Goal: Task Accomplishment & Management: Use online tool/utility

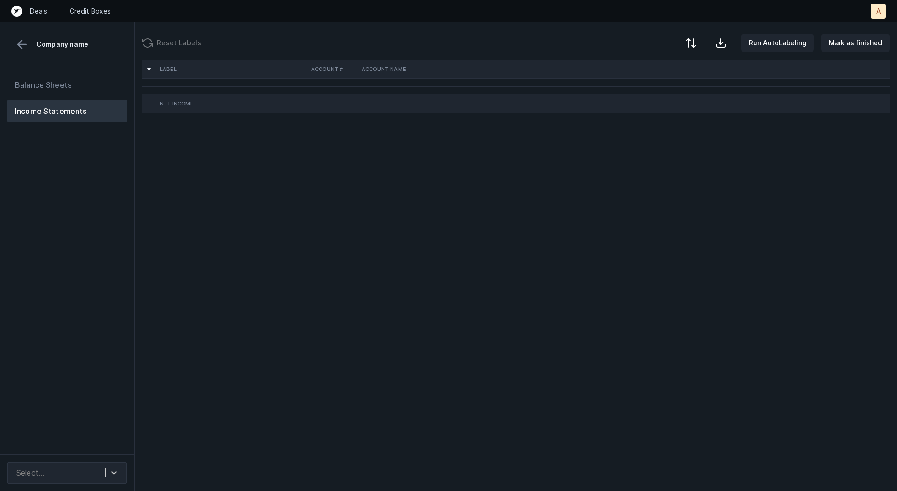
click at [77, 270] on div "Balance Sheets Income Statements" at bounding box center [67, 260] width 135 height 388
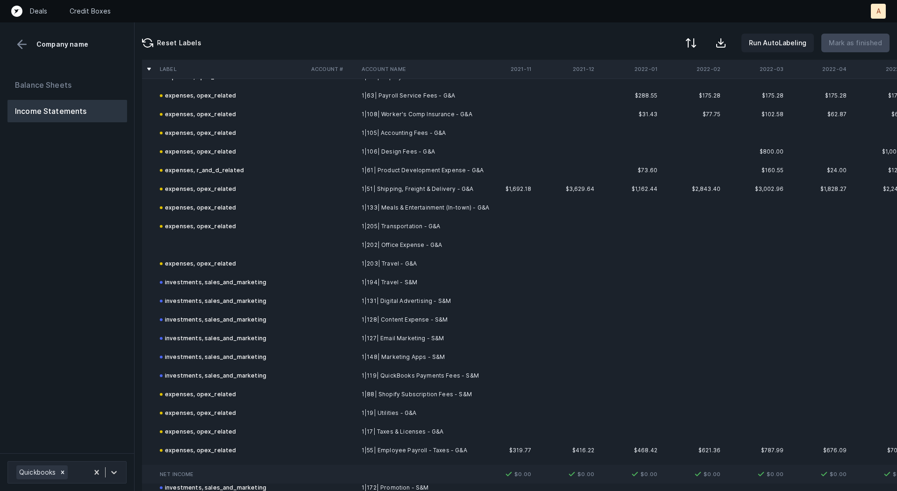
scroll to position [900, 0]
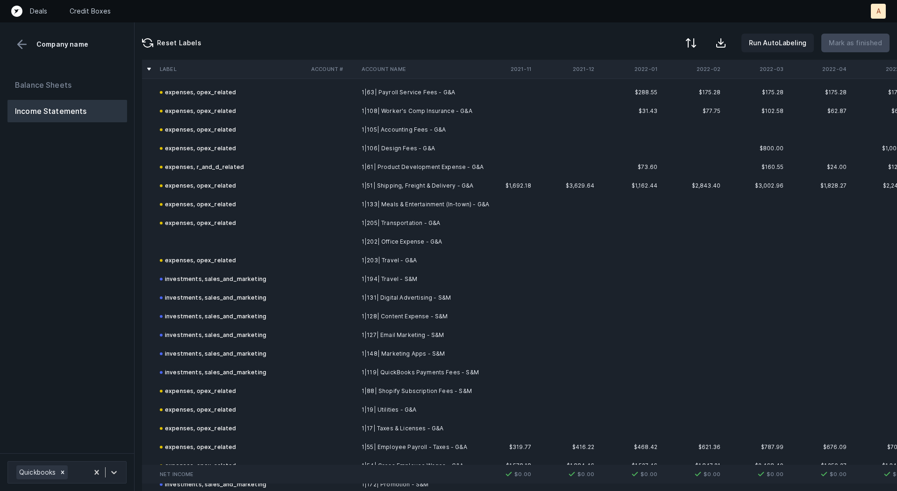
click at [423, 242] on td "1|202| Office Expense - G&A" at bounding box center [415, 242] width 114 height 19
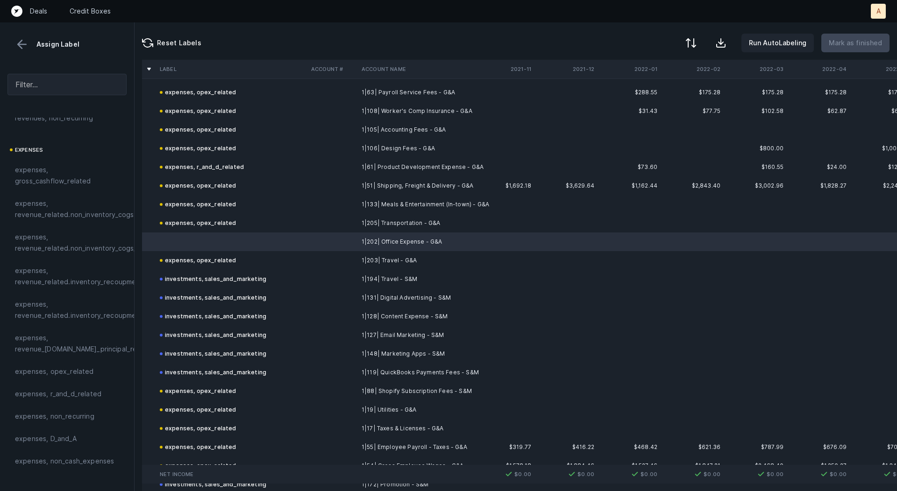
scroll to position [181, 0]
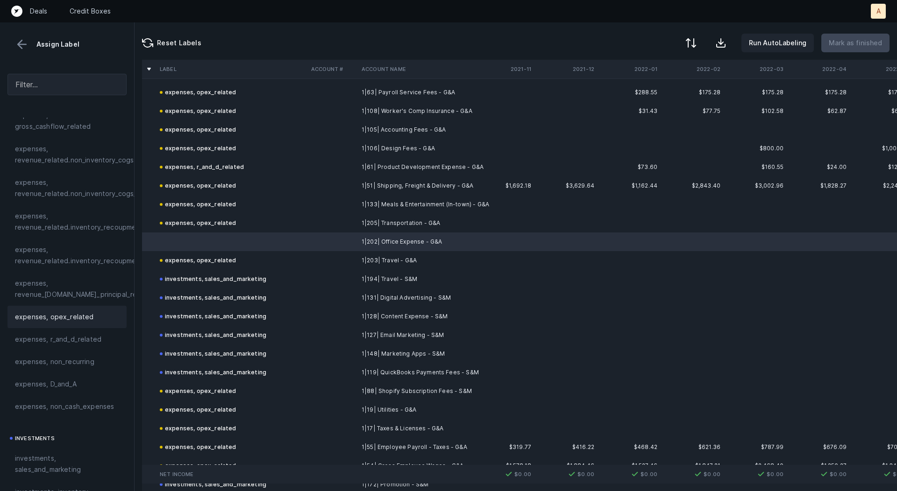
click at [58, 318] on span "expenses, opex_related" at bounding box center [54, 317] width 79 height 11
click at [869, 38] on p "Mark as finished" at bounding box center [855, 42] width 53 height 11
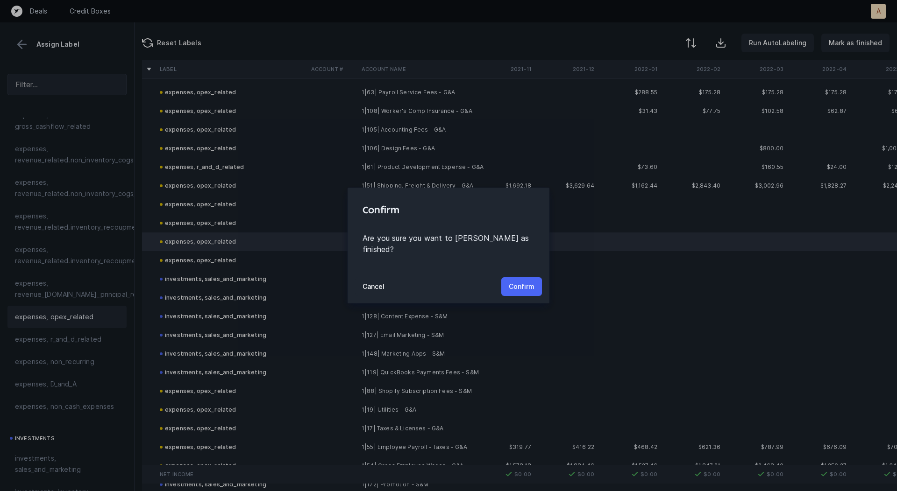
click at [526, 285] on p "Confirm" at bounding box center [522, 286] width 26 height 11
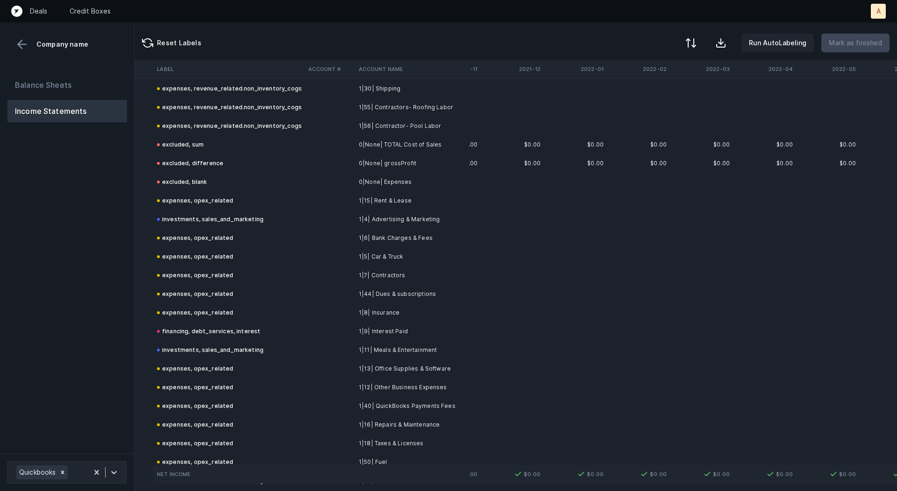
scroll to position [250, 48]
click at [106, 87] on button "Balance Sheets" at bounding box center [67, 85] width 120 height 22
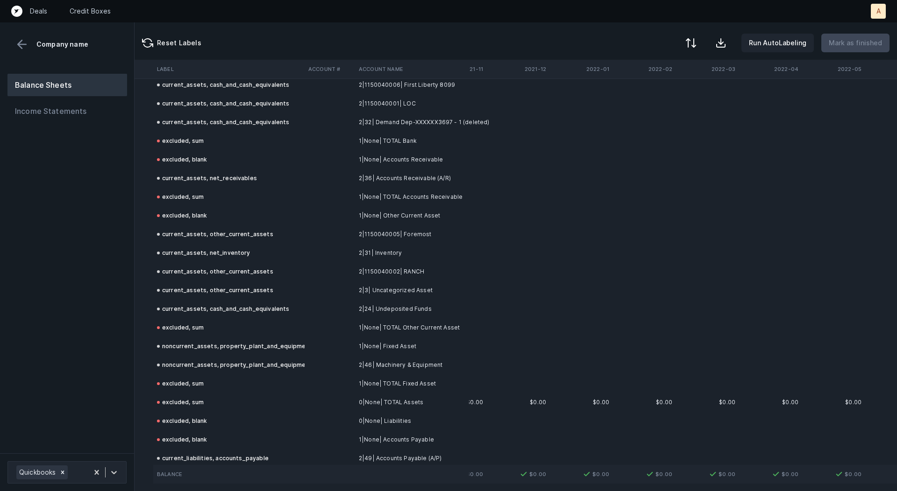
scroll to position [0, 48]
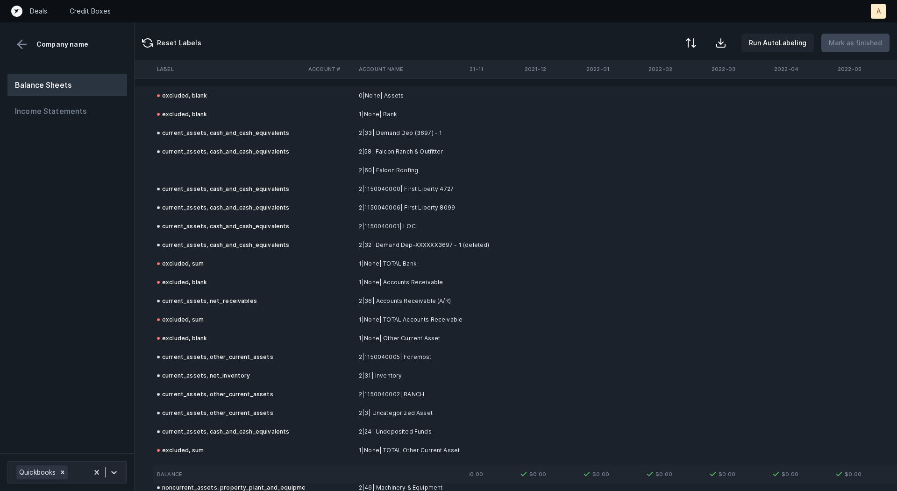
click at [441, 169] on td "2|60| Falcon Roofing" at bounding box center [412, 170] width 114 height 19
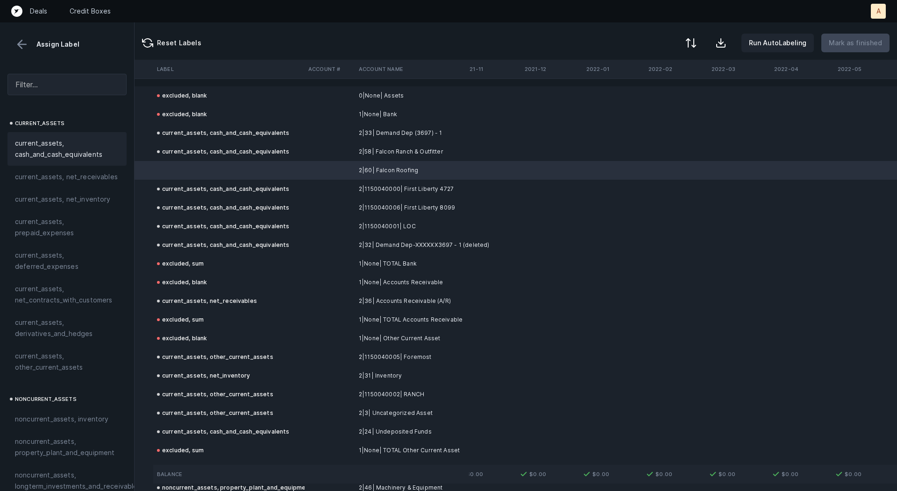
click at [15, 157] on span "current_assets, cash_and_cash_equivalents" at bounding box center [67, 149] width 104 height 22
click at [842, 44] on p "Mark as finished" at bounding box center [855, 42] width 53 height 11
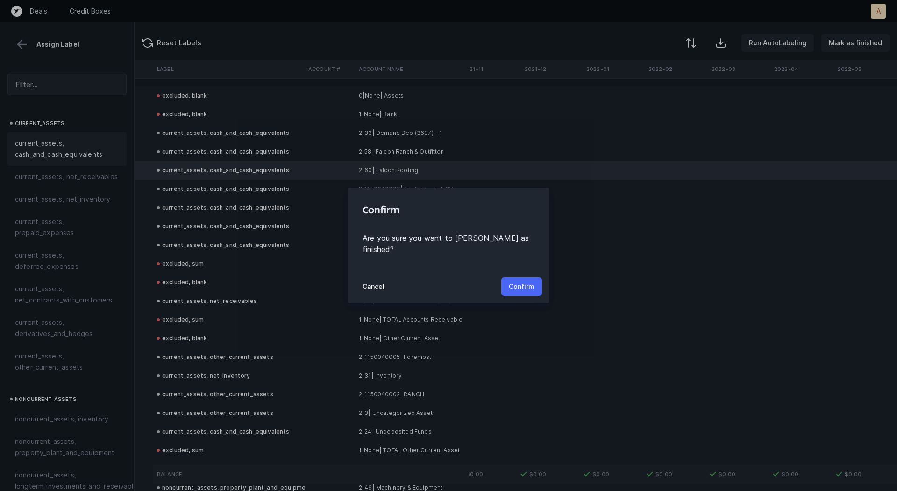
click at [524, 277] on button "Confirm" at bounding box center [521, 286] width 41 height 19
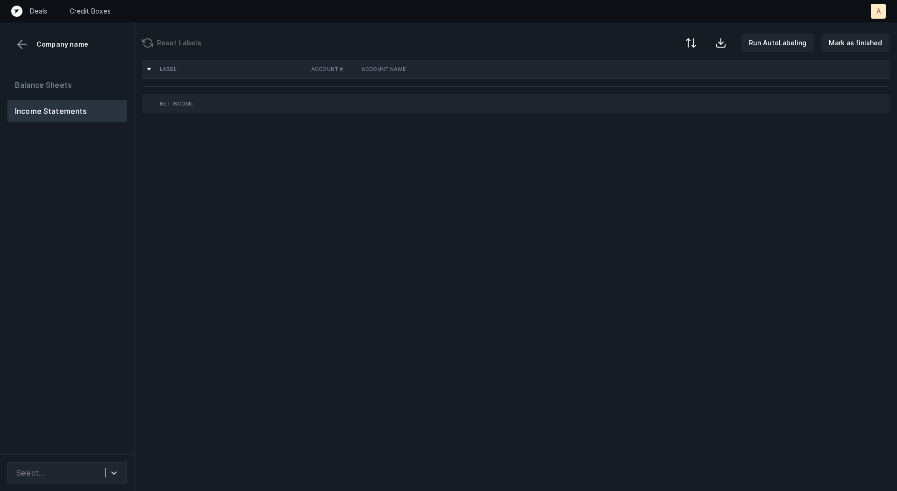
click at [74, 178] on div "Balance Sheets Income Statements" at bounding box center [67, 260] width 135 height 388
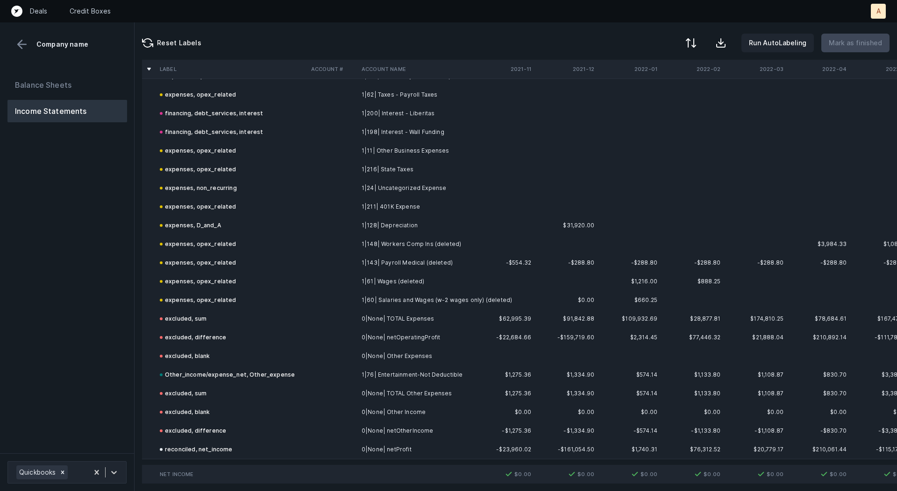
scroll to position [1946, 0]
click at [44, 80] on button "Balance Sheets" at bounding box center [67, 85] width 120 height 22
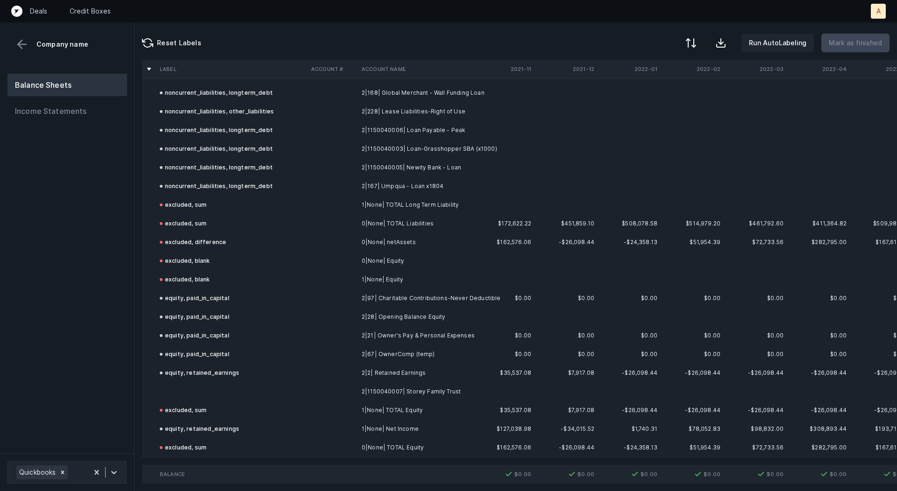
scroll to position [1740, 0]
click at [311, 386] on td at bounding box center [332, 392] width 50 height 19
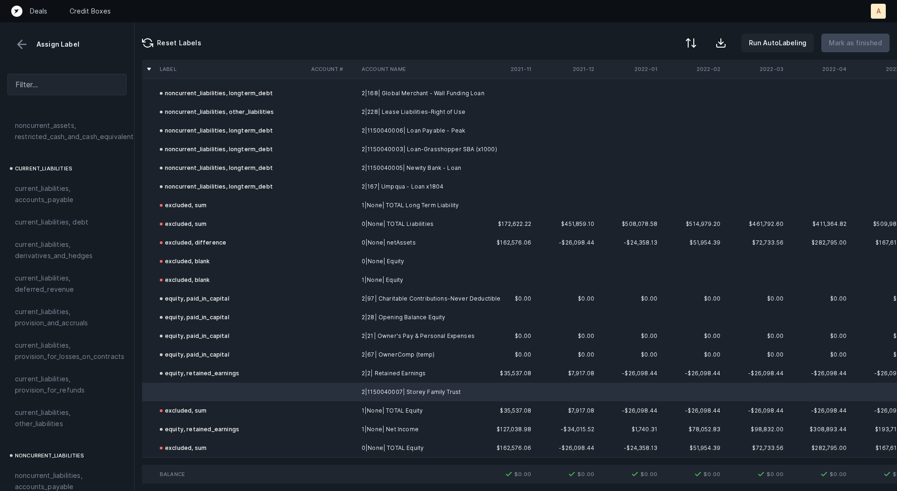
scroll to position [1017, 0]
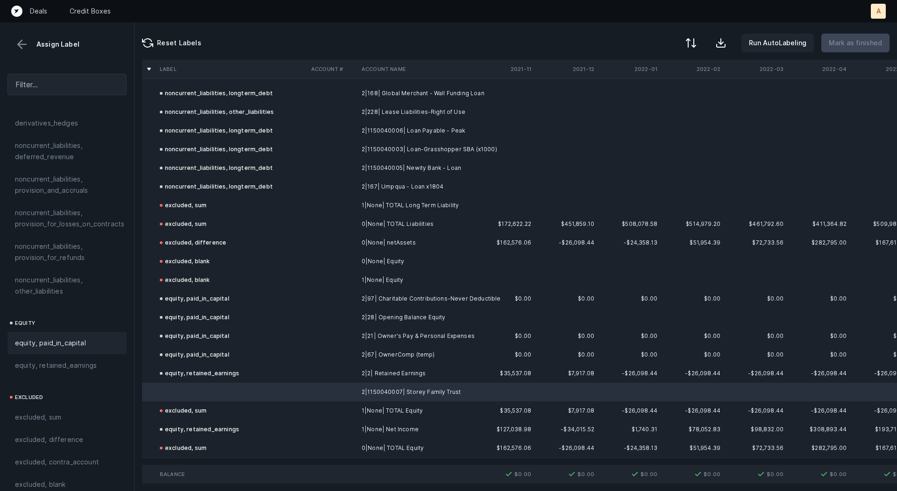
click at [65, 338] on span "equity, paid_in_capital" at bounding box center [50, 343] width 71 height 11
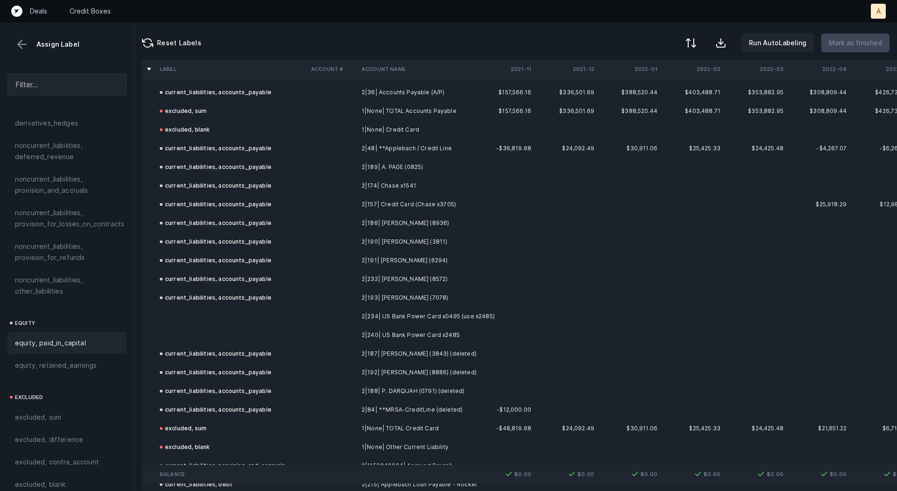
scroll to position [824, 0]
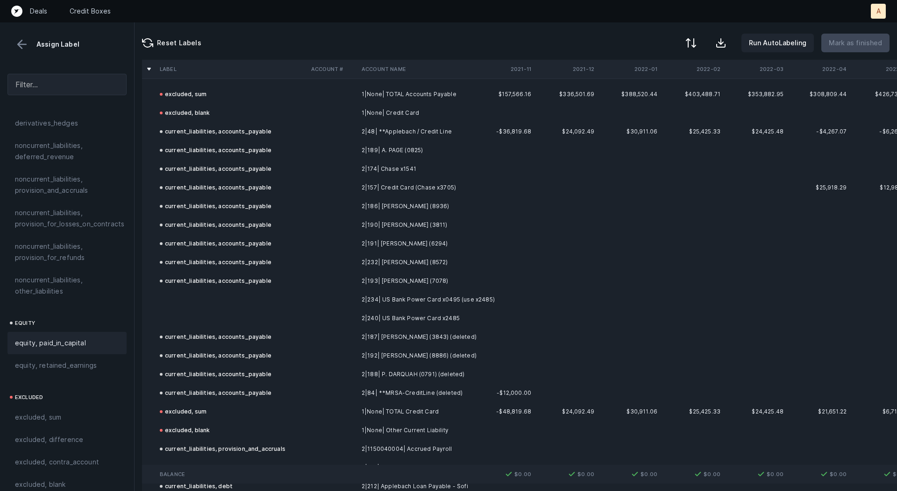
click at [420, 302] on td "2|234| US Bank Power Card x0495 (use x2485)" at bounding box center [415, 300] width 114 height 19
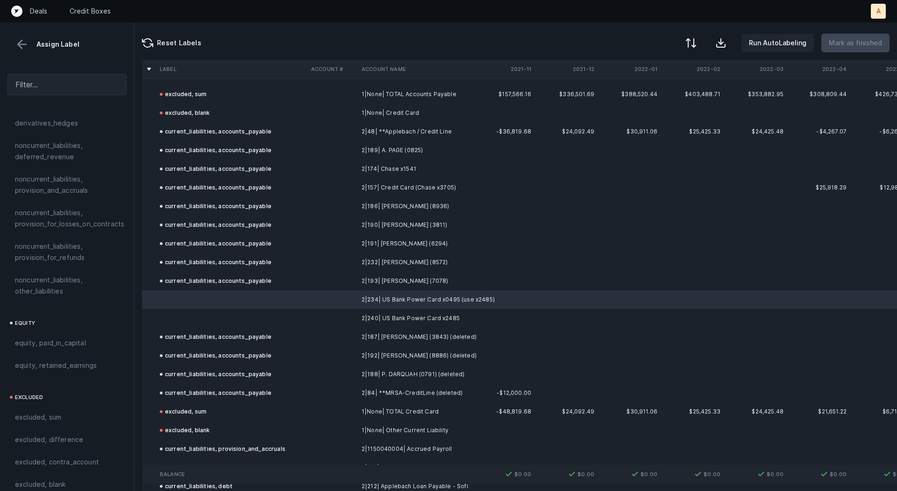
click at [404, 317] on td "2|240| US Bank Power Card x2485" at bounding box center [415, 318] width 114 height 19
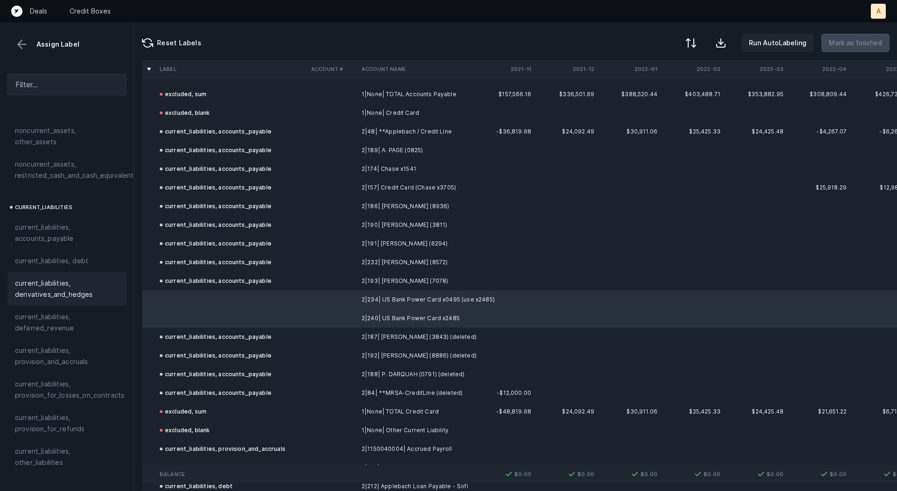
scroll to position [538, 0]
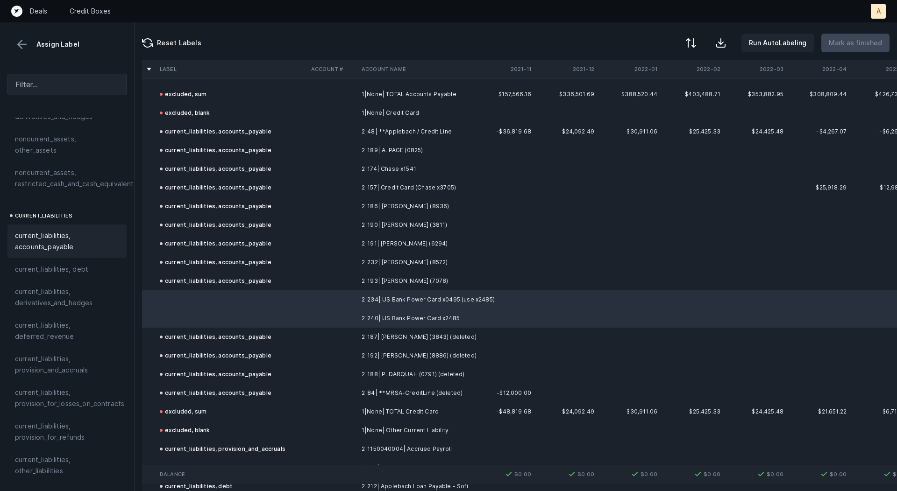
click at [68, 230] on span "current_liabilities, accounts_payable" at bounding box center [67, 241] width 104 height 22
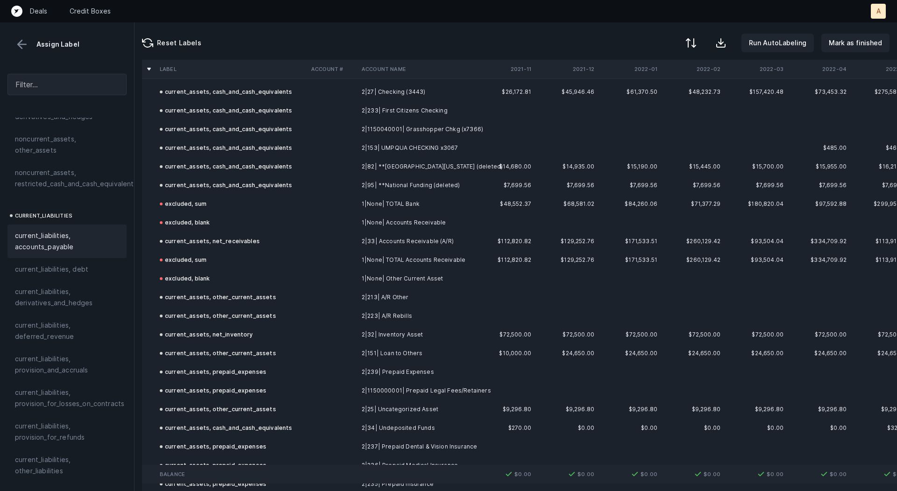
scroll to position [0, 0]
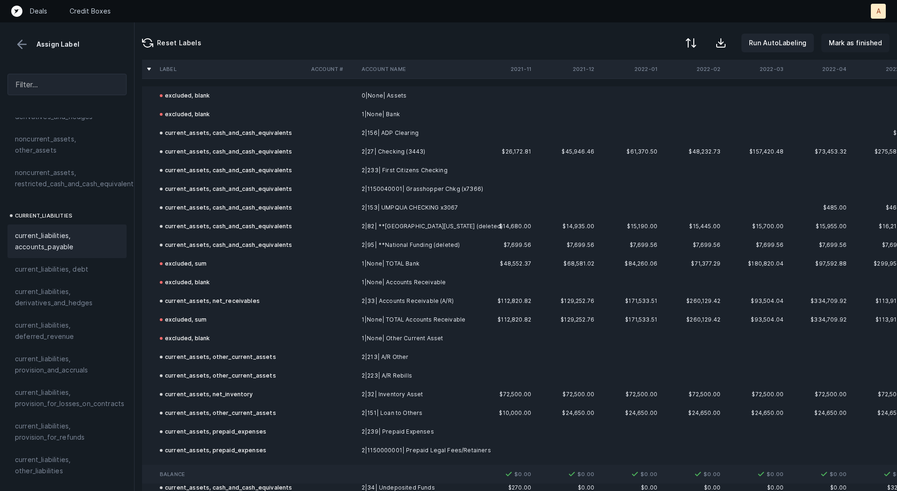
click at [844, 42] on p "Mark as finished" at bounding box center [855, 42] width 53 height 11
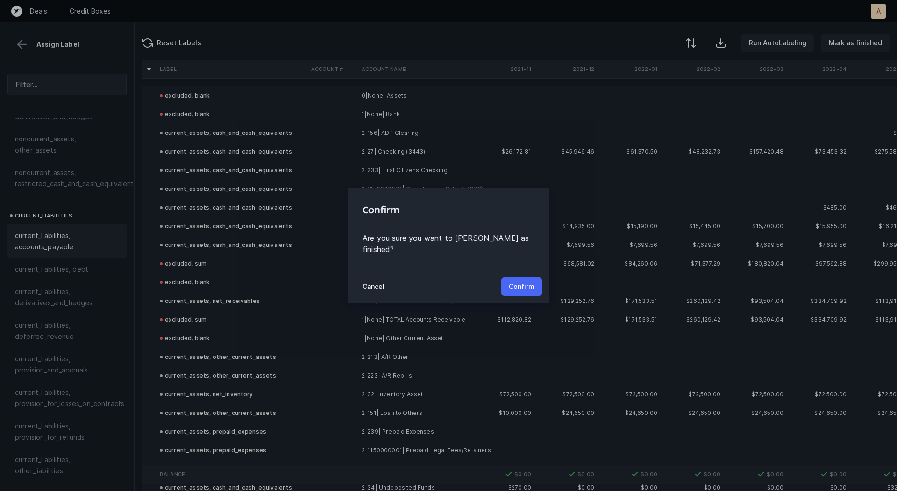
click at [519, 281] on p "Confirm" at bounding box center [522, 286] width 26 height 11
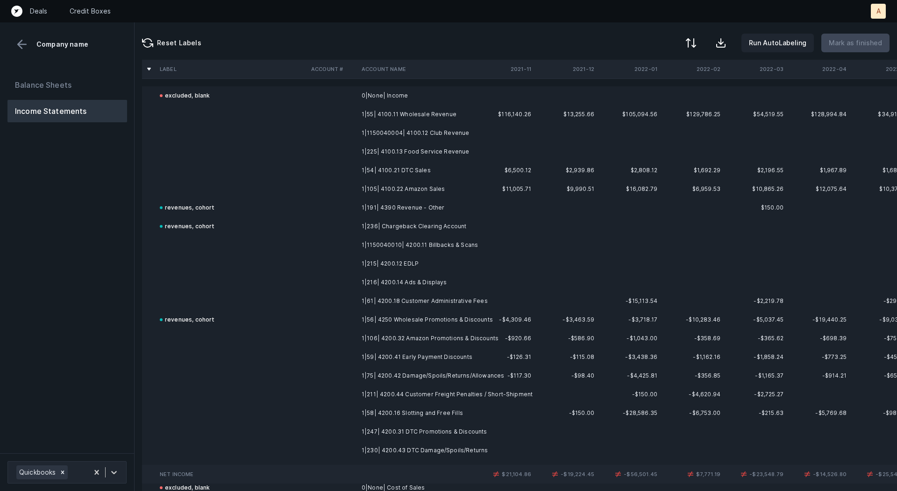
click at [437, 116] on td "1|55| 4100.11 Wholesale Revenue" at bounding box center [415, 114] width 114 height 19
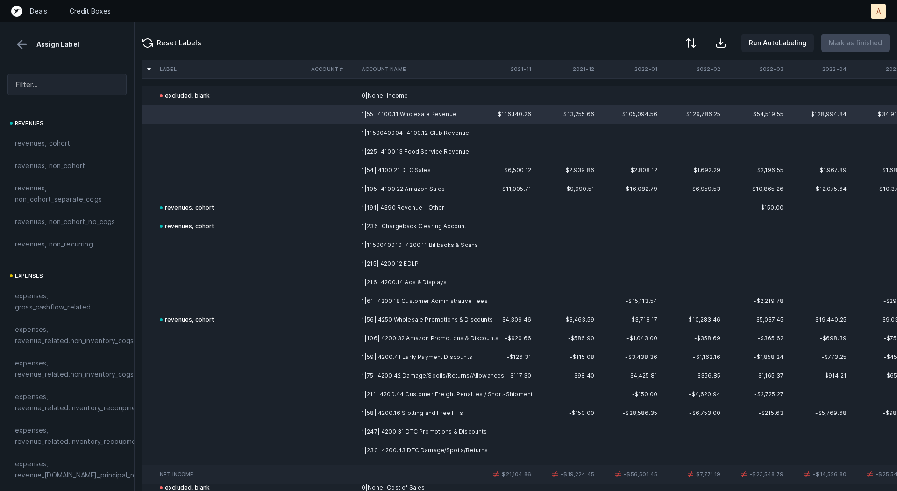
click at [405, 190] on td "1|105| 4100.22 Amazon Sales" at bounding box center [415, 189] width 114 height 19
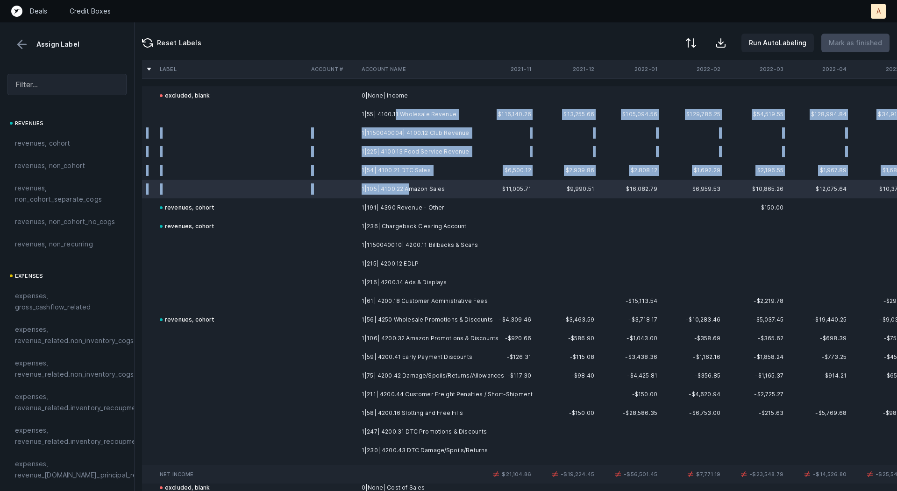
click at [393, 113] on td "1|55| 4100.11 Wholesale Revenue" at bounding box center [415, 114] width 114 height 19
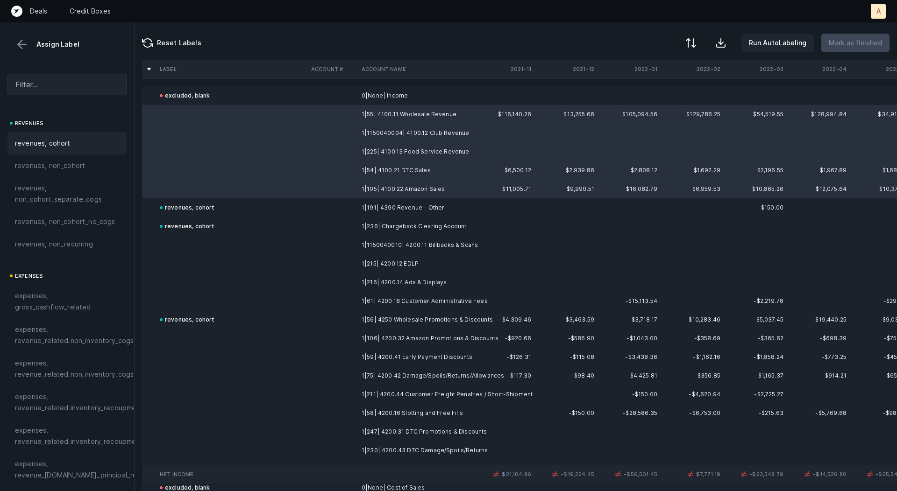
click at [70, 142] on div "revenues, cohort" at bounding box center [67, 143] width 104 height 11
click at [394, 242] on td "1|1150040010| 4200.11 Billbacks & Scans" at bounding box center [415, 245] width 114 height 19
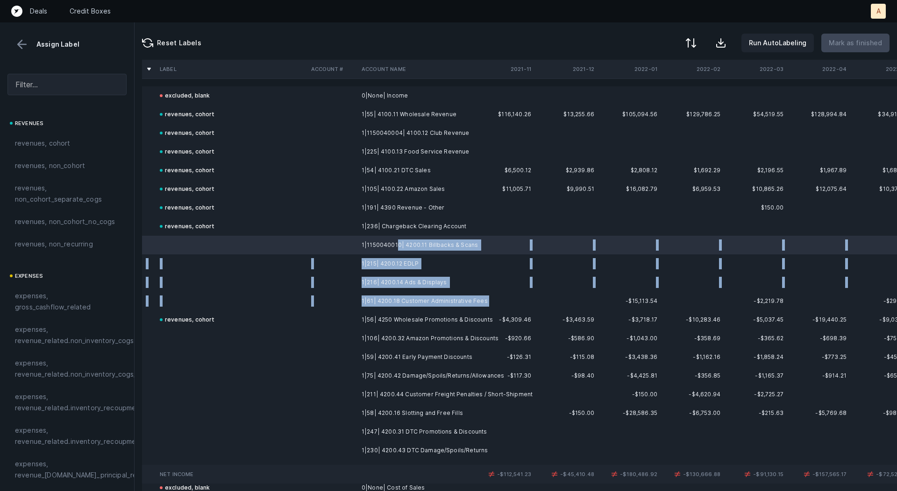
click at [389, 308] on td "1|61| 4200.18 Customer Administrative Fees" at bounding box center [415, 301] width 114 height 19
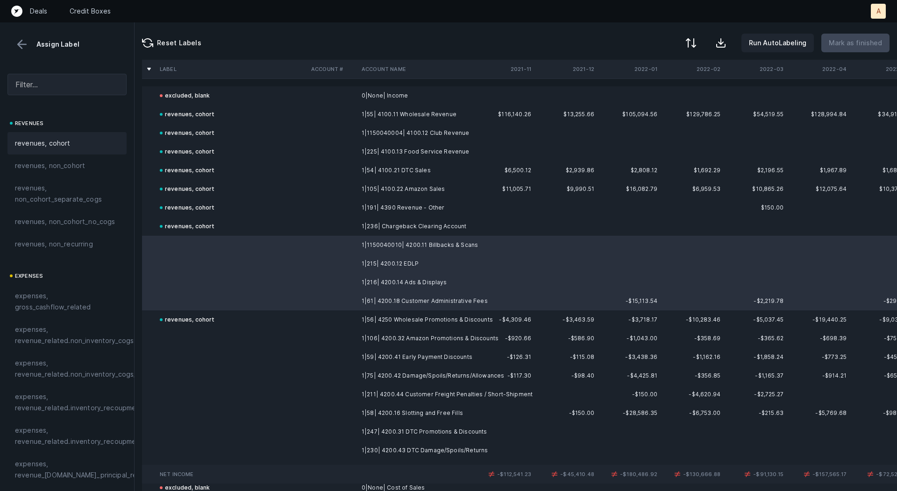
click at [72, 138] on div "revenues, cohort" at bounding box center [67, 143] width 104 height 11
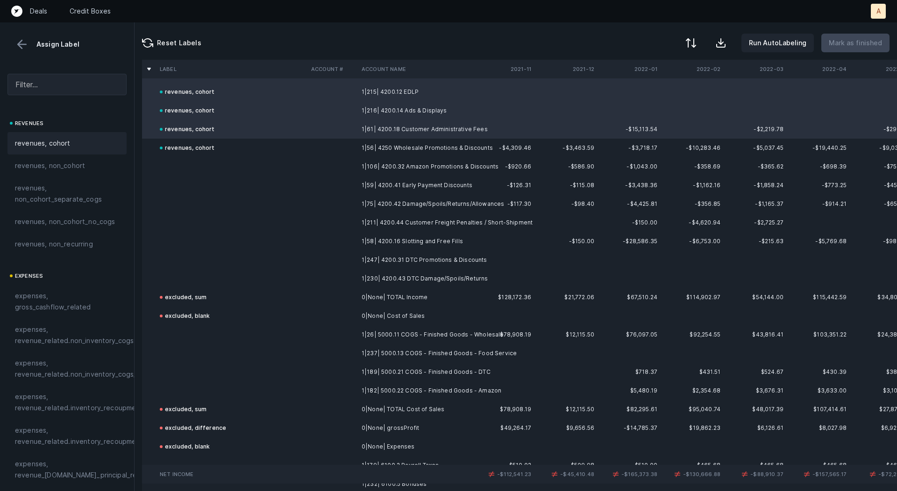
scroll to position [173, 0]
click at [403, 165] on td "1|106| 4200.32 Amazon Promotions & Discounts" at bounding box center [415, 166] width 114 height 19
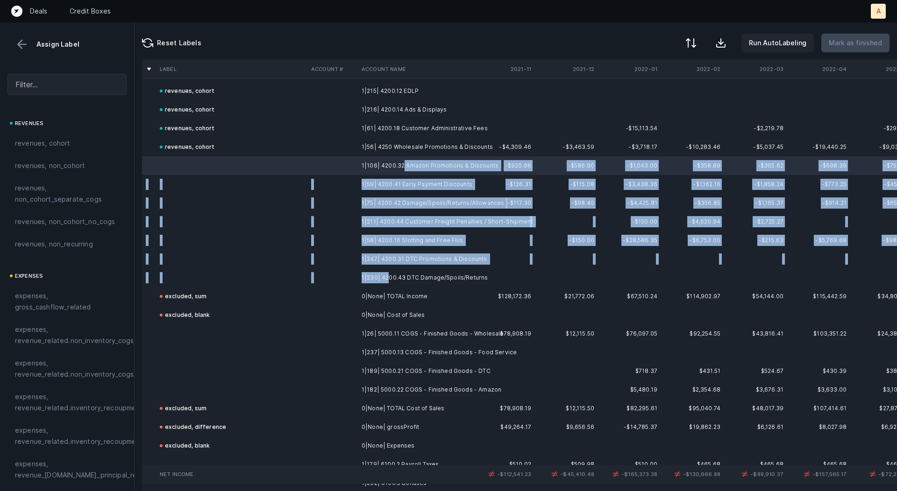
click at [386, 278] on td "1|230| 4200.43 DTC Damage/Spoils/Returns" at bounding box center [415, 278] width 114 height 19
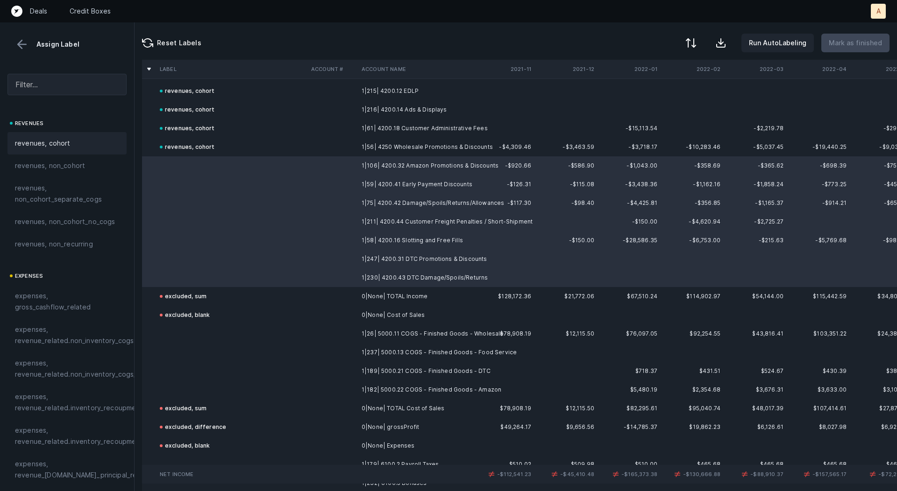
click at [72, 142] on div "revenues, cohort" at bounding box center [67, 143] width 104 height 11
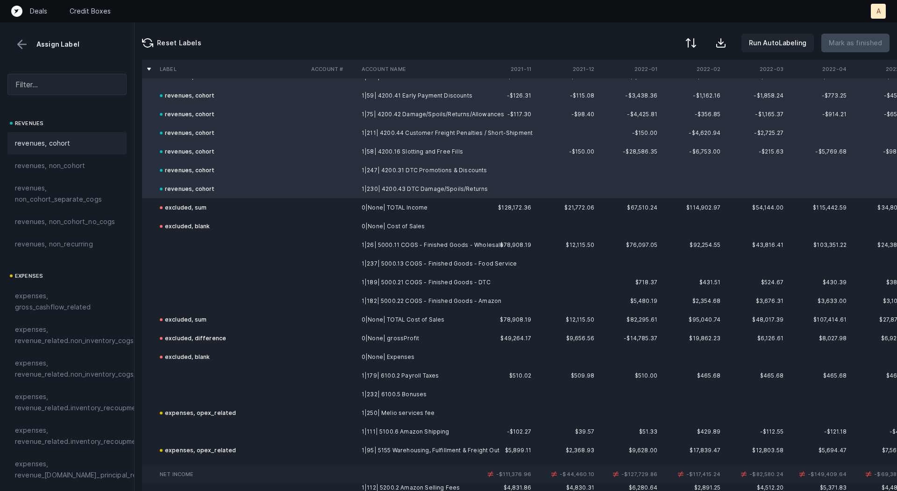
scroll to position [270, 0]
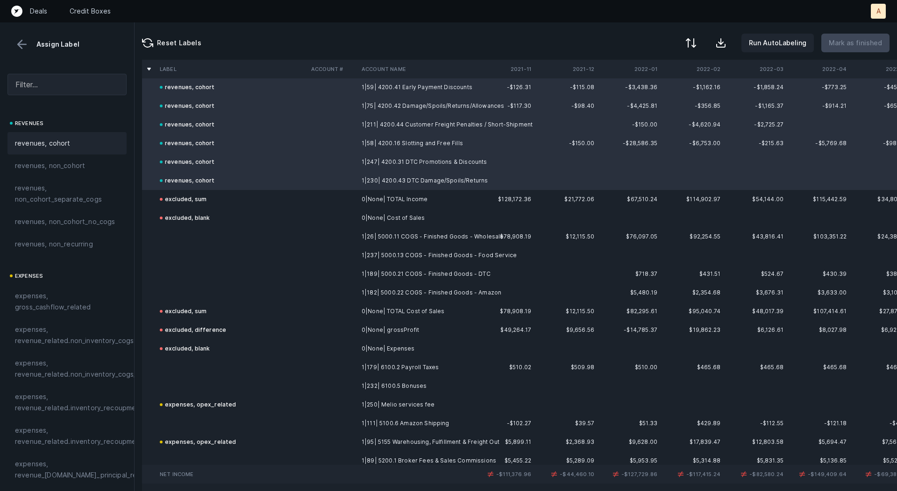
click at [369, 233] on td "1|26| 5000.11 COGS - Finished Goods - Wholesale" at bounding box center [415, 237] width 114 height 19
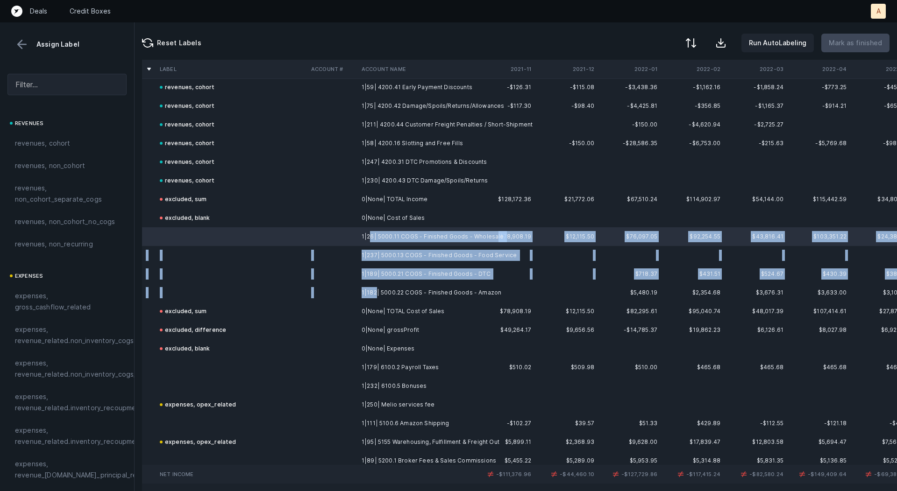
click at [374, 292] on td "1|182| 5000.22 COGS - Finished Goods - Amazon" at bounding box center [415, 293] width 114 height 19
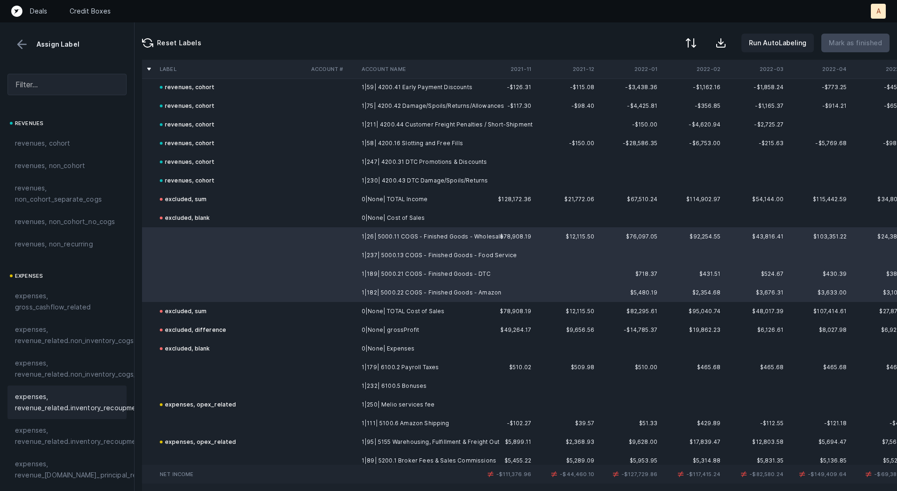
click at [65, 400] on span "expenses, revenue_related.inventory_recoupment" at bounding box center [79, 402] width 128 height 22
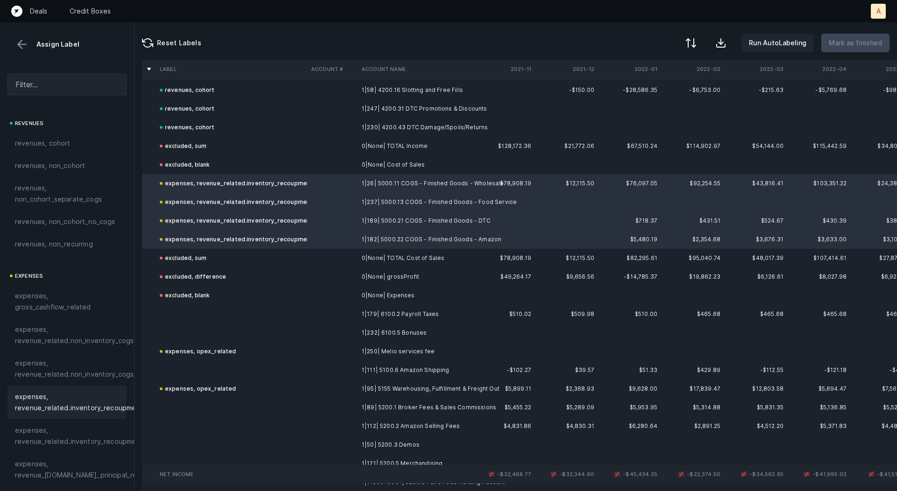
scroll to position [333, 0]
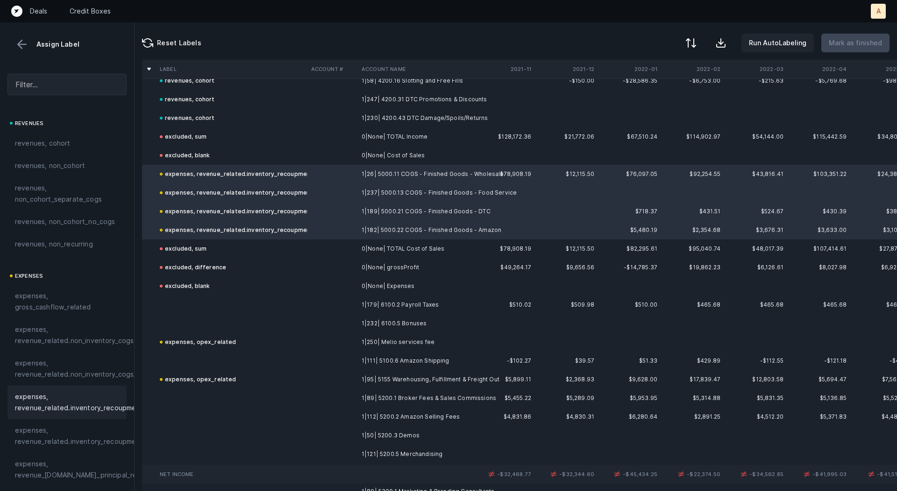
click at [340, 314] on td at bounding box center [332, 323] width 50 height 19
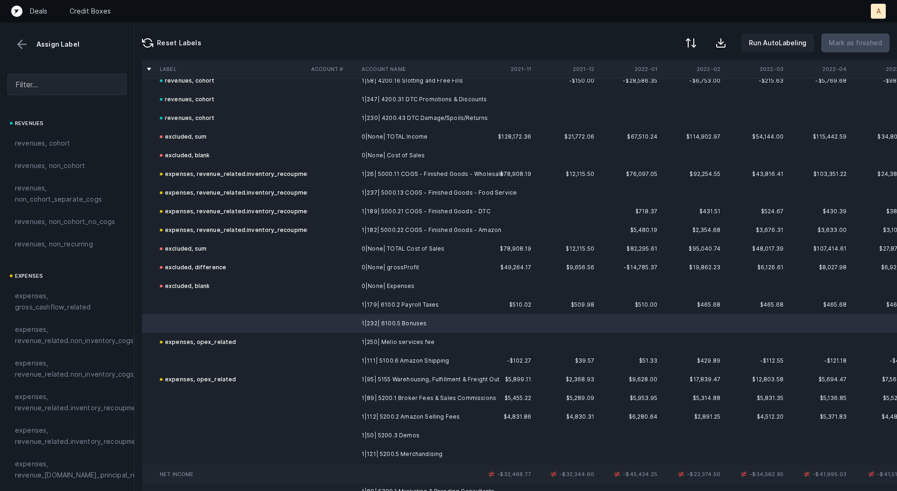
click at [358, 300] on td "1|179| 6100.2 Payroll Taxes" at bounding box center [415, 305] width 114 height 19
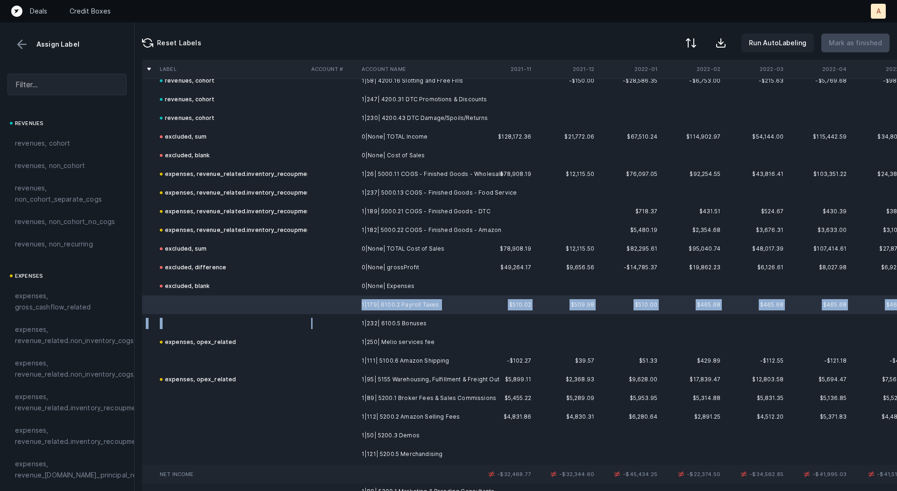
click at [343, 325] on td at bounding box center [332, 323] width 50 height 19
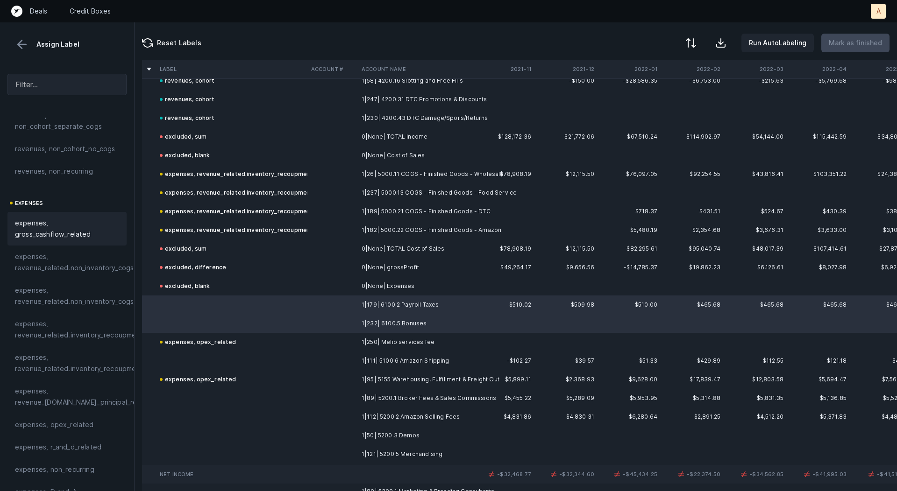
scroll to position [145, 0]
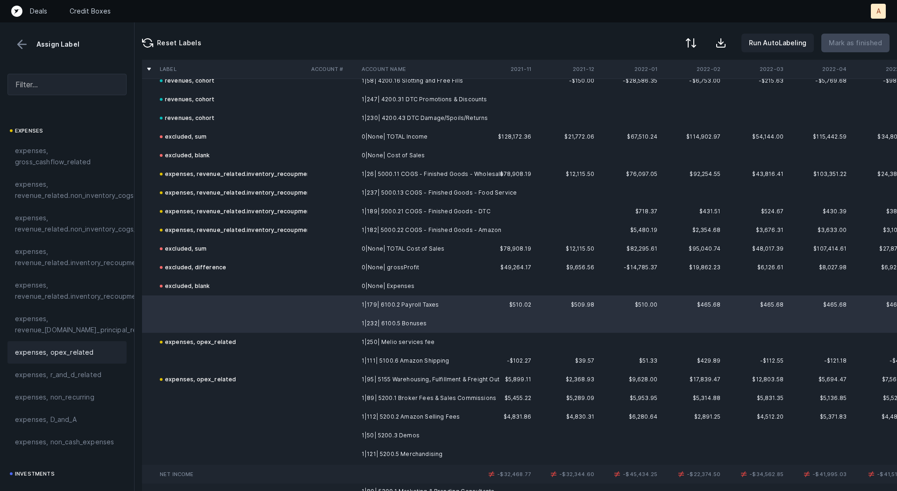
click at [56, 349] on span "expenses, opex_related" at bounding box center [54, 352] width 79 height 11
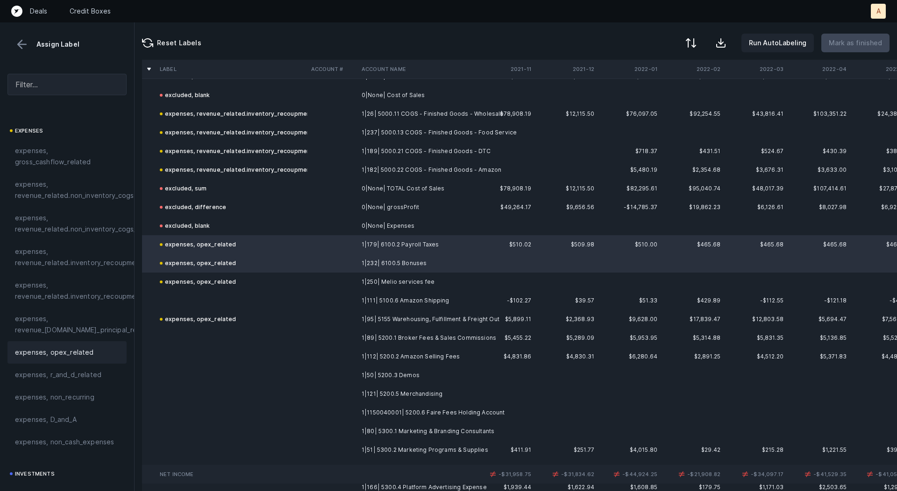
scroll to position [423, 0]
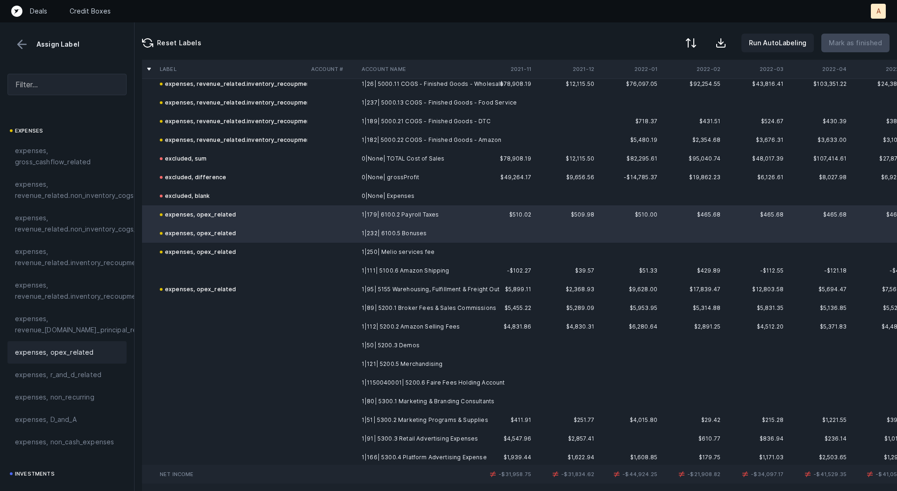
click at [280, 274] on td at bounding box center [231, 271] width 151 height 19
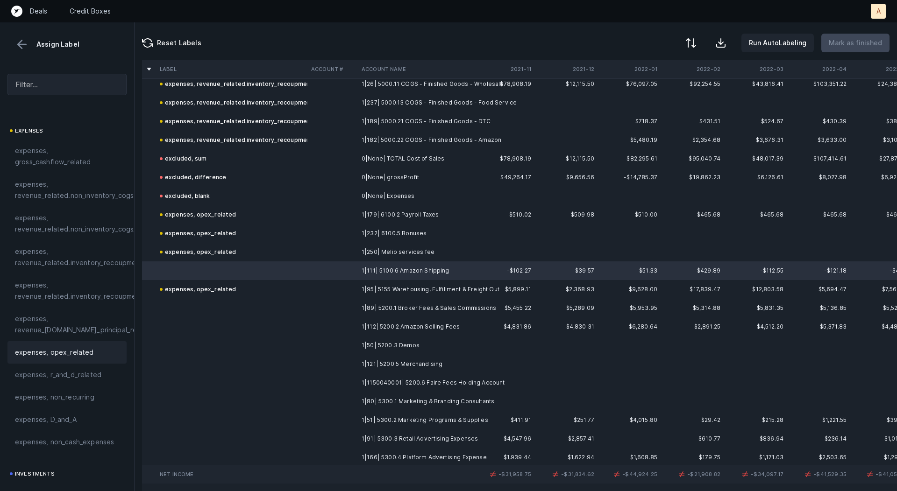
click at [79, 350] on span "expenses, opex_related" at bounding box center [54, 352] width 79 height 11
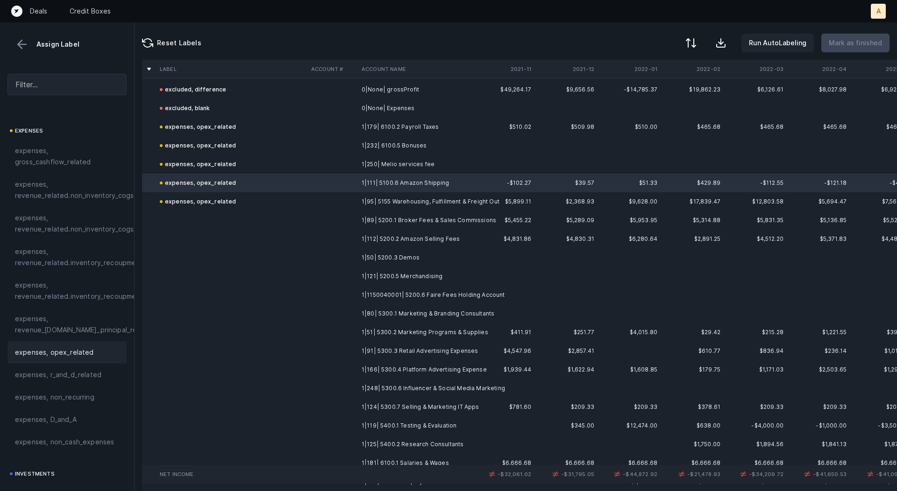
scroll to position [519, 0]
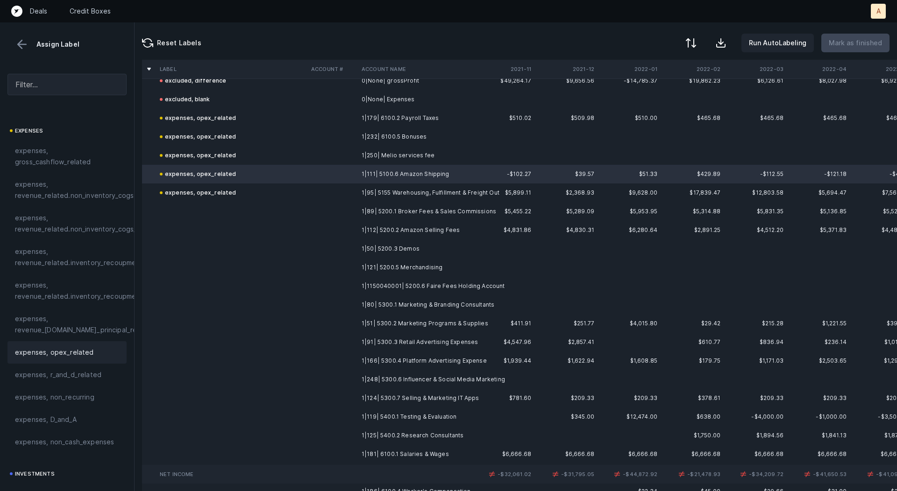
click at [353, 209] on td at bounding box center [332, 211] width 50 height 19
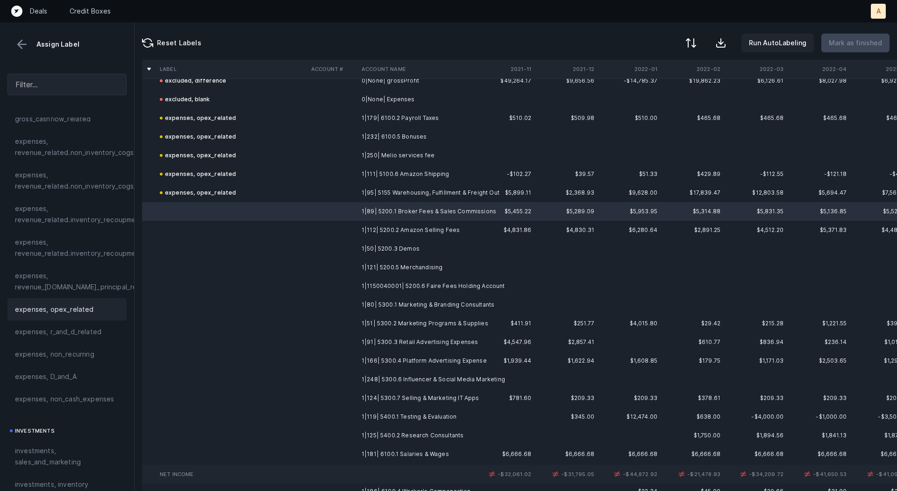
scroll to position [215, 0]
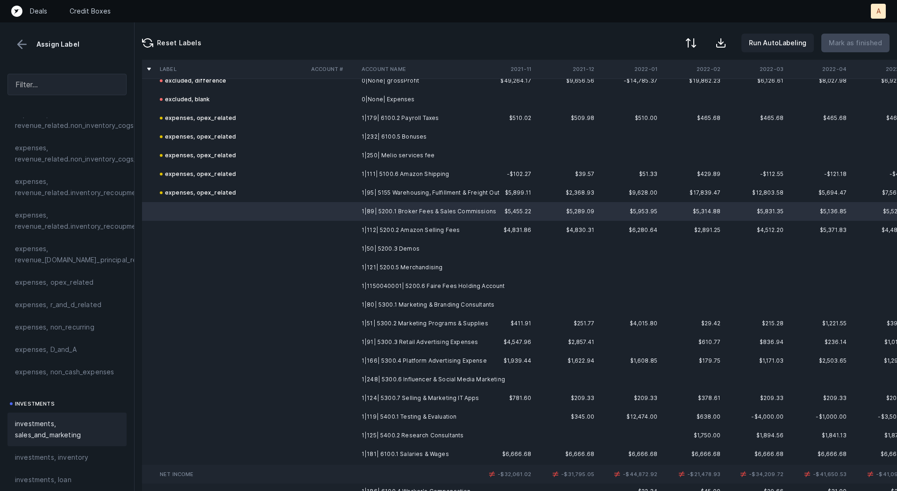
click at [38, 424] on span "investments, sales_and_marketing" at bounding box center [67, 430] width 104 height 22
click at [382, 228] on td "1|112| 5200.2 Amazon Selling Fees" at bounding box center [415, 230] width 114 height 19
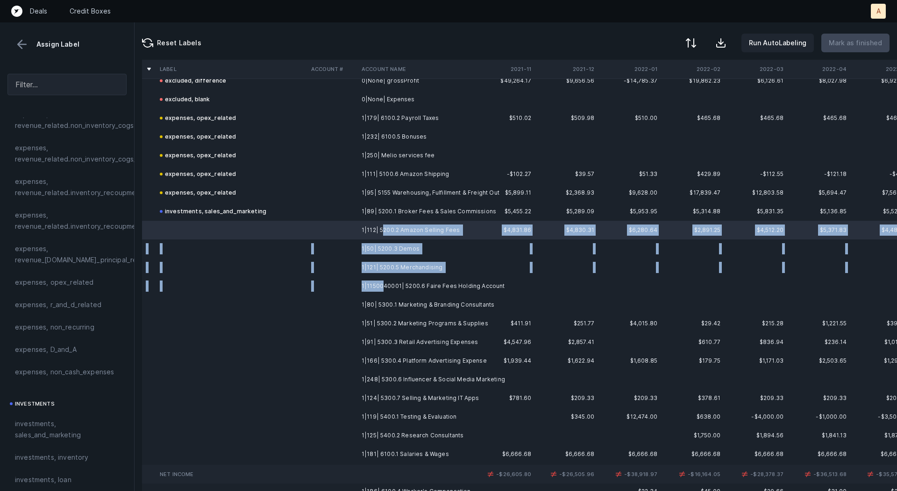
click at [381, 289] on td "1|1150040001| 5200.6 Faire Fees Holding Account" at bounding box center [415, 286] width 114 height 19
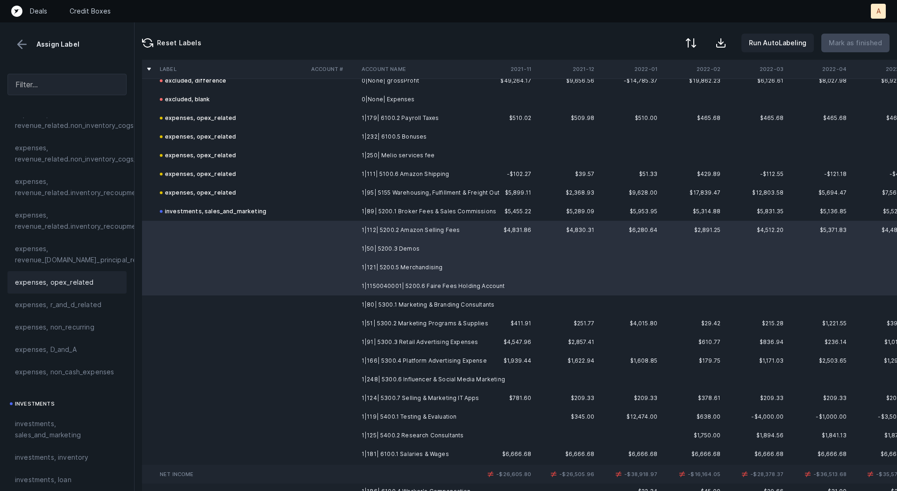
click at [78, 275] on div "expenses, opex_related" at bounding box center [66, 282] width 119 height 22
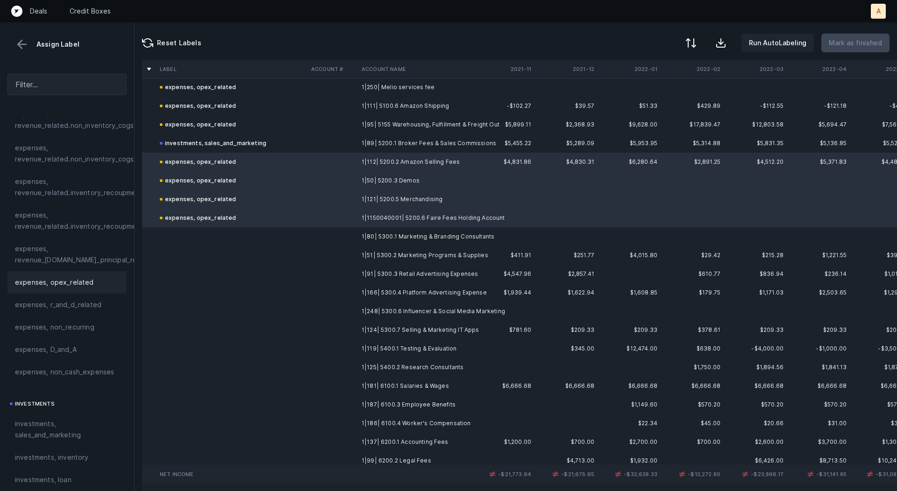
scroll to position [612, 0]
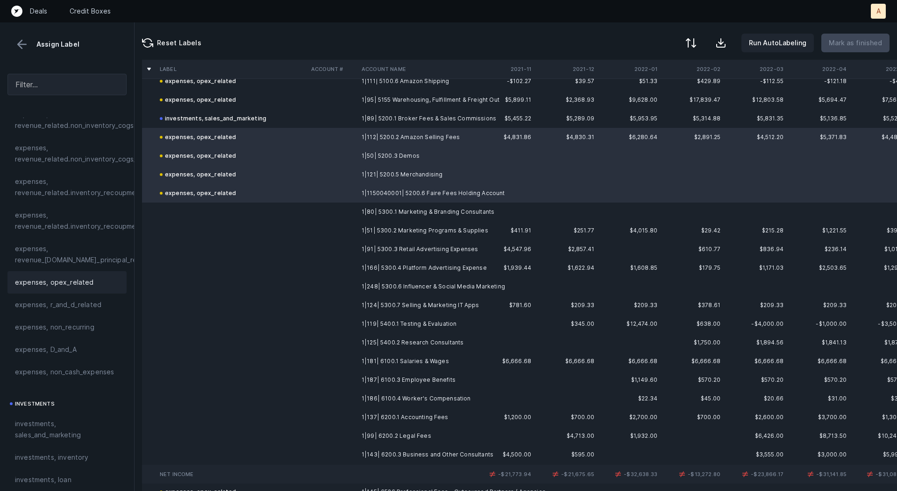
click at [404, 213] on td "1|80| 5300.1 Marketing & Branding Consultants" at bounding box center [415, 212] width 114 height 19
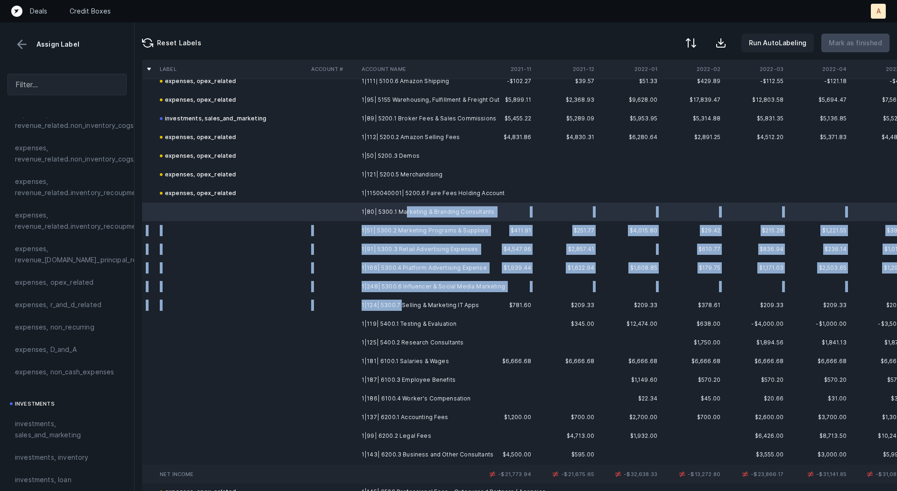
click at [400, 304] on td "1|124| 5300.7 Selling & Marketing IT Apps" at bounding box center [415, 305] width 114 height 19
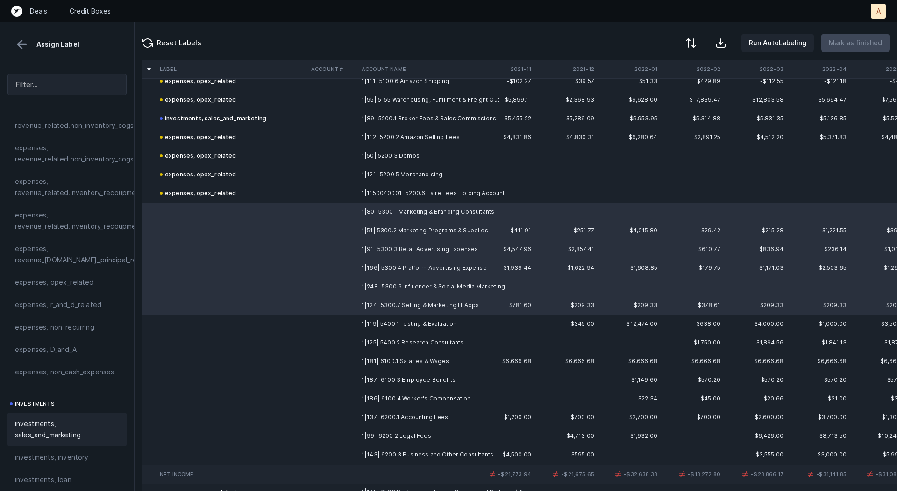
click at [71, 426] on span "investments, sales_and_marketing" at bounding box center [67, 430] width 104 height 22
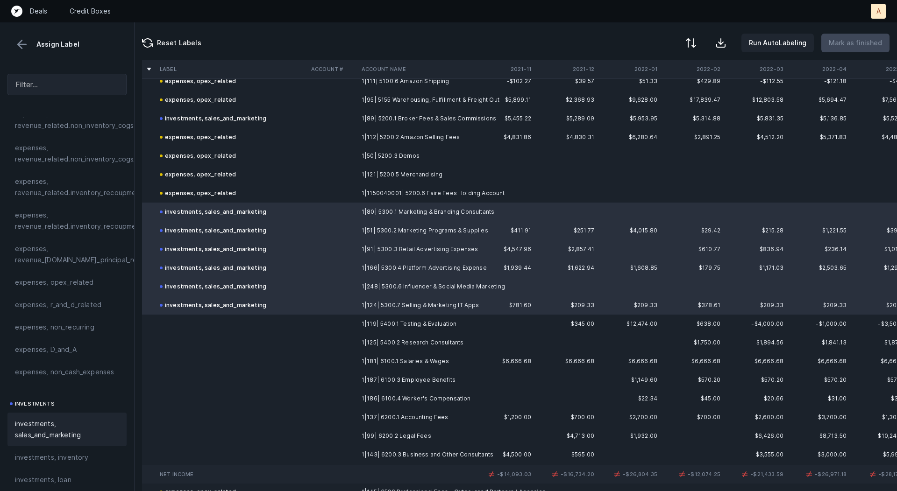
click at [303, 327] on td at bounding box center [231, 324] width 151 height 19
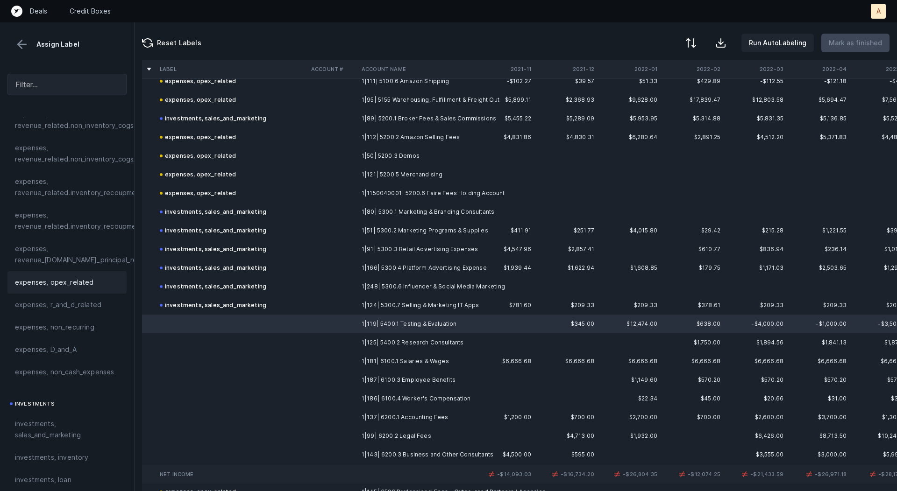
click at [66, 275] on div "expenses, opex_related" at bounding box center [66, 282] width 119 height 22
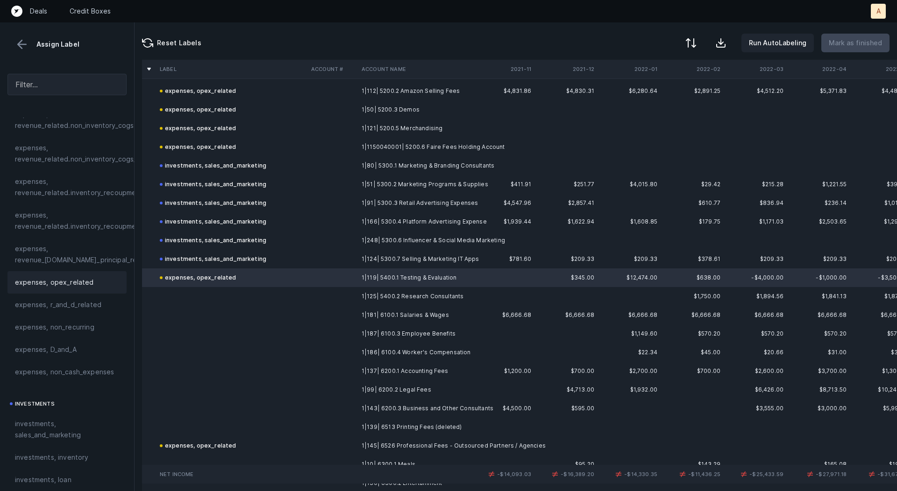
scroll to position [661, 0]
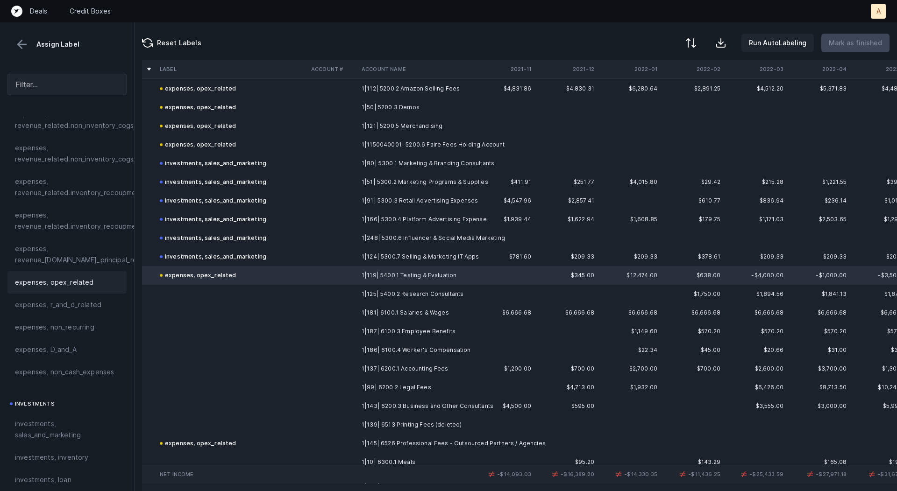
click at [354, 291] on td at bounding box center [332, 294] width 50 height 19
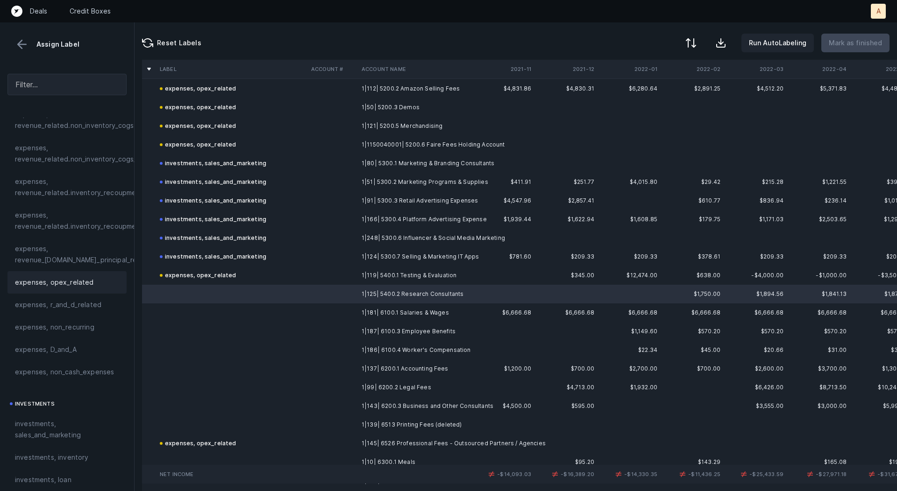
click at [78, 281] on span "expenses, opex_related" at bounding box center [54, 282] width 79 height 11
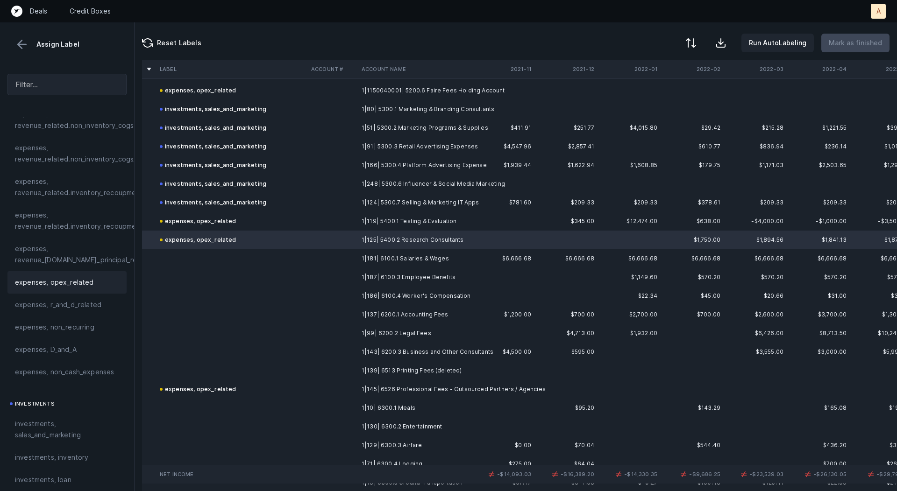
click at [372, 263] on td "1|181| 6100.1 Salaries & Wages" at bounding box center [415, 258] width 114 height 19
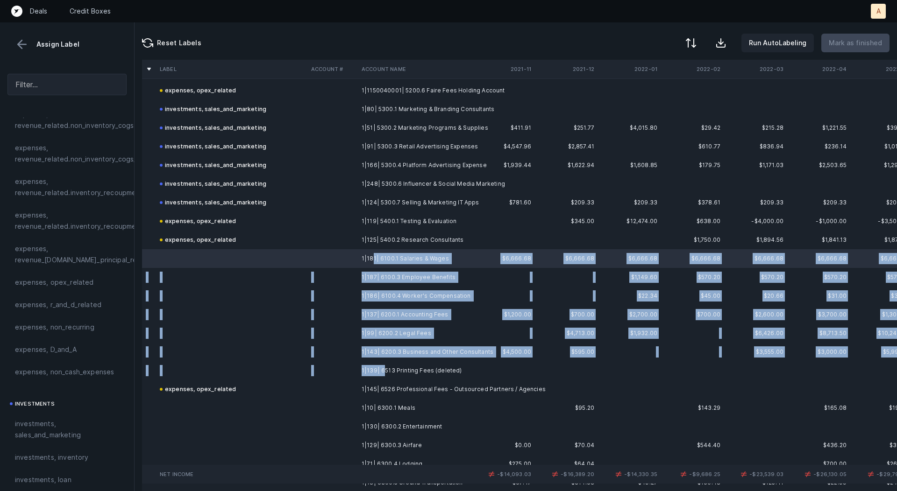
click at [382, 369] on td "1|139| 6513 Printing Fees (deleted)" at bounding box center [415, 371] width 114 height 19
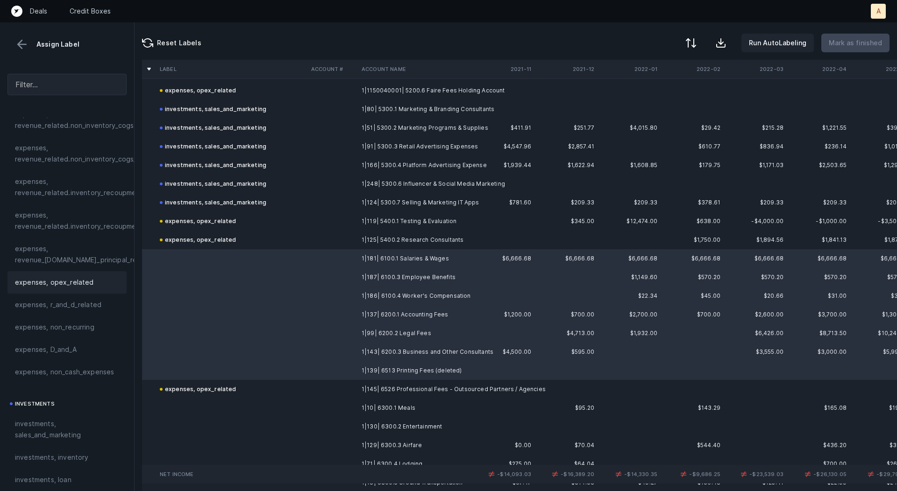
click at [68, 281] on span "expenses, opex_related" at bounding box center [54, 282] width 79 height 11
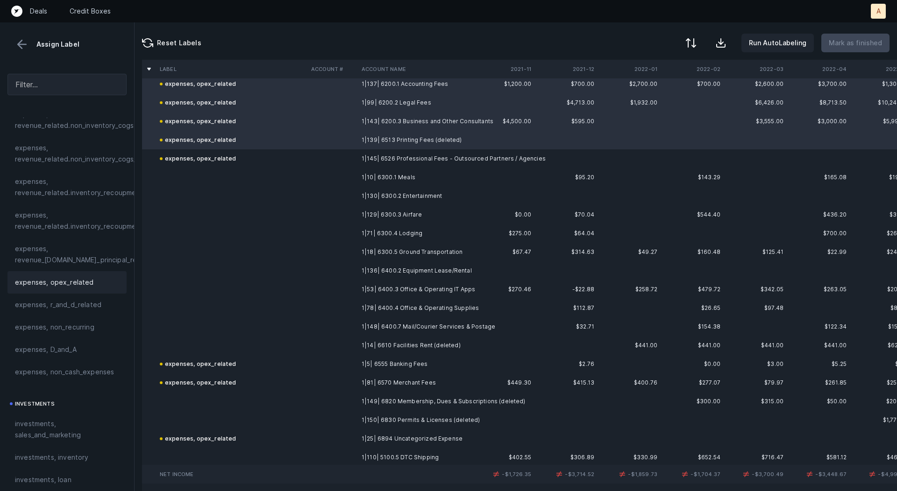
scroll to position [948, 0]
click at [397, 177] on td "1|10| 6300.1 Meals" at bounding box center [415, 175] width 114 height 19
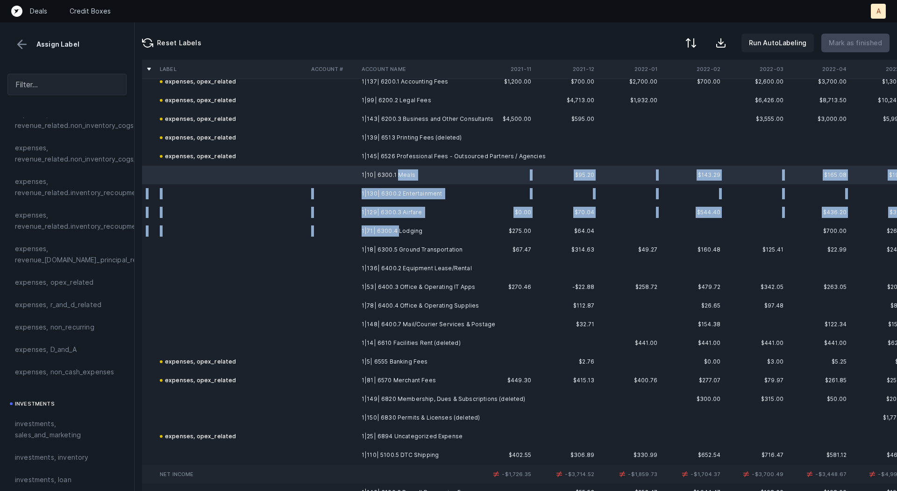
click at [397, 228] on td "1|71| 6300.4 Lodging" at bounding box center [415, 231] width 114 height 19
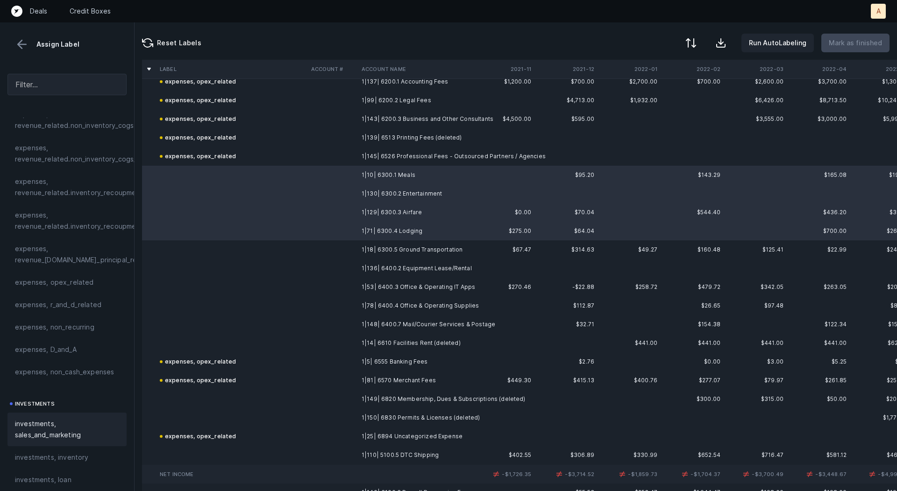
click at [40, 423] on span "investments, sales_and_marketing" at bounding box center [67, 430] width 104 height 22
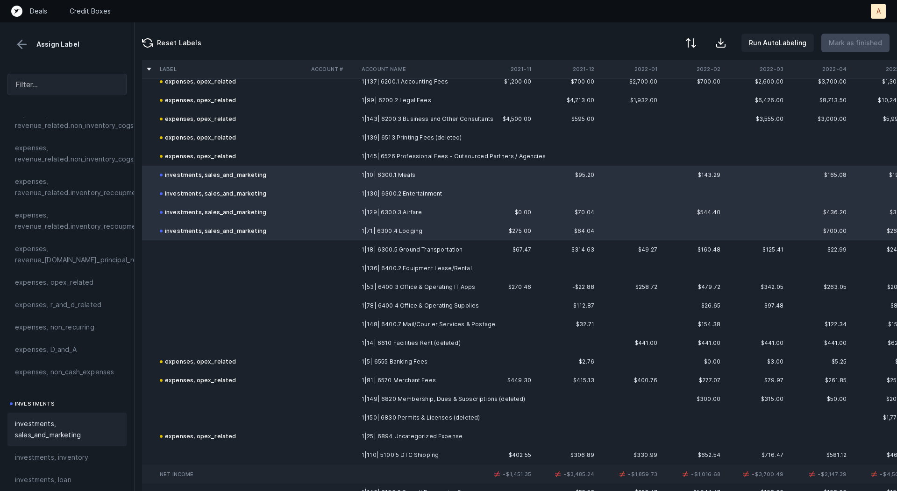
click at [385, 253] on td "1|18| 6300.5 Ground Transportation" at bounding box center [415, 250] width 114 height 19
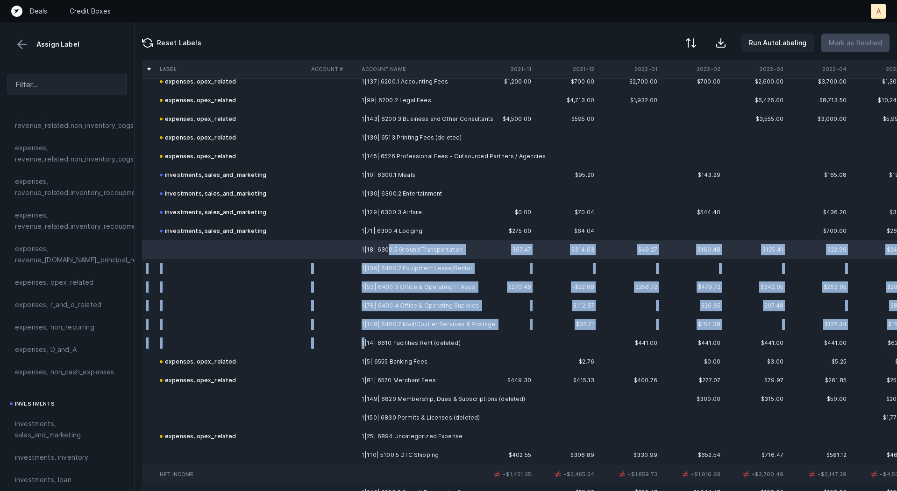
click at [365, 342] on td "1|14| 6610 Facilities Rent (deleted)" at bounding box center [415, 343] width 114 height 19
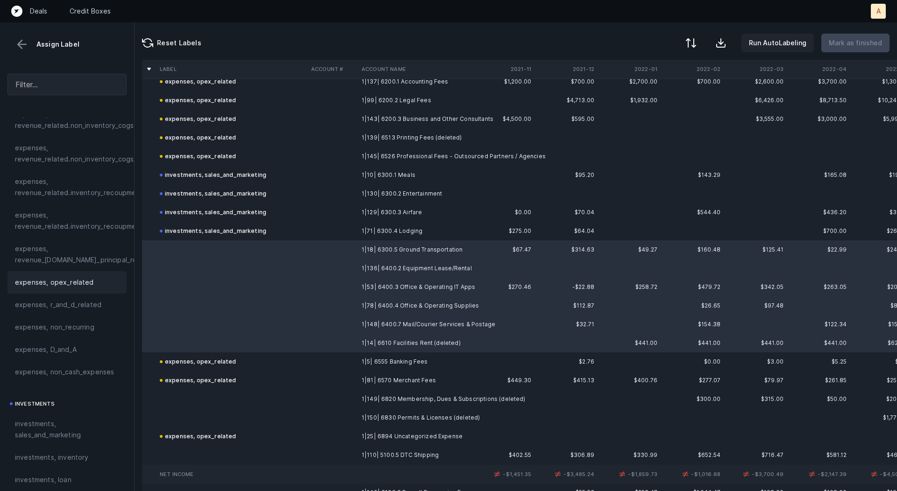
click at [81, 279] on span "expenses, opex_related" at bounding box center [54, 282] width 79 height 11
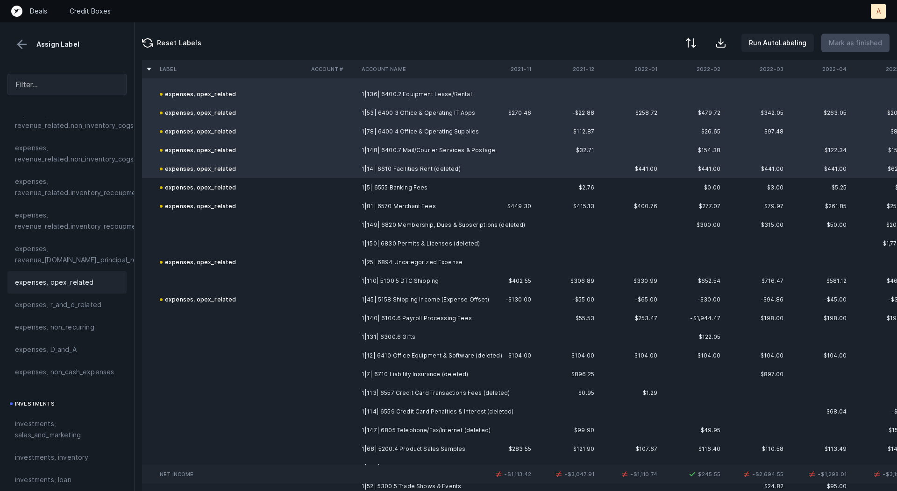
scroll to position [1124, 0]
click at [364, 222] on td "1|149| 6820 Membership, Dues & Subscriptions (deleted)" at bounding box center [415, 223] width 114 height 19
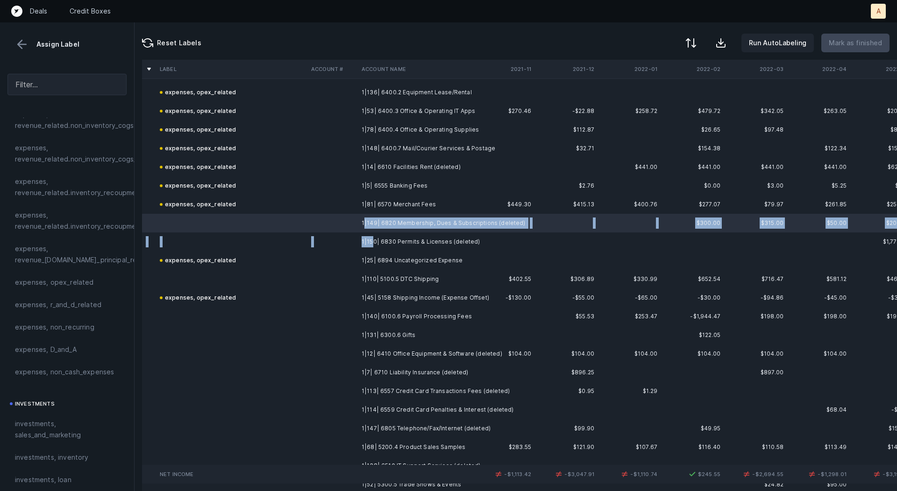
click at [373, 242] on td "1|150| 6830 Permits & Licenses (deleted)" at bounding box center [415, 242] width 114 height 19
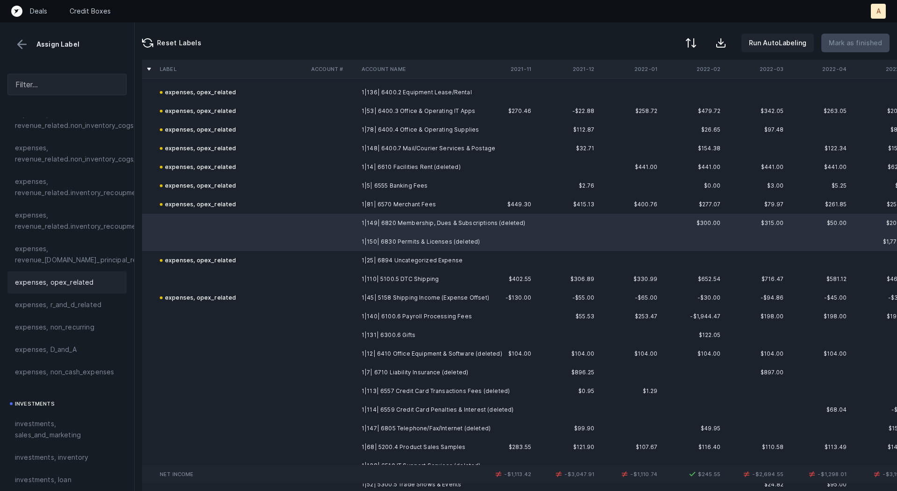
click at [80, 288] on div "expenses, opex_related" at bounding box center [66, 282] width 119 height 22
click at [213, 280] on td at bounding box center [231, 279] width 151 height 19
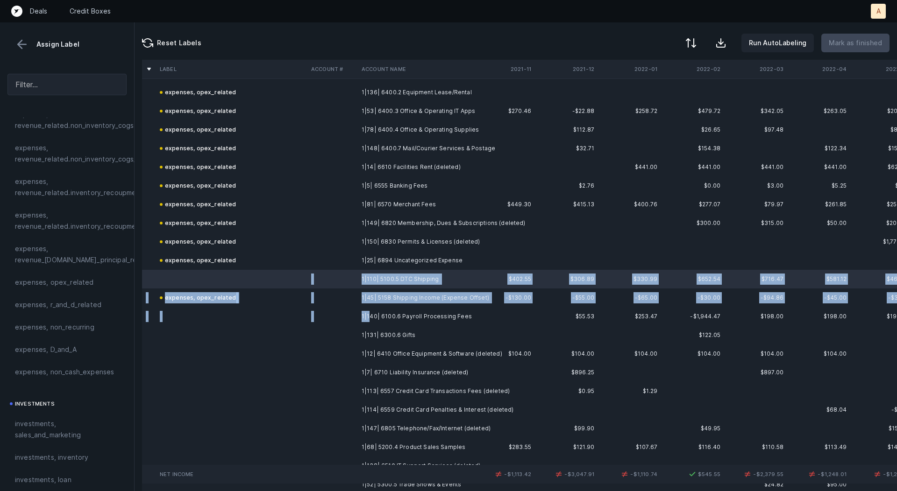
click at [369, 320] on td "1|140| 6100.6 Payroll Processing Fees" at bounding box center [415, 316] width 114 height 19
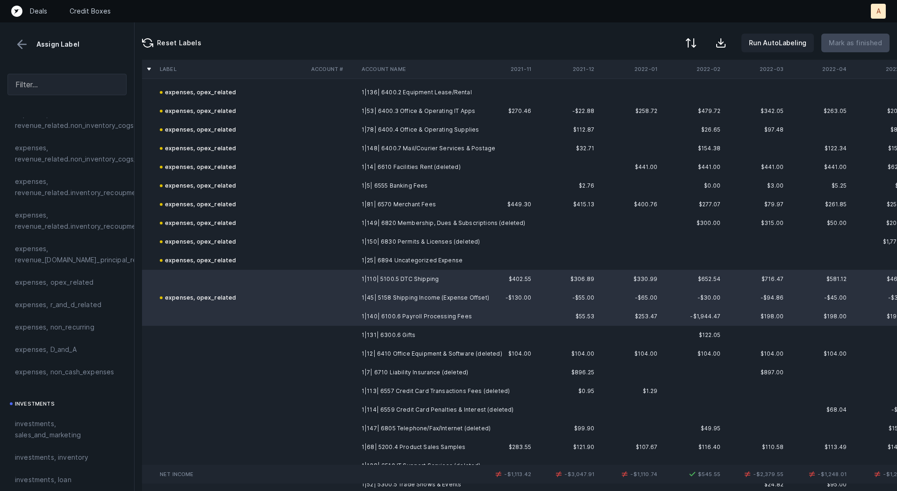
drag, startPoint x: 82, startPoint y: 284, endPoint x: 317, endPoint y: 278, distance: 235.1
click at [82, 284] on span "expenses, opex_related" at bounding box center [54, 282] width 79 height 11
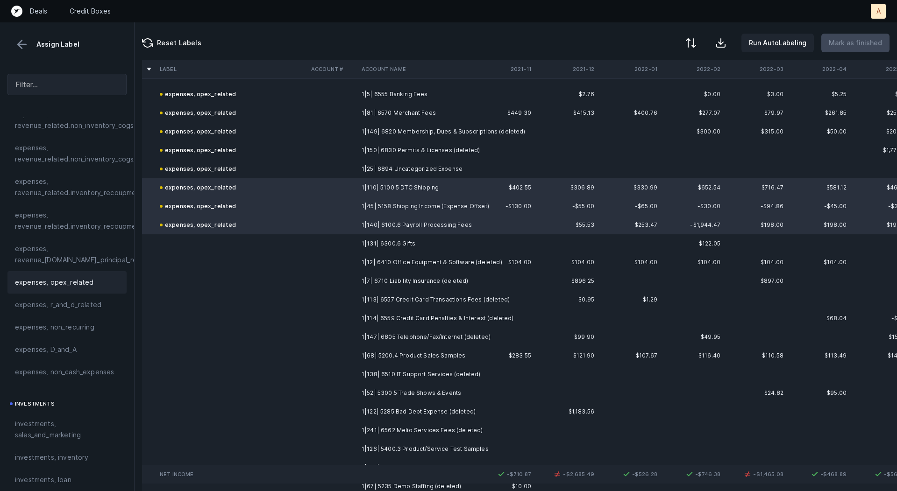
scroll to position [1267, 0]
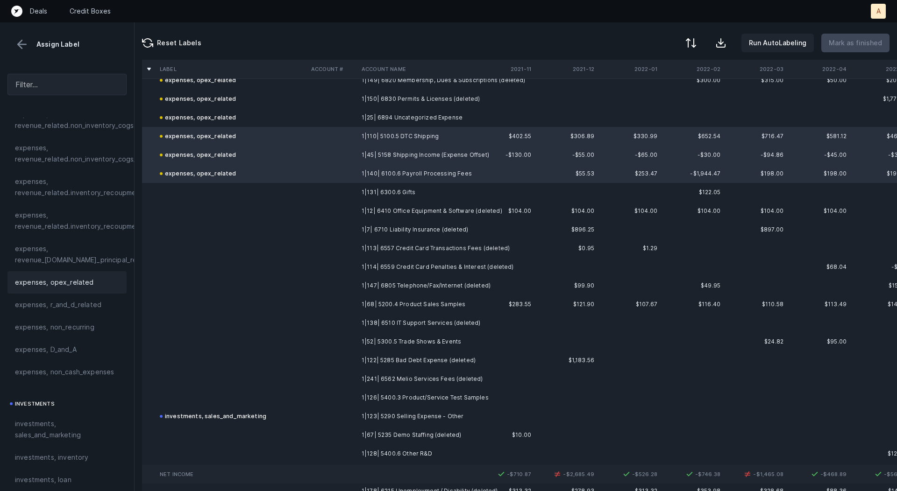
click at [372, 193] on td "1|131| 6300.6 Gifts" at bounding box center [415, 192] width 114 height 19
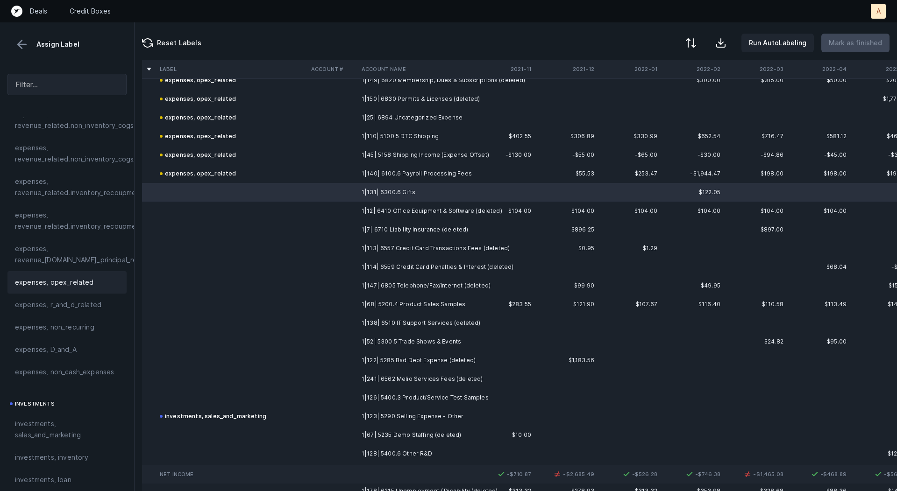
click at [105, 272] on div "expenses, opex_related" at bounding box center [66, 282] width 119 height 22
click at [392, 205] on td "1|12| 6410 Office Equipment & Software (deleted)" at bounding box center [415, 211] width 114 height 19
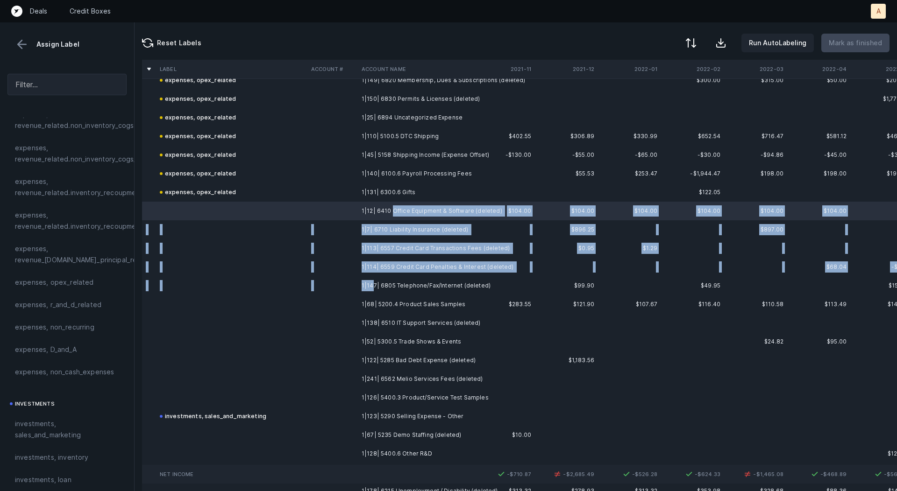
click at [374, 285] on td "1|147| 6805 Telephone/Fax/Internet (deleted)" at bounding box center [415, 286] width 114 height 19
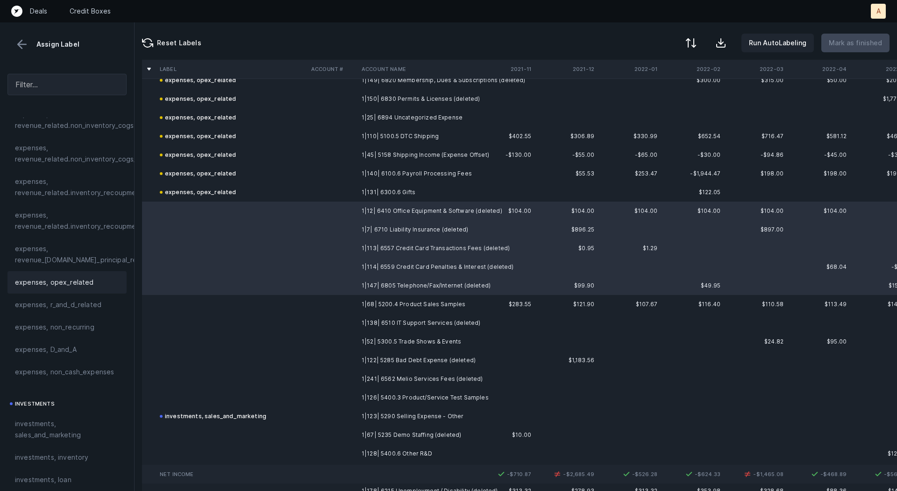
click at [91, 273] on div "expenses, opex_related" at bounding box center [66, 282] width 119 height 22
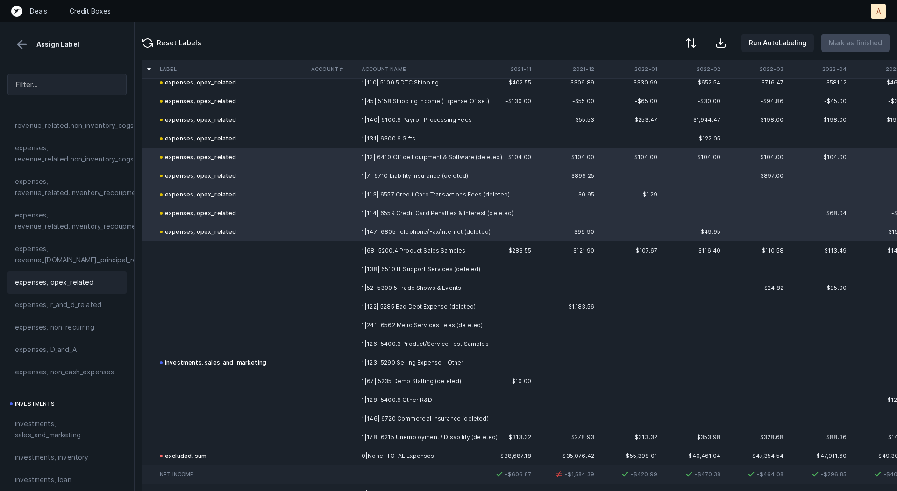
scroll to position [1346, 0]
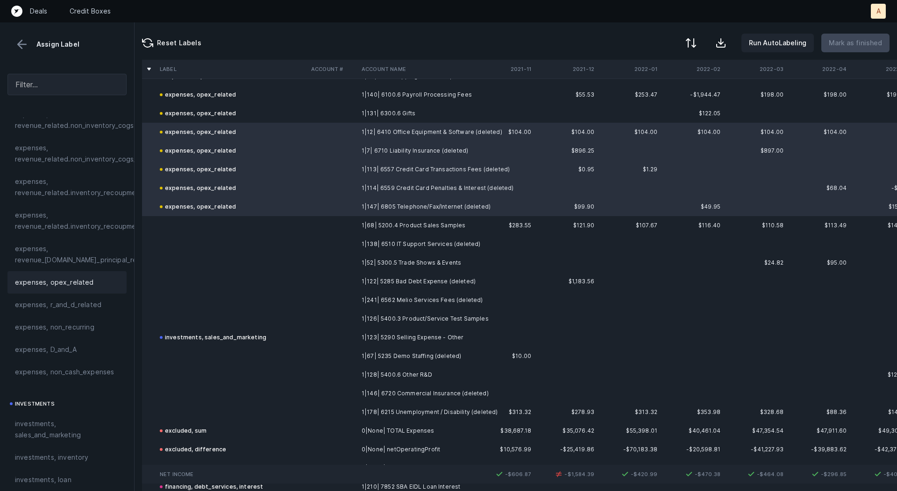
click at [354, 222] on td at bounding box center [332, 225] width 50 height 19
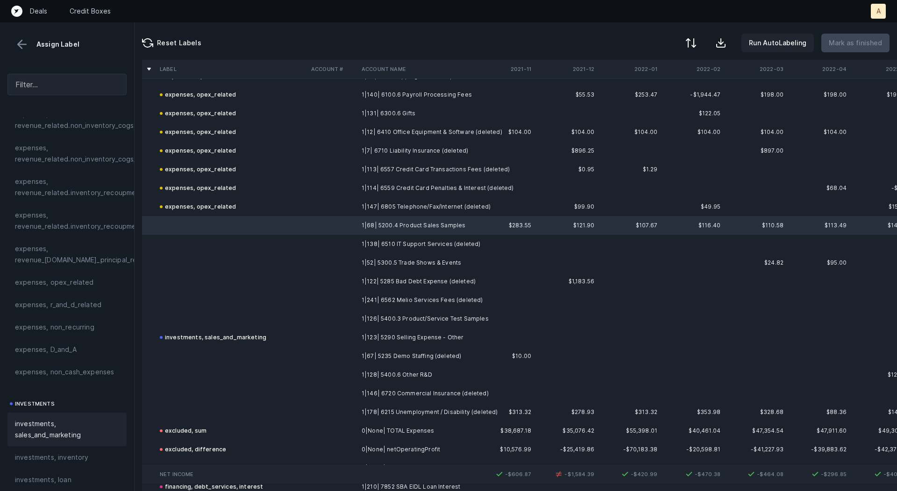
click at [56, 424] on span "investments, sales_and_marketing" at bounding box center [67, 430] width 104 height 22
click at [366, 243] on td "1|138| 6510 IT Support Services (deleted)" at bounding box center [415, 244] width 114 height 19
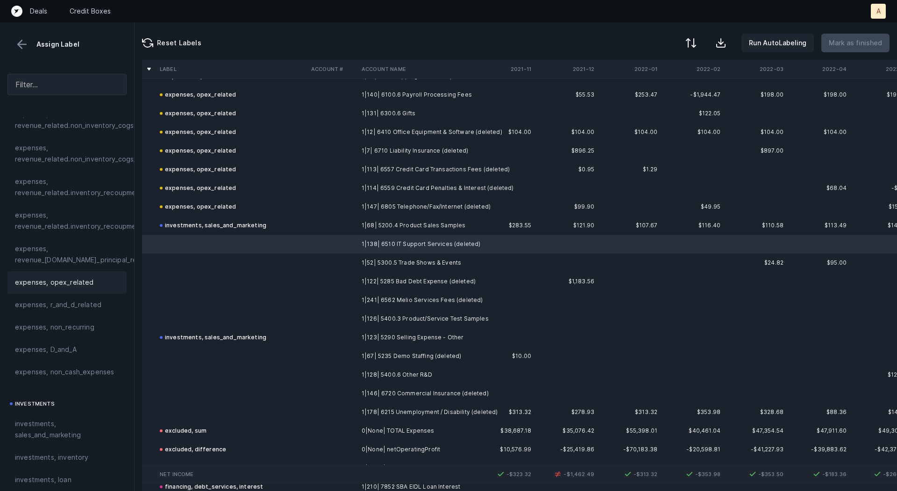
click at [73, 281] on span "expenses, opex_related" at bounding box center [54, 282] width 79 height 11
click at [380, 266] on td "1|52| 5300.5 Trade Shows & Events" at bounding box center [415, 263] width 114 height 19
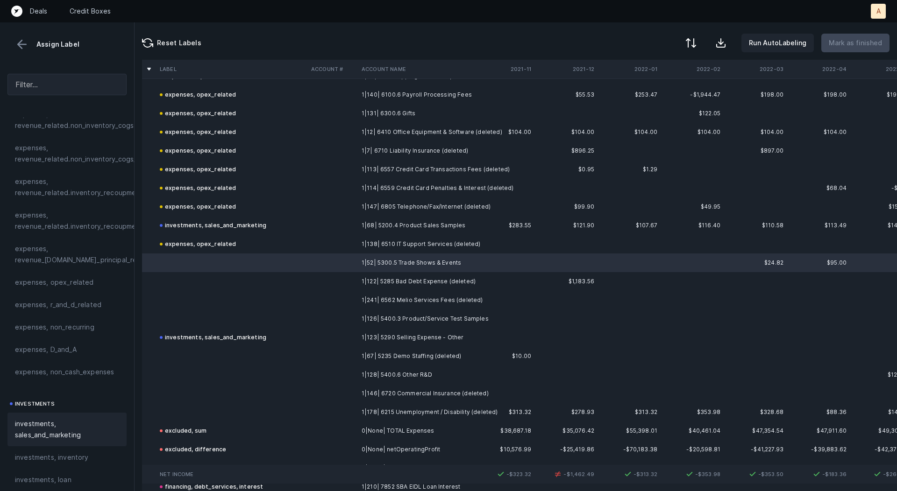
click at [68, 434] on span "investments, sales_and_marketing" at bounding box center [67, 430] width 104 height 22
click at [355, 277] on td at bounding box center [332, 281] width 50 height 19
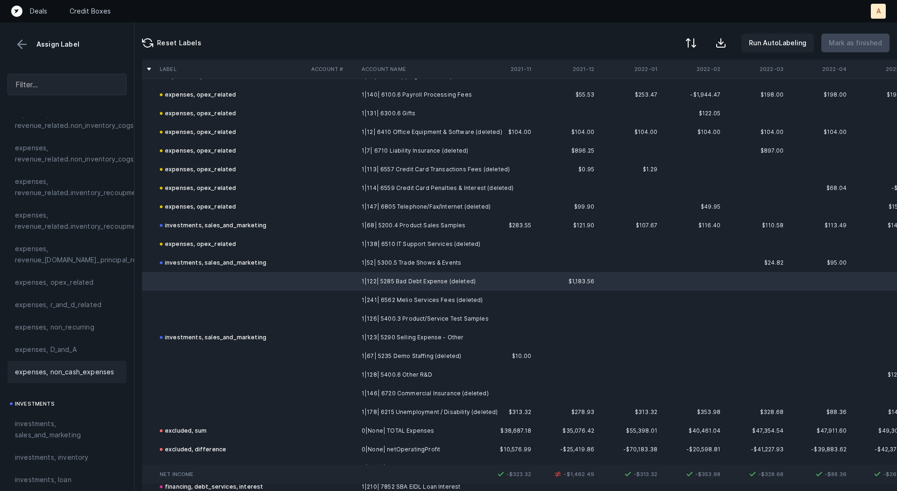
click at [85, 372] on span "expenses, non_cash_expenses" at bounding box center [64, 372] width 99 height 11
click at [306, 304] on td at bounding box center [231, 300] width 151 height 19
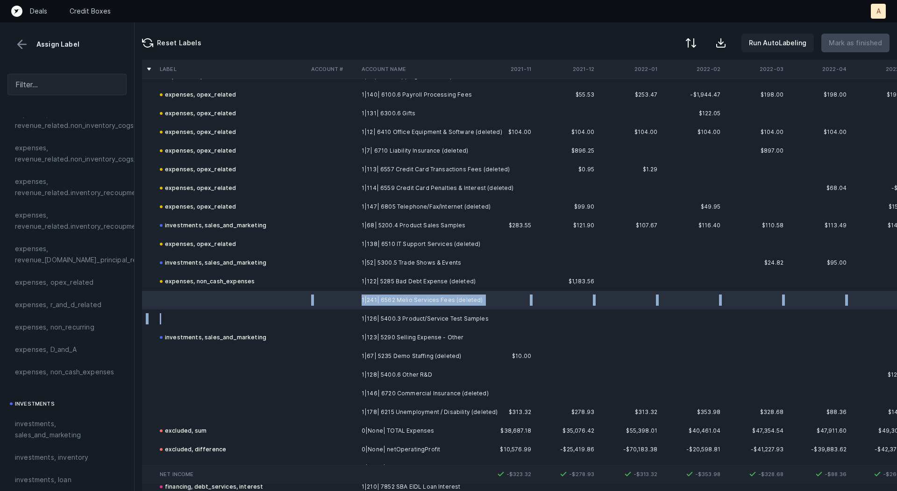
click at [285, 323] on td at bounding box center [231, 319] width 151 height 19
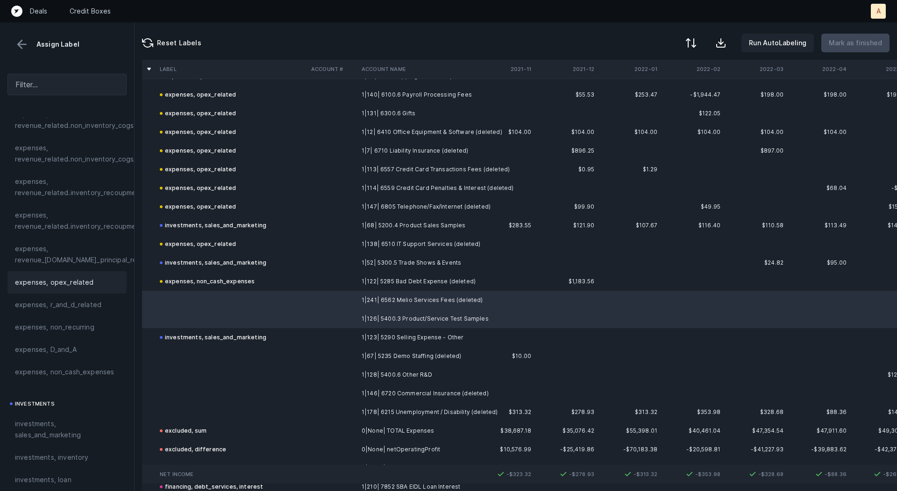
click at [79, 284] on span "expenses, opex_related" at bounding box center [54, 282] width 79 height 11
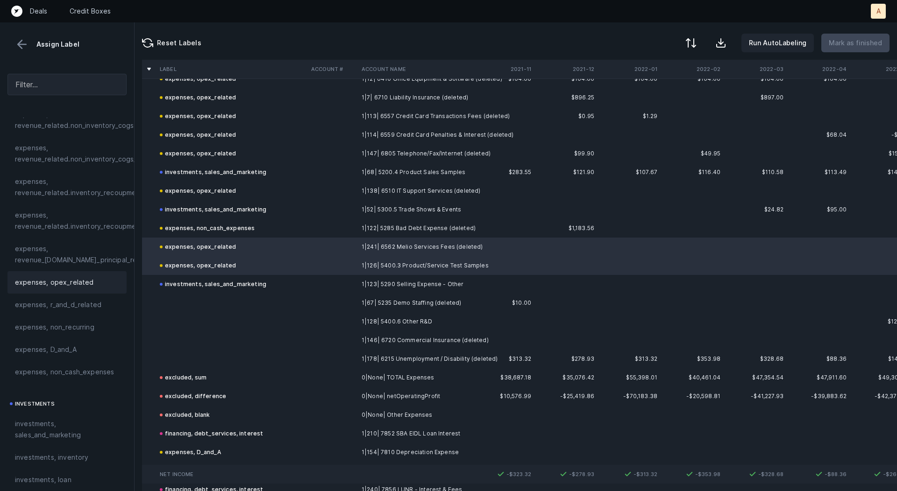
scroll to position [1405, 0]
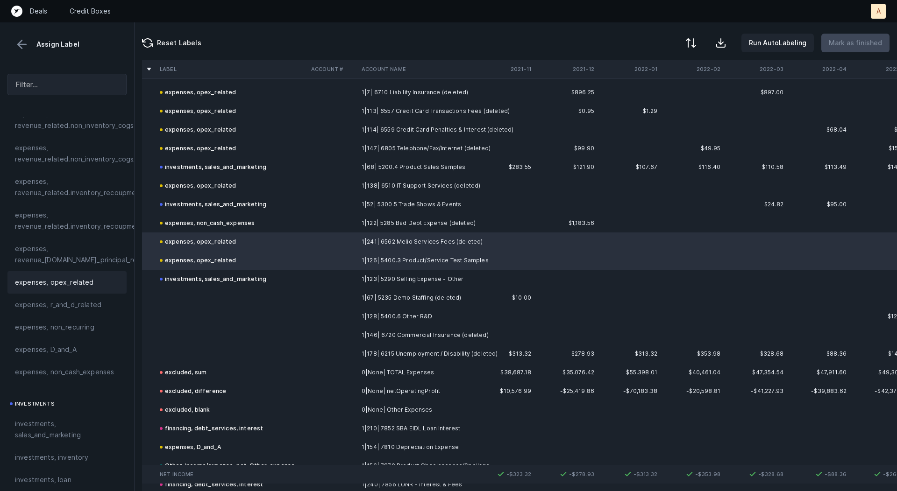
click at [353, 302] on td at bounding box center [332, 298] width 50 height 19
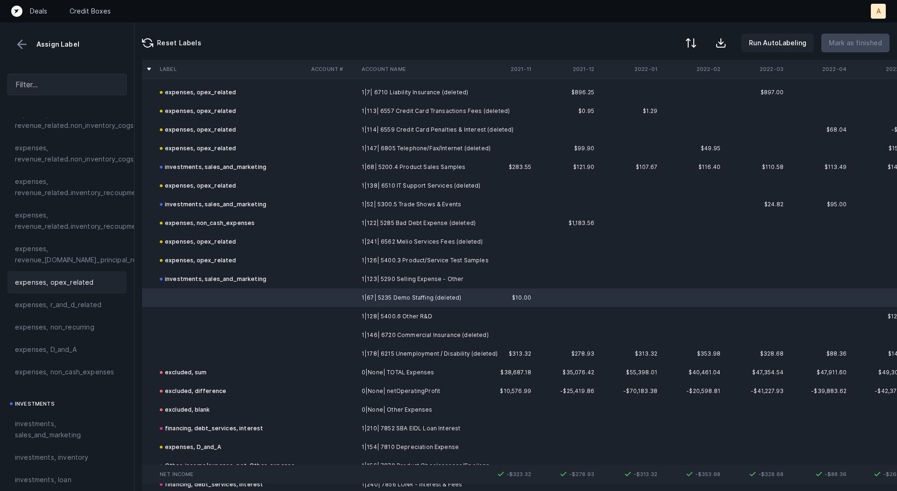
click at [80, 277] on span "expenses, opex_related" at bounding box center [54, 282] width 79 height 11
click at [417, 313] on td "1|128| 5400.6 Other R&D" at bounding box center [415, 316] width 114 height 19
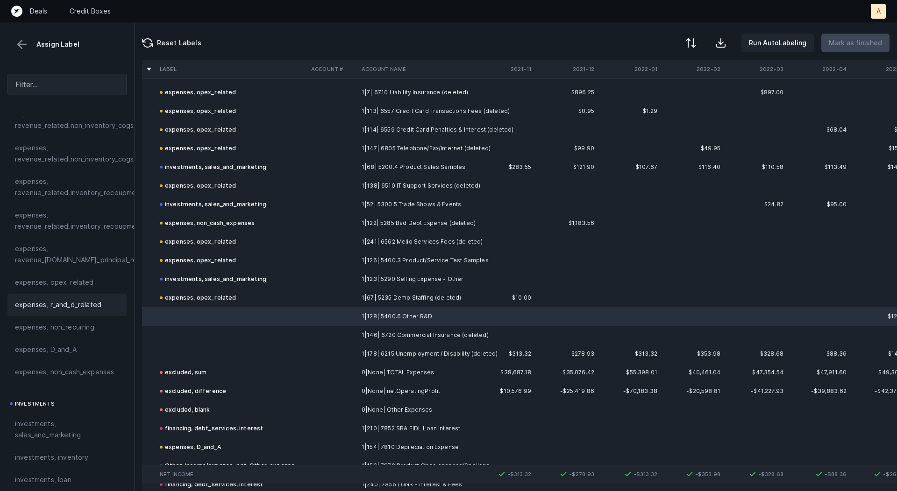
click at [86, 301] on span "expenses, r_and_d_related" at bounding box center [58, 304] width 86 height 11
click at [395, 338] on td "1|146| 6720 Commercial Insurance (deleted)" at bounding box center [415, 335] width 114 height 19
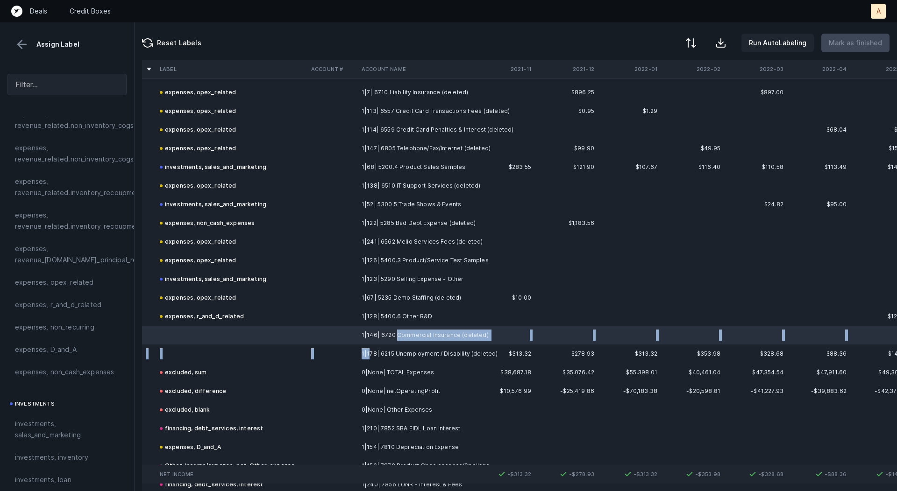
click at [370, 357] on td "1|178| 6215 Unemployment / Disability (deleted)" at bounding box center [415, 354] width 114 height 19
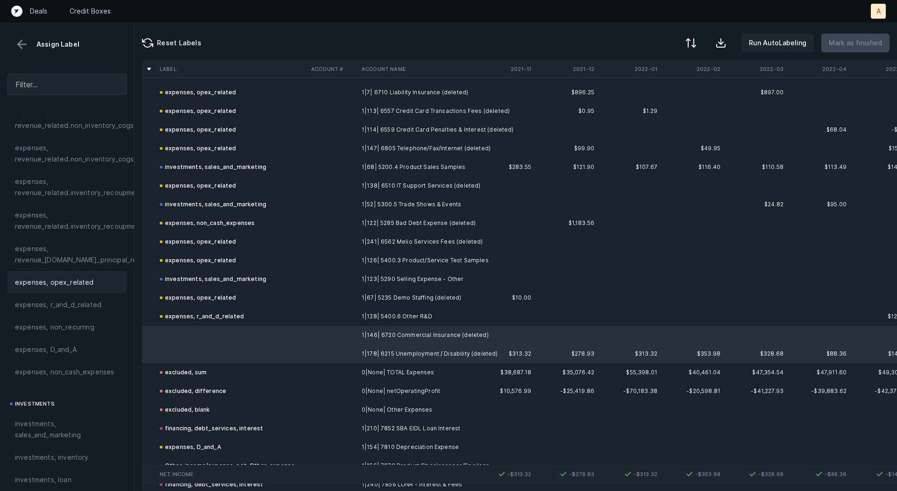
click at [84, 280] on span "expenses, opex_related" at bounding box center [54, 282] width 79 height 11
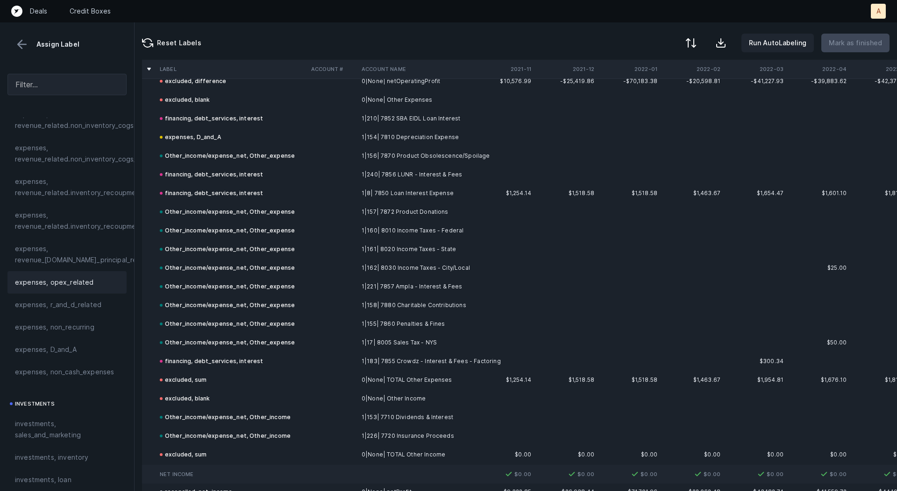
scroll to position [1759, 0]
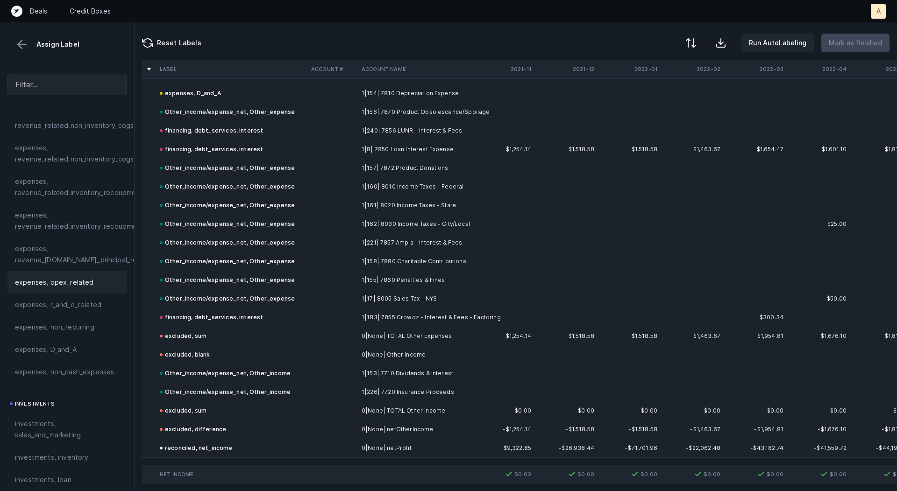
click at [21, 46] on button at bounding box center [22, 44] width 14 height 14
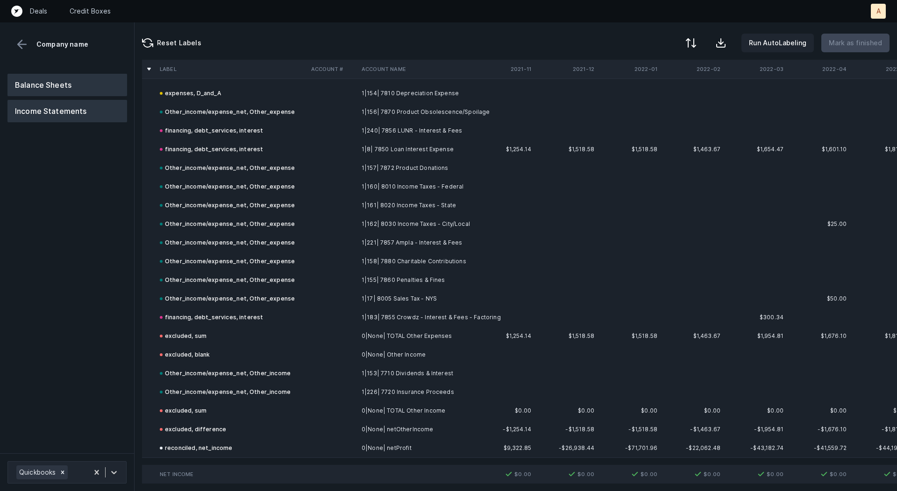
click at [49, 78] on button "Balance Sheets" at bounding box center [67, 85] width 120 height 22
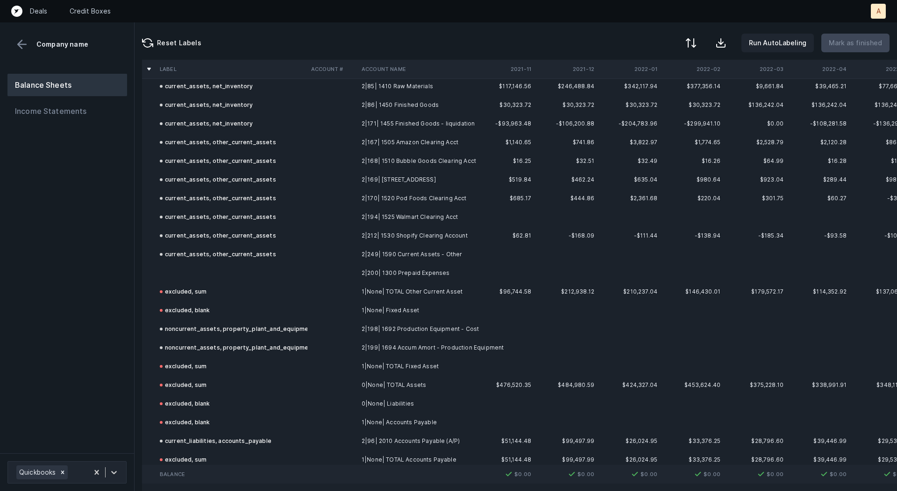
scroll to position [351, 0]
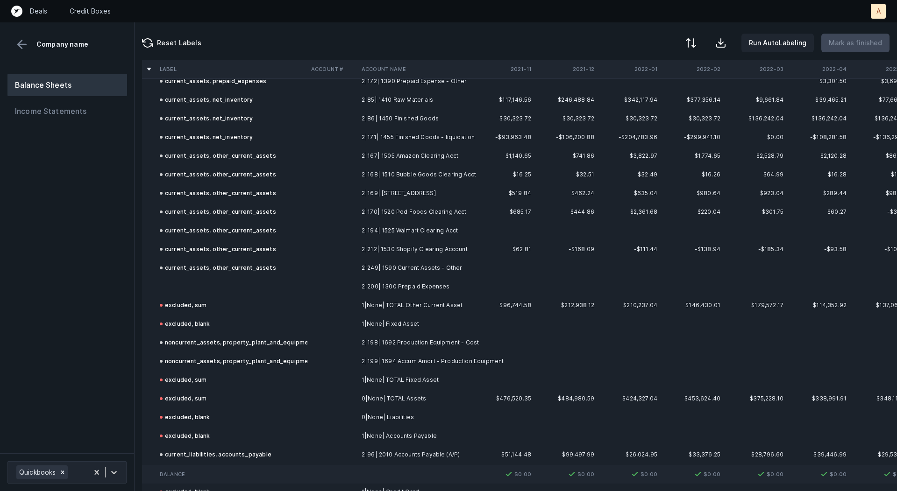
click at [358, 284] on td "2|200| 1300 Prepaid Expenses" at bounding box center [415, 286] width 114 height 19
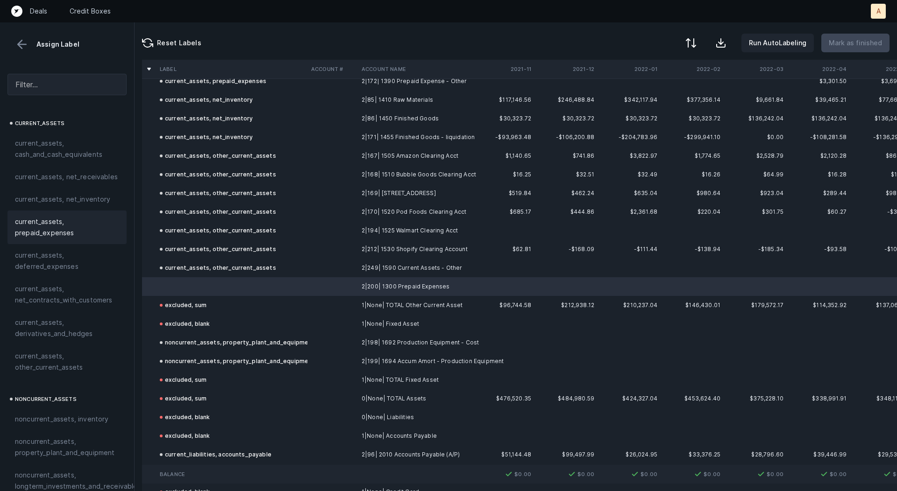
click at [78, 232] on span "current_assets, prepaid_expenses" at bounding box center [67, 227] width 104 height 22
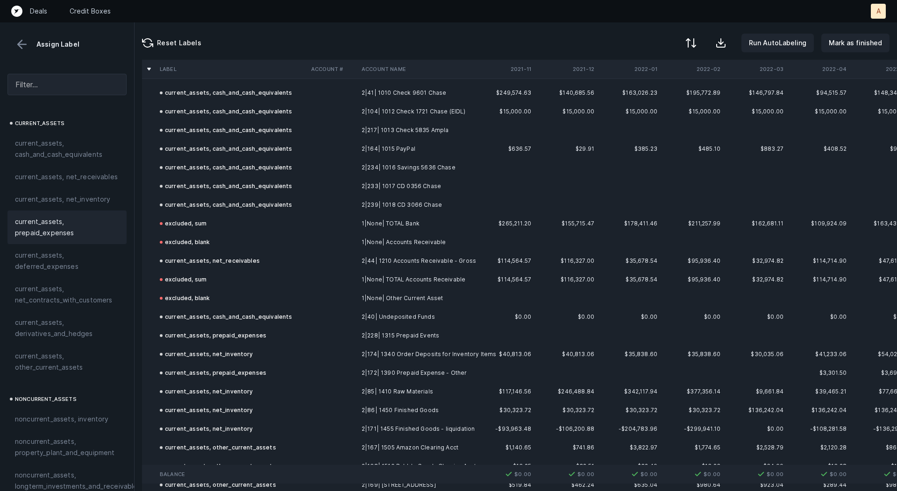
scroll to position [0, 0]
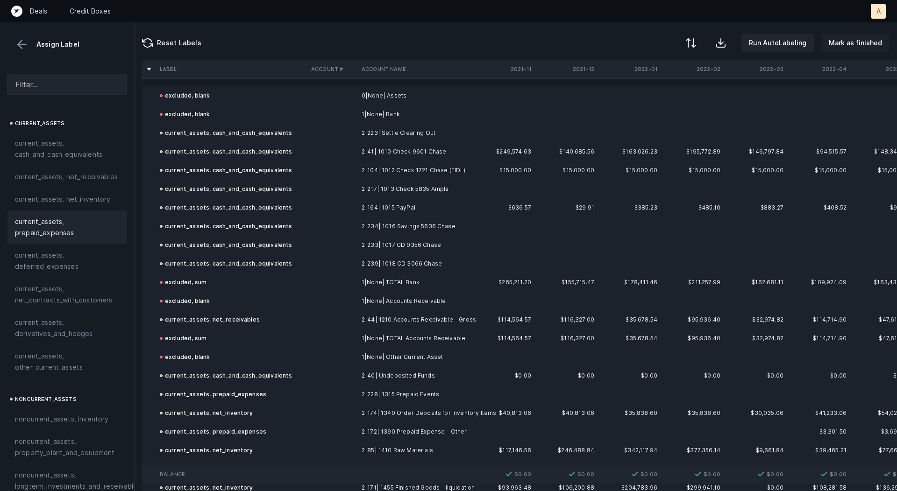
click at [858, 39] on p "Mark as finished" at bounding box center [855, 42] width 53 height 11
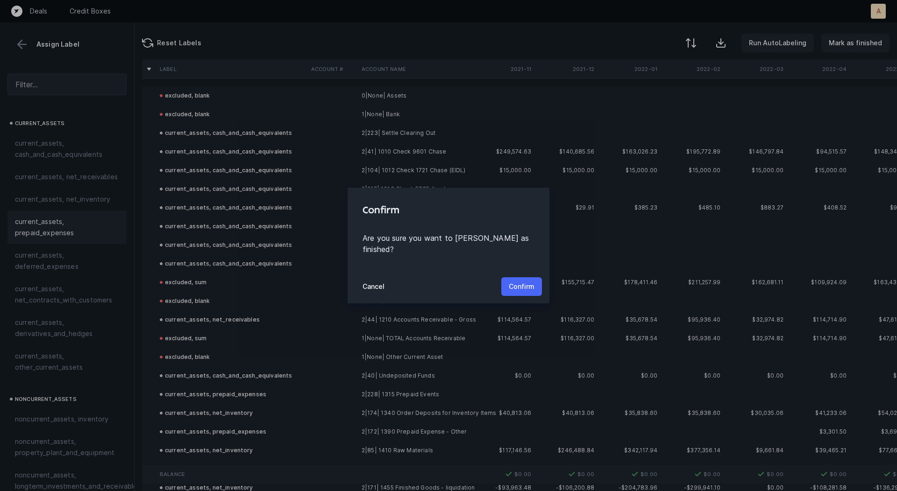
click at [520, 281] on p "Confirm" at bounding box center [522, 286] width 26 height 11
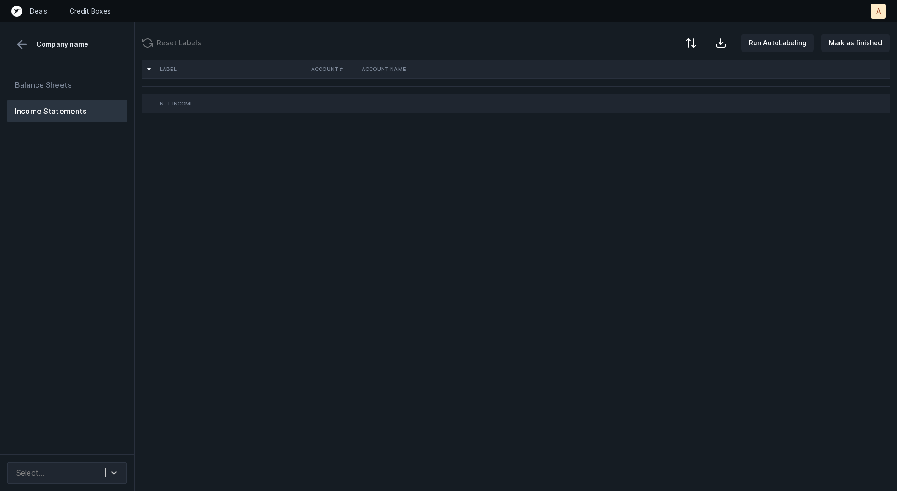
click at [85, 248] on div "Balance Sheets Income Statements" at bounding box center [67, 260] width 135 height 388
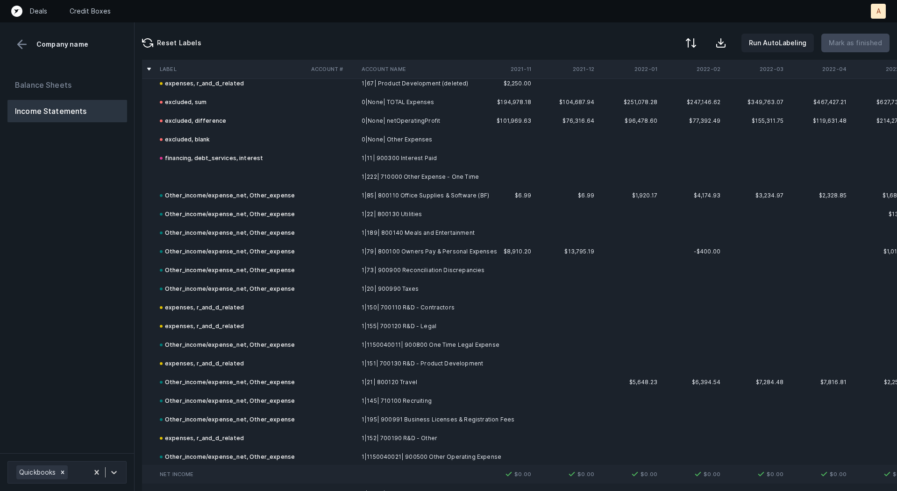
scroll to position [2337, 0]
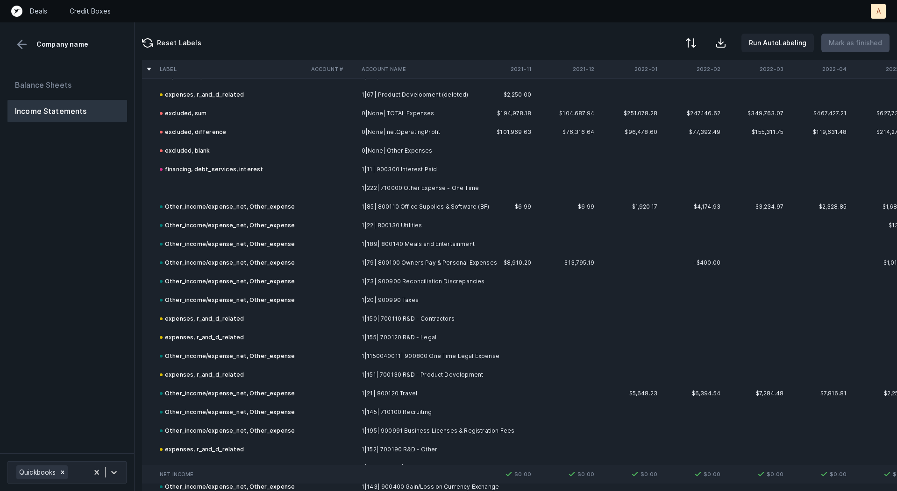
click at [464, 188] on td "1|222| 710000 Other Expense - One Time" at bounding box center [415, 188] width 114 height 19
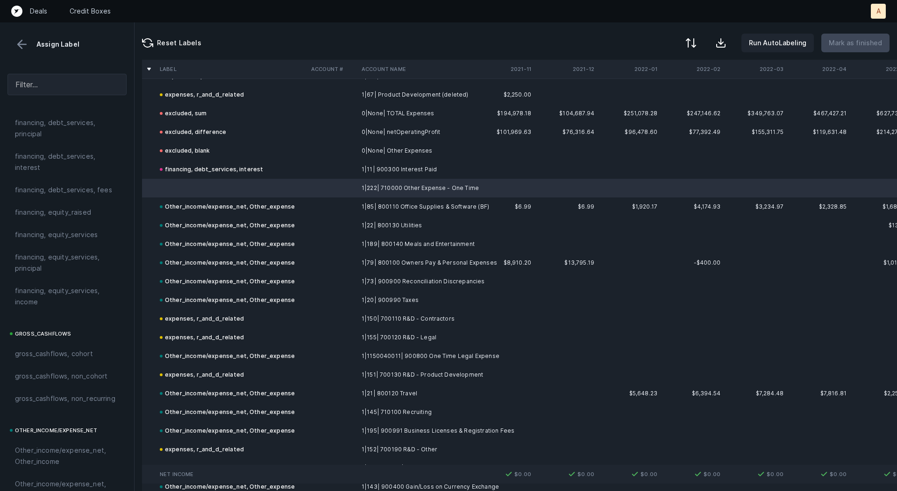
scroll to position [1049, 0]
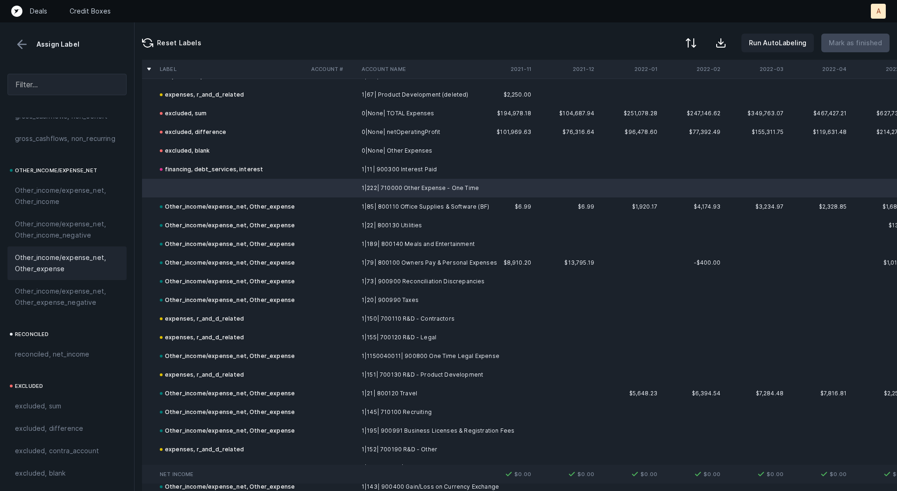
click at [69, 268] on span "Other_income/expense_net, Other_expense" at bounding box center [67, 263] width 104 height 22
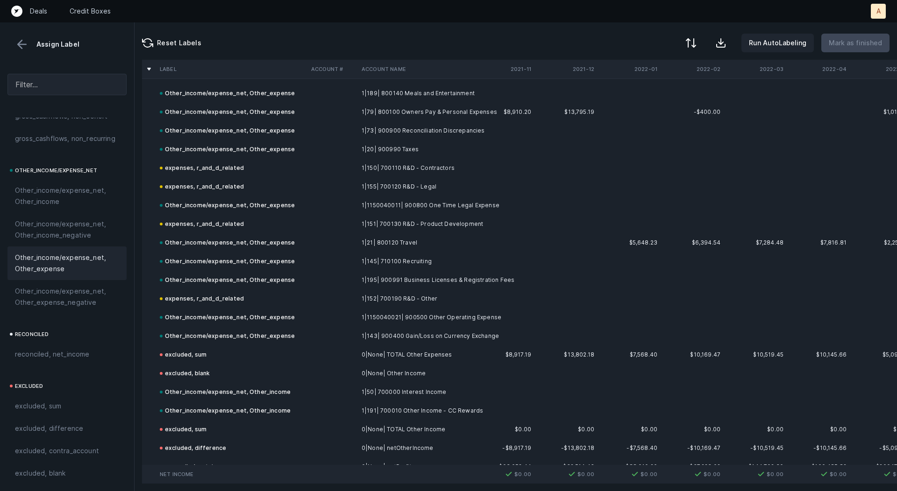
scroll to position [2506, 0]
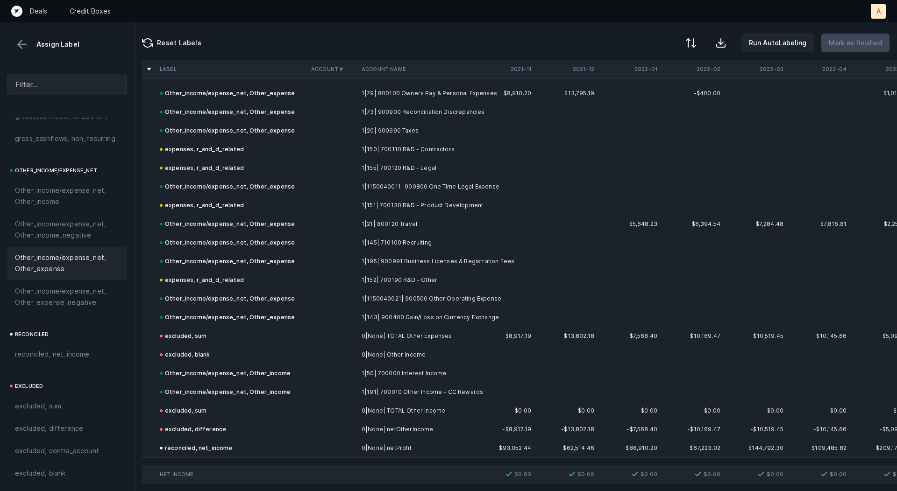
click at [21, 47] on button at bounding box center [22, 44] width 14 height 14
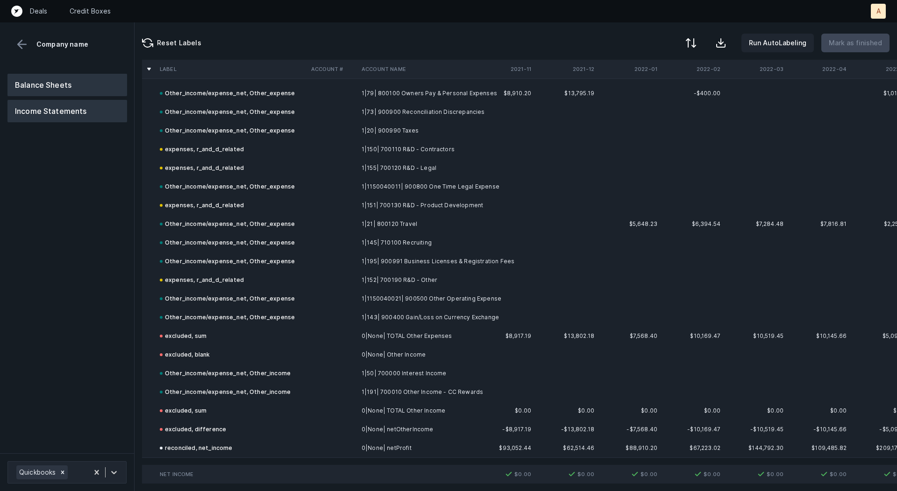
click at [39, 80] on button "Balance Sheets" at bounding box center [67, 85] width 120 height 22
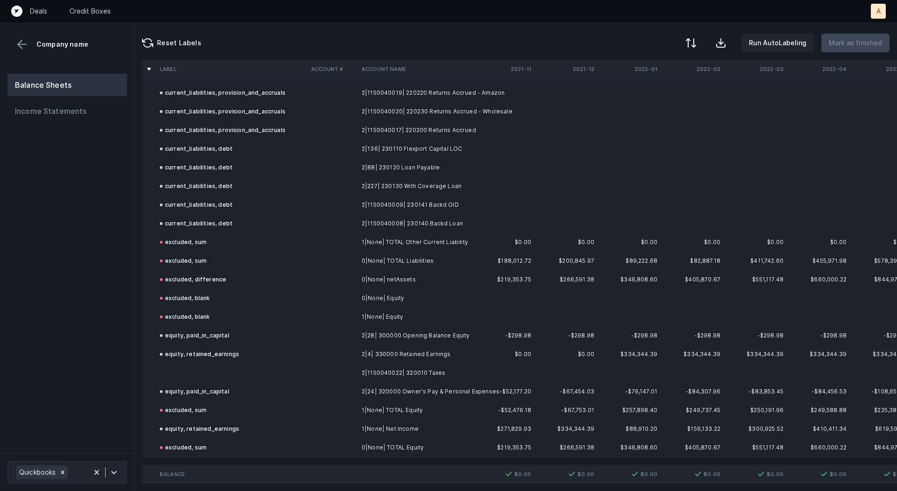
scroll to position [1180, 0]
click at [351, 368] on td at bounding box center [332, 373] width 50 height 19
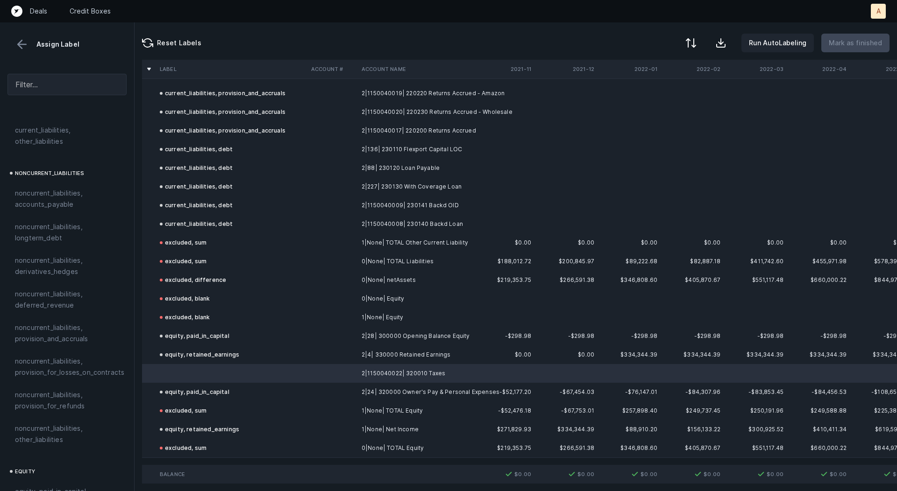
scroll to position [1017, 0]
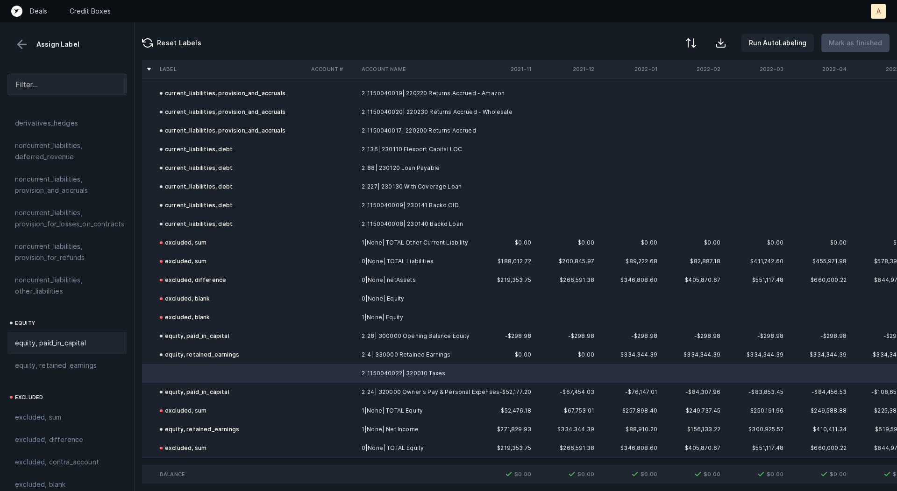
click at [74, 338] on span "equity, paid_in_capital" at bounding box center [50, 343] width 71 height 11
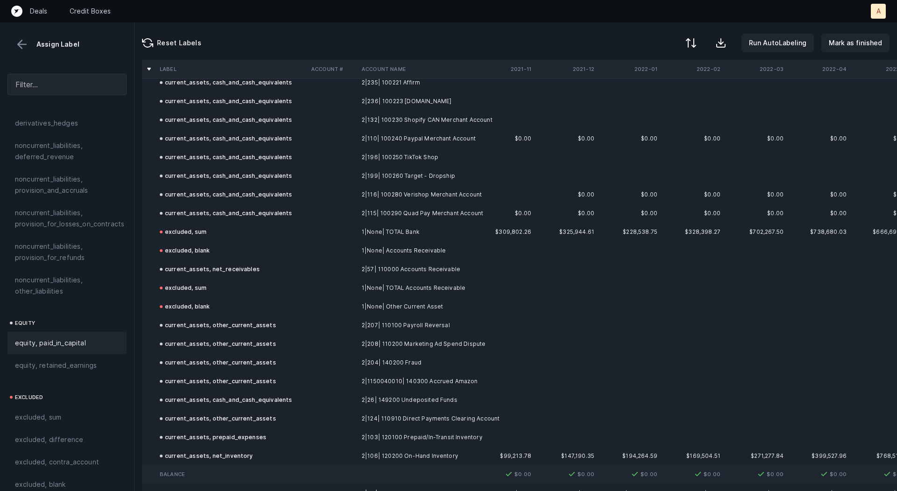
scroll to position [0, 0]
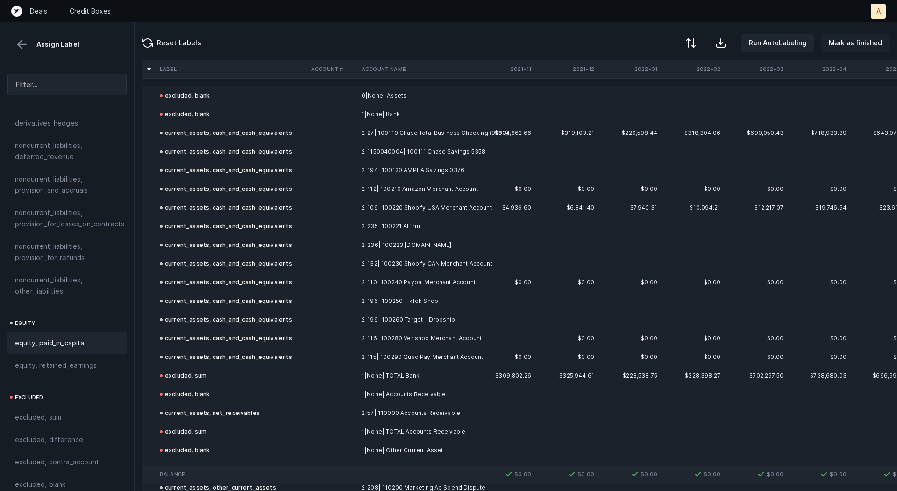
click at [843, 39] on p "Mark as finished" at bounding box center [855, 42] width 53 height 11
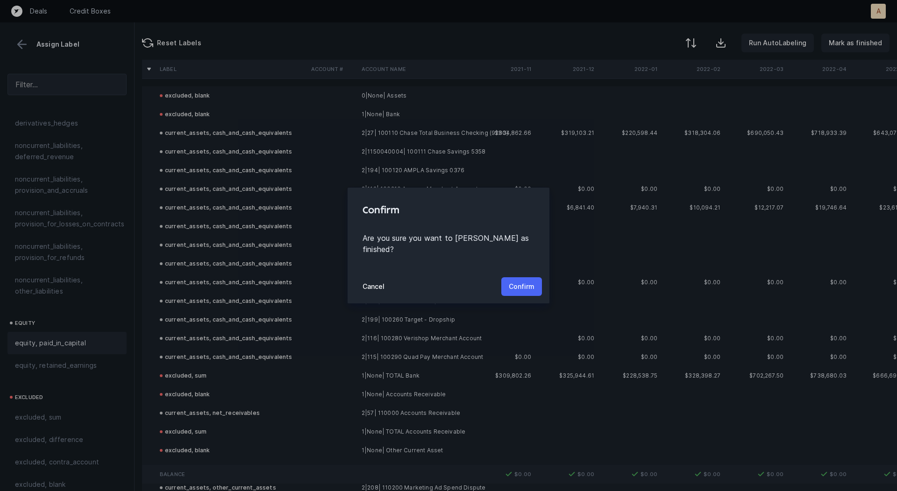
click at [518, 281] on p "Confirm" at bounding box center [522, 286] width 26 height 11
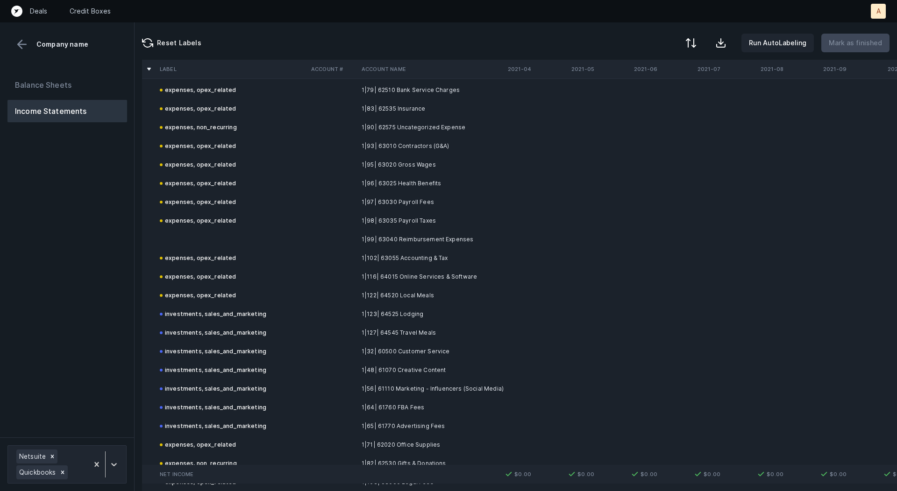
scroll to position [2941, 0]
click at [462, 238] on td "1|99| 63040 Reimbursement Expenses" at bounding box center [415, 238] width 114 height 19
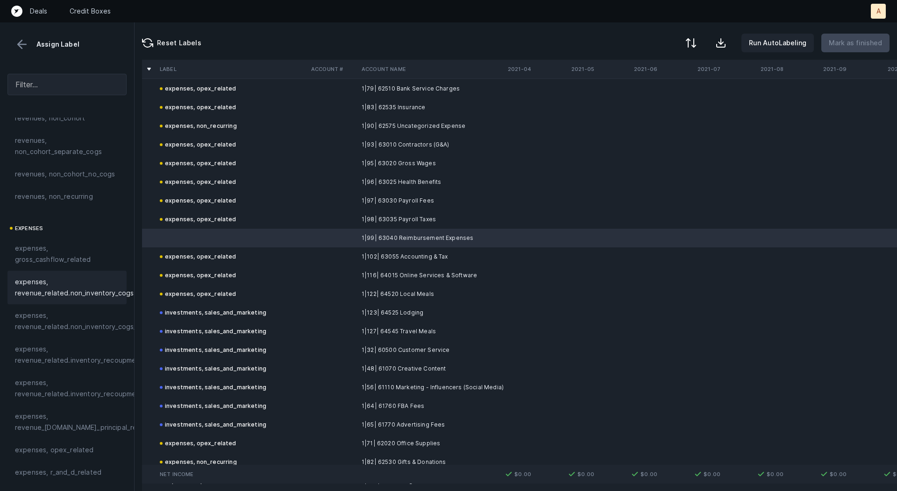
scroll to position [157, 0]
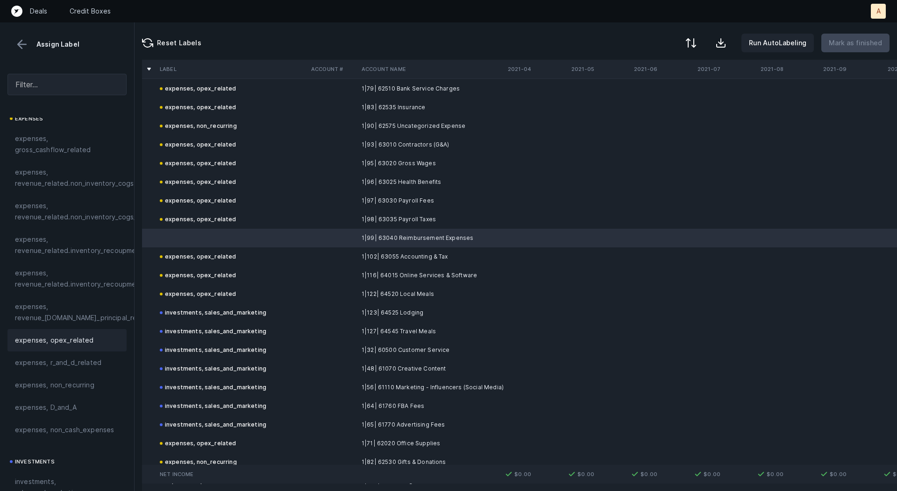
click at [79, 330] on div "expenses, opex_related" at bounding box center [66, 340] width 119 height 22
click at [863, 37] on button "Mark as finished" at bounding box center [855, 43] width 68 height 19
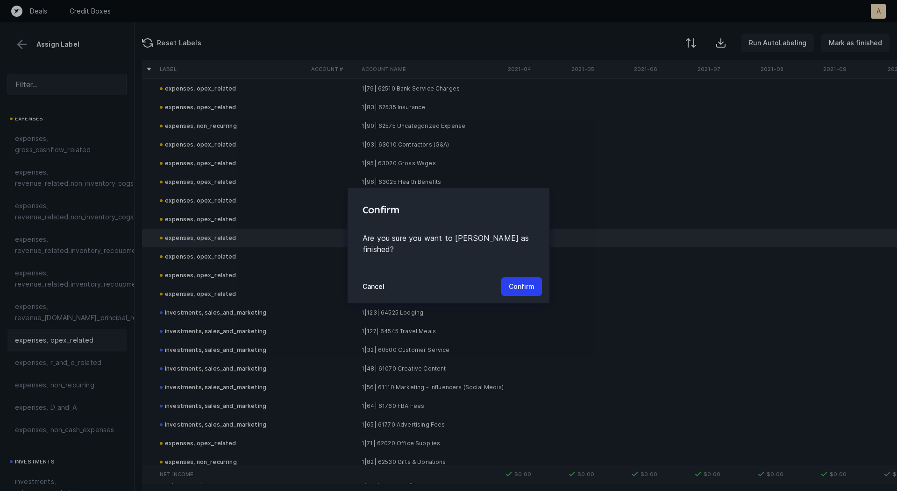
click at [543, 275] on div "Cancel Confirm" at bounding box center [449, 287] width 202 height 34
click at [531, 281] on p "Confirm" at bounding box center [522, 286] width 26 height 11
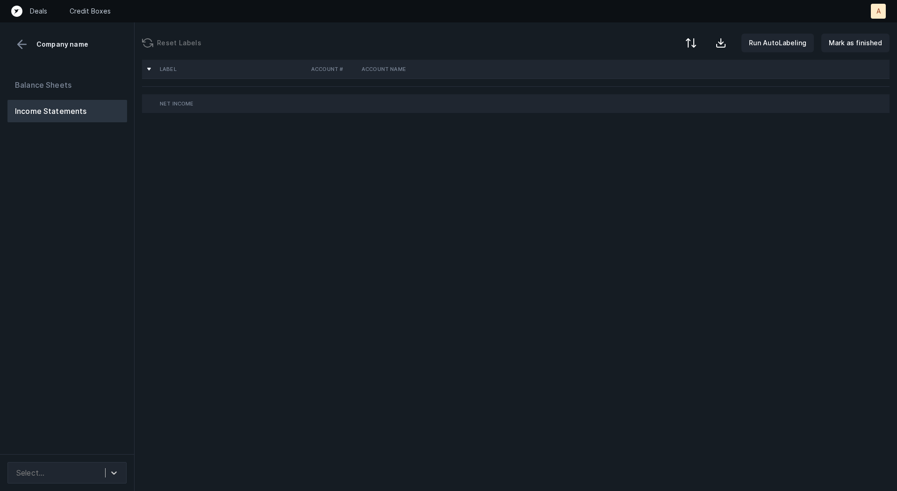
click at [51, 291] on div "Balance Sheets Income Statements" at bounding box center [67, 260] width 135 height 388
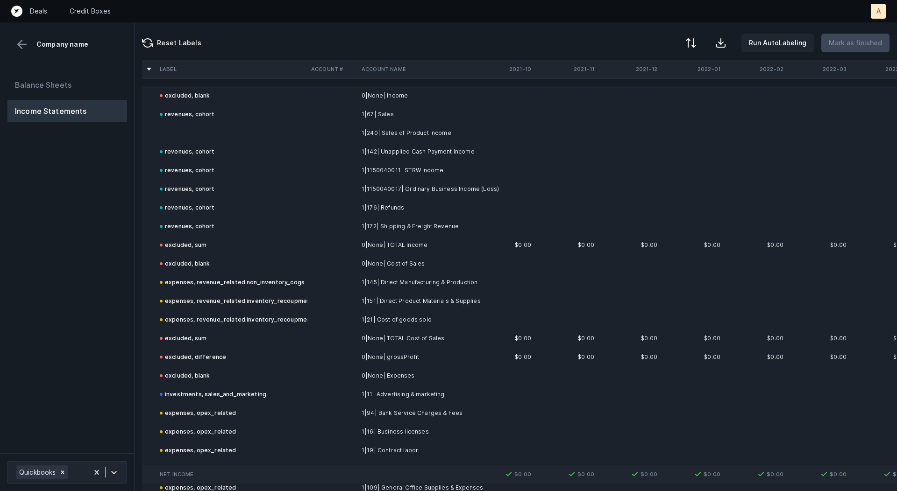
click at [185, 137] on td at bounding box center [231, 133] width 151 height 19
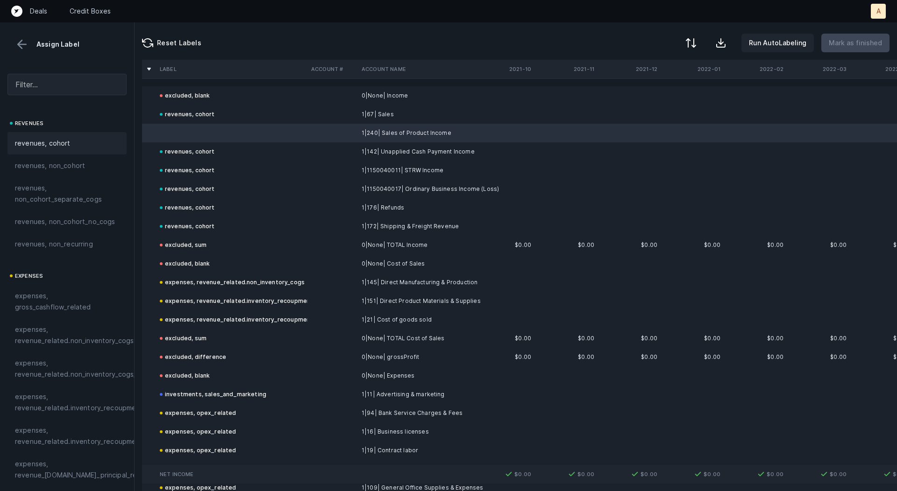
click at [101, 153] on div "revenues, cohort" at bounding box center [66, 143] width 119 height 22
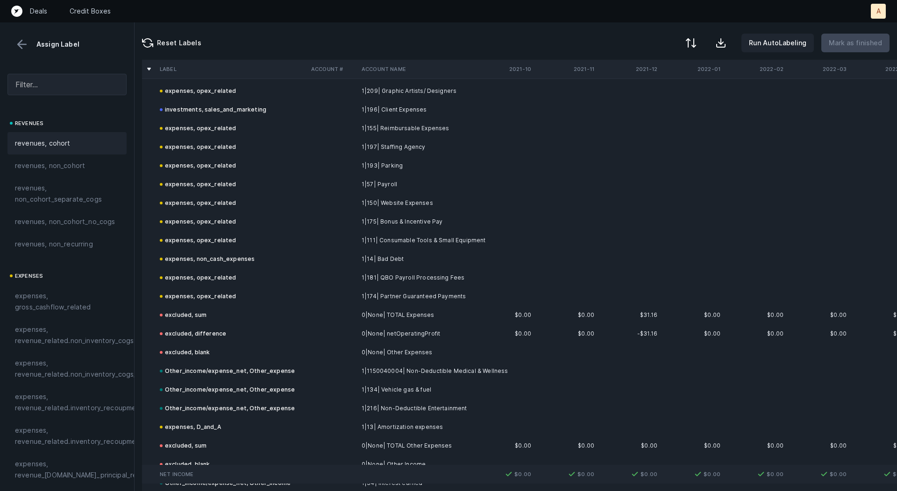
scroll to position [1124, 0]
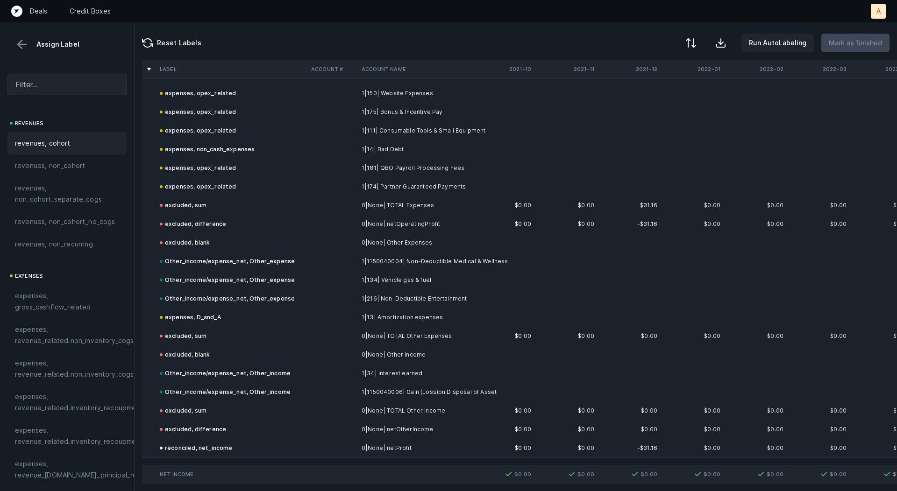
click at [24, 46] on button at bounding box center [22, 44] width 14 height 14
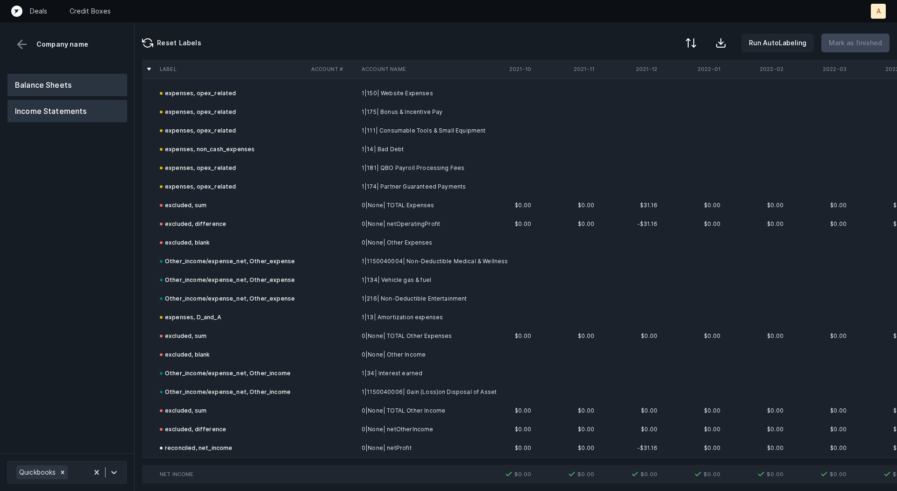
click at [45, 79] on button "Balance Sheets" at bounding box center [67, 85] width 120 height 22
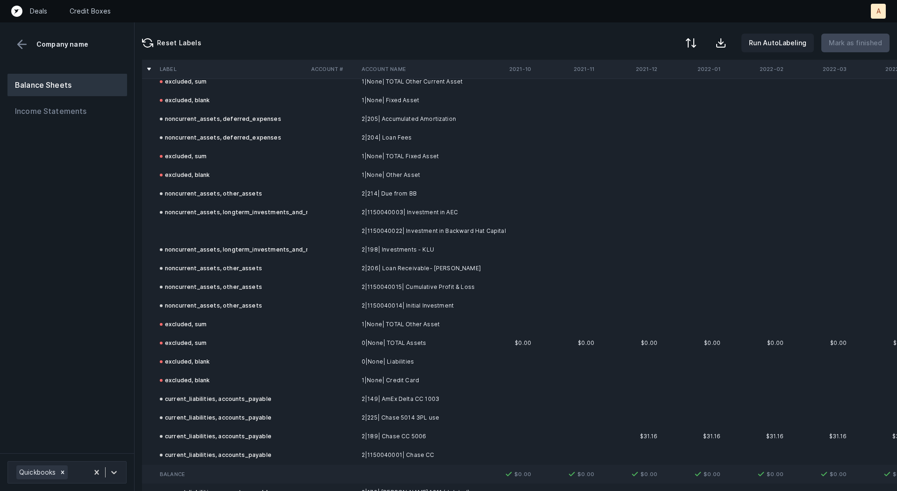
scroll to position [203, 0]
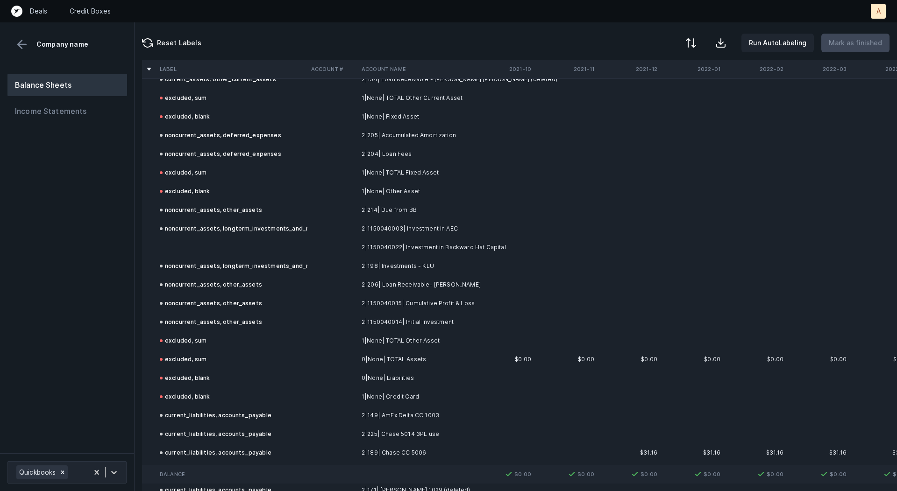
click at [361, 243] on td "2|1150040022| Investment in Backward Hat Capital" at bounding box center [415, 247] width 114 height 19
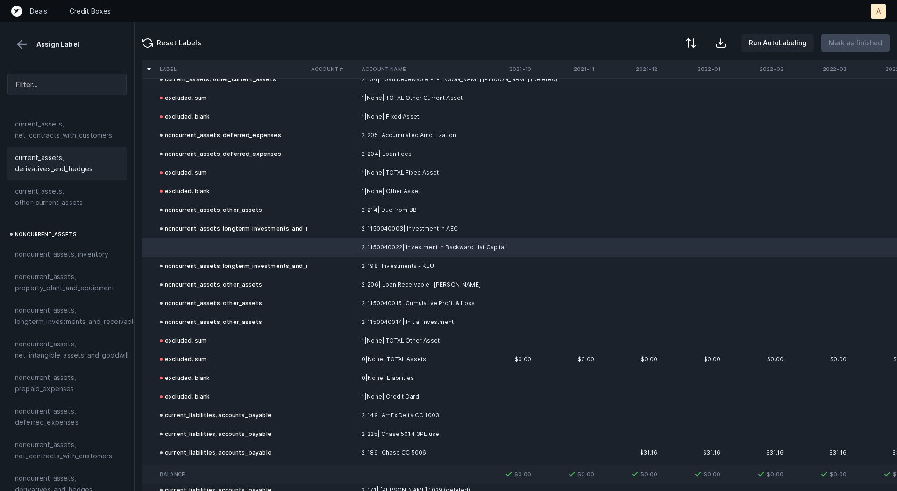
scroll to position [169, 0]
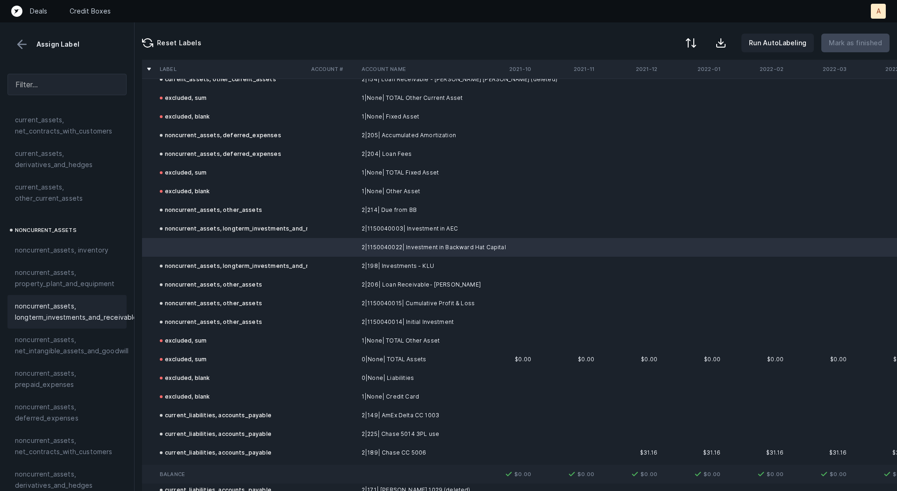
click at [50, 319] on span "noncurrent_assets, longterm_investments_and_receivables" at bounding box center [78, 312] width 126 height 22
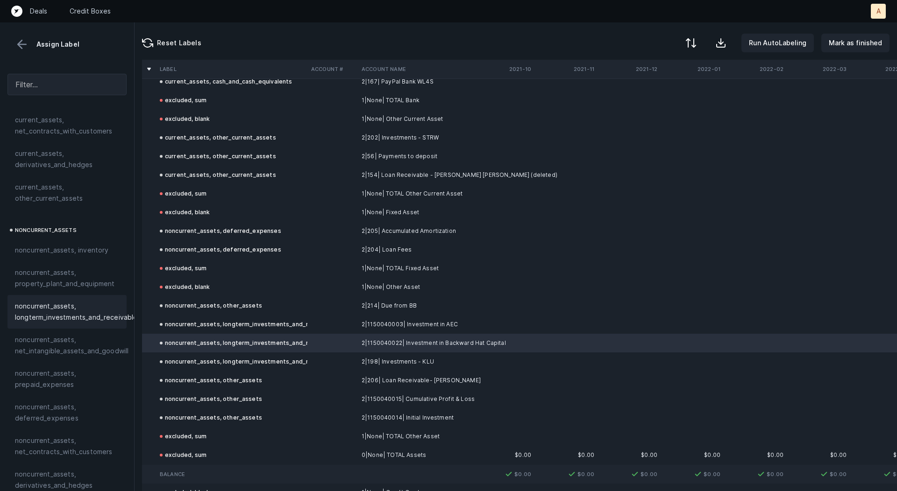
scroll to position [0, 0]
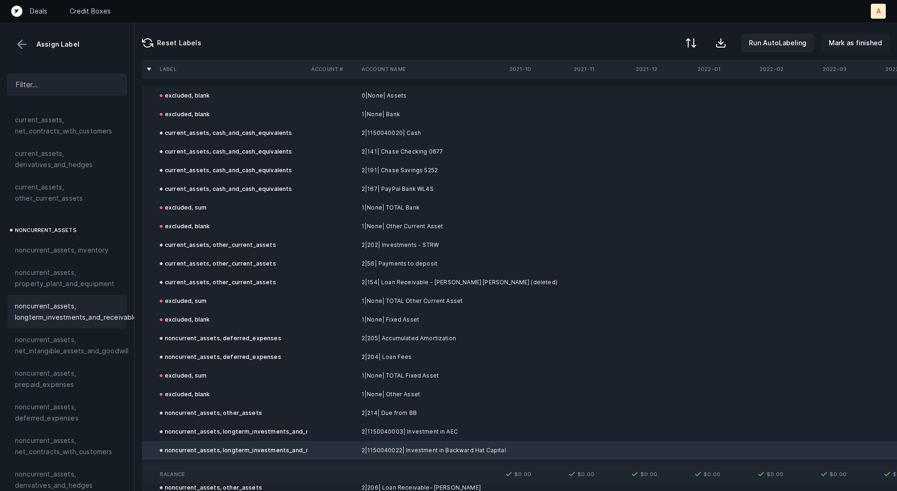
click at [854, 41] on p "Mark as finished" at bounding box center [855, 42] width 53 height 11
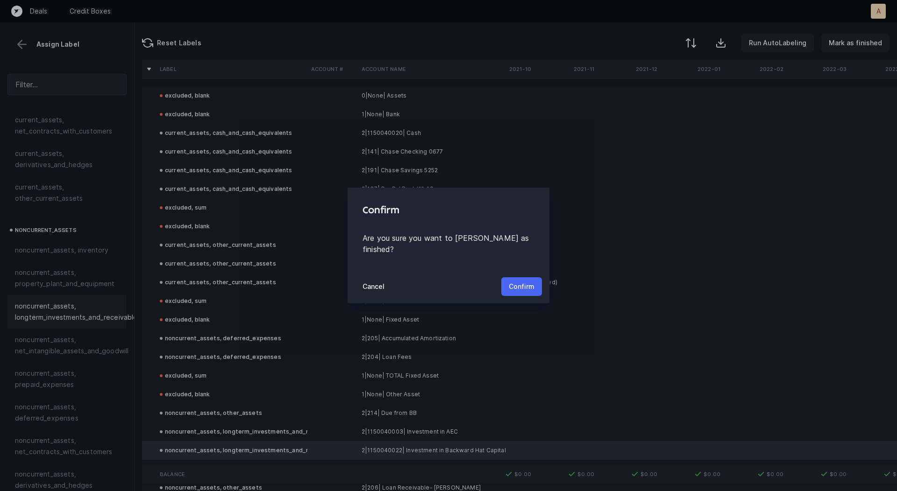
click at [534, 281] on p "Confirm" at bounding box center [522, 286] width 26 height 11
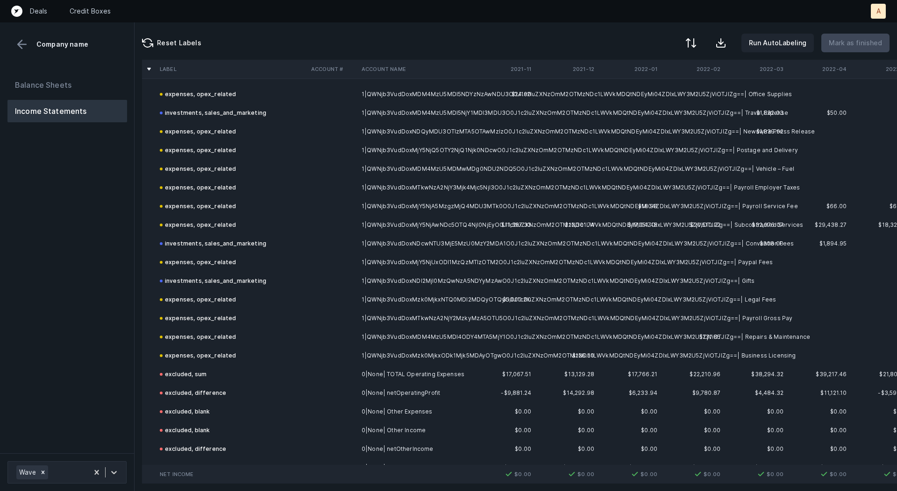
scroll to position [600, 0]
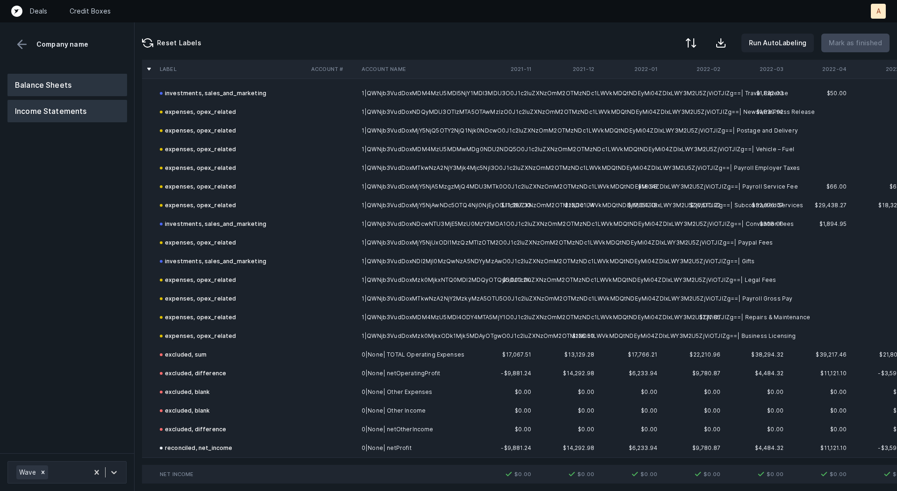
click at [82, 80] on button "Balance Sheets" at bounding box center [67, 85] width 120 height 22
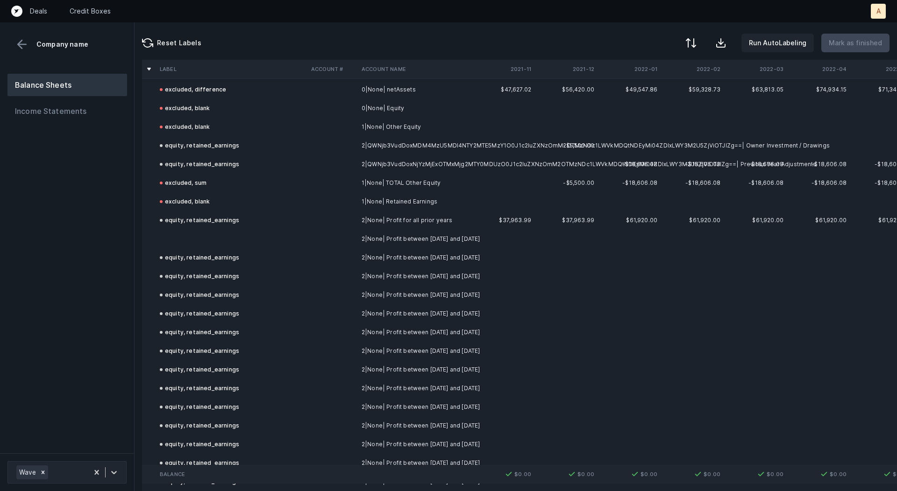
scroll to position [660, 0]
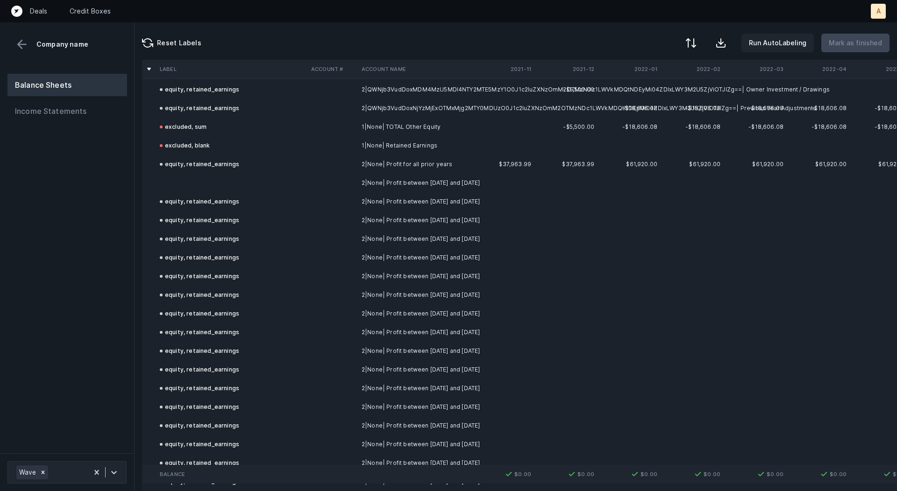
click at [256, 187] on td at bounding box center [231, 183] width 151 height 19
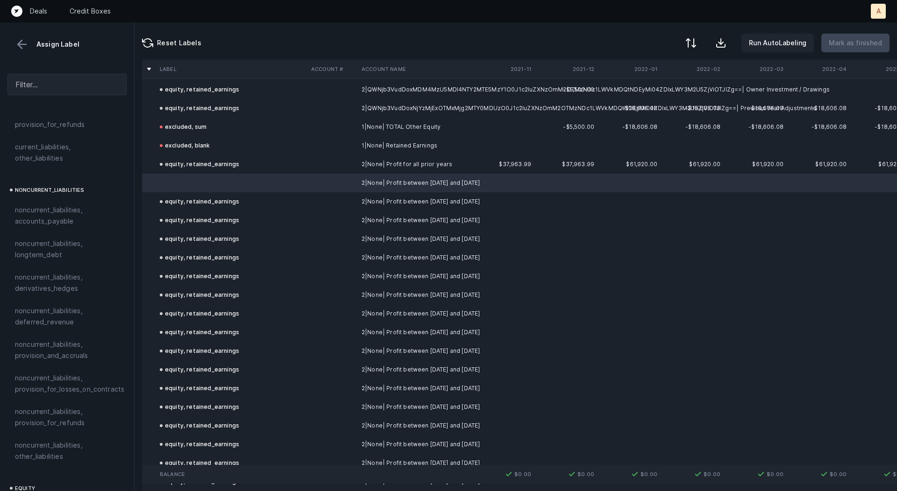
scroll to position [1017, 0]
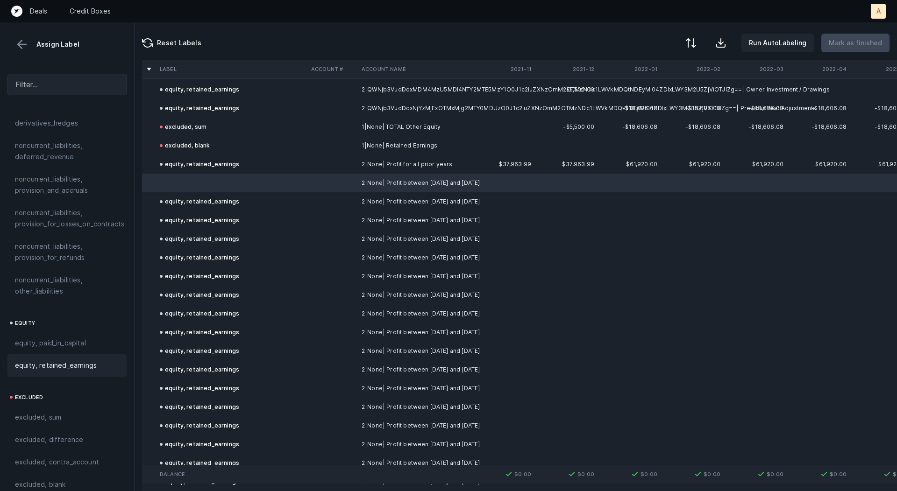
click at [55, 360] on span "equity, retained_earnings" at bounding box center [56, 365] width 82 height 11
click at [853, 44] on p "Mark as finished" at bounding box center [855, 42] width 53 height 11
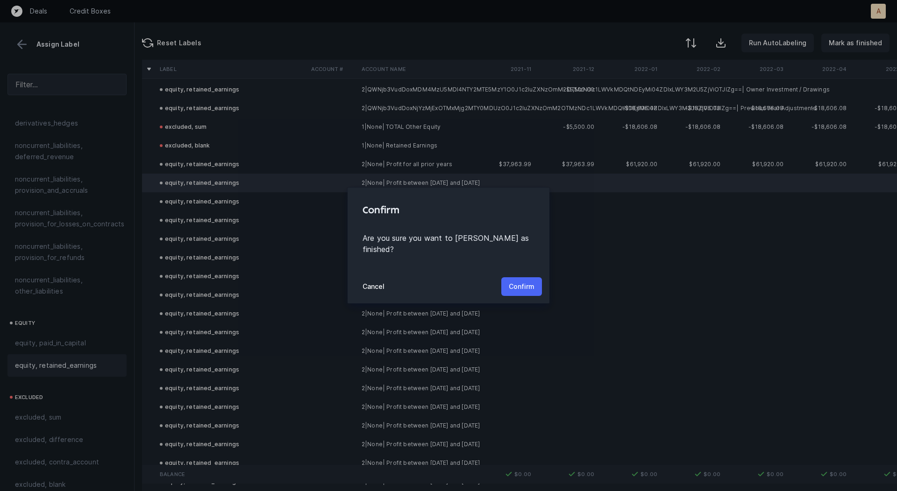
click at [531, 281] on p "Confirm" at bounding box center [522, 286] width 26 height 11
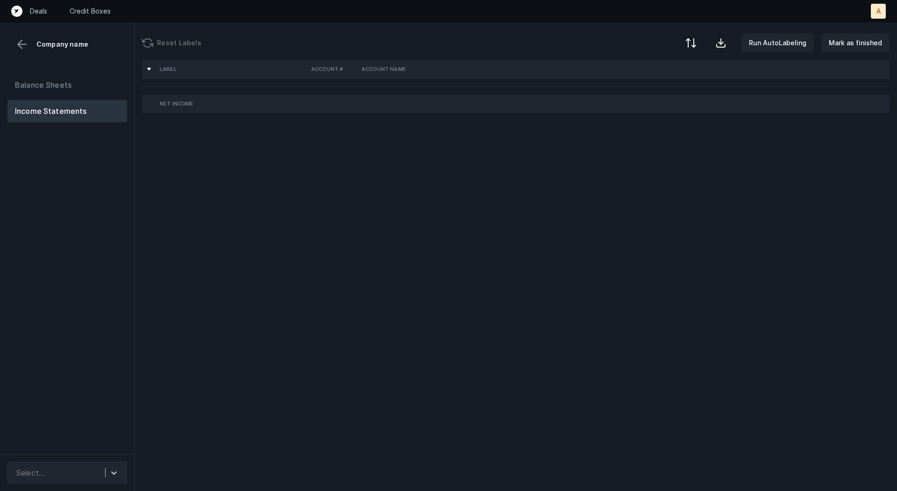
click at [125, 234] on div "Balance Sheets Income Statements" at bounding box center [67, 260] width 135 height 388
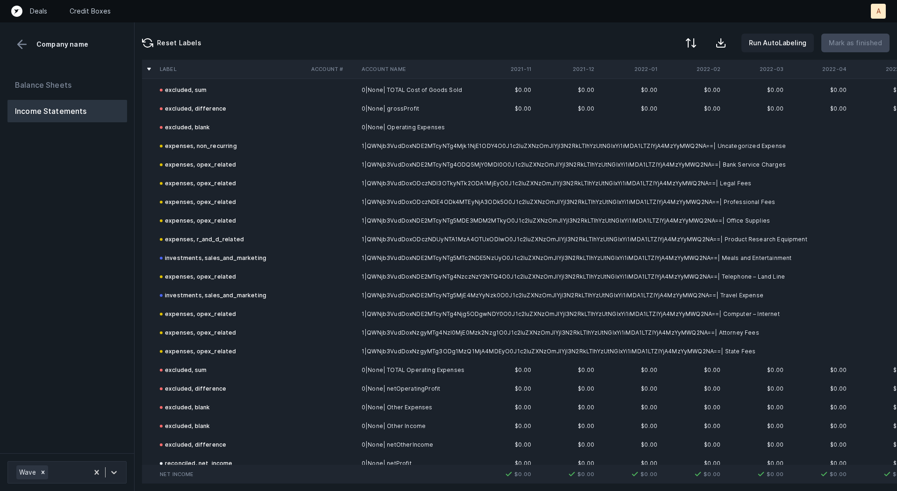
scroll to position [133, 0]
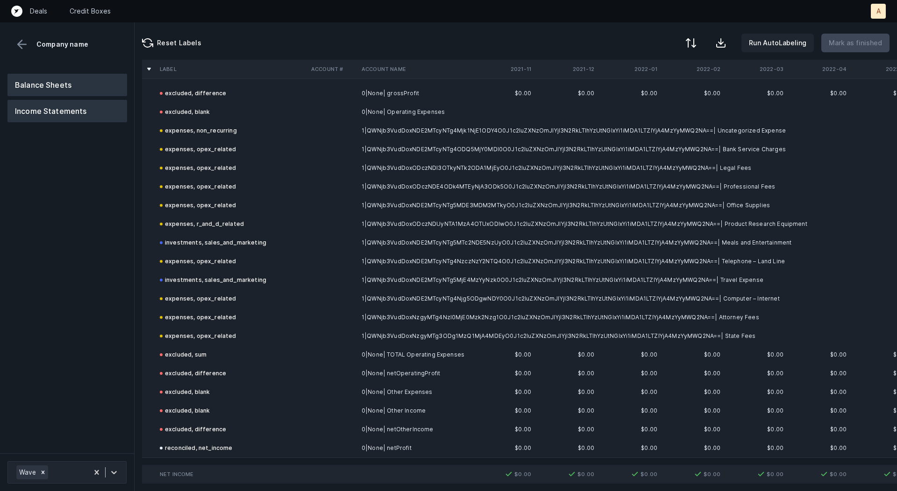
click at [47, 82] on button "Balance Sheets" at bounding box center [67, 85] width 120 height 22
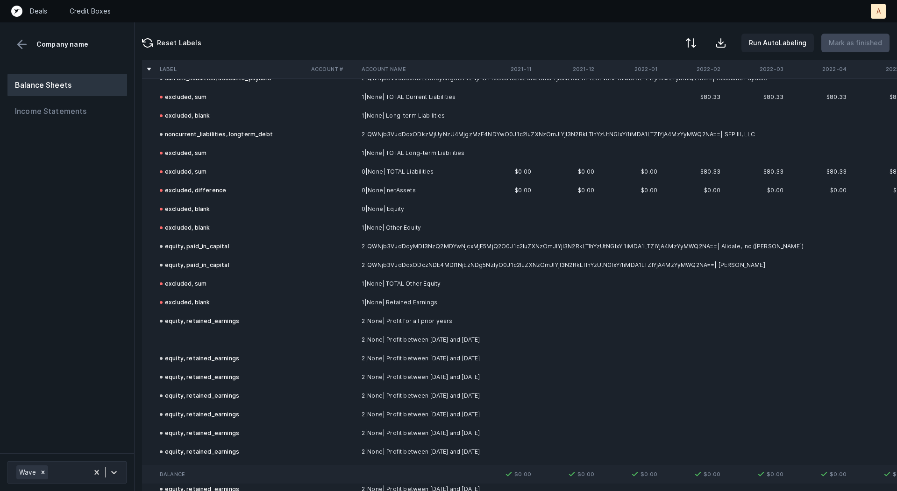
scroll to position [340, 0]
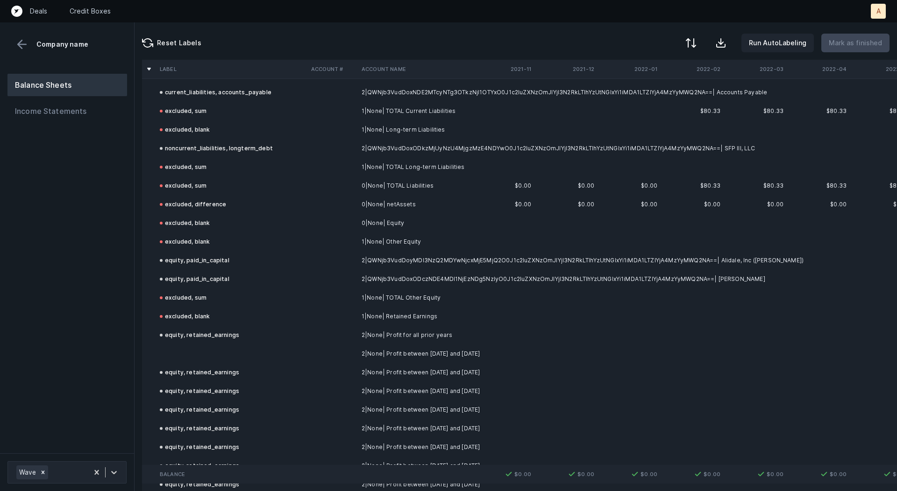
click at [230, 353] on td at bounding box center [231, 354] width 151 height 19
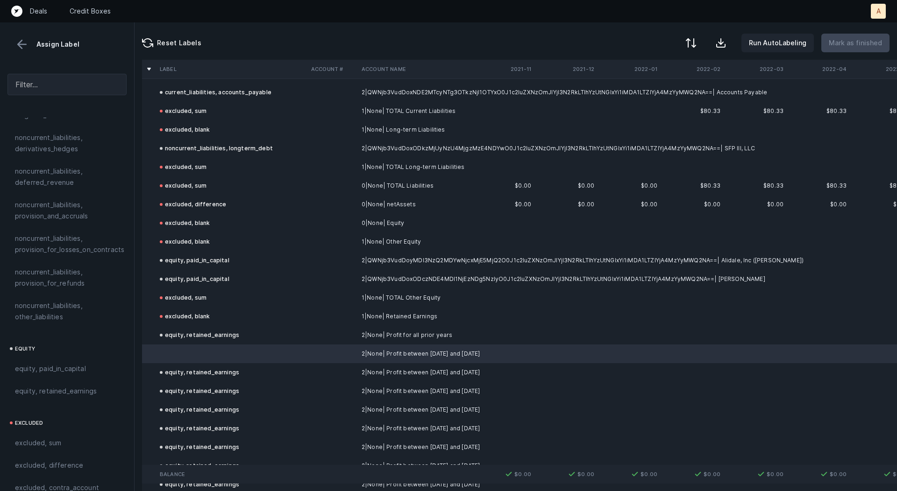
scroll to position [1017, 0]
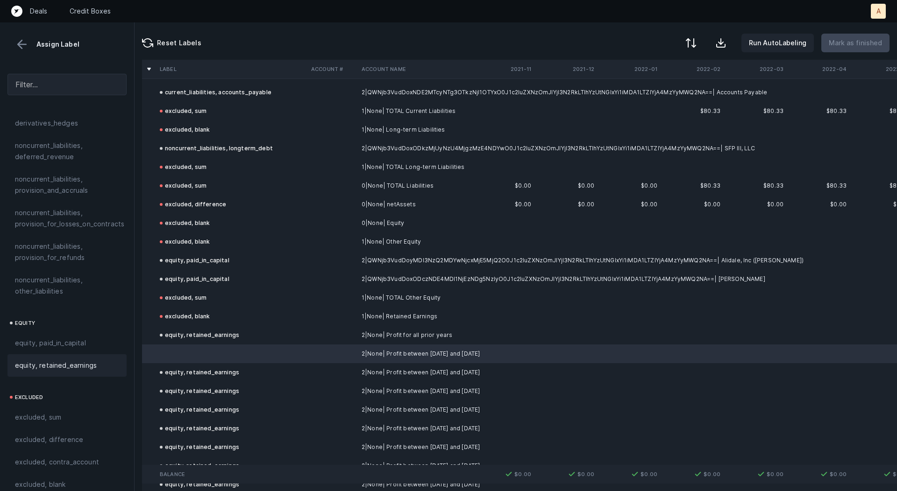
click at [67, 360] on span "equity, retained_earnings" at bounding box center [56, 365] width 82 height 11
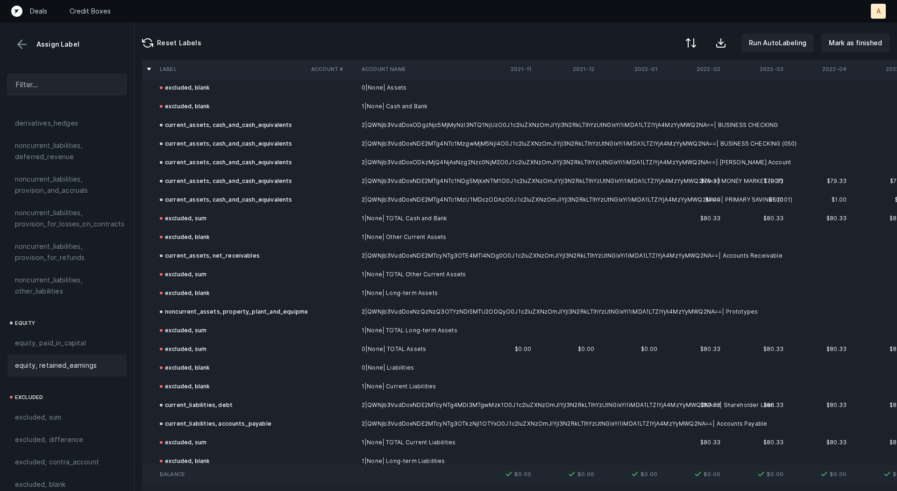
scroll to position [0, 0]
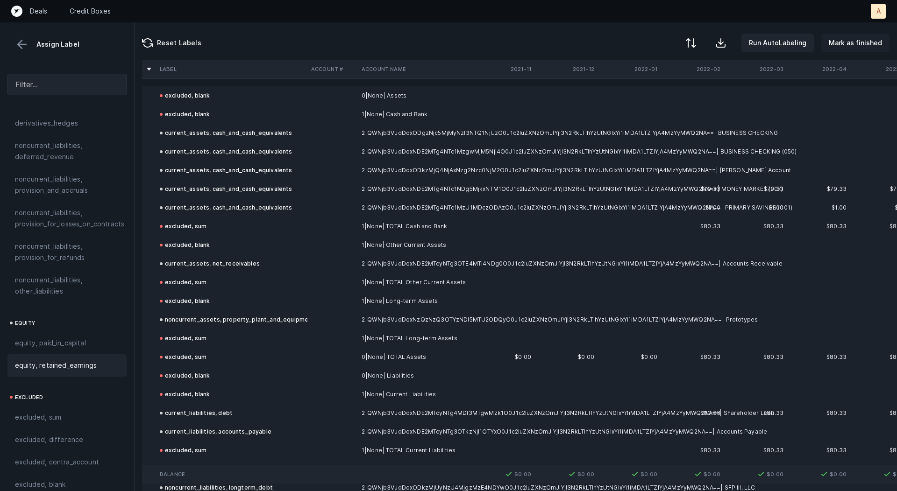
click at [860, 42] on p "Mark as finished" at bounding box center [855, 42] width 53 height 11
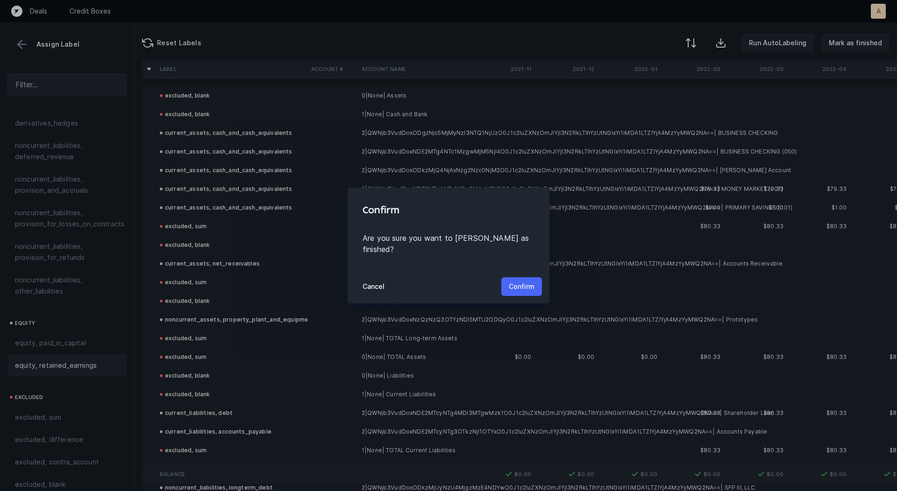
click at [514, 281] on p "Confirm" at bounding box center [522, 286] width 26 height 11
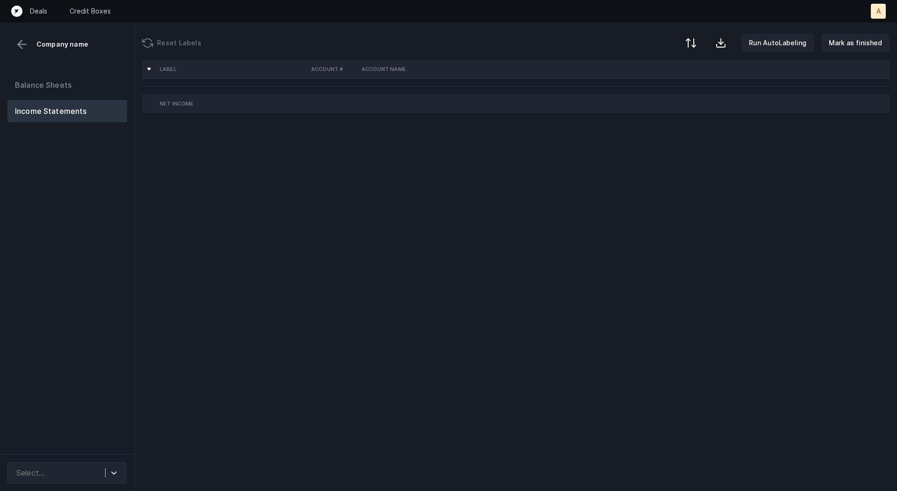
click at [114, 220] on div "Balance Sheets Income Statements" at bounding box center [67, 260] width 135 height 388
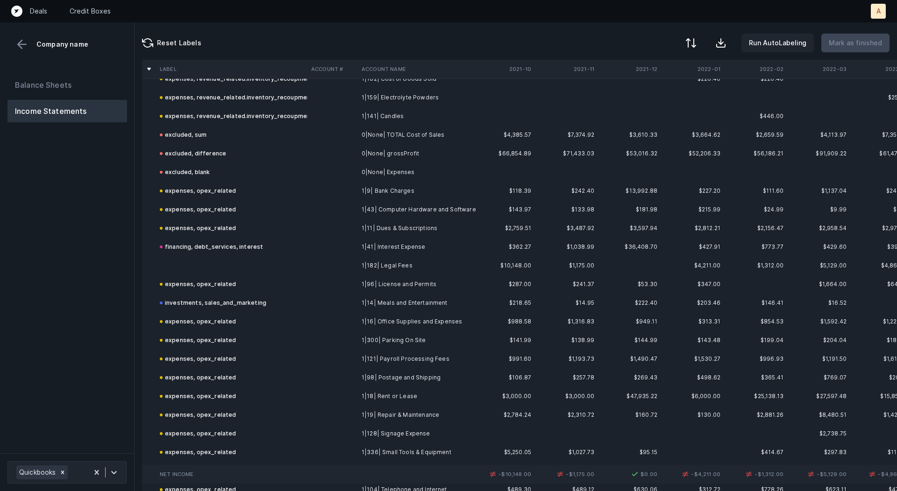
scroll to position [234, 0]
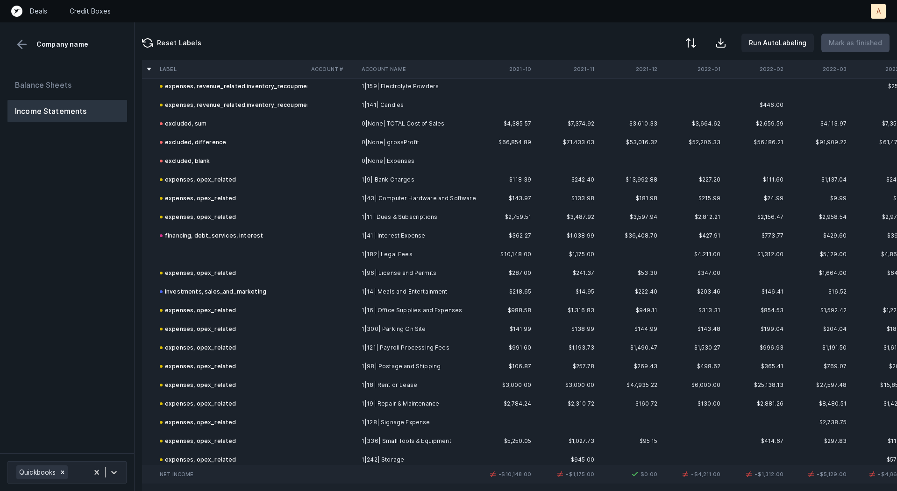
click at [223, 251] on td at bounding box center [231, 254] width 151 height 19
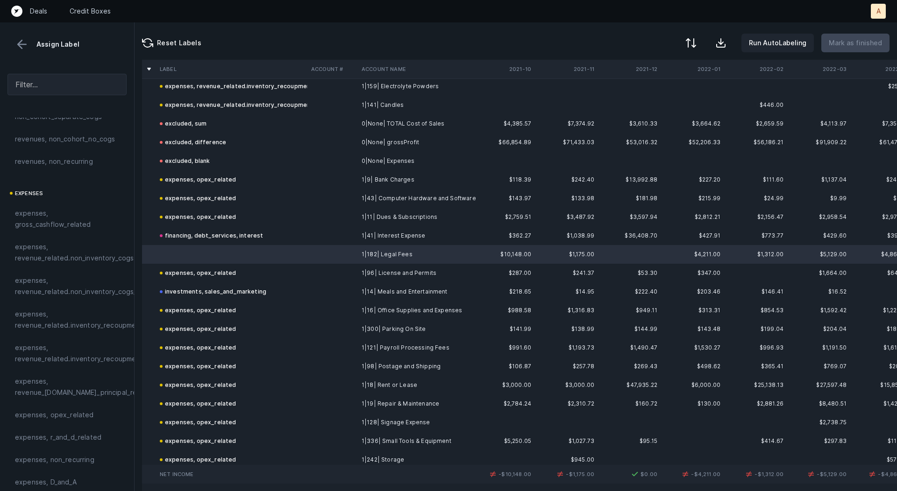
scroll to position [167, 0]
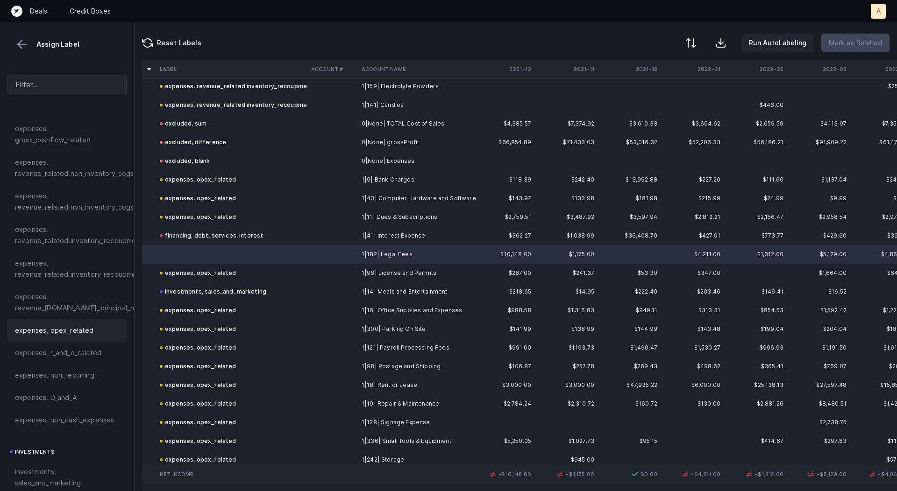
click at [70, 335] on span "expenses, opex_related" at bounding box center [54, 330] width 79 height 11
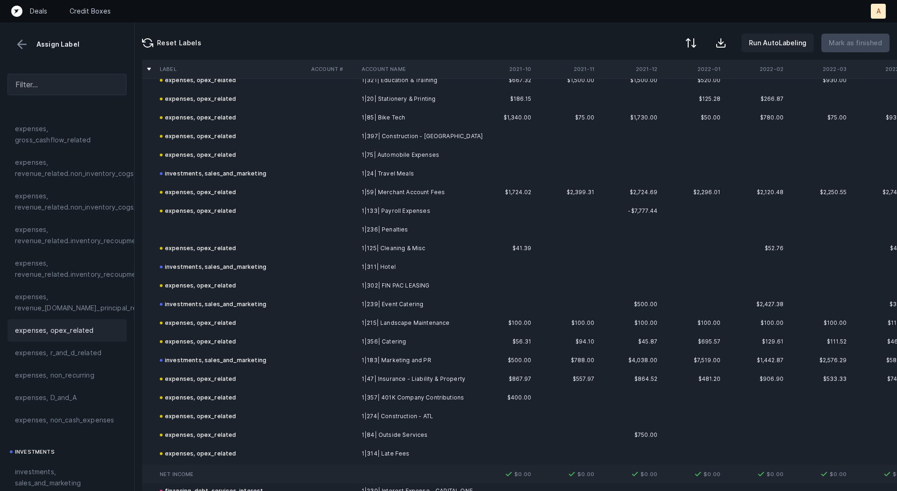
scroll to position [1224, 0]
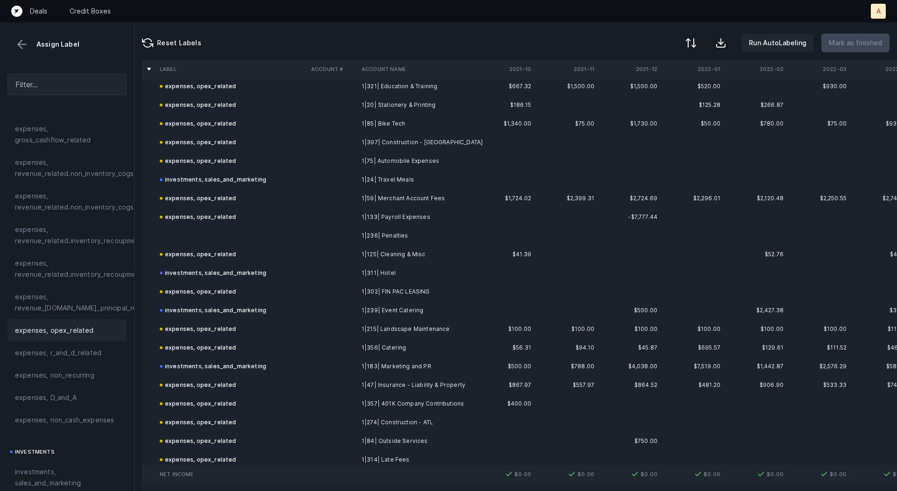
click at [268, 231] on td at bounding box center [231, 236] width 151 height 19
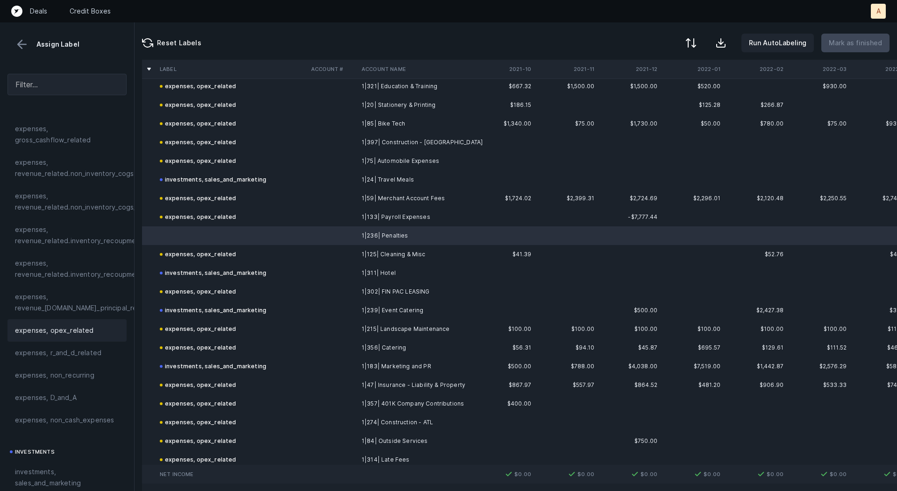
click at [58, 327] on span "expenses, opex_related" at bounding box center [54, 330] width 79 height 11
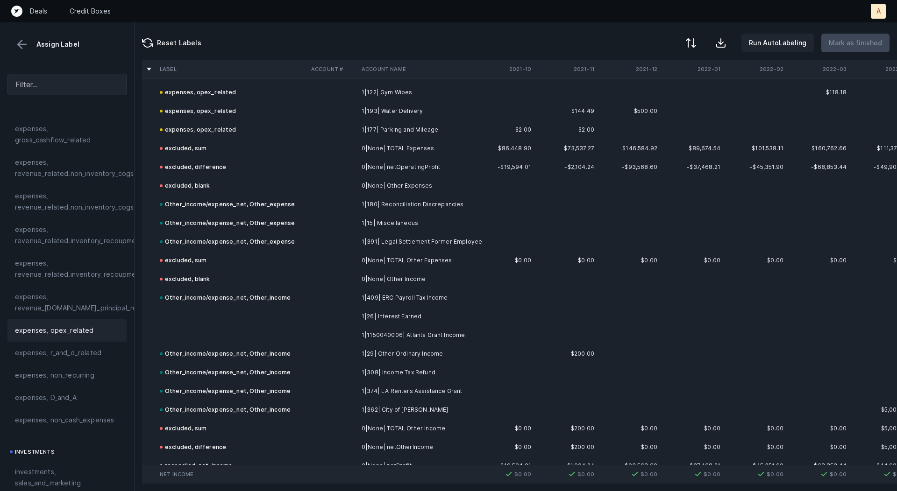
scroll to position [1890, 0]
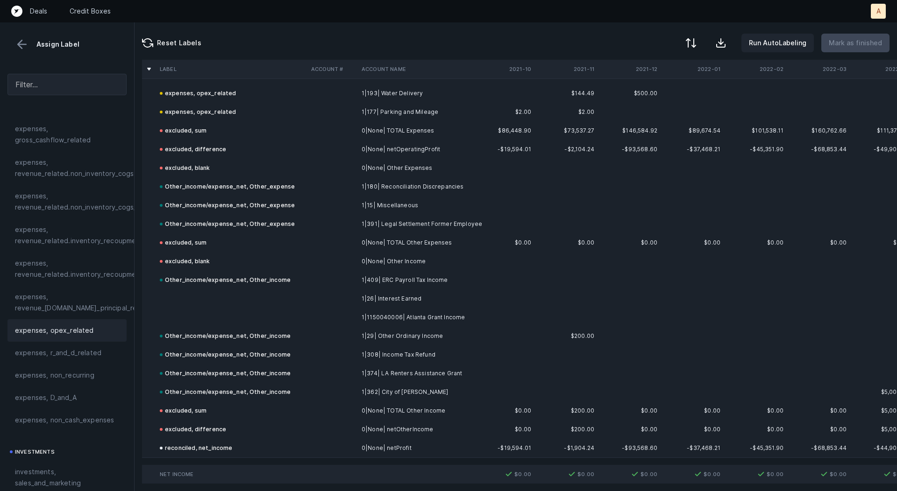
click at [366, 292] on td "1|26| Interest Earned" at bounding box center [415, 299] width 114 height 19
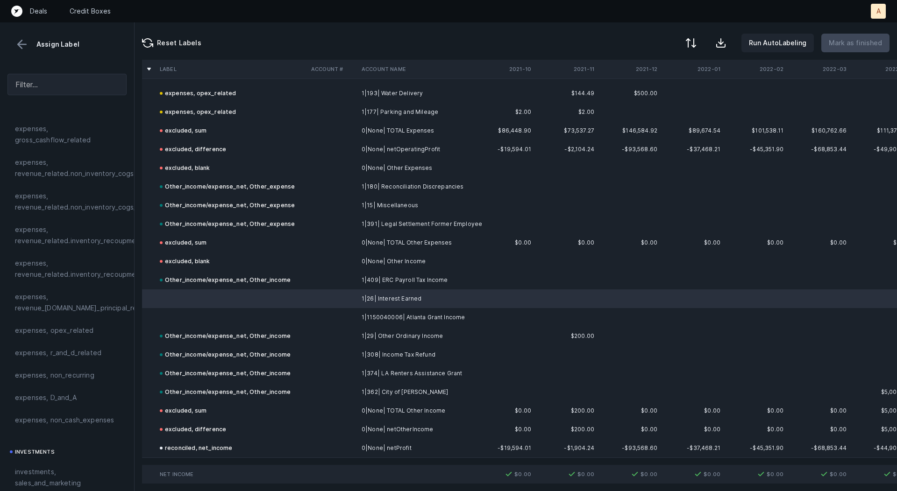
click at [364, 320] on td "1|1150040006| Atlanta Grant Income" at bounding box center [415, 317] width 114 height 19
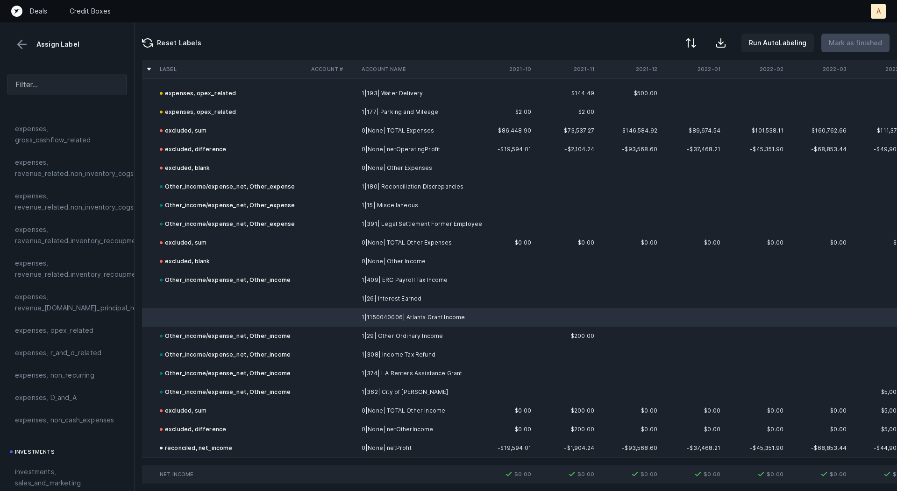
click at [363, 300] on td "1|26| Interest Earned" at bounding box center [415, 299] width 114 height 19
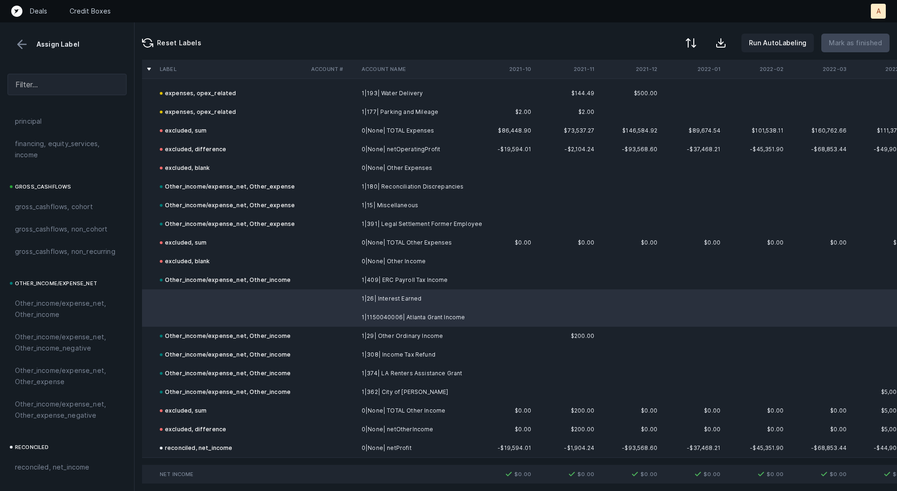
scroll to position [1049, 0]
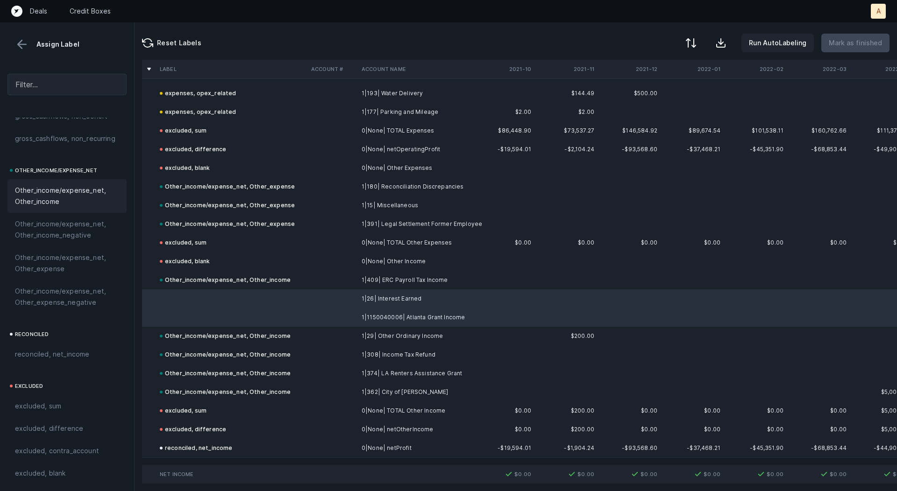
click at [55, 201] on span "Other_income/expense_net, Other_income" at bounding box center [67, 196] width 104 height 22
click at [21, 40] on button at bounding box center [22, 44] width 14 height 14
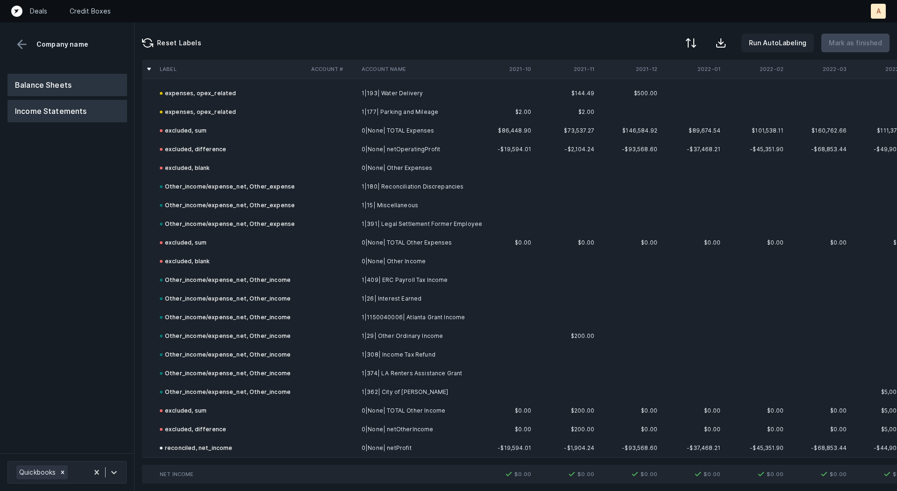
click at [45, 87] on button "Balance Sheets" at bounding box center [67, 85] width 120 height 22
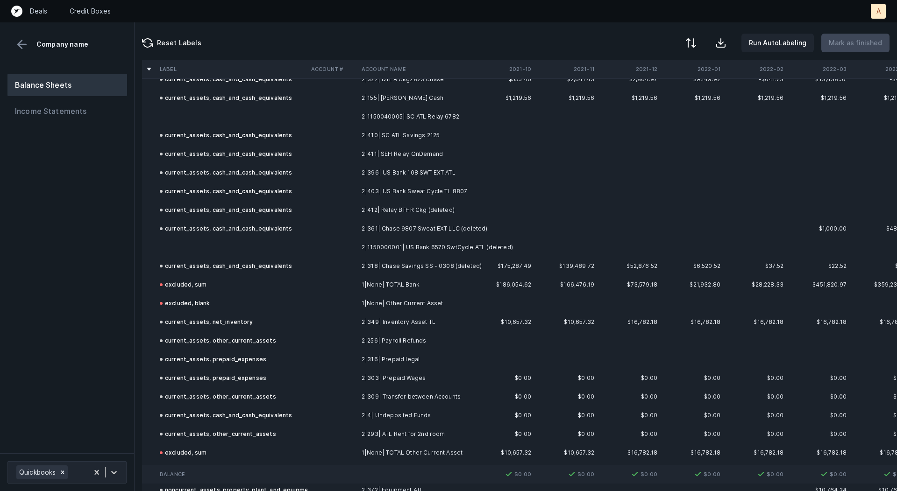
scroll to position [110, 0]
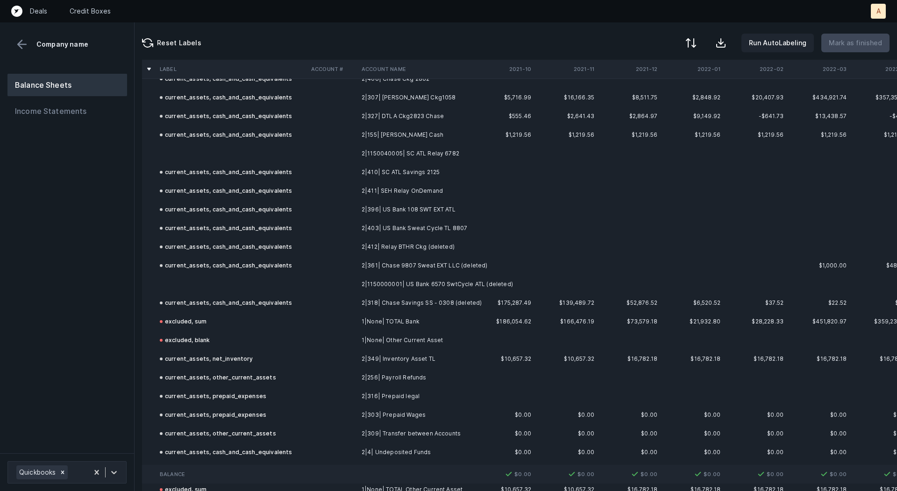
click at [274, 273] on td "current_assets, cash_and_cash_equivalents" at bounding box center [231, 265] width 151 height 19
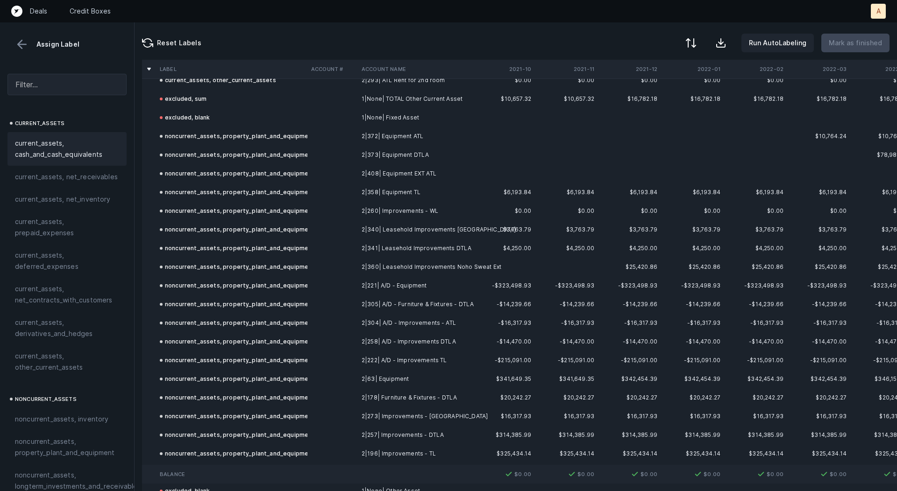
scroll to position [530, 0]
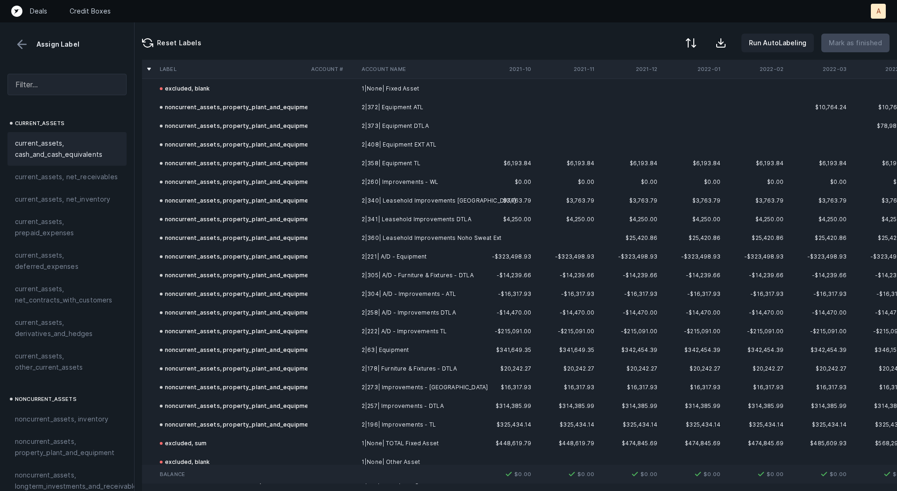
click at [266, 158] on div "noncurrent_assets, property_plant_and_equipment" at bounding box center [237, 163] width 155 height 11
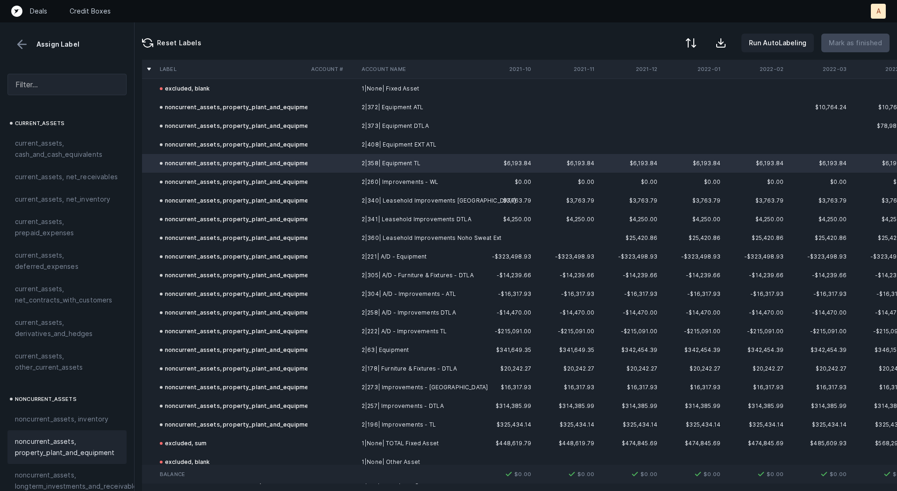
scroll to position [0, 0]
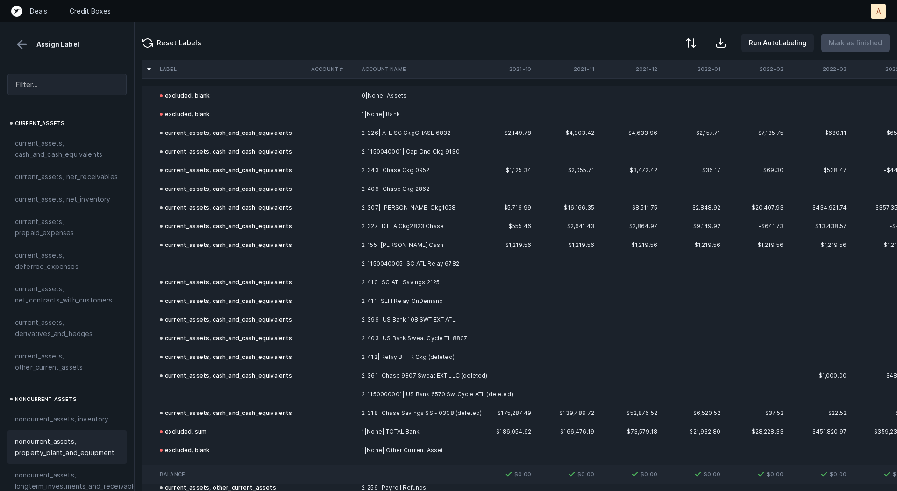
click at [228, 256] on td at bounding box center [231, 264] width 151 height 19
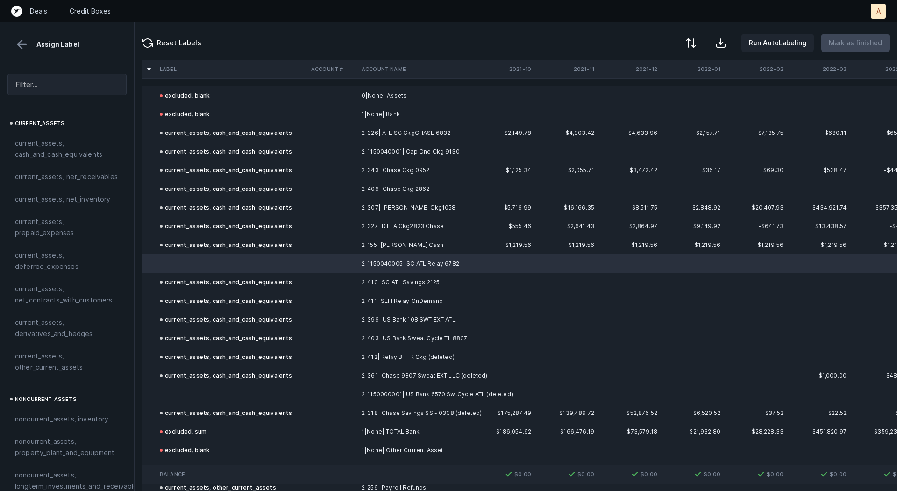
click at [205, 391] on td at bounding box center [231, 394] width 151 height 19
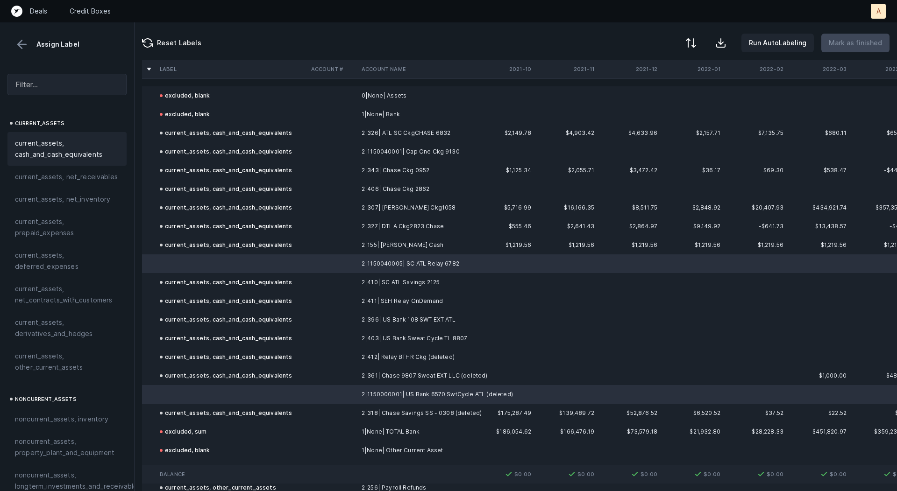
click at [102, 153] on span "current_assets, cash_and_cash_equivalents" at bounding box center [67, 149] width 104 height 22
click at [873, 45] on p "Mark as finished" at bounding box center [855, 42] width 53 height 11
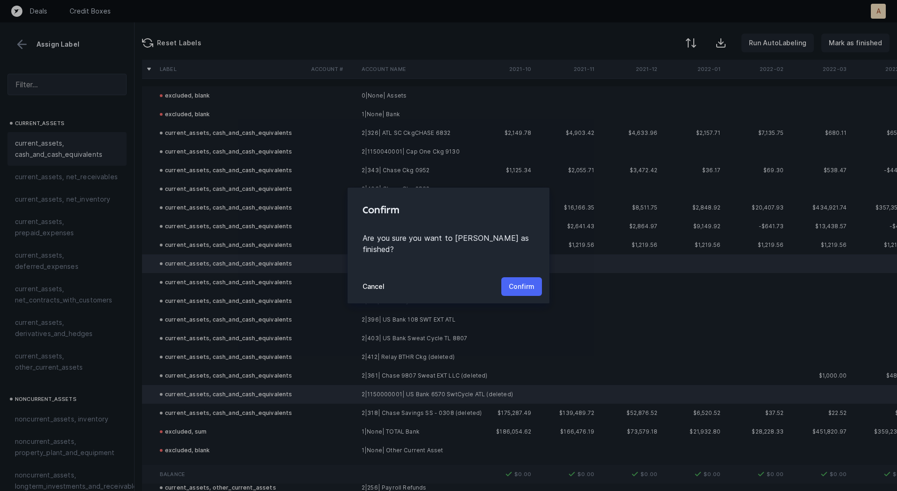
click at [525, 281] on p "Confirm" at bounding box center [522, 286] width 26 height 11
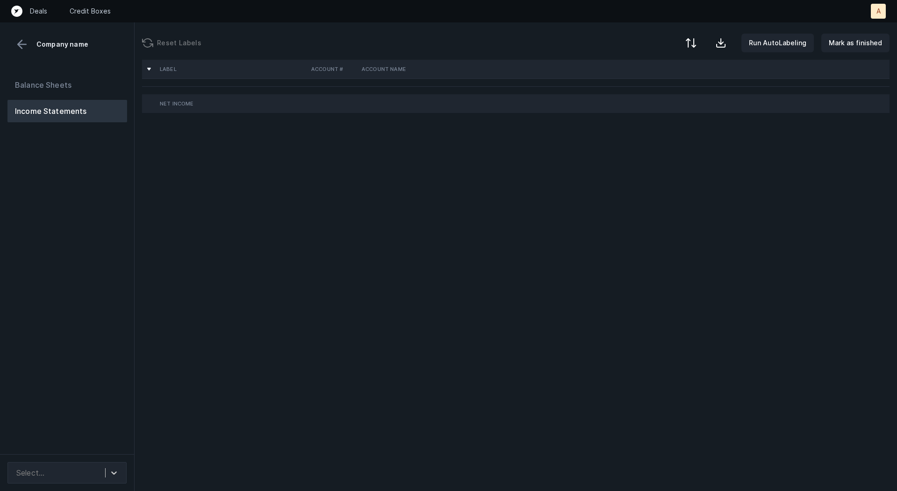
click at [96, 232] on div "Balance Sheets Income Statements" at bounding box center [67, 260] width 135 height 388
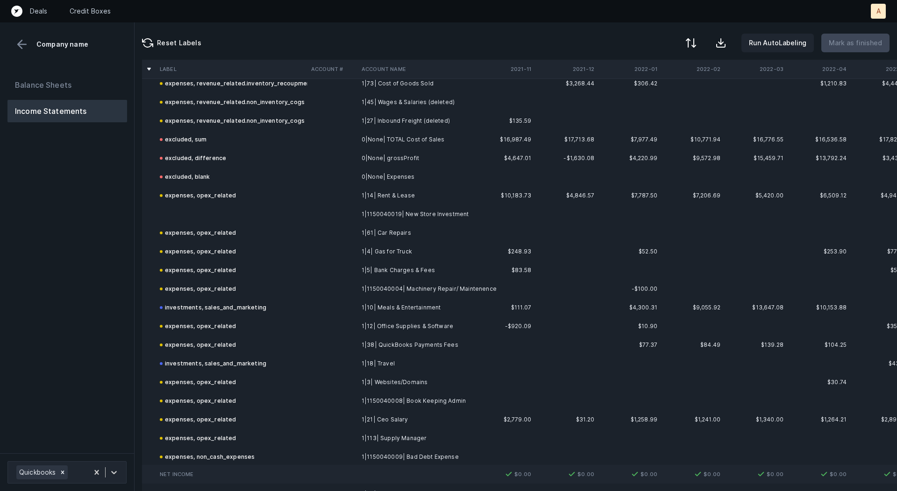
scroll to position [289, 0]
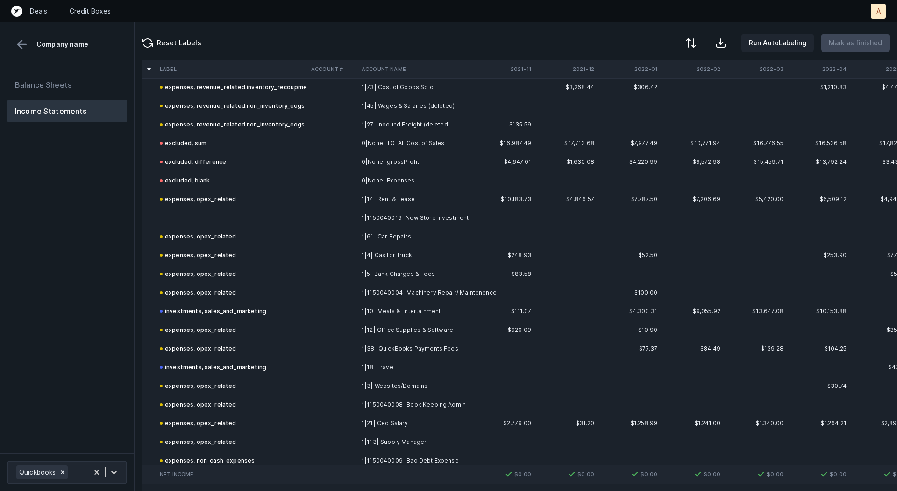
click at [239, 217] on td at bounding box center [231, 218] width 151 height 19
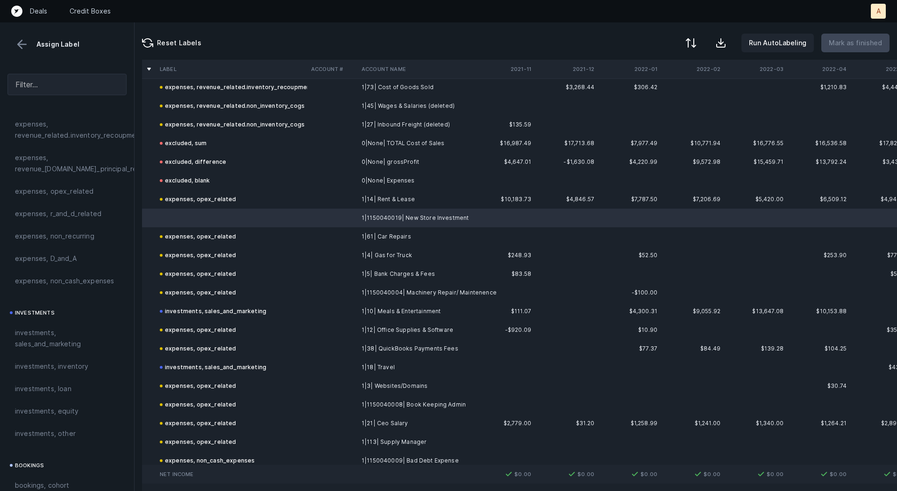
scroll to position [309, 0]
click at [87, 184] on span "expenses, opex_related" at bounding box center [54, 188] width 79 height 11
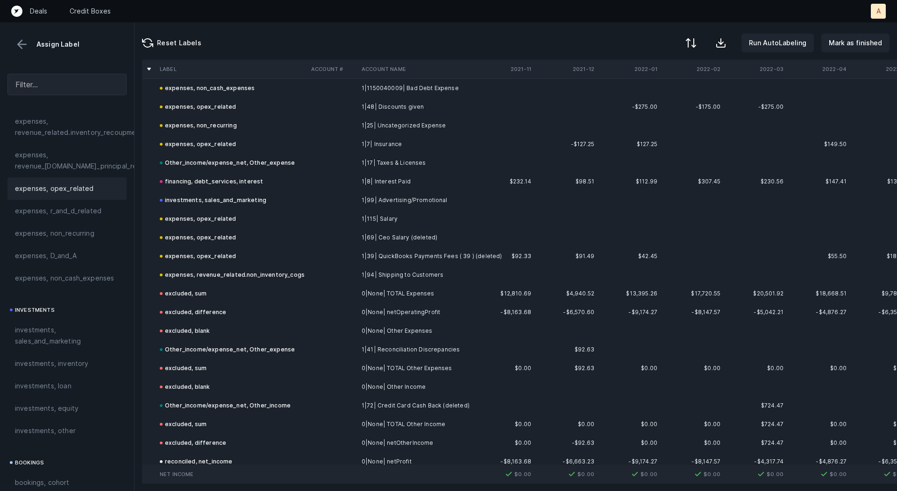
scroll to position [675, 0]
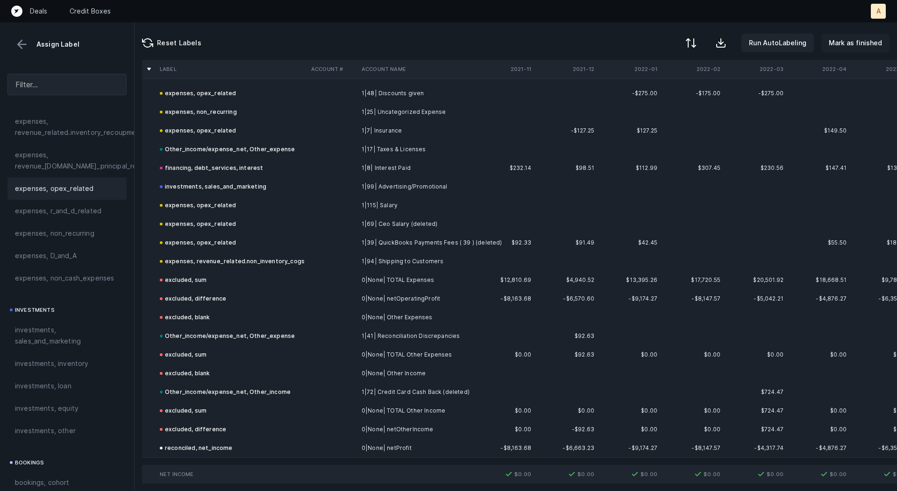
click at [859, 40] on p "Mark as finished" at bounding box center [855, 42] width 53 height 11
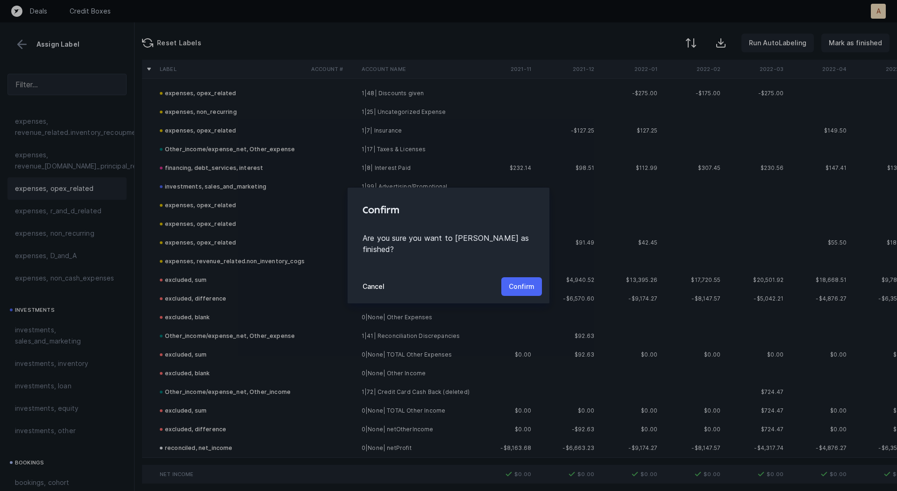
click at [523, 282] on p "Confirm" at bounding box center [522, 286] width 26 height 11
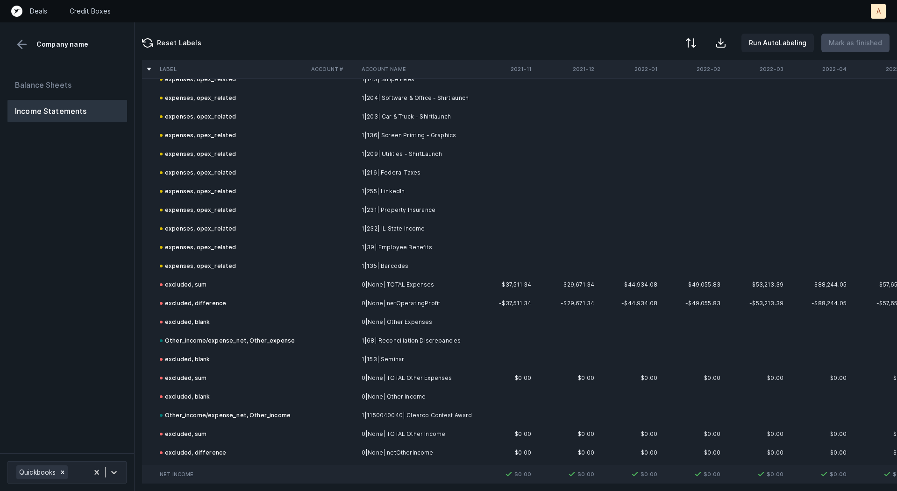
scroll to position [2263, 0]
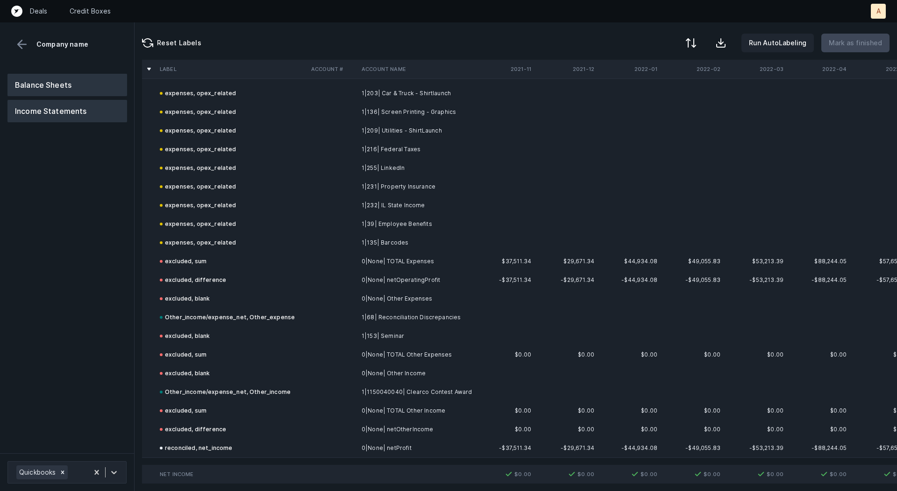
click at [106, 92] on button "Balance Sheets" at bounding box center [67, 85] width 120 height 22
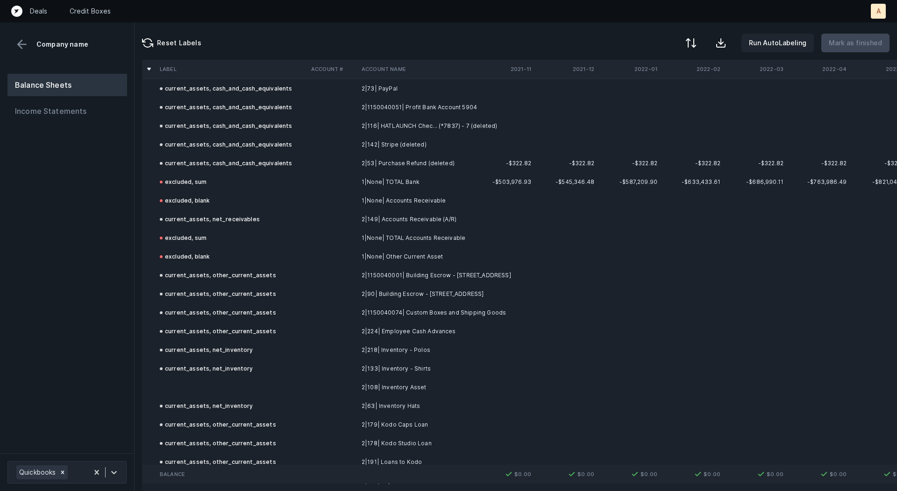
scroll to position [220, 0]
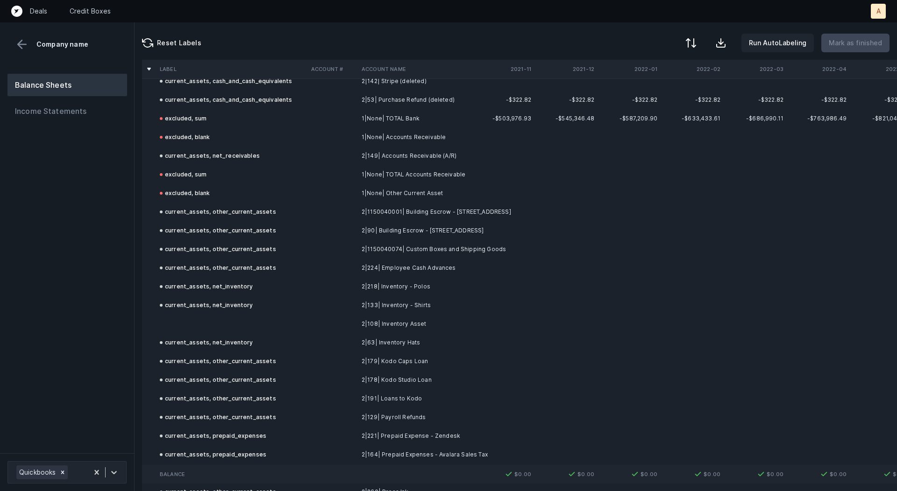
click at [385, 319] on td "2|108| Inventory Asset" at bounding box center [415, 324] width 114 height 19
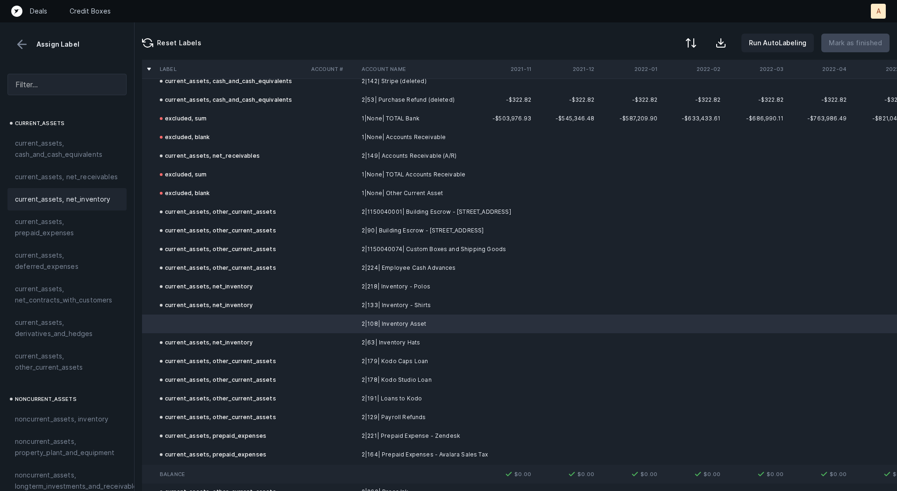
click at [96, 200] on span "current_assets, net_inventory" at bounding box center [63, 199] width 96 height 11
click at [860, 44] on p "Mark as finished" at bounding box center [855, 42] width 53 height 11
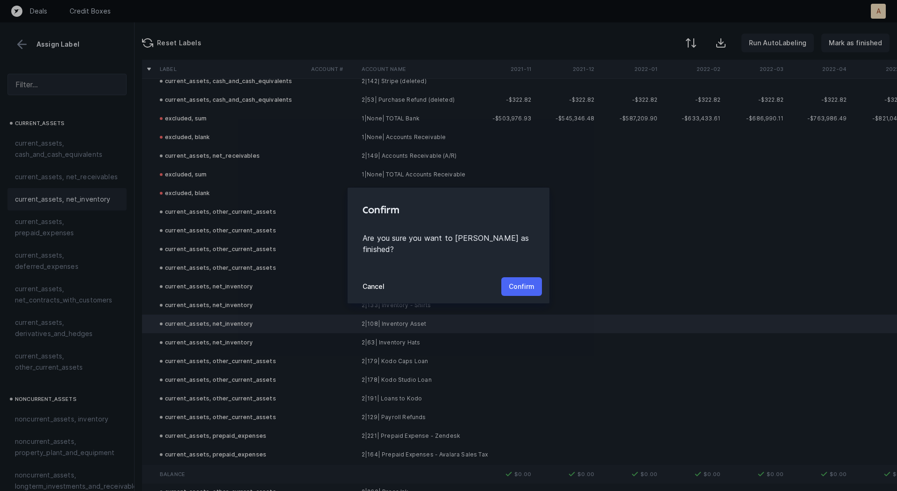
click at [536, 278] on button "Confirm" at bounding box center [521, 286] width 41 height 19
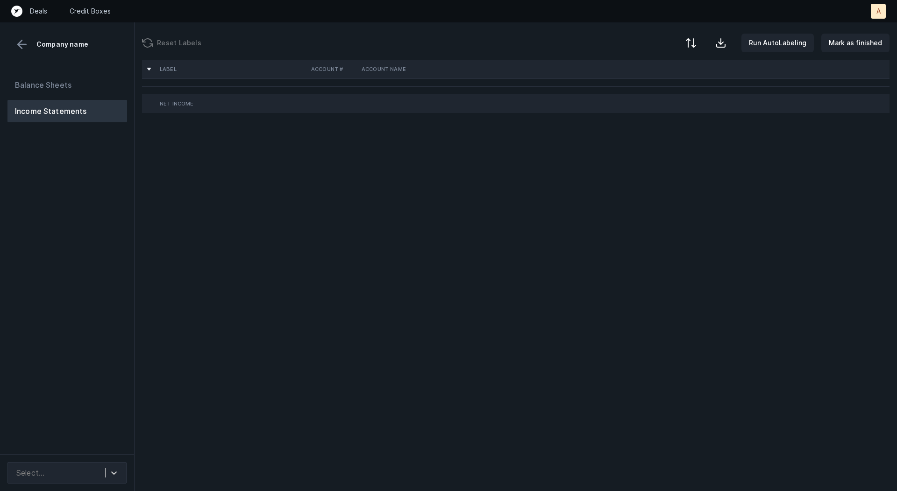
click at [46, 183] on div "Balance Sheets Income Statements" at bounding box center [67, 260] width 135 height 388
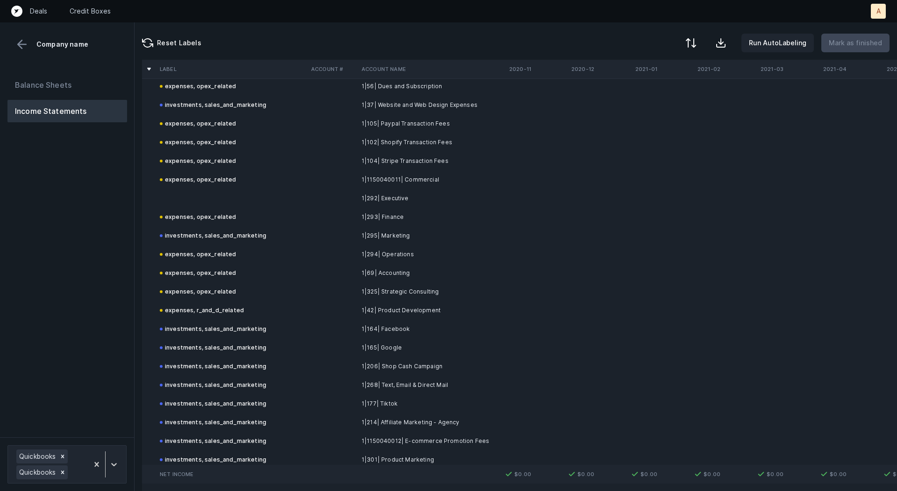
scroll to position [3712, 0]
click at [368, 195] on td "1|292| Executive" at bounding box center [415, 196] width 114 height 19
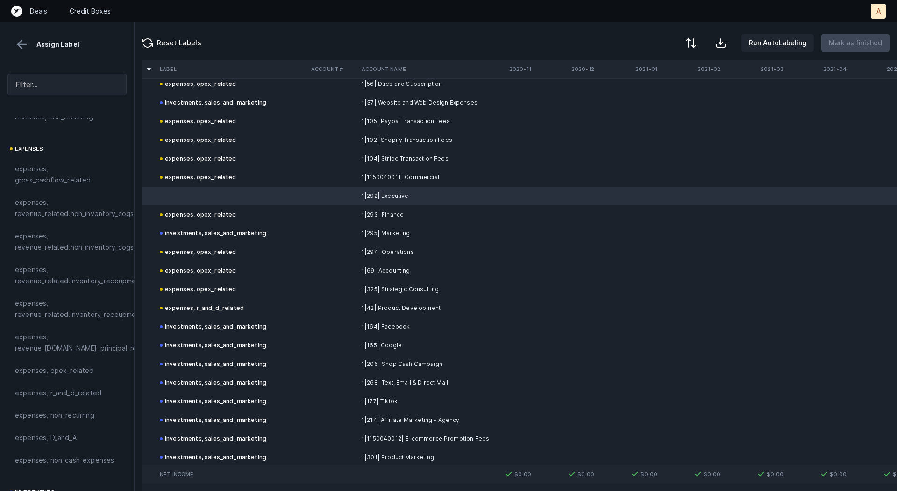
scroll to position [201, 0]
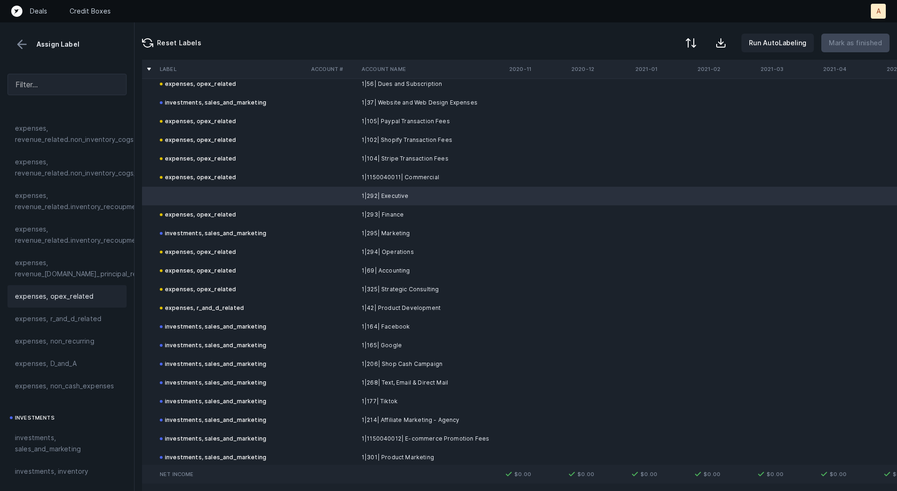
click at [74, 292] on span "expenses, opex_related" at bounding box center [54, 296] width 79 height 11
click at [861, 41] on p "Mark as finished" at bounding box center [855, 42] width 53 height 11
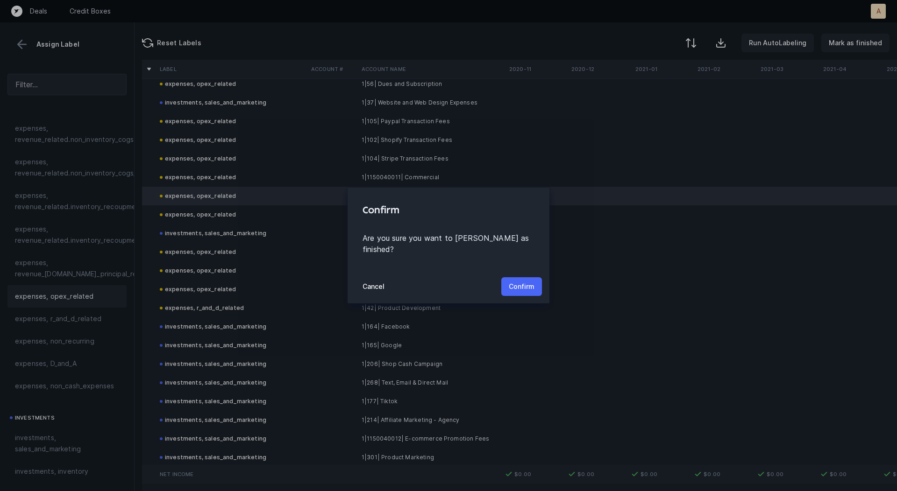
click at [525, 281] on p "Confirm" at bounding box center [522, 286] width 26 height 11
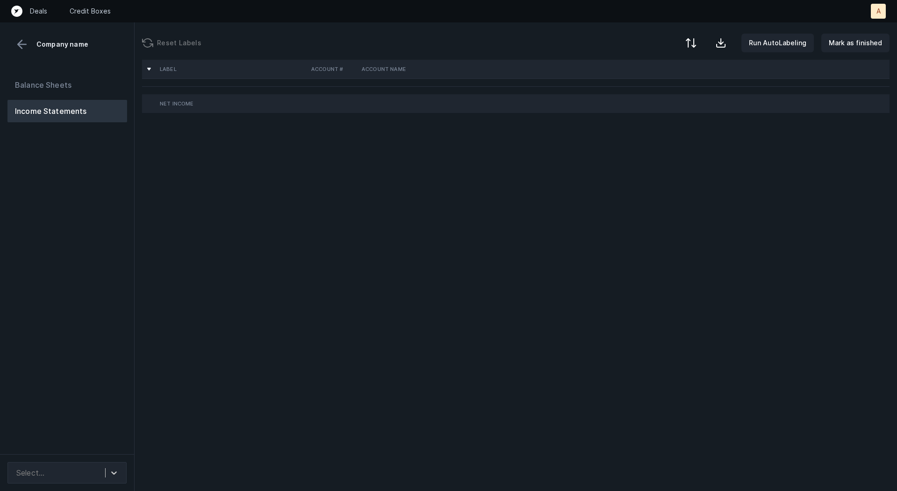
click at [94, 226] on div "Balance Sheets Income Statements" at bounding box center [67, 260] width 135 height 388
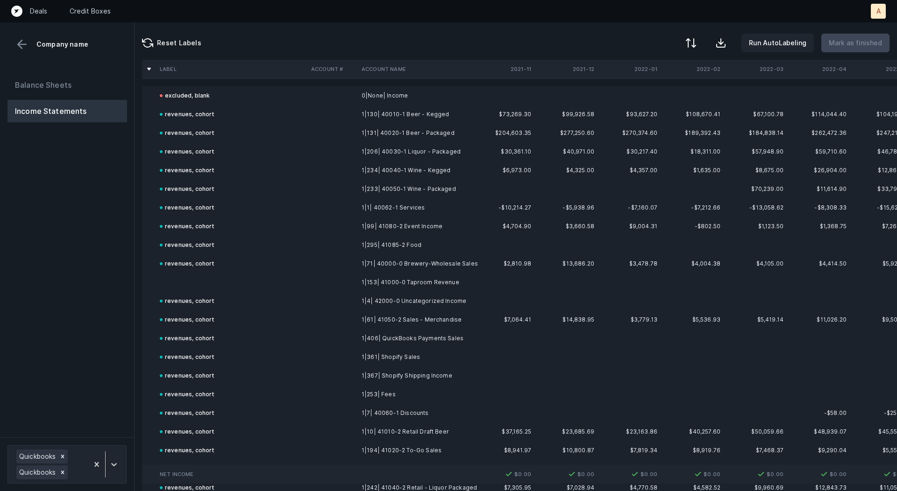
click at [174, 290] on td at bounding box center [231, 282] width 151 height 19
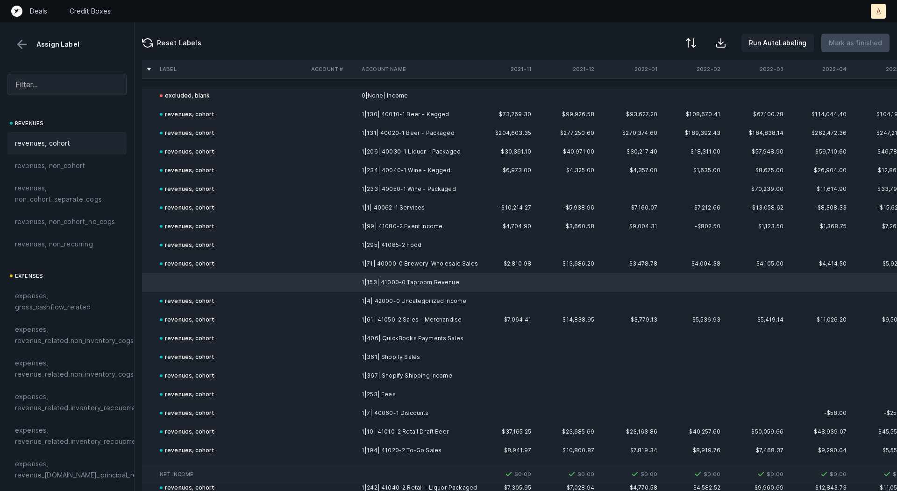
click at [109, 143] on div "revenues, cohort" at bounding box center [67, 143] width 104 height 11
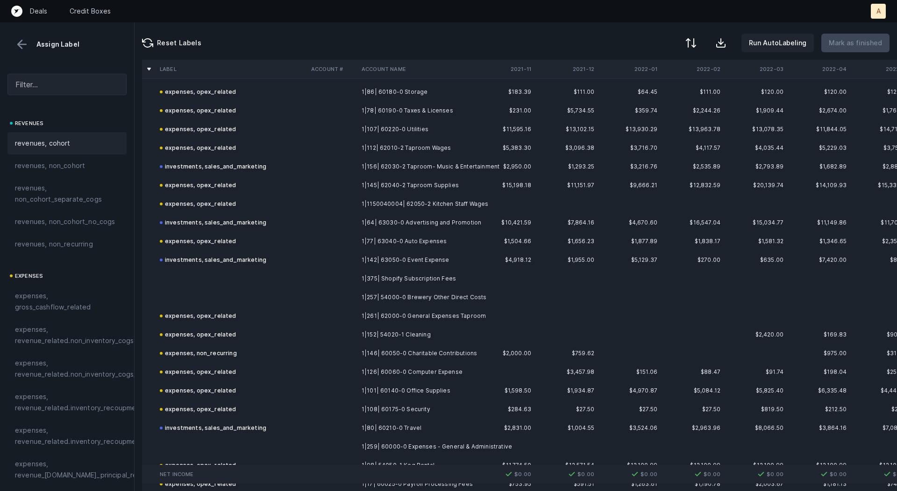
scroll to position [1371, 0]
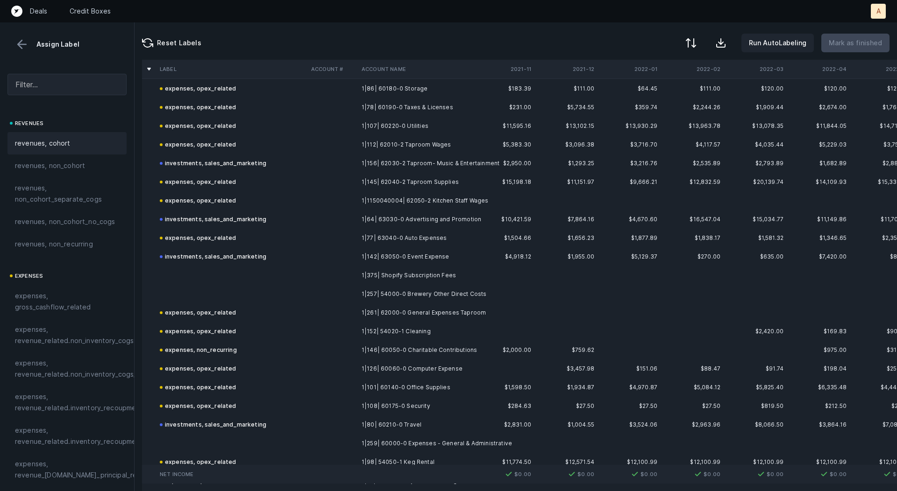
click at [403, 275] on td "1|375| Shopify Subscription Fees" at bounding box center [415, 275] width 114 height 19
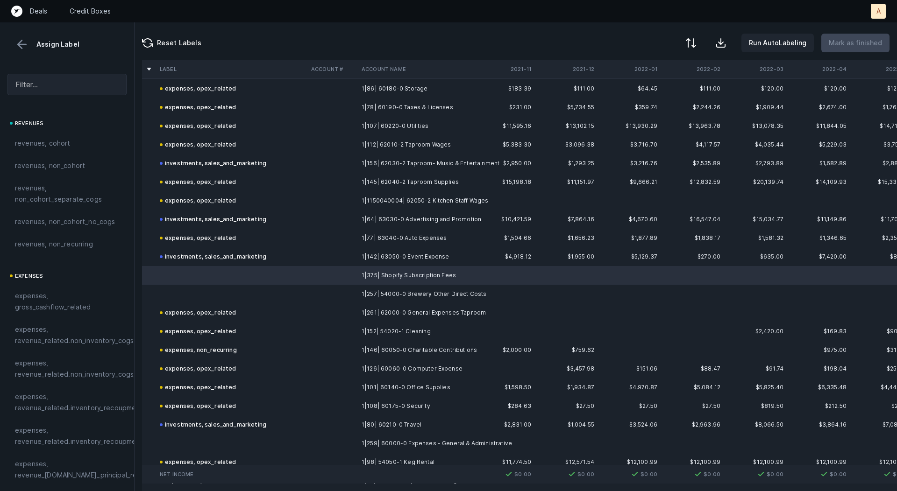
click at [394, 292] on td "1|257| 54000-0 Brewery Other Direct Costs" at bounding box center [415, 294] width 114 height 19
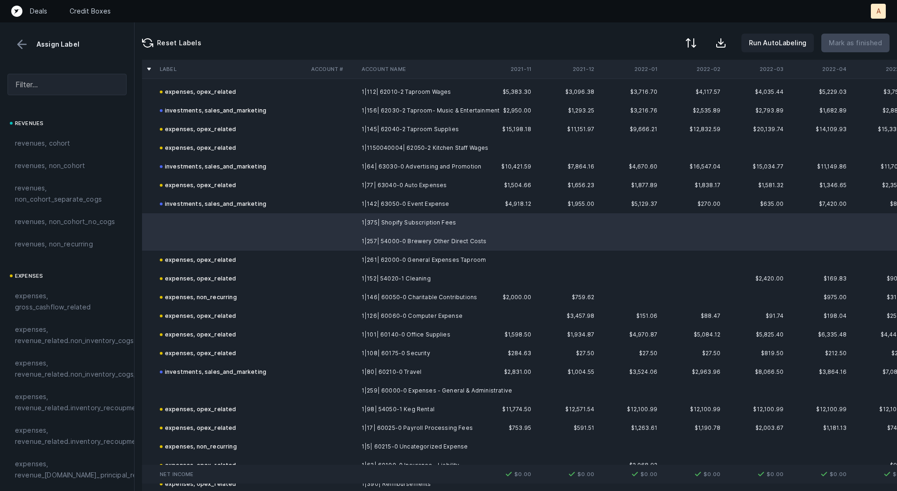
scroll to position [1467, 0]
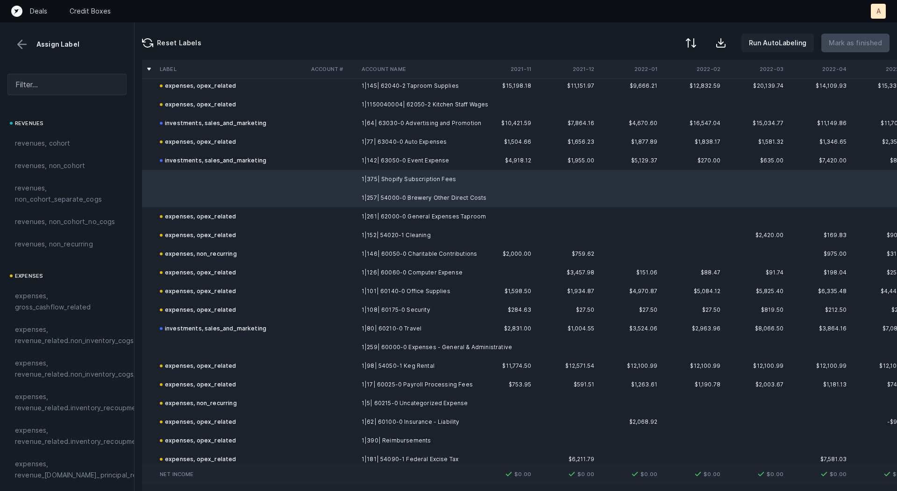
click at [366, 345] on td "1|259| 60000-0 Expenses - General & Administrative" at bounding box center [415, 347] width 114 height 19
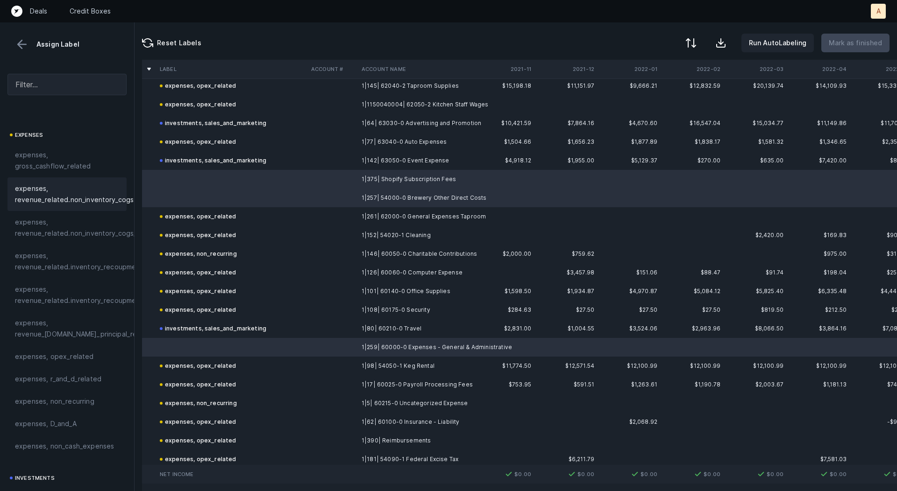
scroll to position [166, 0]
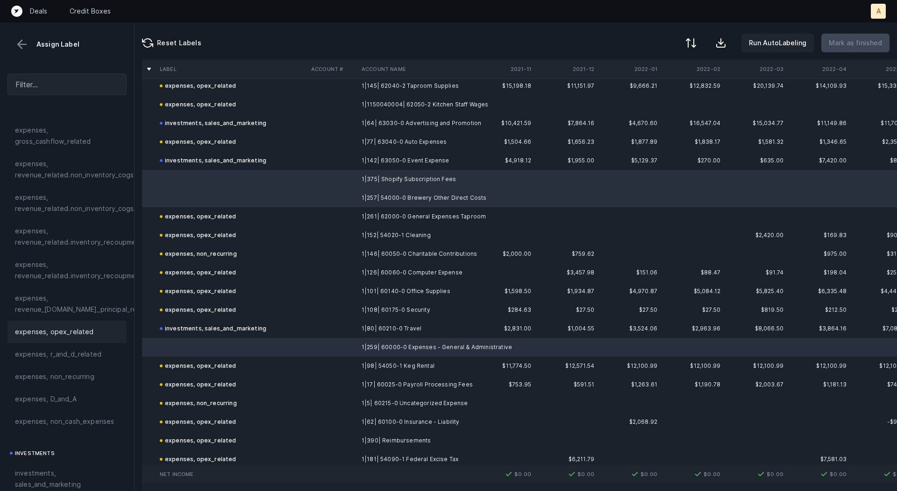
click at [92, 323] on div "expenses, opex_related" at bounding box center [66, 332] width 119 height 22
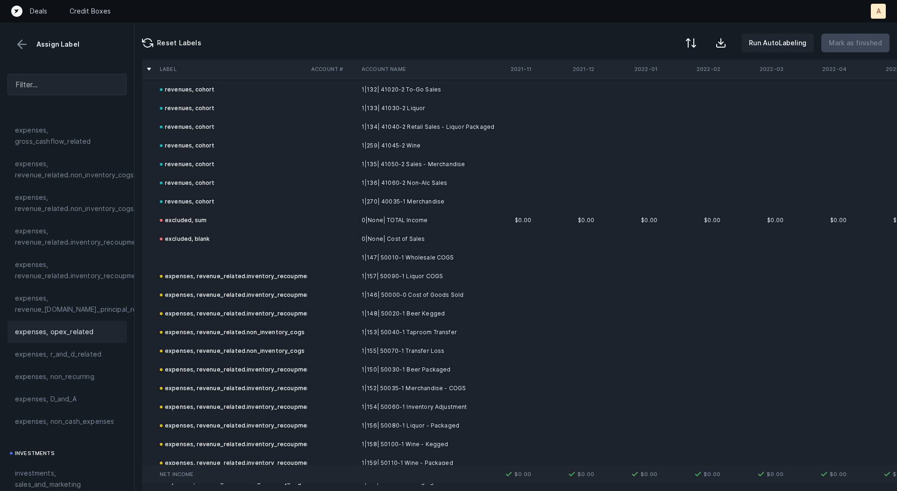
scroll to position [2828, 0]
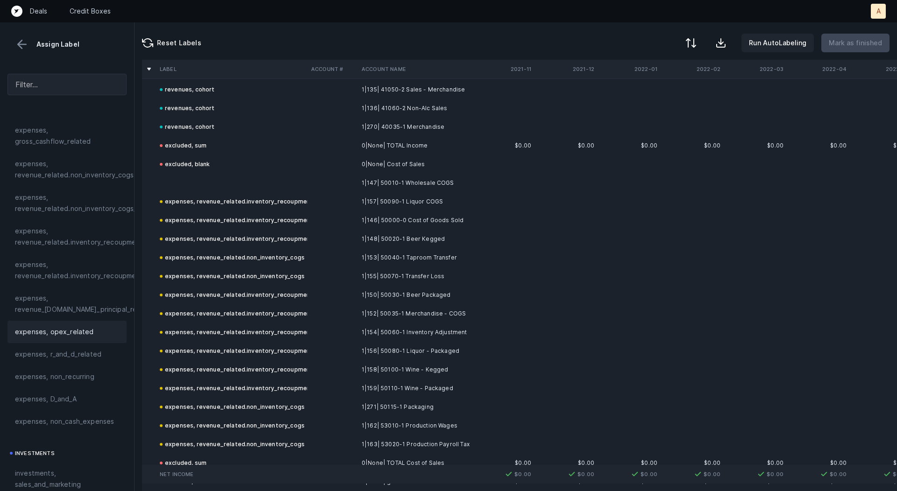
click at [441, 175] on td "1|147| 50010-1 Wholesale COGS" at bounding box center [415, 183] width 114 height 19
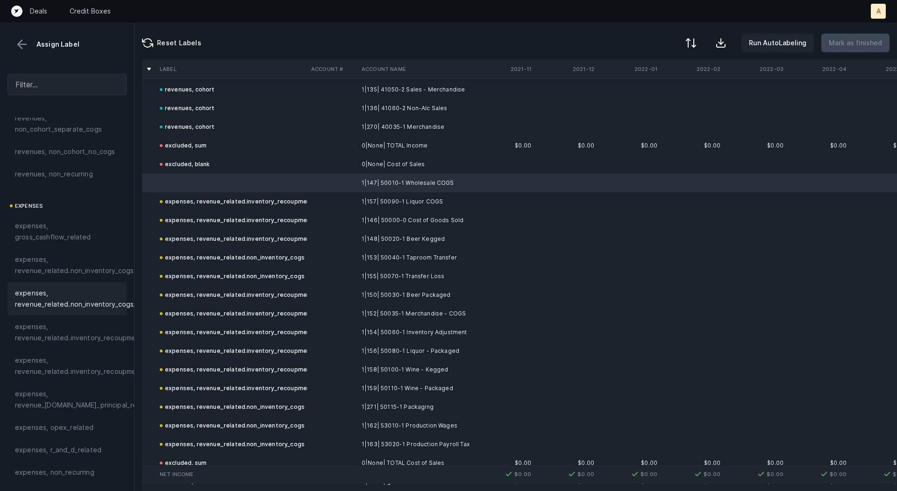
scroll to position [0, 0]
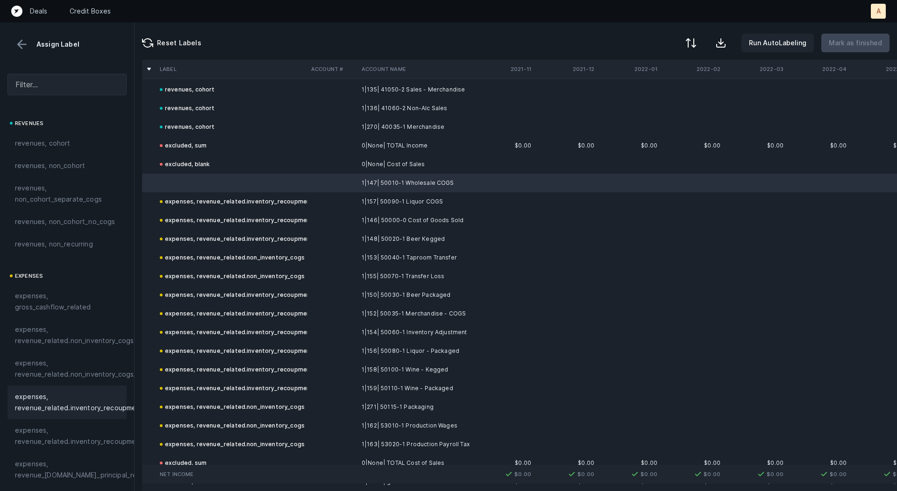
click at [54, 392] on span "expenses, revenue_related.inventory_recoupment" at bounding box center [79, 402] width 128 height 22
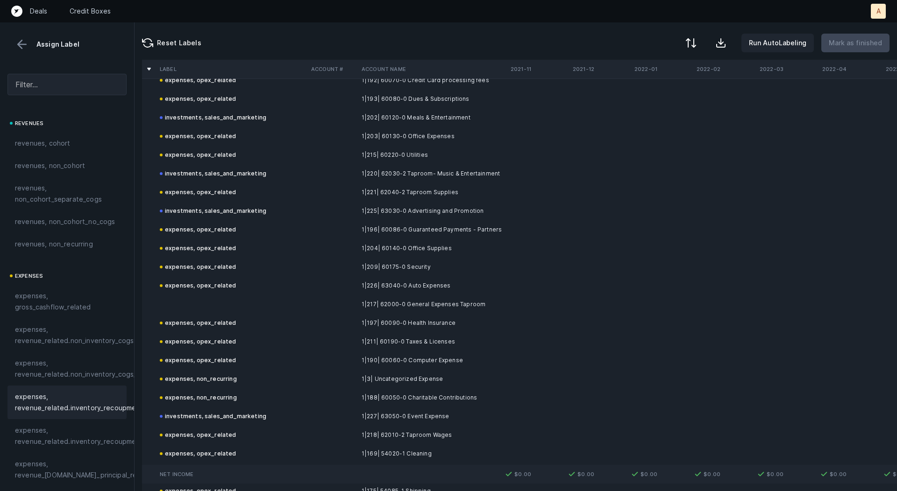
scroll to position [3374, 0]
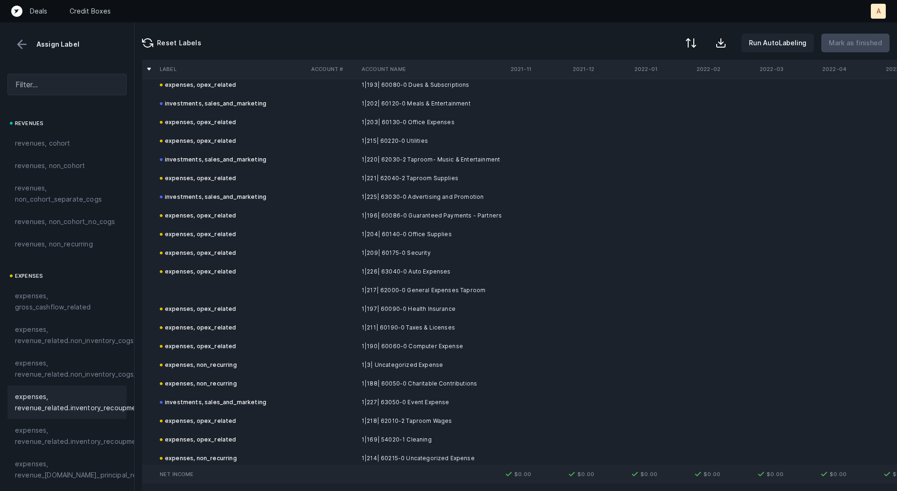
click at [466, 282] on td "1|217| 62000-0 General Expenses Taproom" at bounding box center [415, 290] width 114 height 19
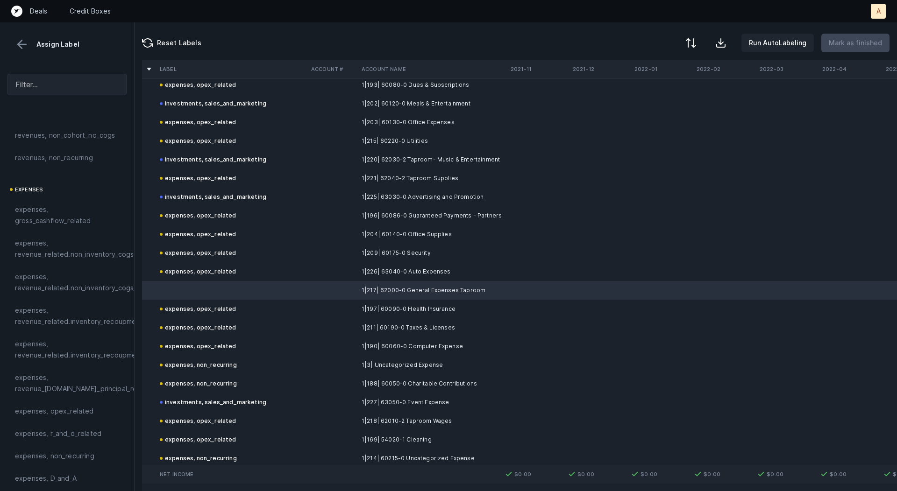
scroll to position [157, 0]
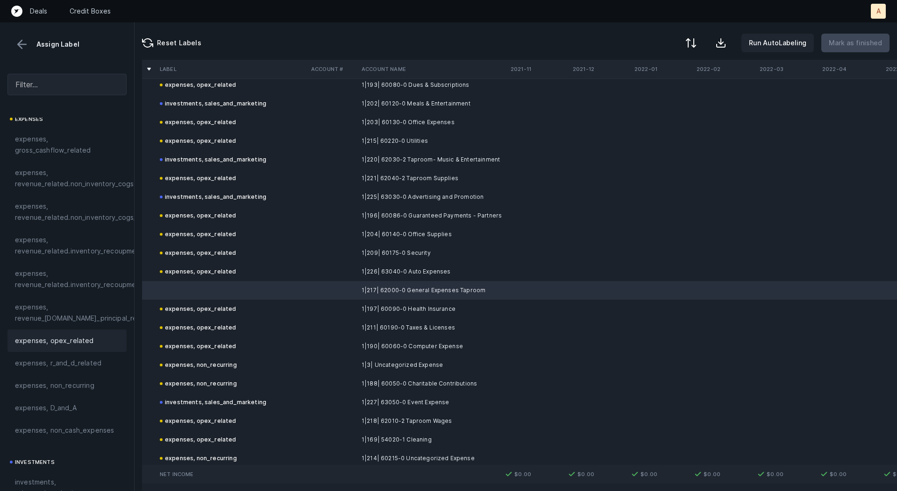
click at [70, 341] on span "expenses, opex_related" at bounding box center [54, 340] width 79 height 11
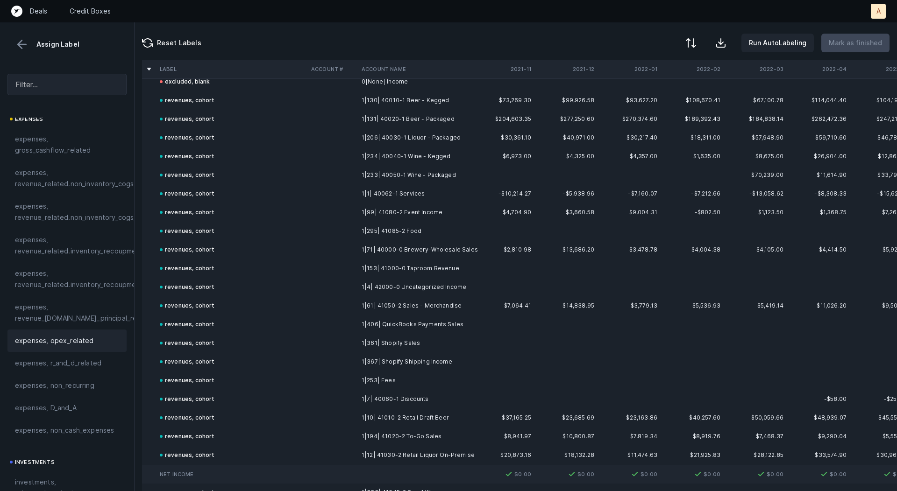
scroll to position [0, 0]
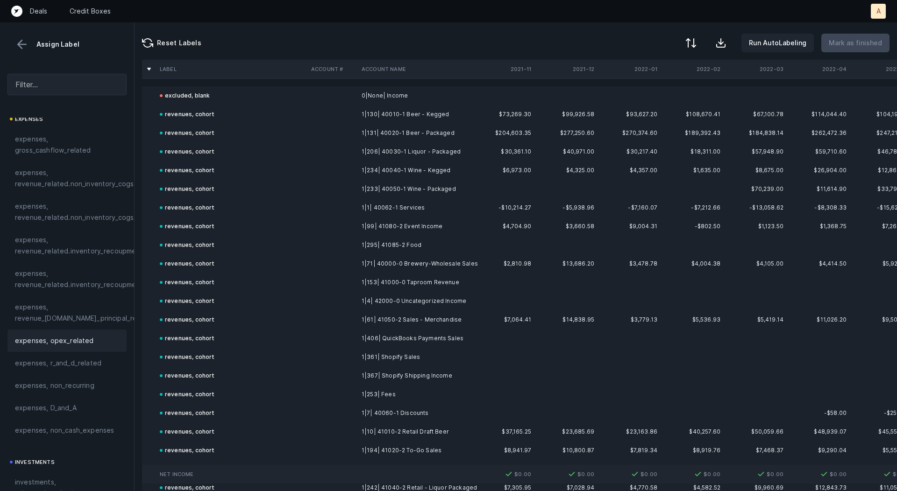
click at [21, 38] on button at bounding box center [22, 44] width 14 height 14
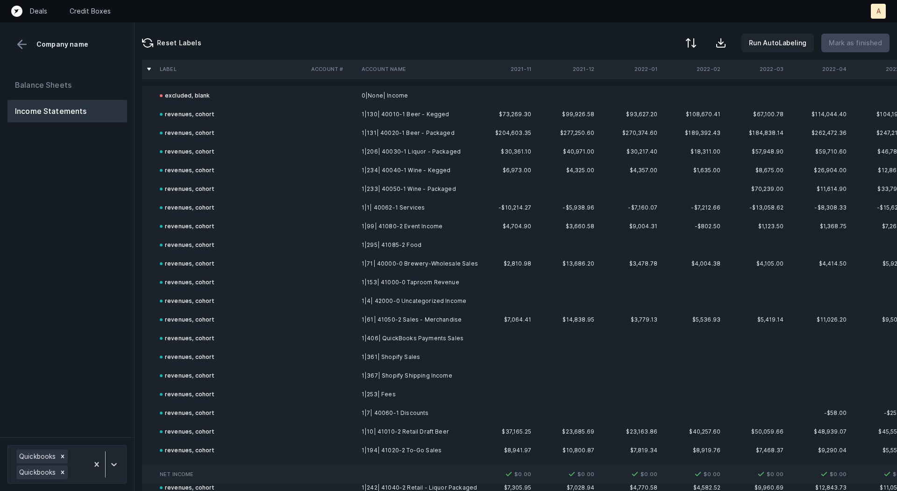
click at [42, 73] on div "Balance Sheets Income Statements" at bounding box center [67, 251] width 135 height 371
click at [42, 79] on button "Balance Sheets" at bounding box center [67, 85] width 120 height 22
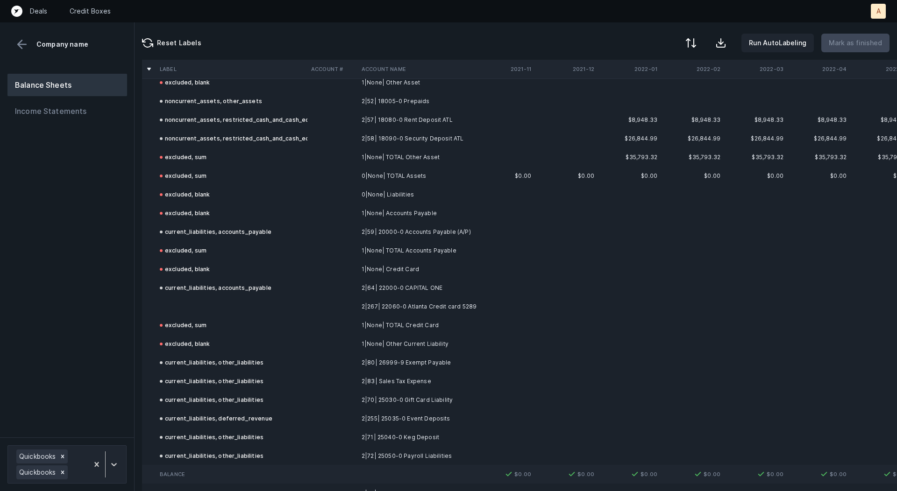
scroll to position [859, 0]
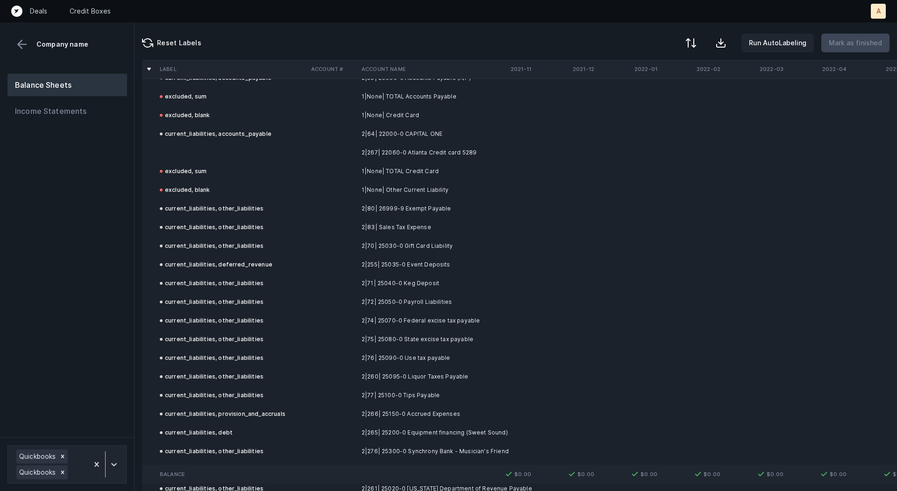
click at [430, 153] on td "2|267| 22060-0 Atlanta Credit card 5289" at bounding box center [415, 152] width 114 height 19
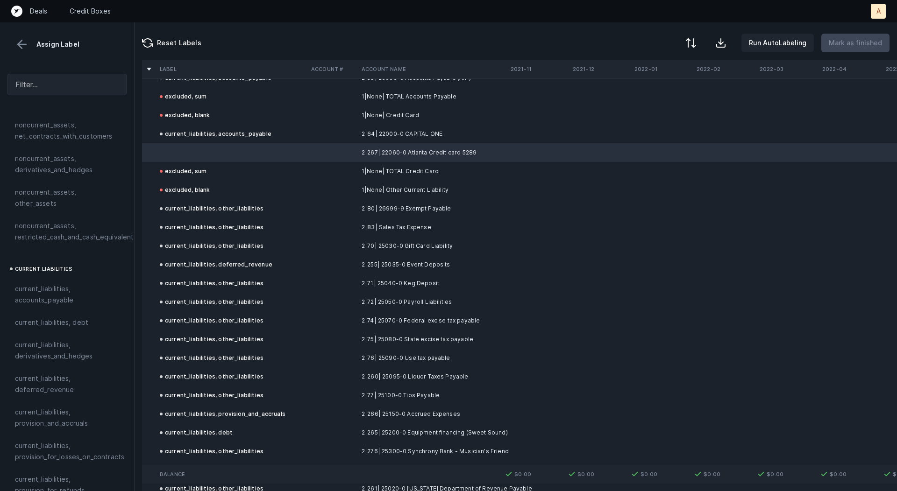
scroll to position [494, 0]
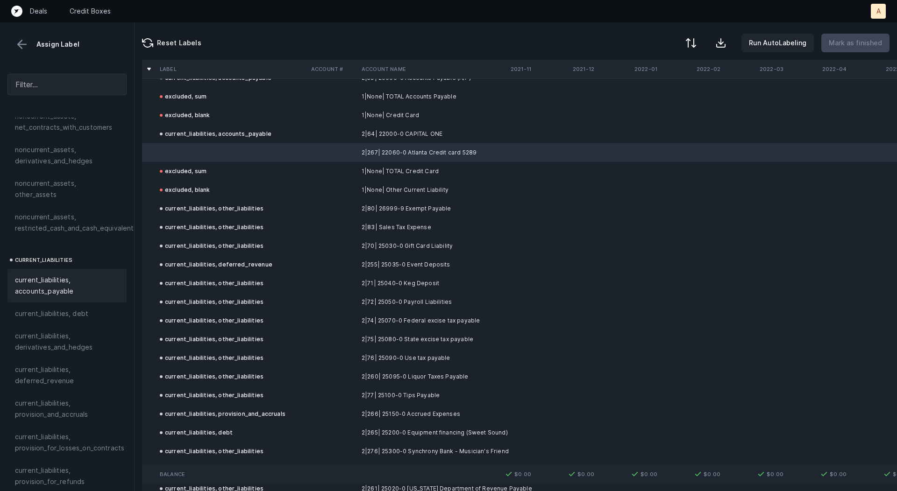
click at [52, 278] on span "current_liabilities, accounts_payable" at bounding box center [67, 286] width 104 height 22
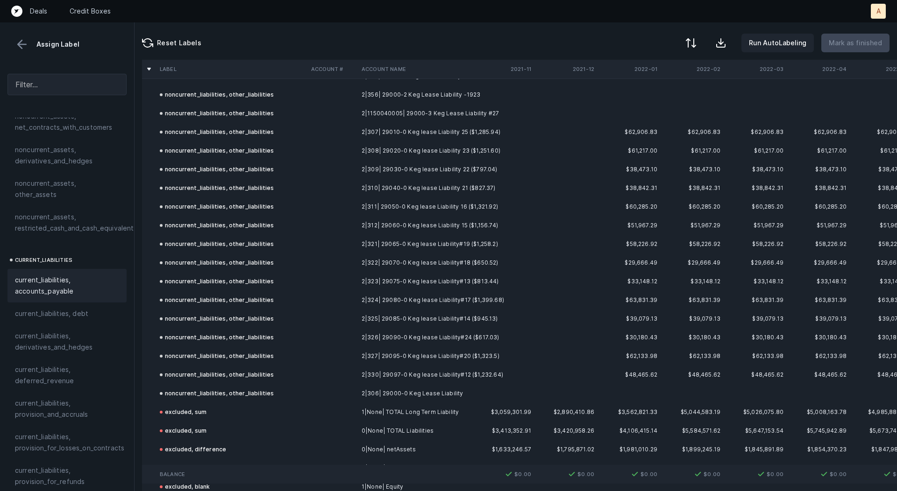
scroll to position [4403, 0]
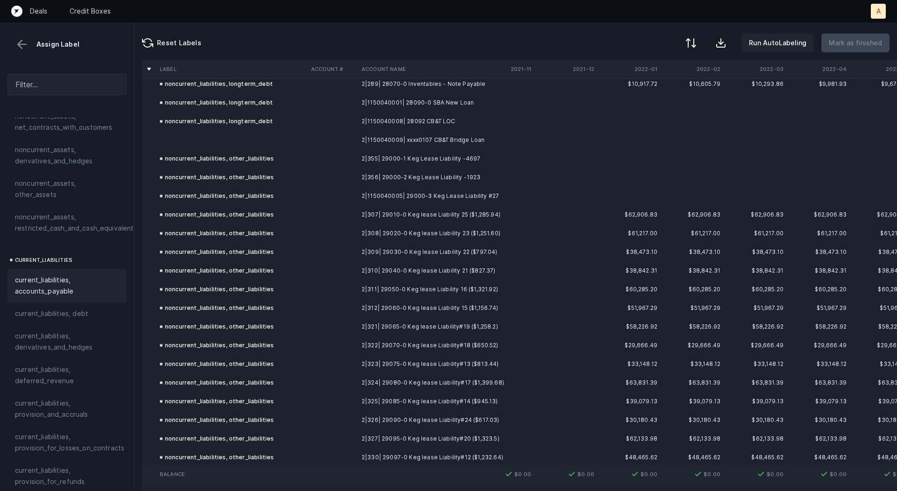
click at [300, 142] on td at bounding box center [231, 140] width 151 height 19
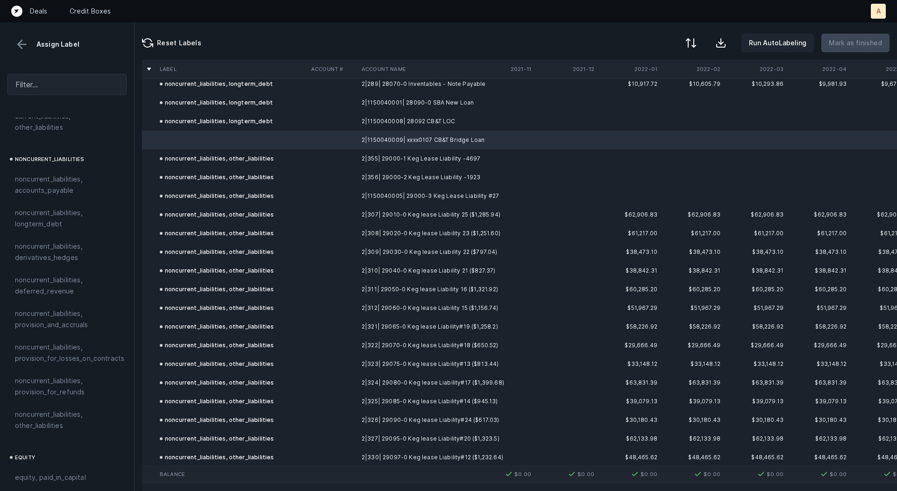
scroll to position [883, 0]
click at [57, 213] on span "noncurrent_liabilities, longterm_debt" at bounding box center [67, 217] width 104 height 22
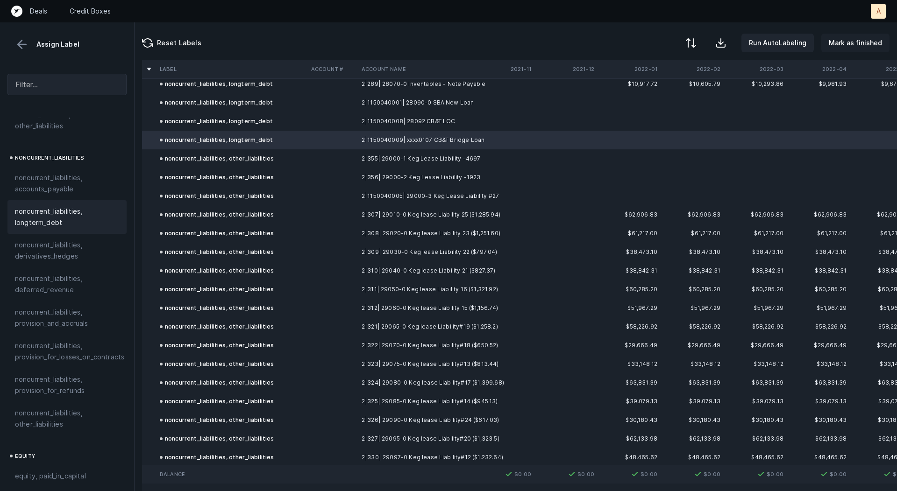
click at [871, 44] on p "Mark as finished" at bounding box center [855, 42] width 53 height 11
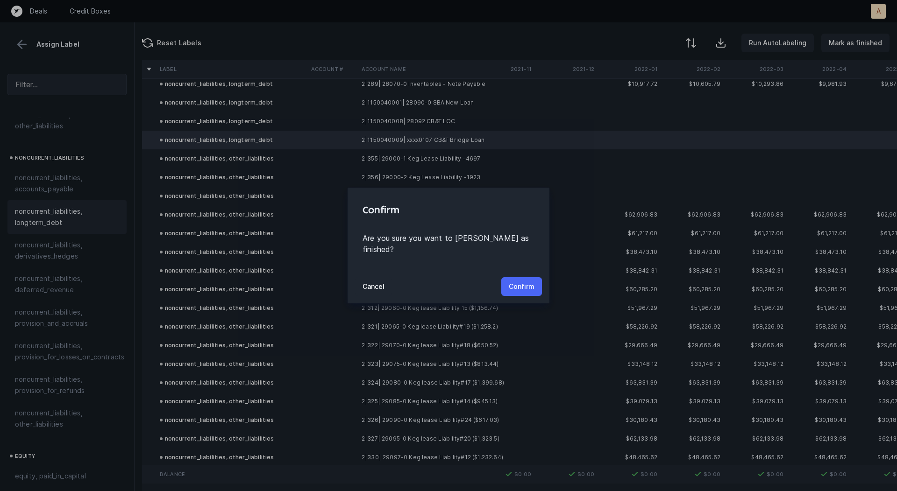
click at [522, 286] on p "Confirm" at bounding box center [522, 286] width 26 height 11
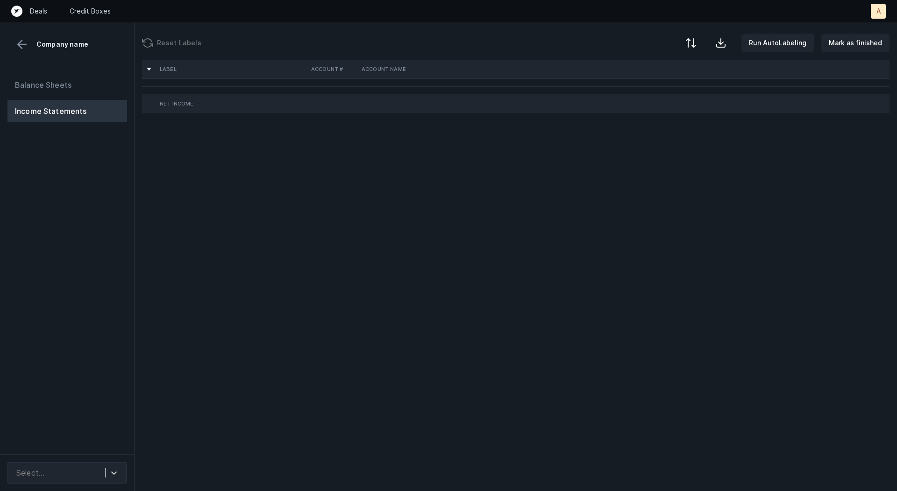
click at [69, 243] on div "Balance Sheets Income Statements" at bounding box center [67, 260] width 135 height 388
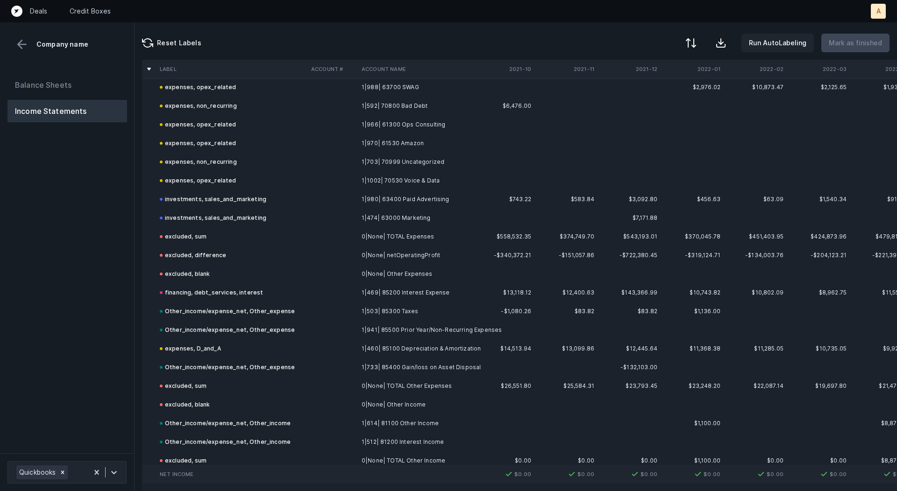
scroll to position [2039, 0]
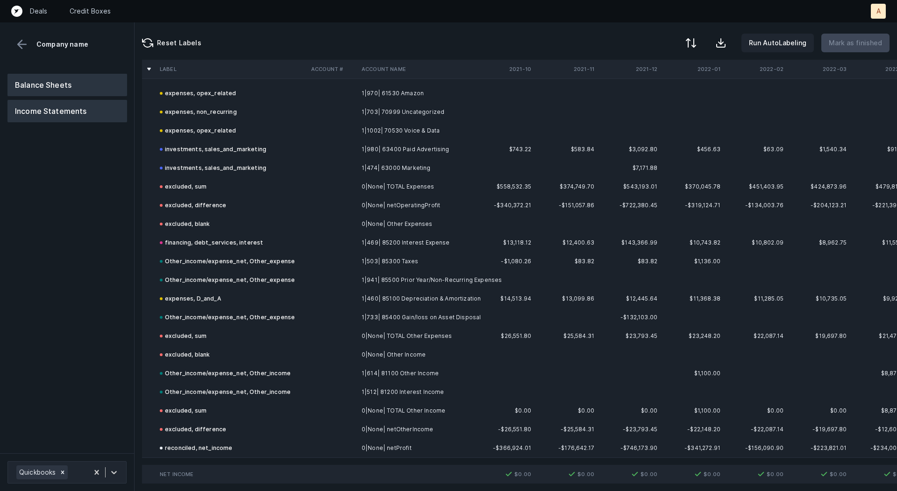
click at [94, 85] on button "Balance Sheets" at bounding box center [67, 85] width 120 height 22
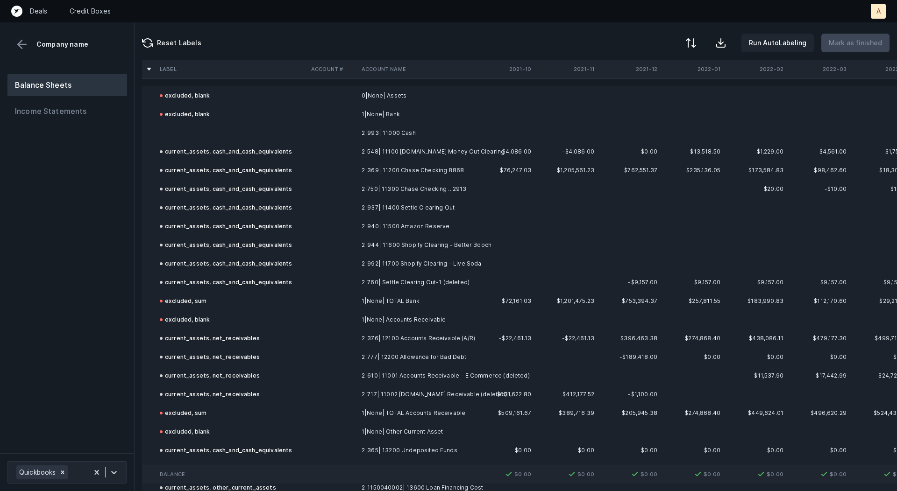
click at [443, 129] on td "2|993| 11000 Cash" at bounding box center [415, 133] width 114 height 19
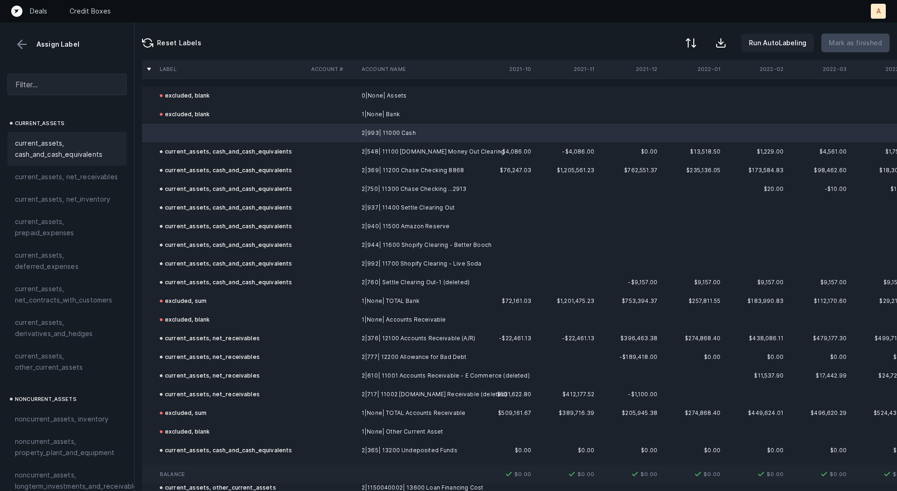
click at [87, 140] on span "current_assets, cash_and_cash_equivalents" at bounding box center [67, 149] width 104 height 22
click at [854, 43] on p "Mark as finished" at bounding box center [855, 42] width 53 height 11
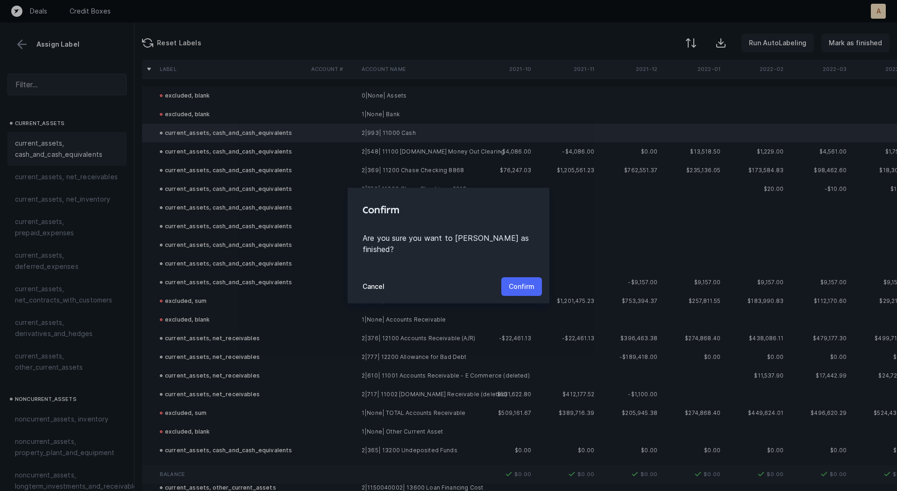
click at [526, 277] on button "Confirm" at bounding box center [521, 286] width 41 height 19
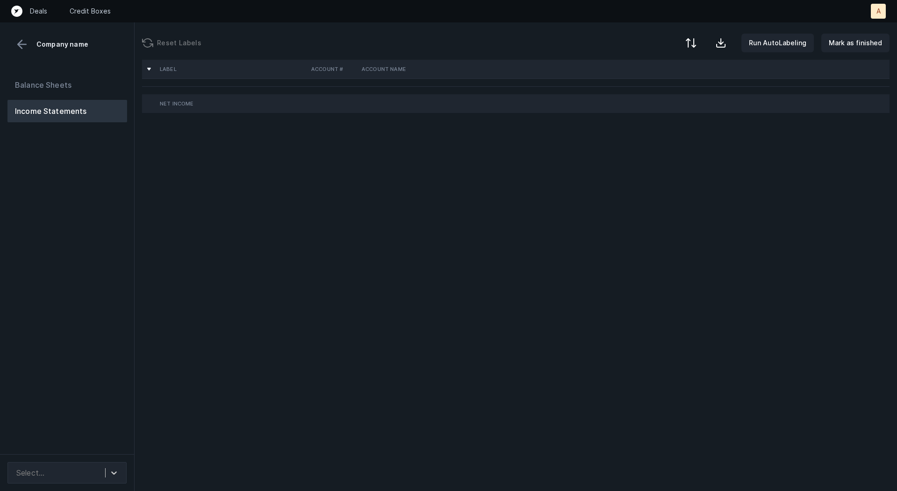
click at [57, 185] on div "Balance Sheets Income Statements" at bounding box center [67, 260] width 135 height 388
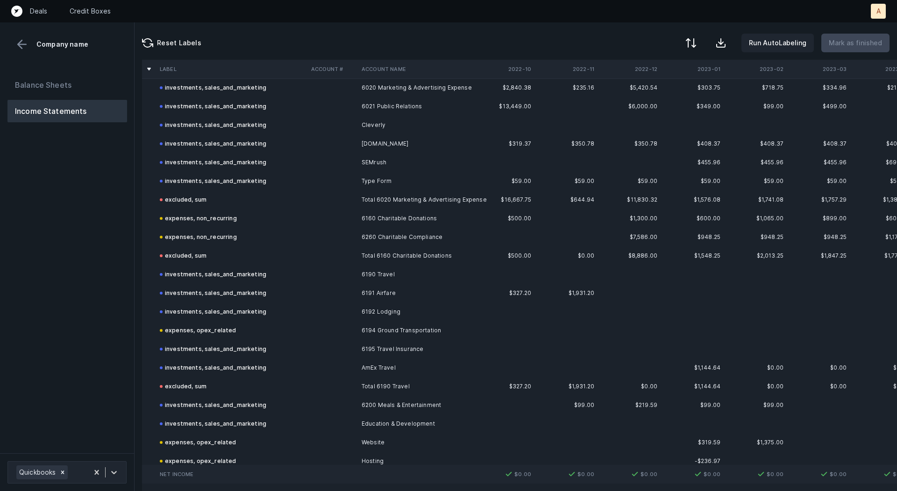
scroll to position [3950, 0]
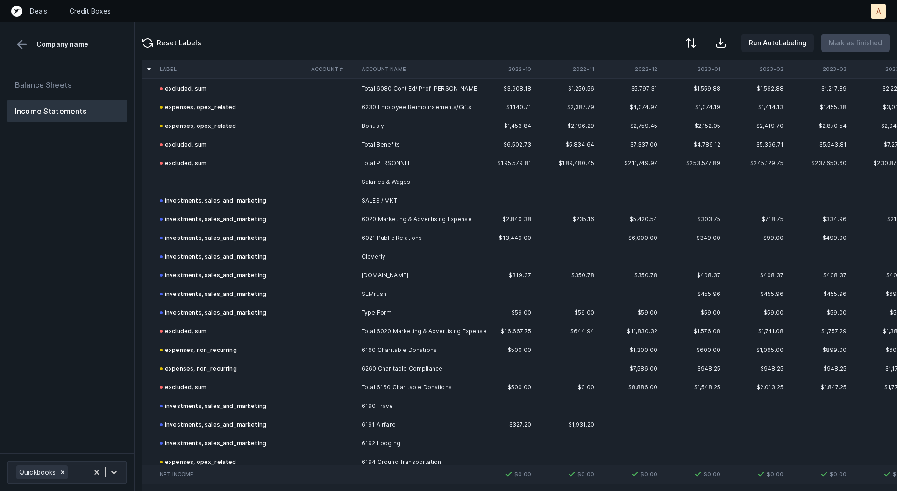
click at [350, 178] on td at bounding box center [332, 182] width 50 height 19
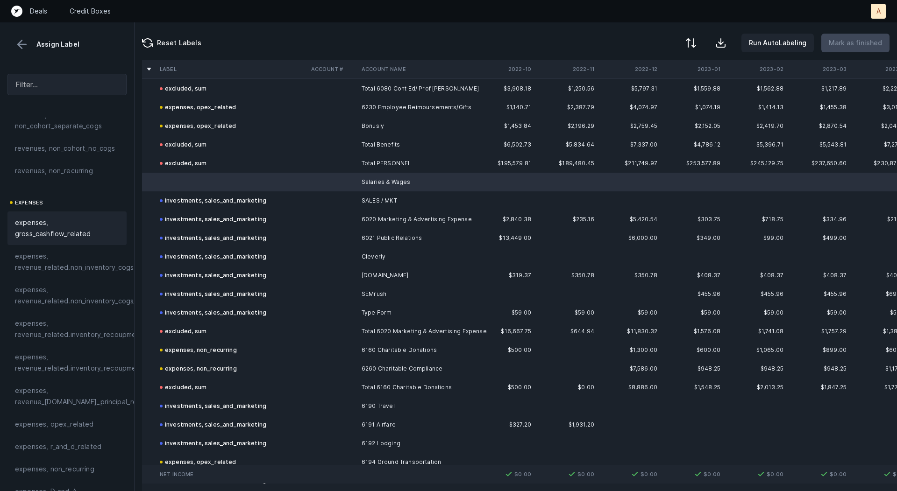
scroll to position [121, 0]
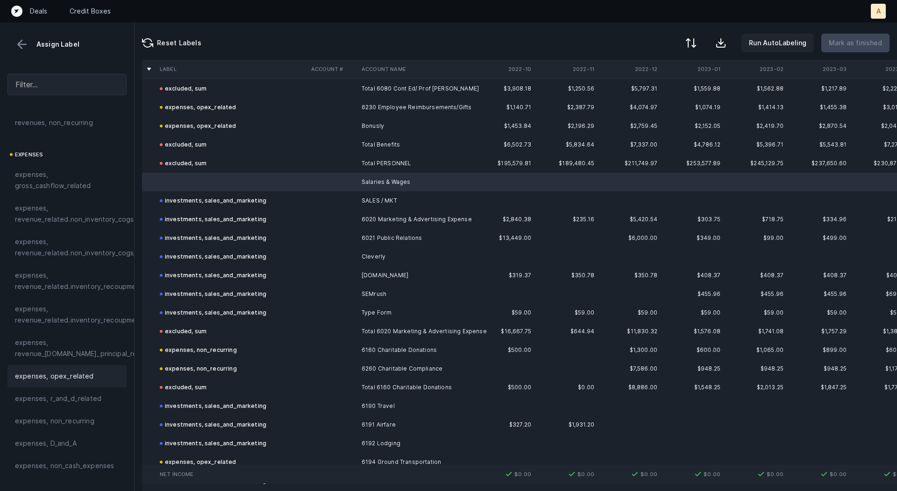
click at [62, 371] on span "expenses, opex_related" at bounding box center [54, 376] width 79 height 11
click at [840, 39] on p "Mark as finished" at bounding box center [855, 42] width 53 height 11
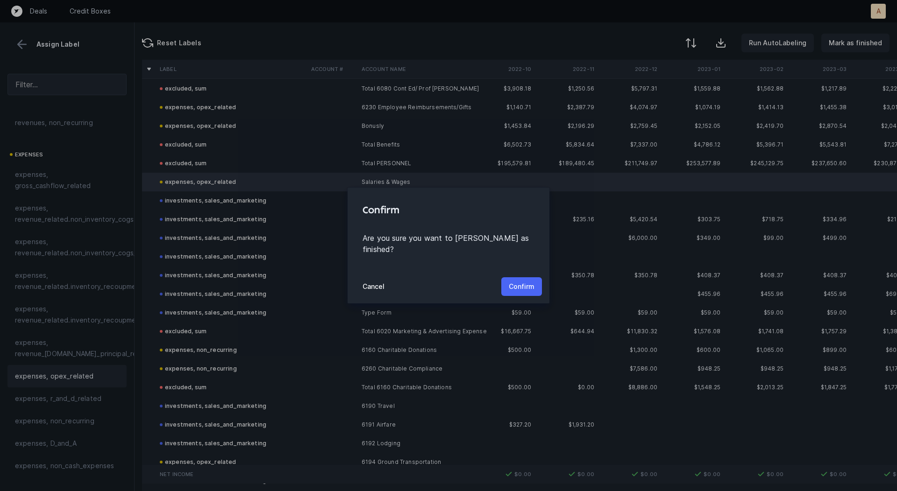
click at [519, 281] on p "Confirm" at bounding box center [522, 286] width 26 height 11
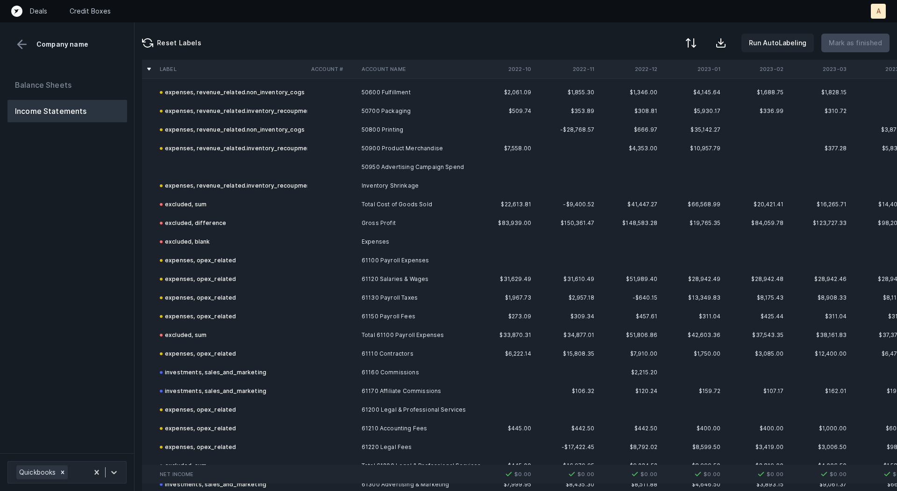
scroll to position [718, 0]
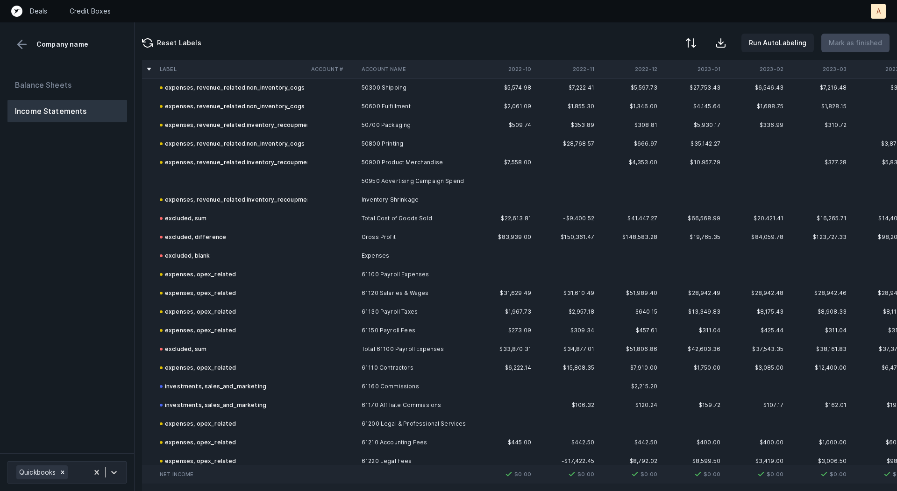
click at [438, 180] on td "50950 Advertising Campaign Spend" at bounding box center [415, 181] width 114 height 19
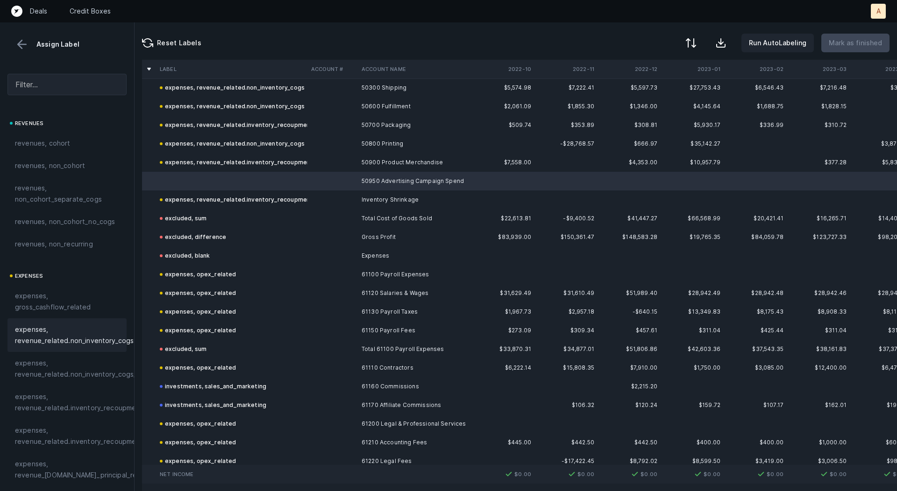
click at [109, 336] on span "expenses, revenue_related.non_inventory_cogs" at bounding box center [74, 335] width 119 height 22
click at [854, 42] on p "Mark as finished" at bounding box center [855, 42] width 53 height 11
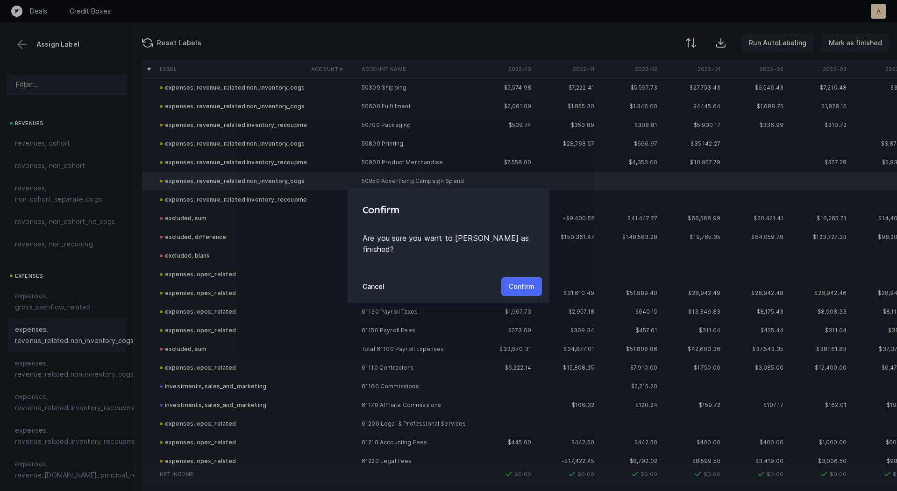
click at [530, 281] on p "Confirm" at bounding box center [522, 286] width 26 height 11
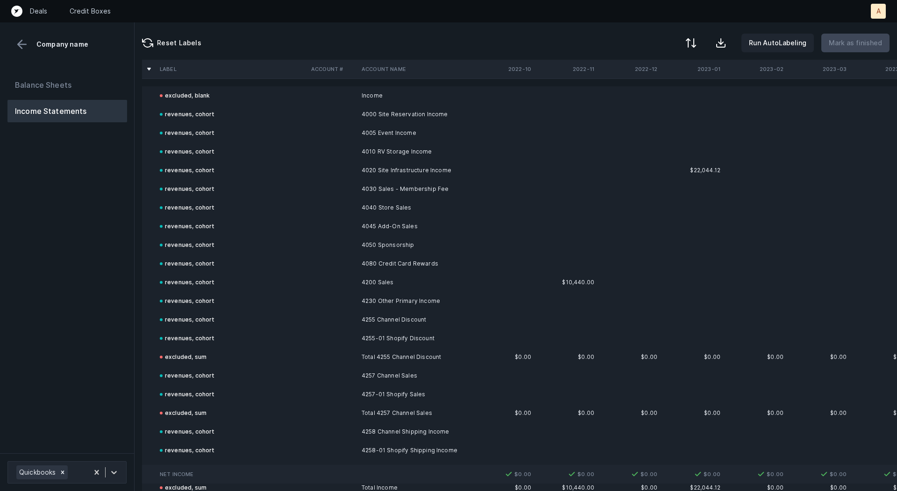
click at [81, 253] on div "Balance Sheets Income Statements" at bounding box center [67, 259] width 135 height 387
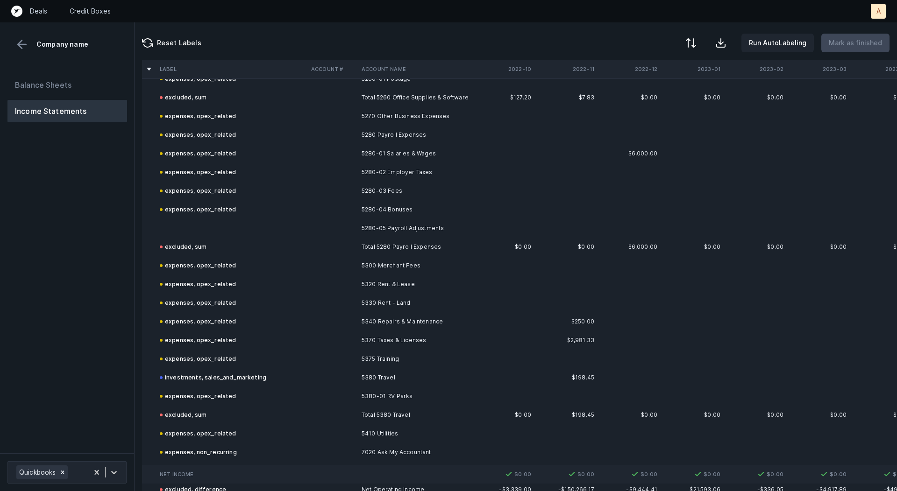
scroll to position [1189, 0]
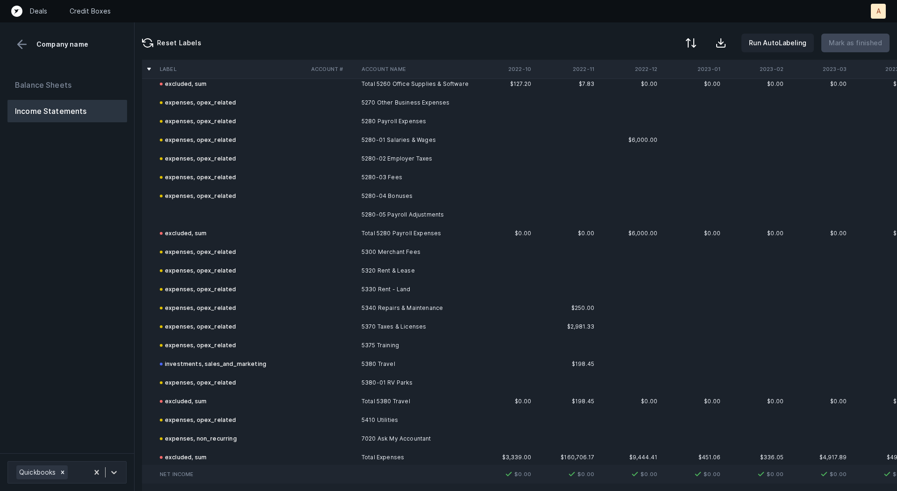
click at [432, 212] on td "5280-05 Payroll Adjustments" at bounding box center [415, 215] width 114 height 19
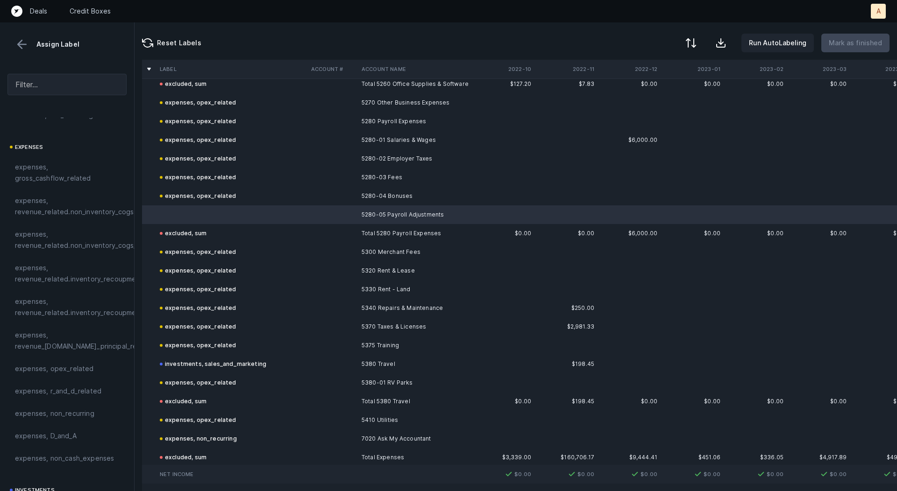
scroll to position [171, 0]
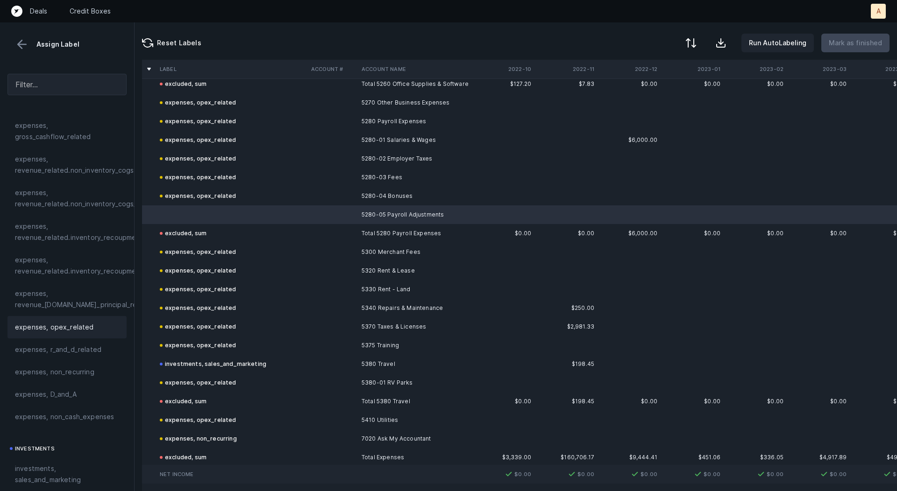
click at [50, 322] on span "expenses, opex_related" at bounding box center [54, 327] width 79 height 11
click at [856, 41] on p "Mark as finished" at bounding box center [855, 42] width 53 height 11
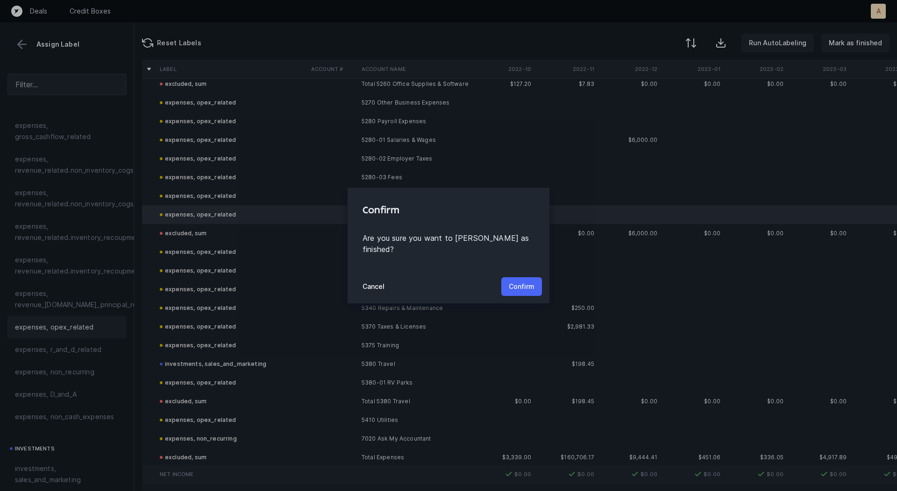
click at [516, 281] on p "Confirm" at bounding box center [522, 286] width 26 height 11
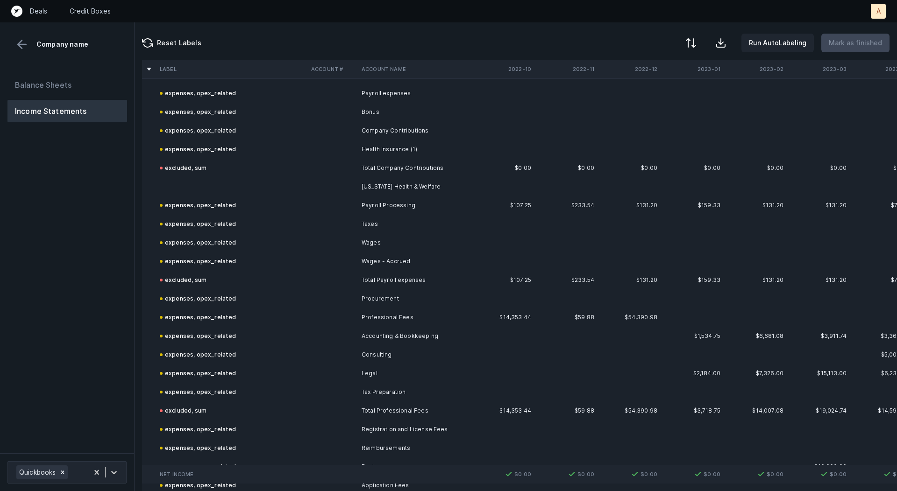
scroll to position [1257, 0]
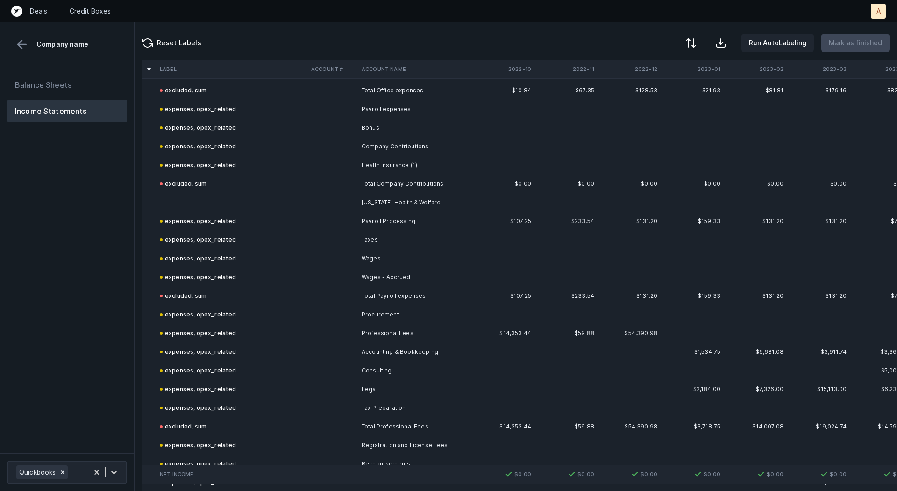
click at [282, 204] on td at bounding box center [231, 202] width 151 height 19
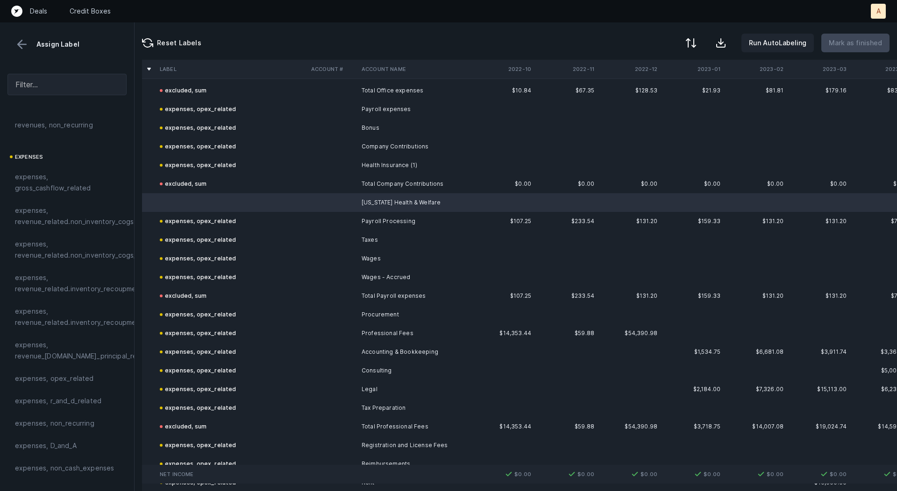
scroll to position [134, 0]
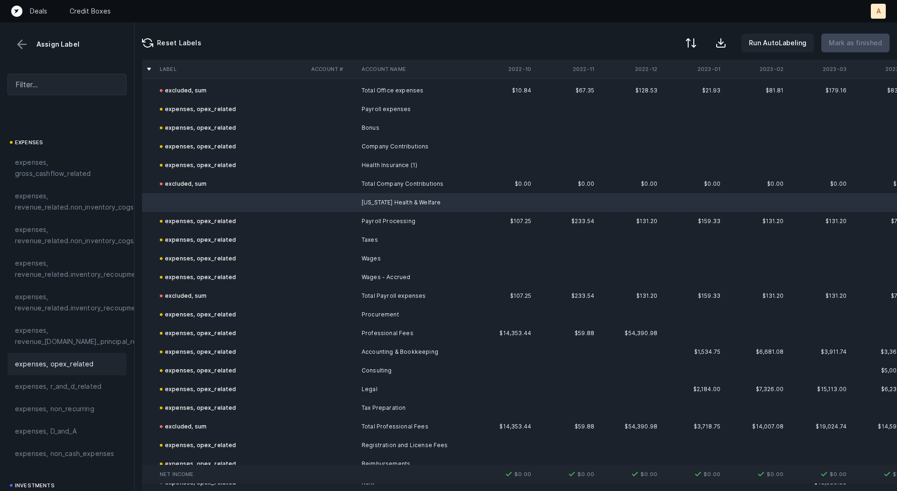
click at [44, 357] on div "expenses, opex_related" at bounding box center [66, 364] width 119 height 22
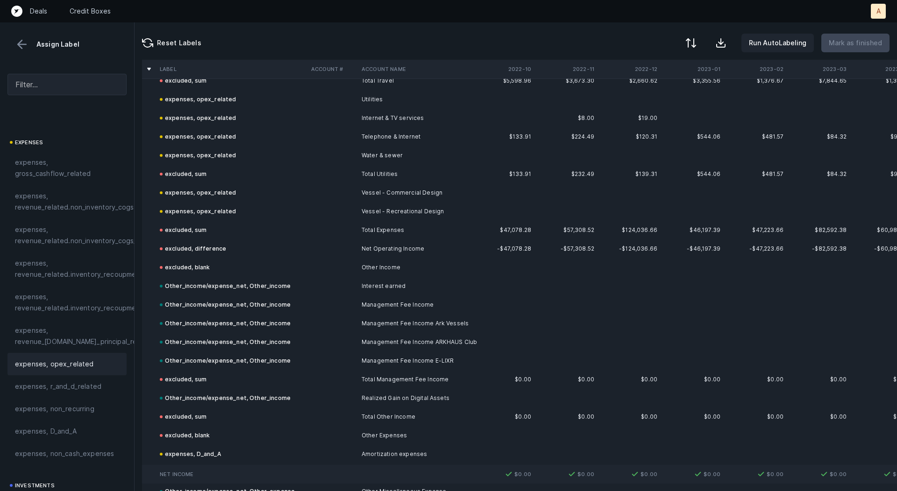
scroll to position [2170, 0]
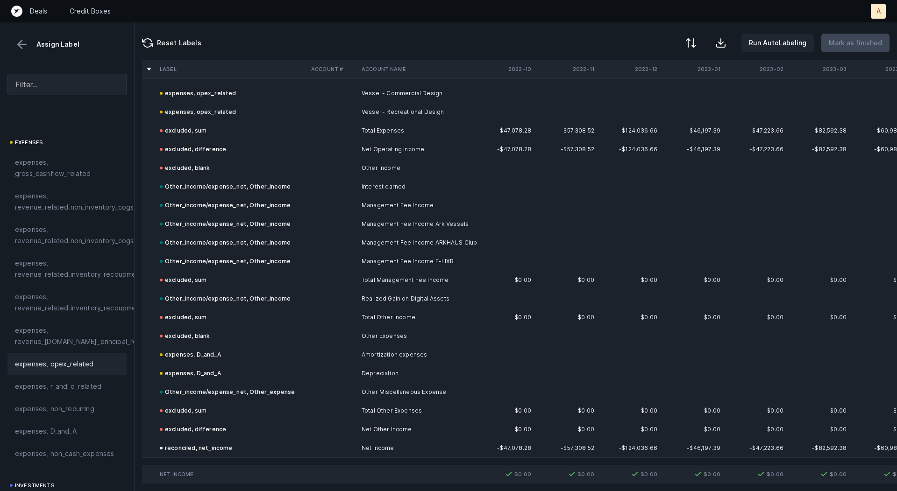
click at [23, 45] on button at bounding box center [22, 44] width 14 height 14
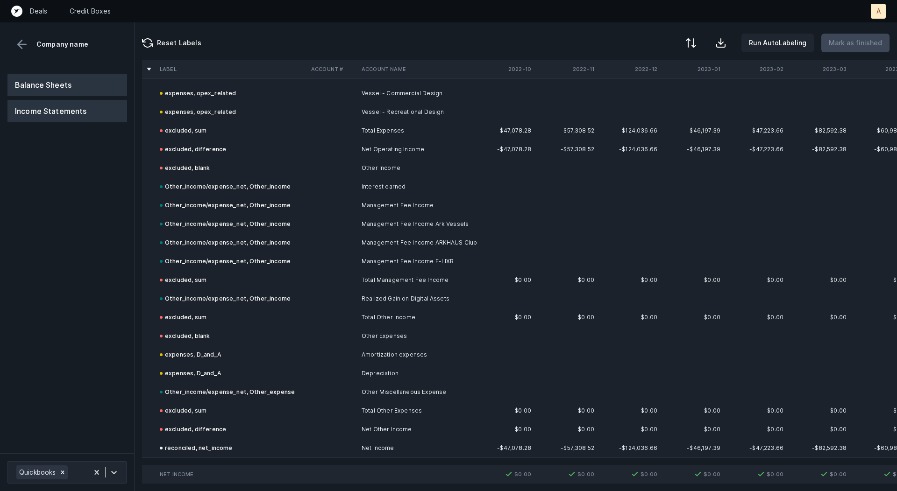
click at [46, 80] on button "Balance Sheets" at bounding box center [67, 85] width 120 height 22
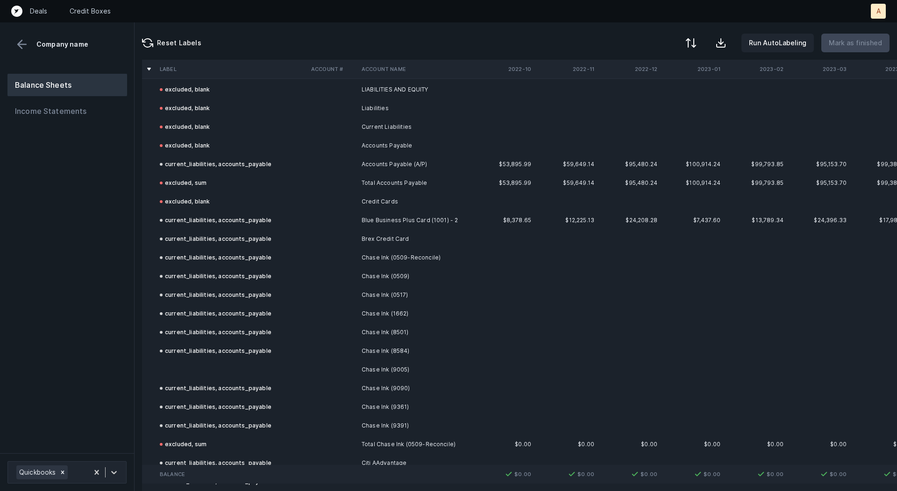
scroll to position [1275, 0]
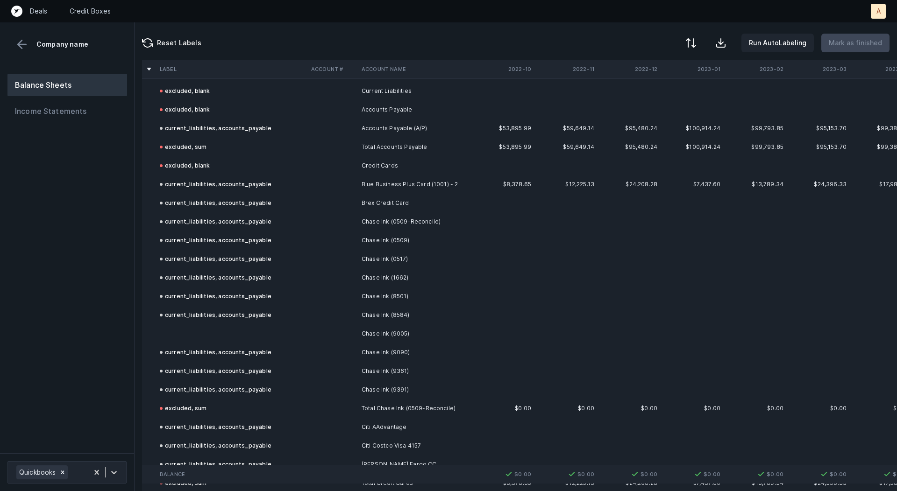
click at [262, 333] on td at bounding box center [231, 334] width 151 height 19
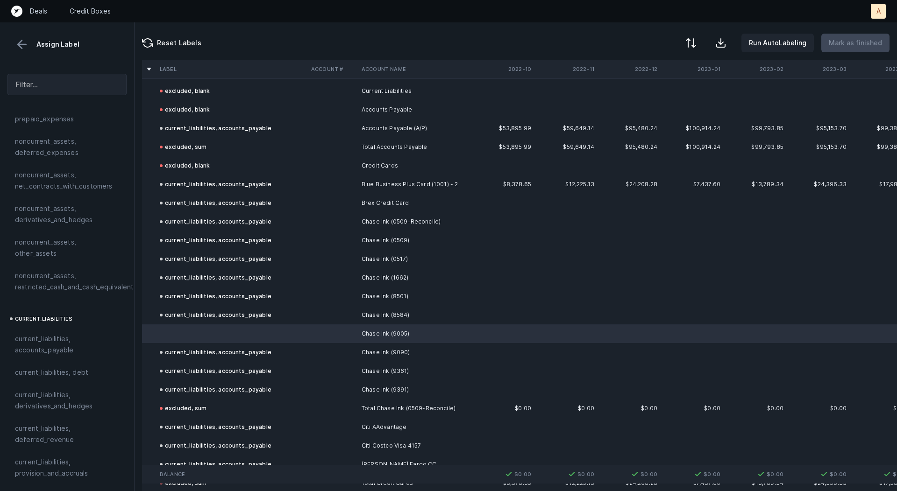
scroll to position [440, 0]
click at [58, 332] on span "current_liabilities, accounts_payable" at bounding box center [67, 340] width 104 height 22
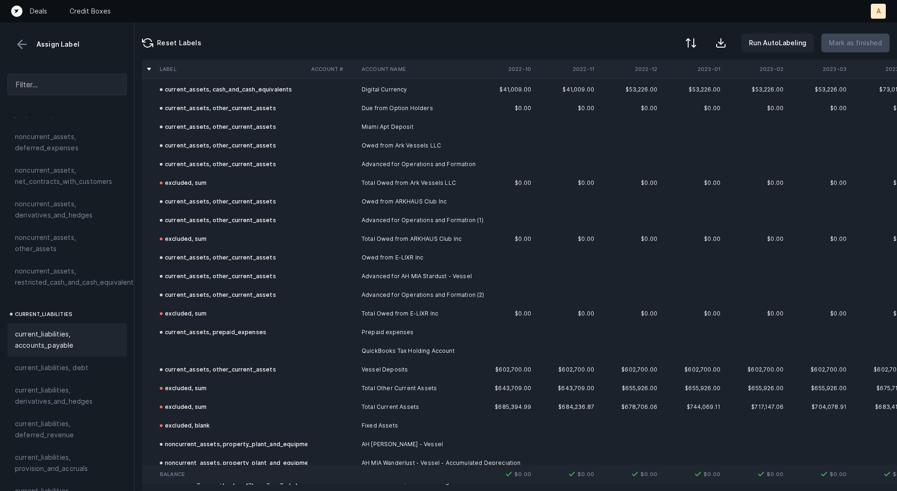
scroll to position [397, 0]
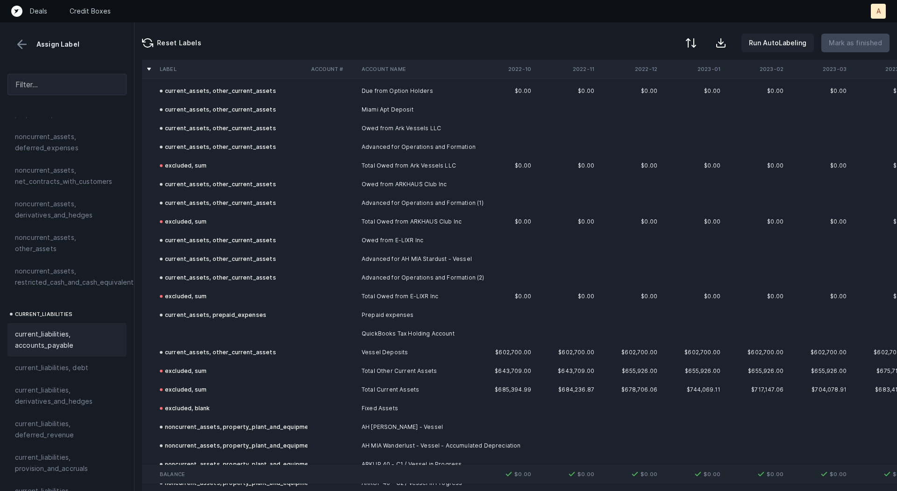
click at [282, 339] on td at bounding box center [231, 334] width 151 height 19
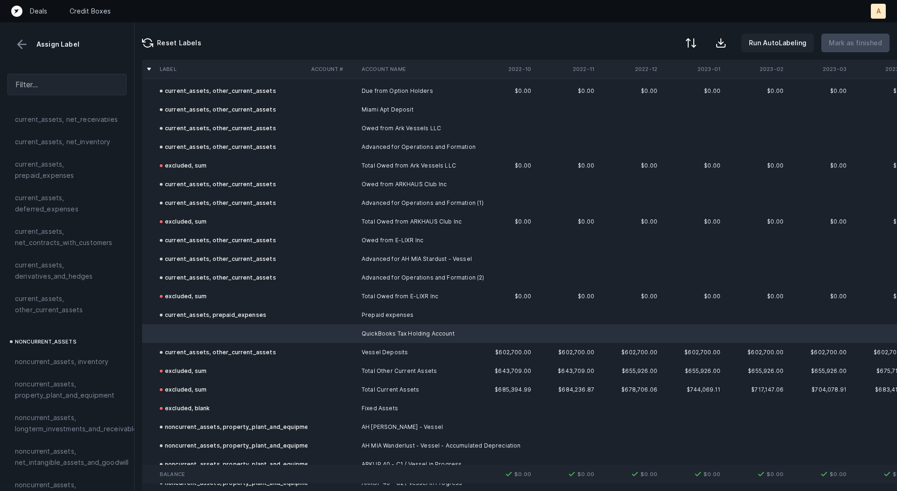
scroll to position [0, 0]
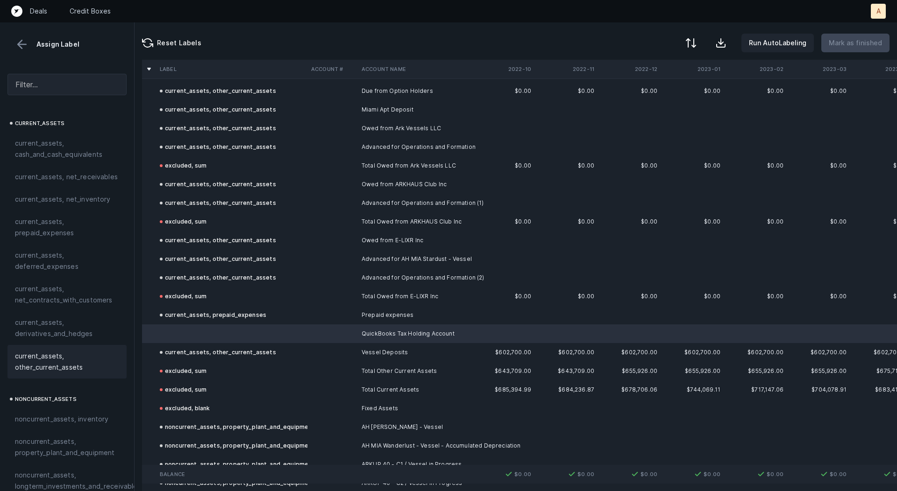
click at [55, 363] on span "current_assets, other_current_assets" at bounding box center [67, 362] width 104 height 22
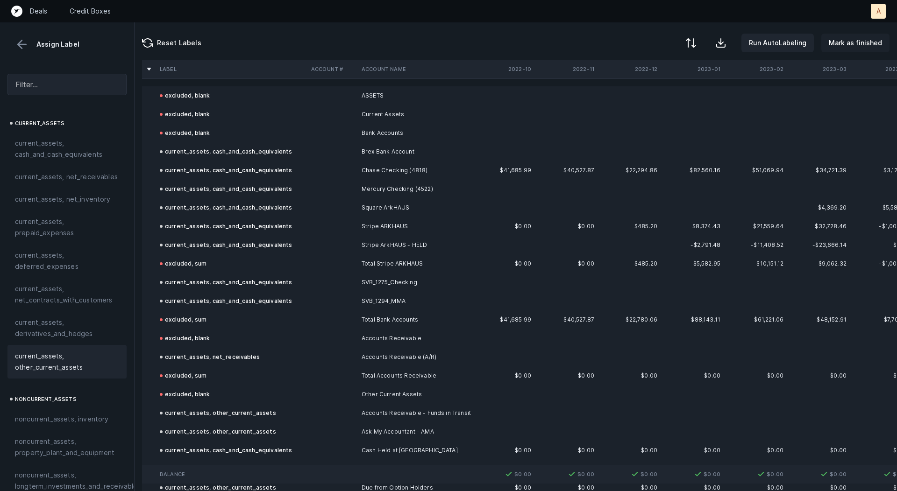
click at [861, 40] on p "Mark as finished" at bounding box center [855, 42] width 53 height 11
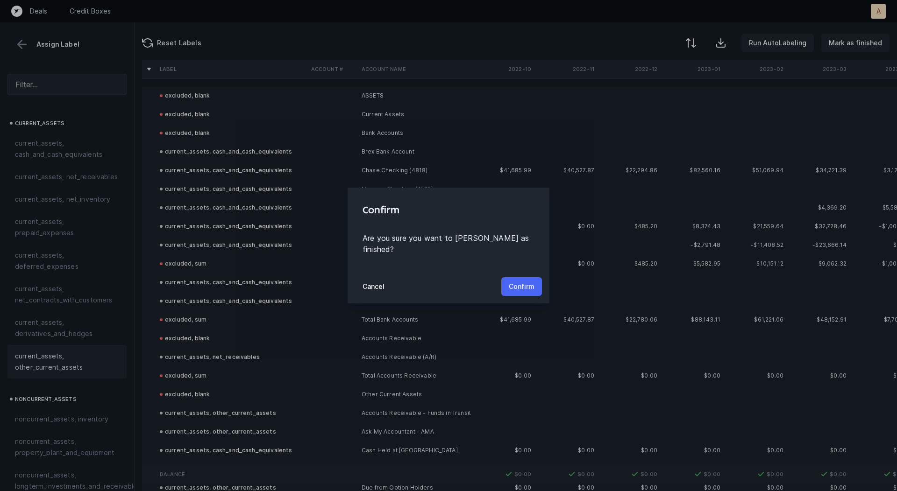
click at [512, 283] on p "Confirm" at bounding box center [522, 286] width 26 height 11
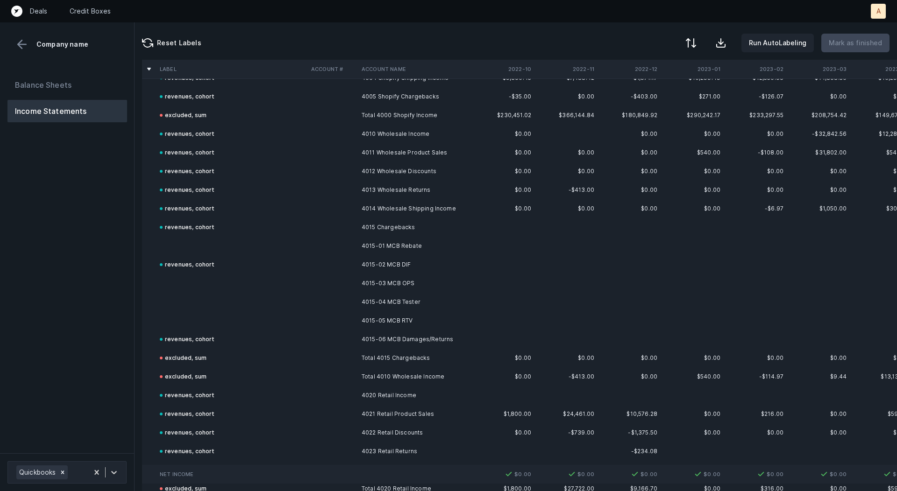
scroll to position [119, 0]
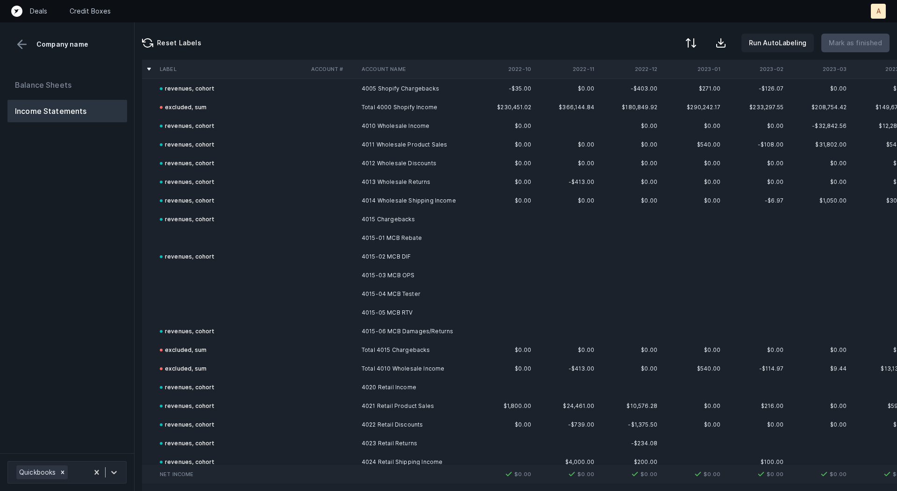
click at [403, 221] on td "4015 Chargebacks" at bounding box center [415, 219] width 114 height 19
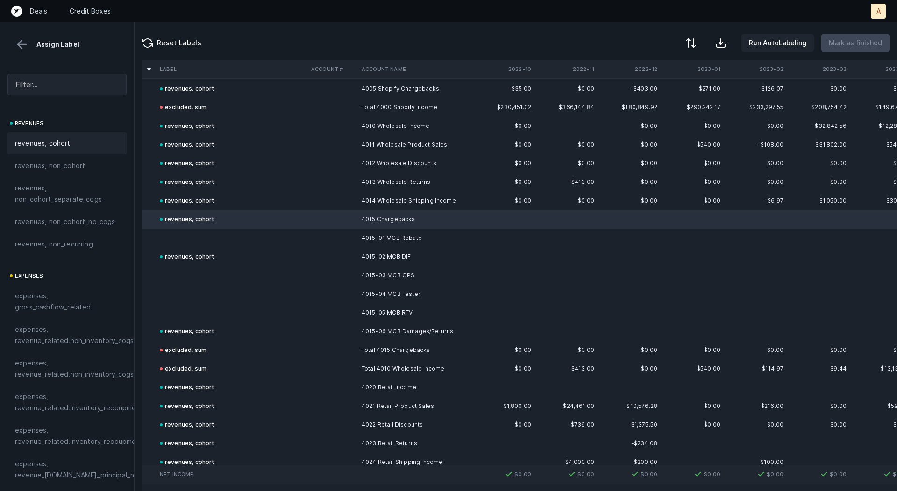
click at [394, 236] on td "4015-01 MCB Rebate" at bounding box center [415, 238] width 114 height 19
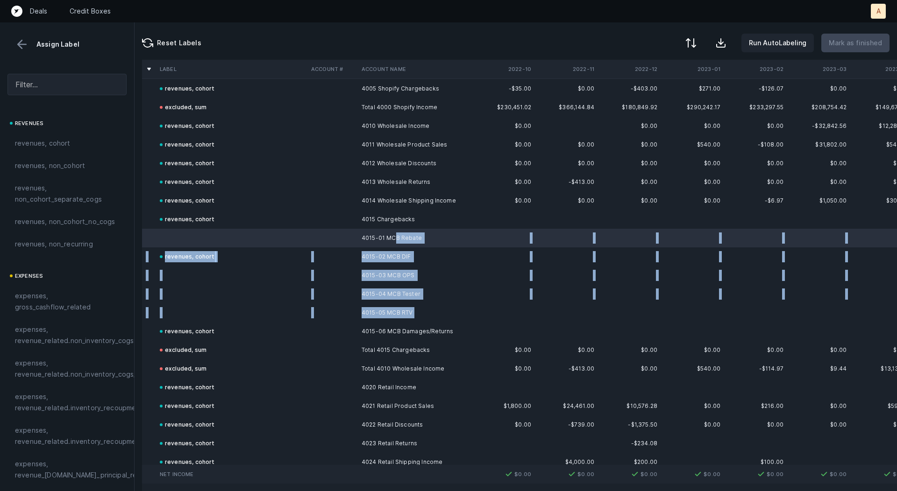
click at [402, 320] on td "4015-05 MCB RTV" at bounding box center [415, 313] width 114 height 19
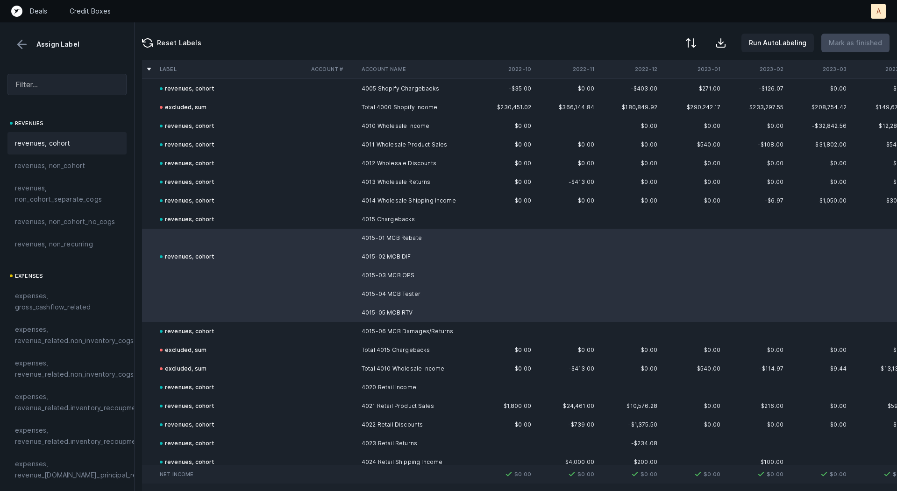
click at [76, 144] on div "revenues, cohort" at bounding box center [67, 143] width 104 height 11
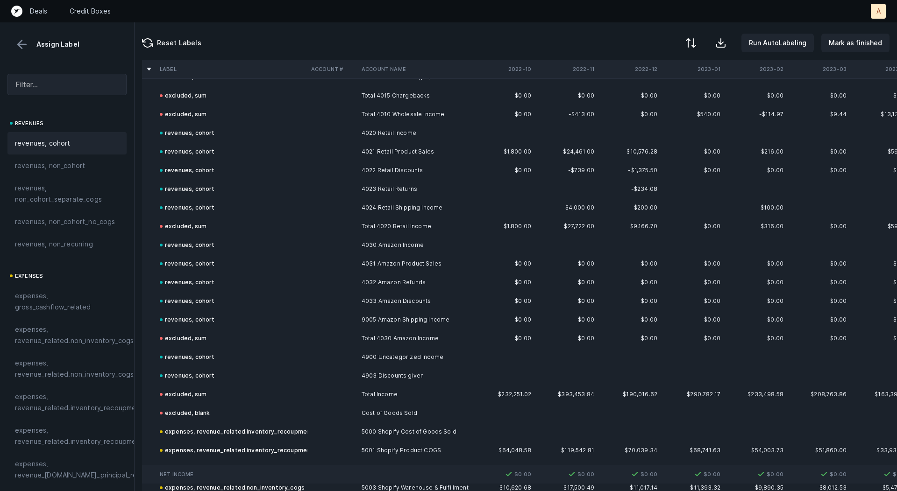
scroll to position [0, 0]
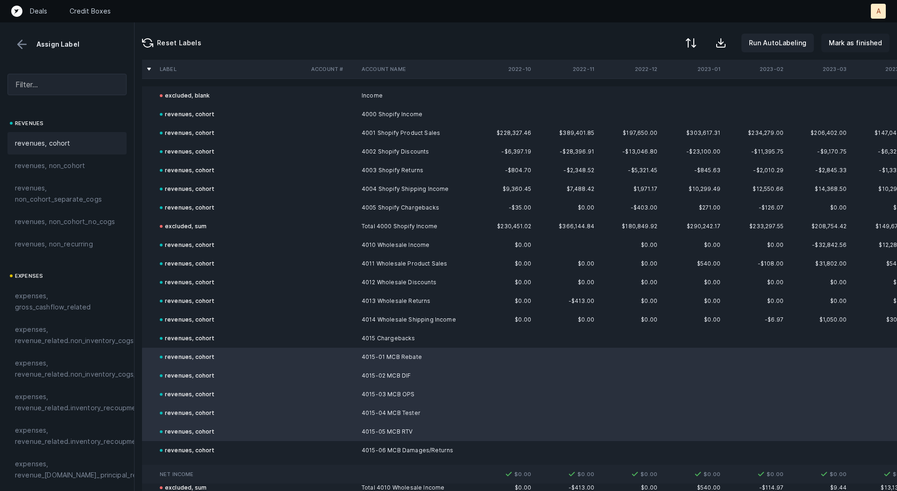
click at [856, 45] on p "Mark as finished" at bounding box center [855, 42] width 53 height 11
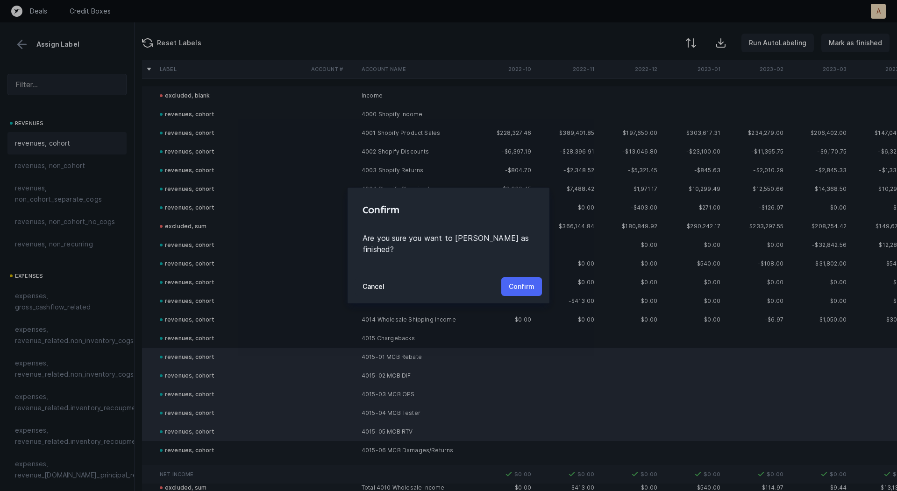
click at [527, 282] on p "Confirm" at bounding box center [522, 286] width 26 height 11
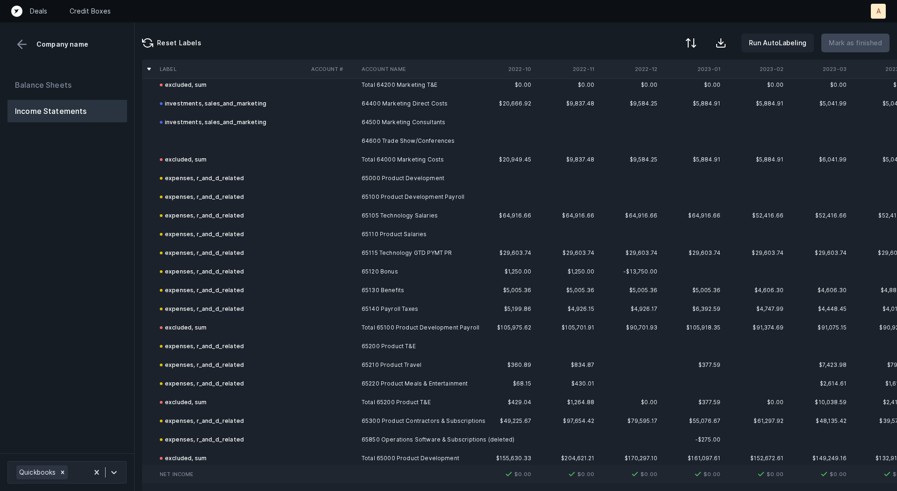
scroll to position [1059, 0]
click at [397, 141] on td "64600 Trade Show/Conferences" at bounding box center [415, 139] width 114 height 19
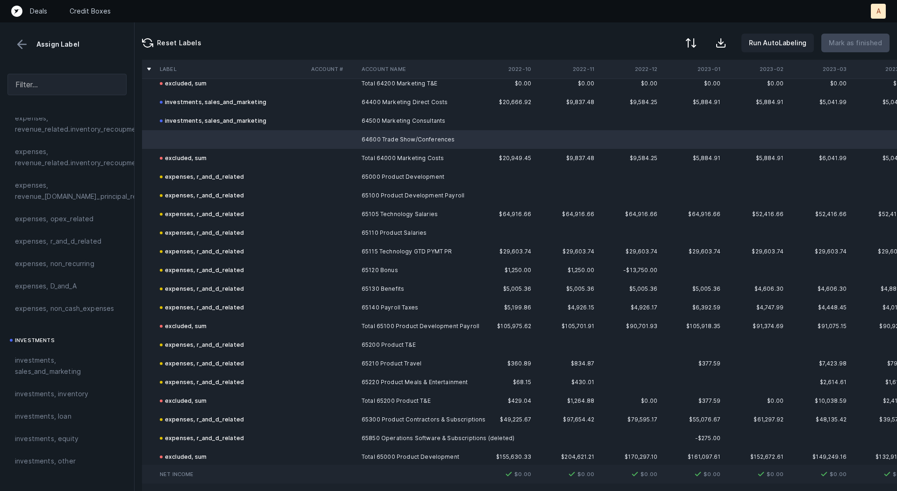
scroll to position [292, 0]
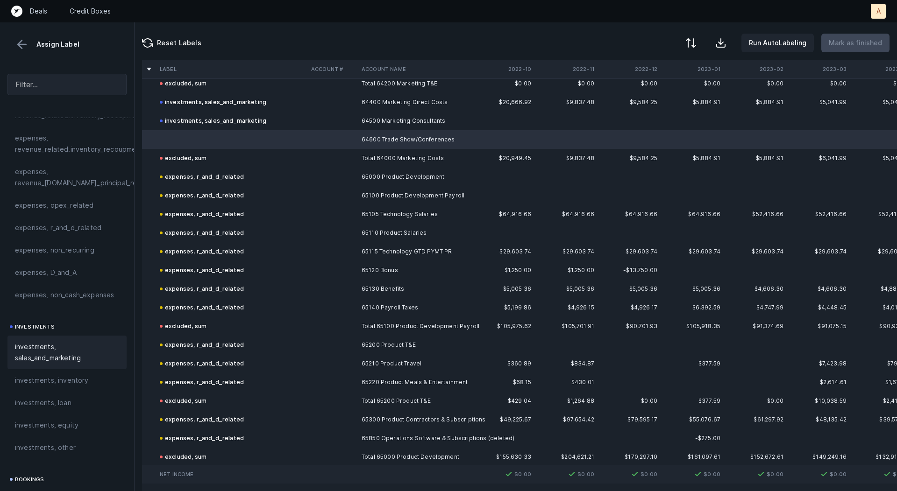
click at [31, 347] on span "investments, sales_and_marketing" at bounding box center [67, 352] width 104 height 22
click at [854, 43] on p "Mark as finished" at bounding box center [855, 42] width 53 height 11
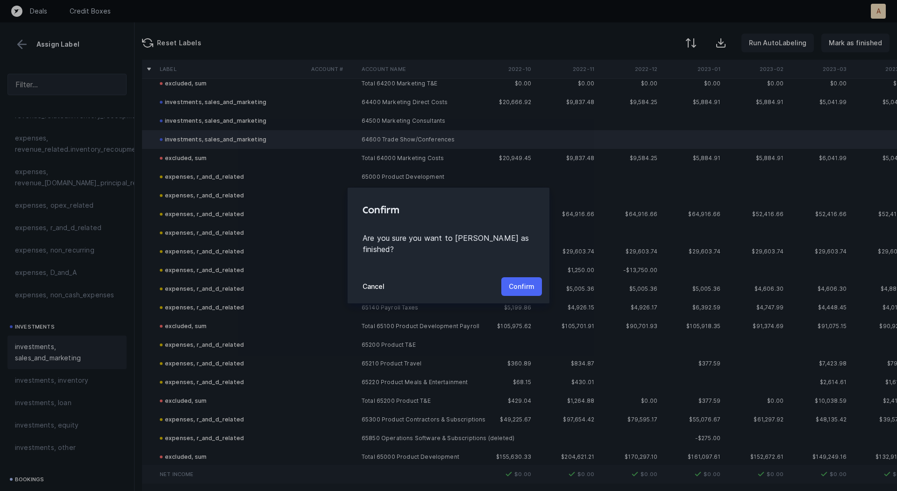
click at [529, 283] on p "Confirm" at bounding box center [522, 286] width 26 height 11
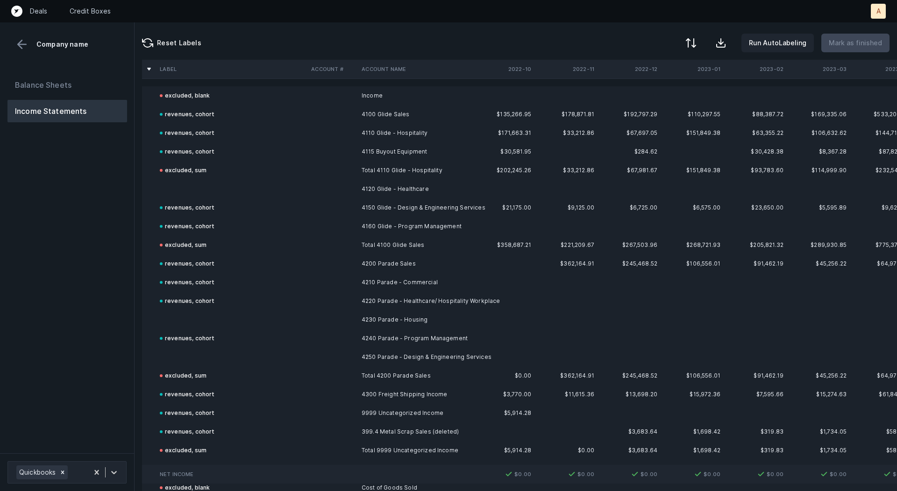
click at [349, 185] on td at bounding box center [332, 189] width 50 height 19
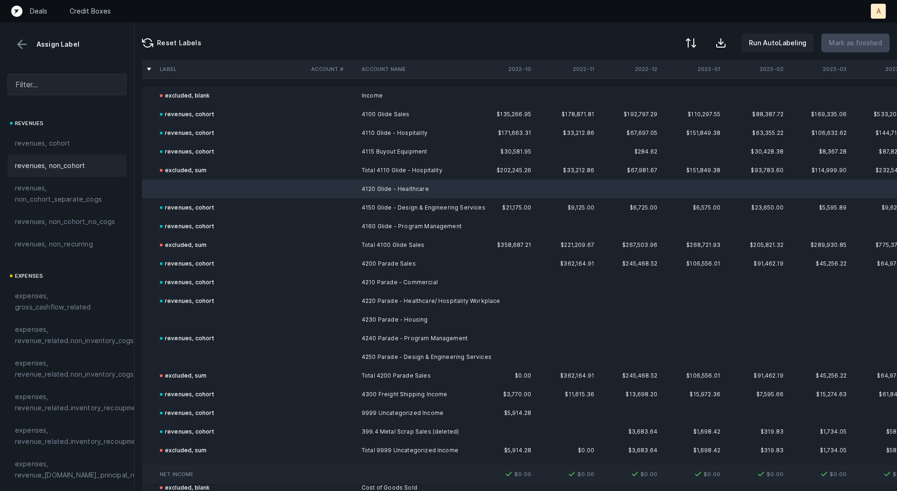
click at [78, 143] on div "revenues, cohort" at bounding box center [67, 143] width 104 height 11
click at [183, 327] on td at bounding box center [231, 320] width 151 height 19
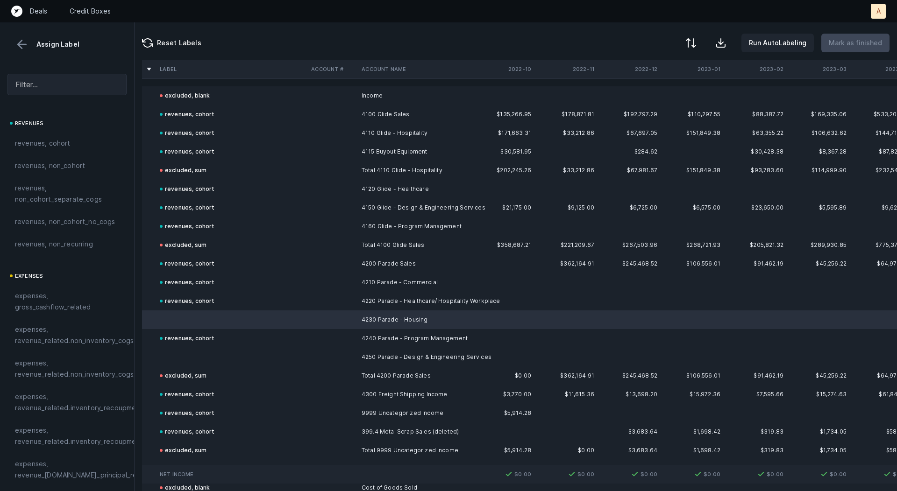
click at [186, 351] on td at bounding box center [231, 357] width 151 height 19
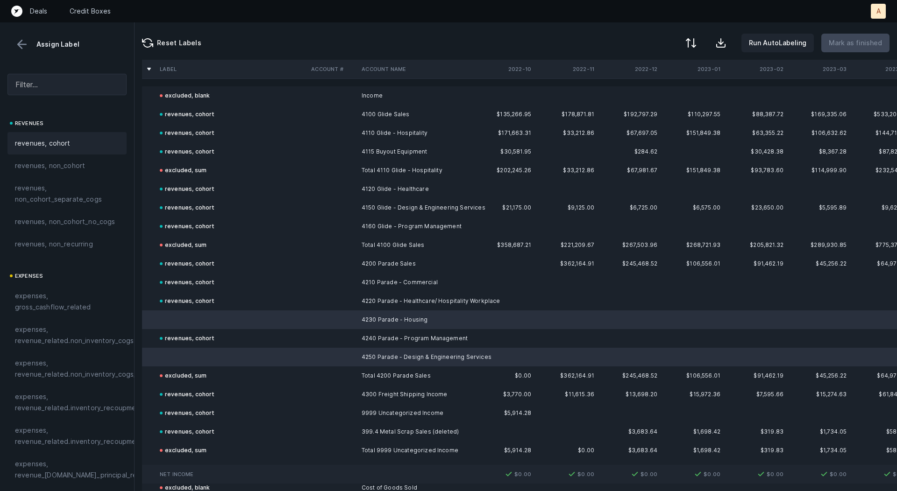
click at [73, 145] on div "revenues, cohort" at bounding box center [67, 143] width 104 height 11
click at [854, 44] on p "Mark as finished" at bounding box center [855, 42] width 53 height 11
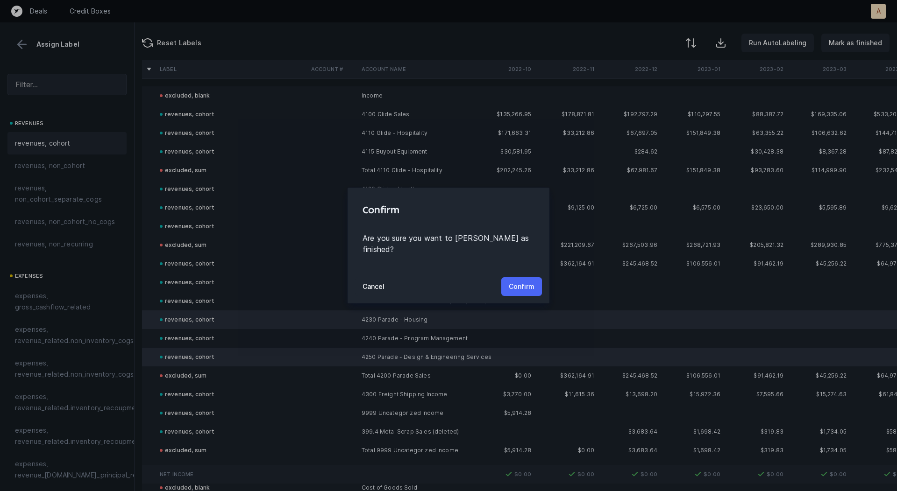
click at [530, 282] on p "Confirm" at bounding box center [522, 286] width 26 height 11
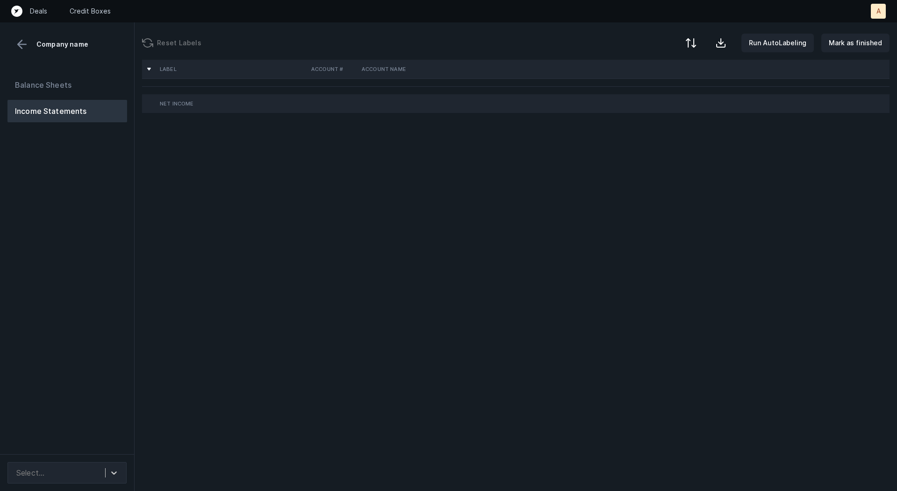
click at [57, 245] on div "Balance Sheets Income Statements" at bounding box center [67, 260] width 135 height 388
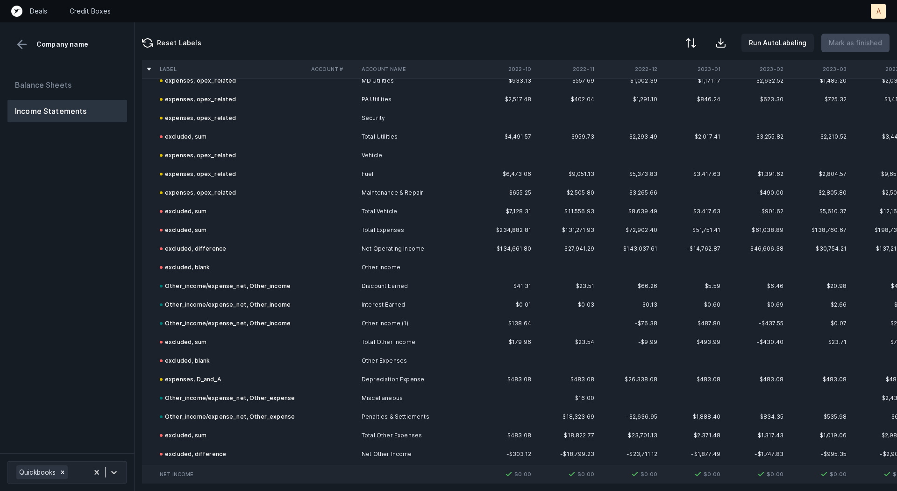
scroll to position [2058, 0]
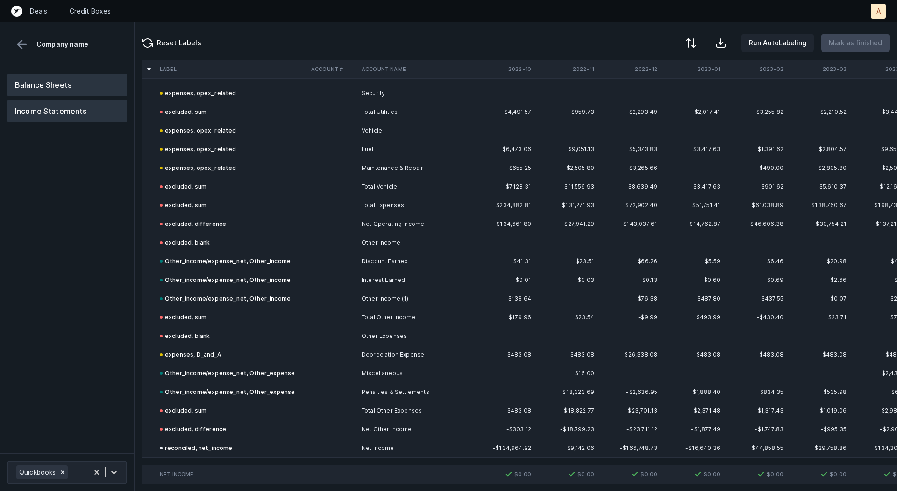
click at [81, 90] on button "Balance Sheets" at bounding box center [67, 85] width 120 height 22
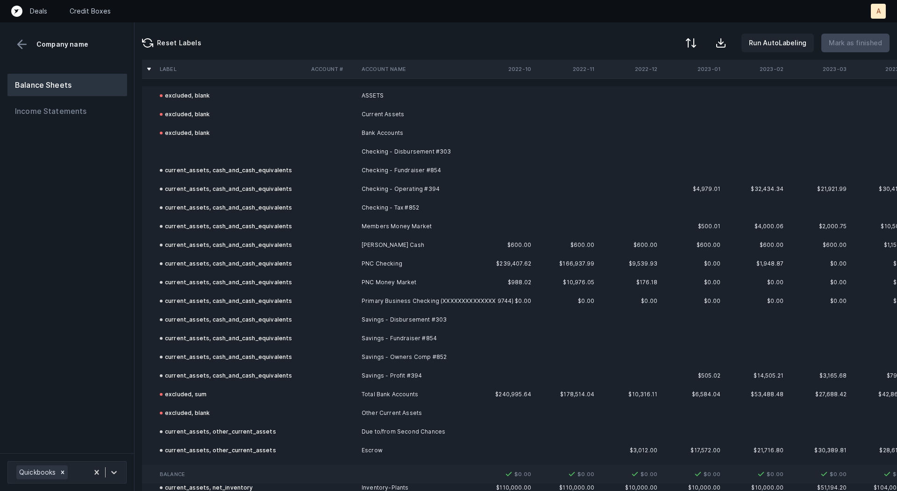
click at [440, 150] on td "Checking - Disbursement #303" at bounding box center [415, 151] width 114 height 19
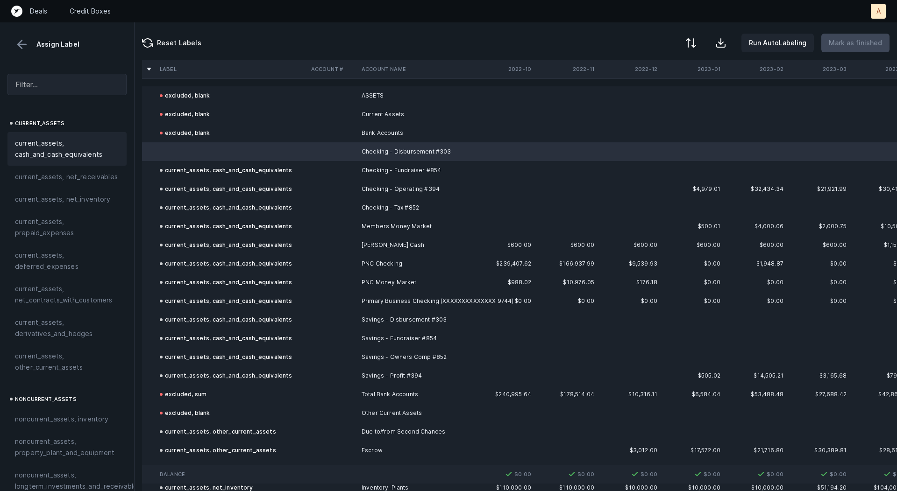
click at [69, 147] on span "current_assets, cash_and_cash_equivalents" at bounding box center [67, 149] width 104 height 22
click at [865, 42] on p "Mark as finished" at bounding box center [855, 42] width 53 height 11
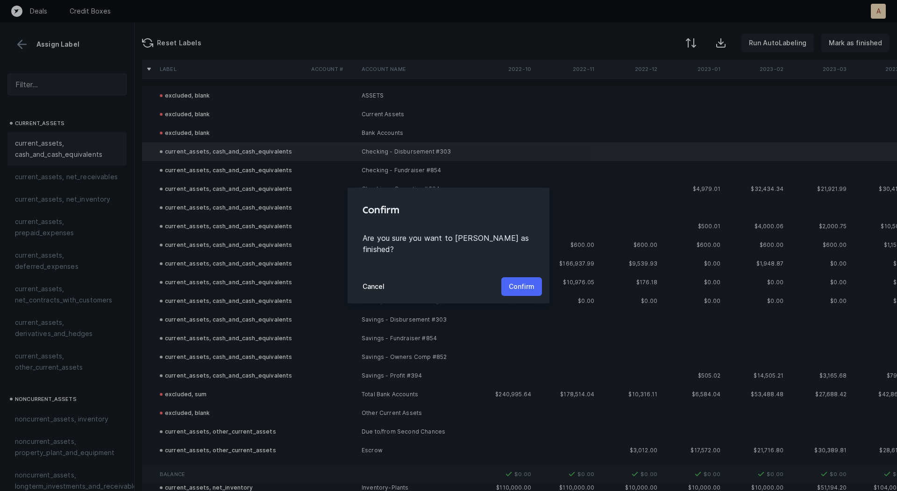
click at [521, 281] on p "Confirm" at bounding box center [522, 286] width 26 height 11
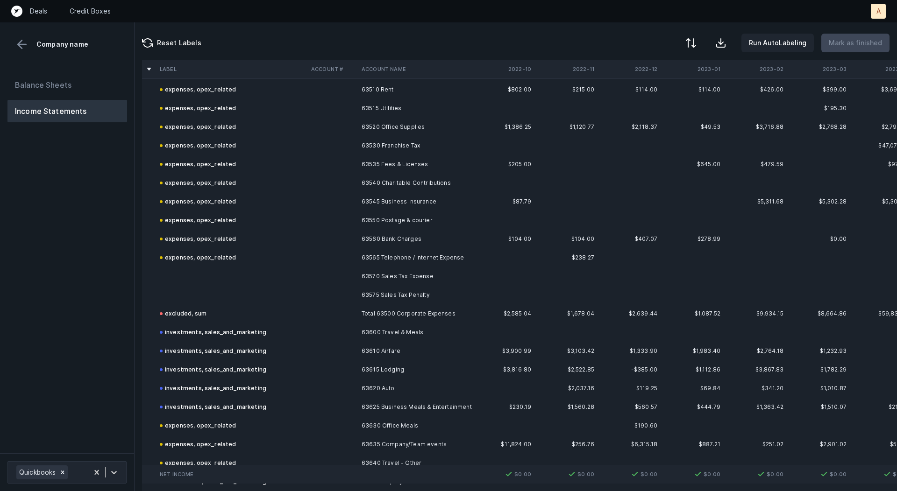
scroll to position [1691, 0]
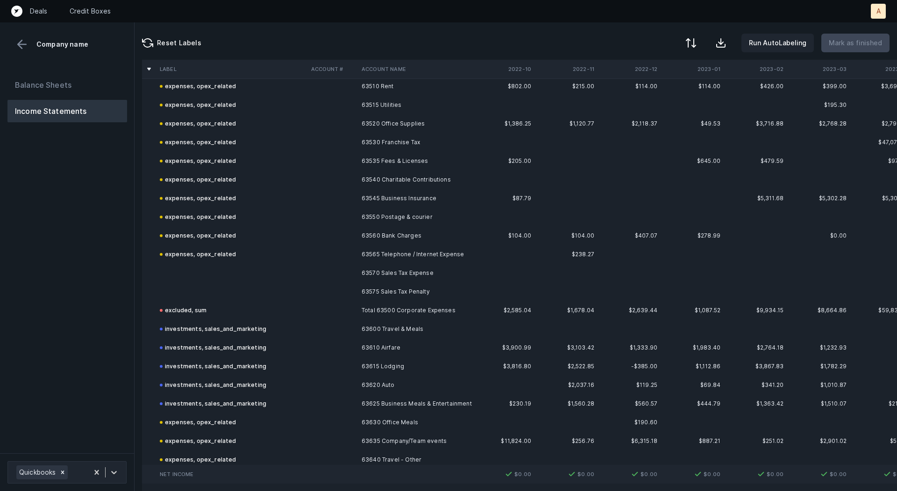
click at [406, 279] on td "63570 Sales Tax Expense" at bounding box center [415, 273] width 114 height 19
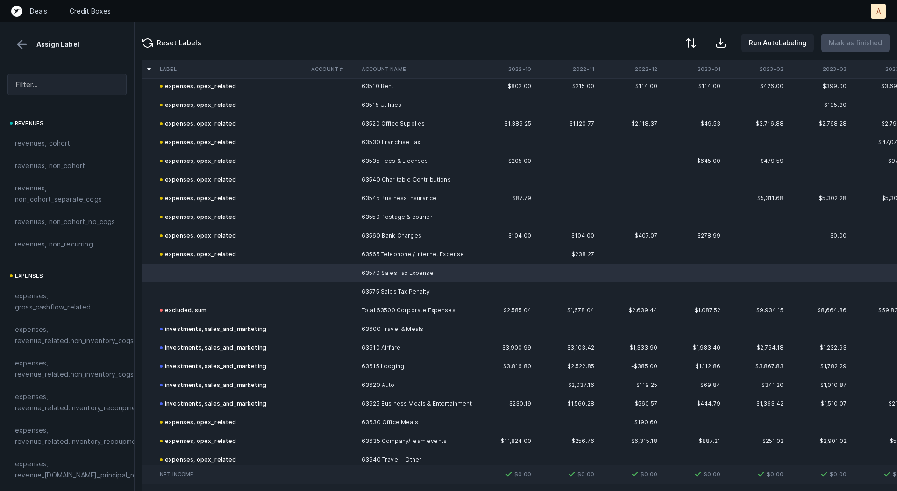
click at [395, 292] on td "63575 Sales Tax Penalty" at bounding box center [415, 292] width 114 height 19
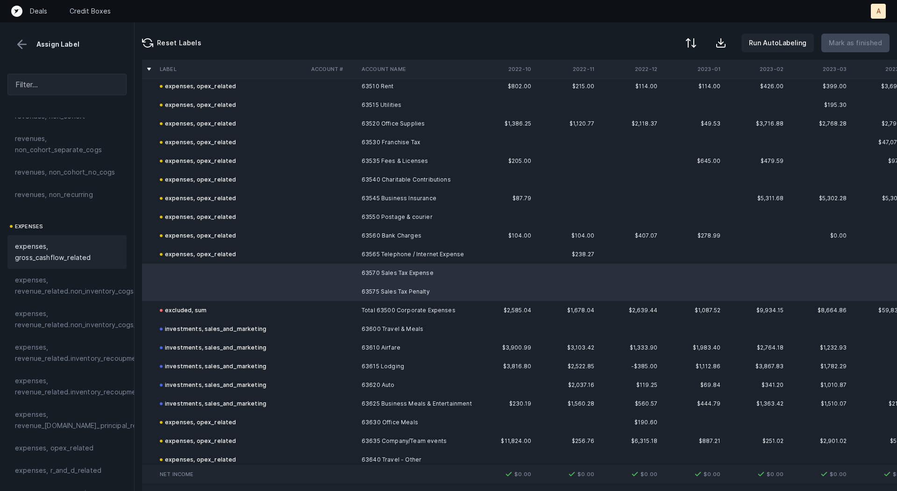
scroll to position [215, 0]
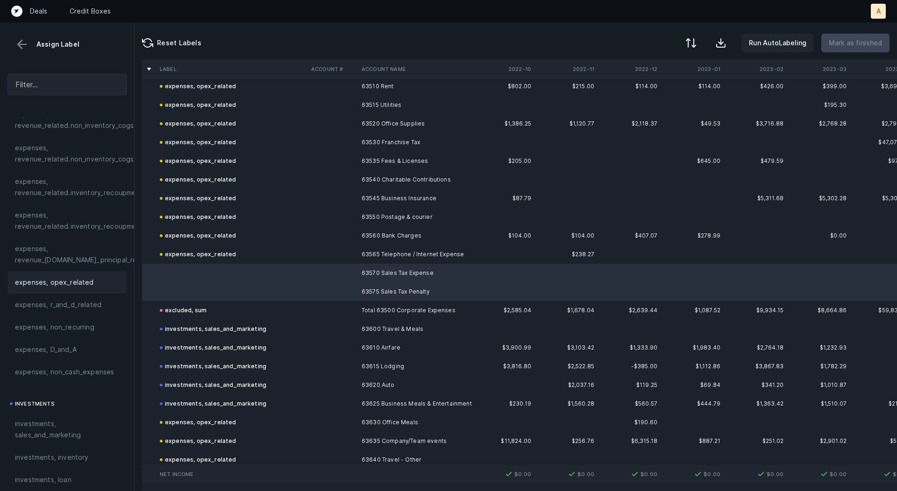
click at [84, 277] on span "expenses, opex_related" at bounding box center [54, 282] width 79 height 11
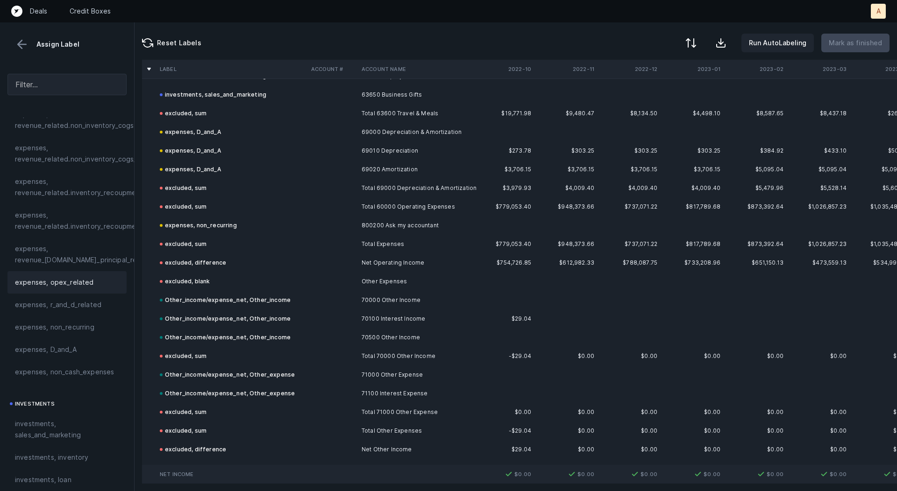
scroll to position [2114, 0]
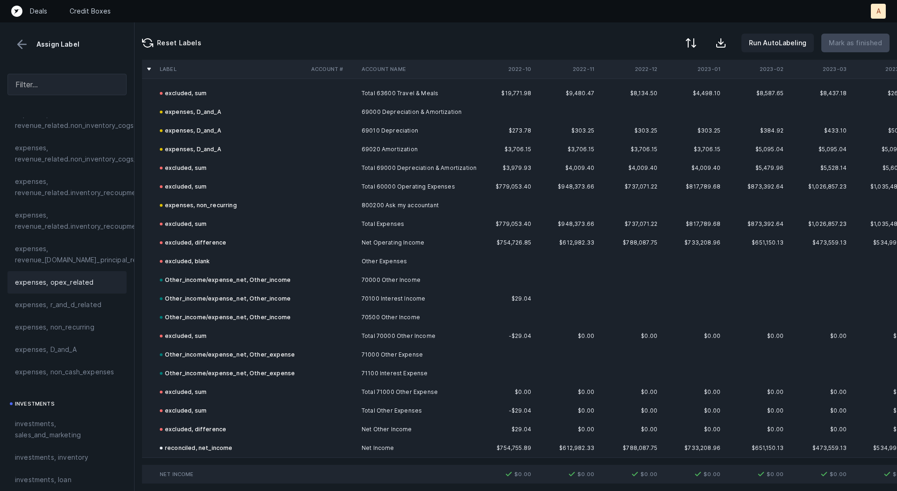
click at [14, 51] on div at bounding box center [67, 58] width 134 height 15
click at [18, 50] on button at bounding box center [22, 44] width 14 height 14
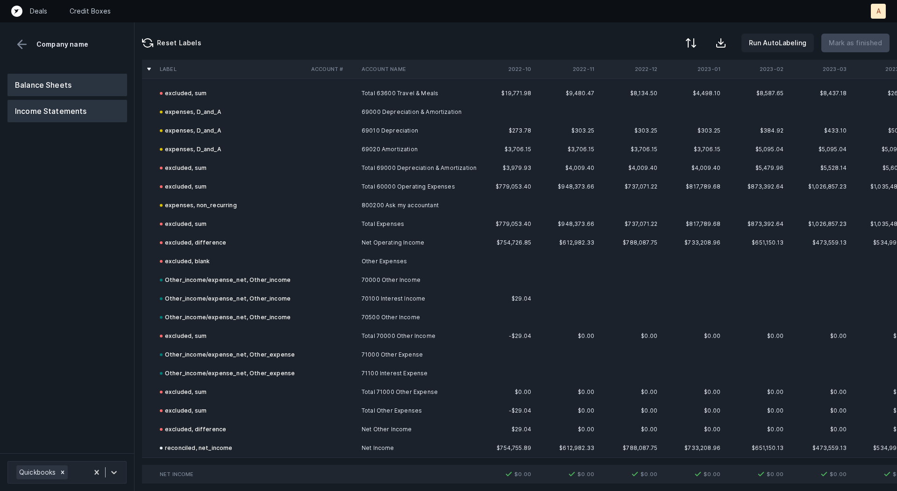
click at [42, 77] on button "Balance Sheets" at bounding box center [67, 85] width 120 height 22
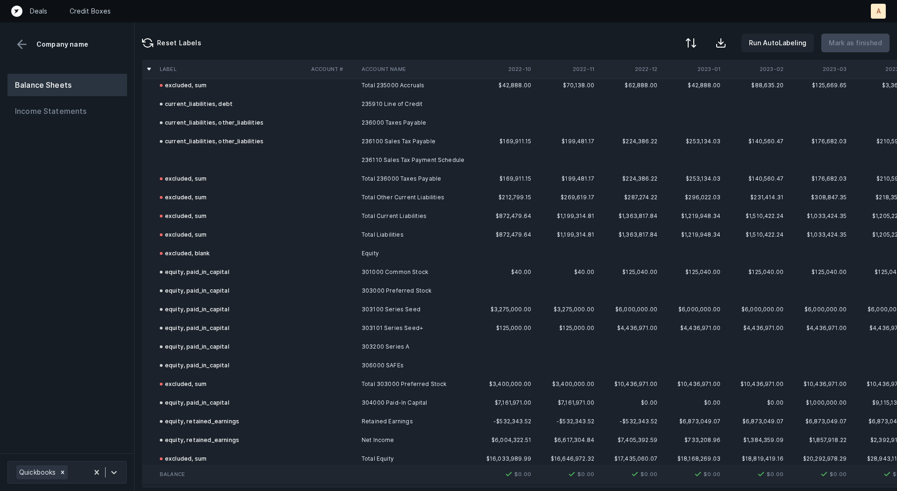
scroll to position [1034, 0]
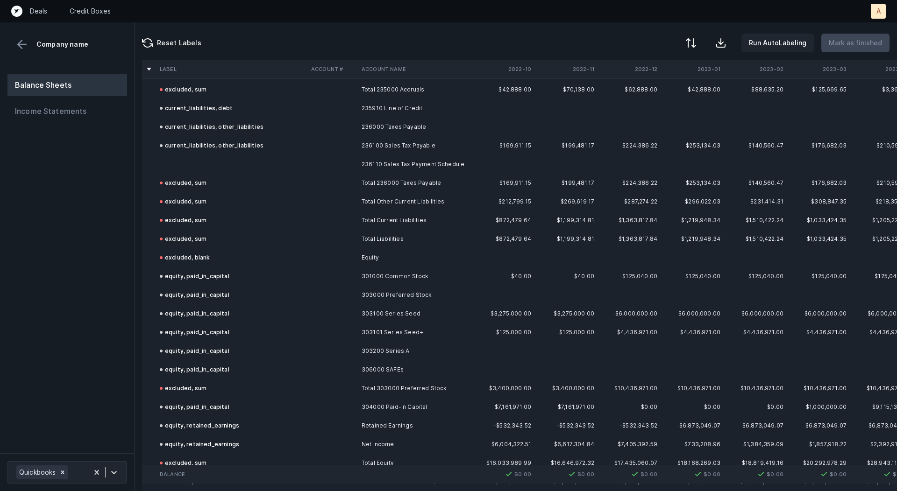
click at [451, 166] on td "236110 Sales Tax Payment Schedule" at bounding box center [415, 164] width 114 height 19
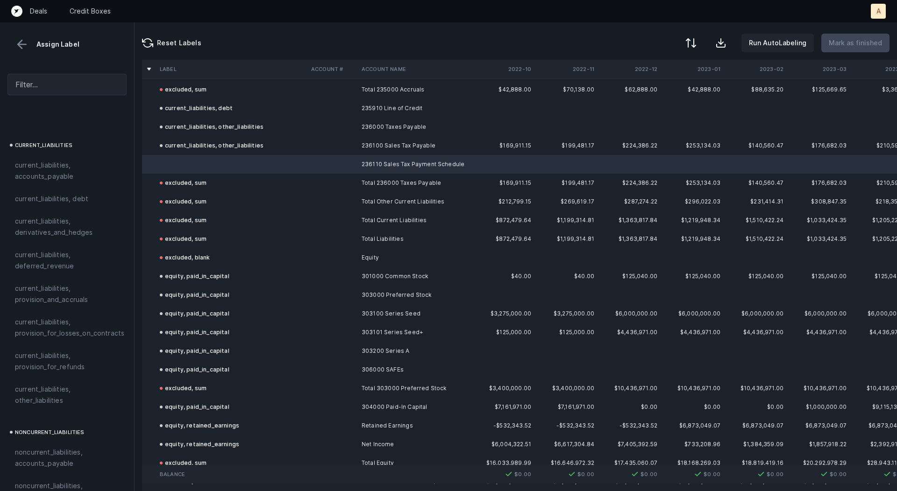
scroll to position [622, 0]
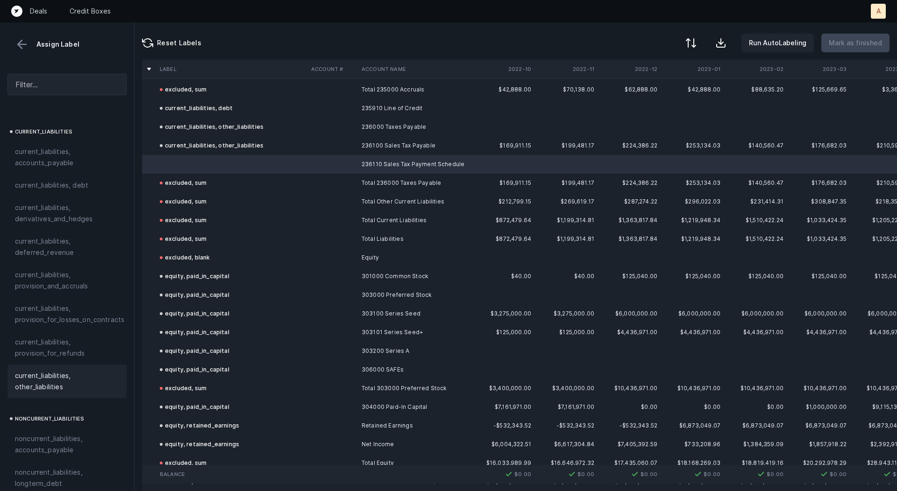
click at [28, 370] on span "current_liabilities, other_liabilities" at bounding box center [67, 381] width 104 height 22
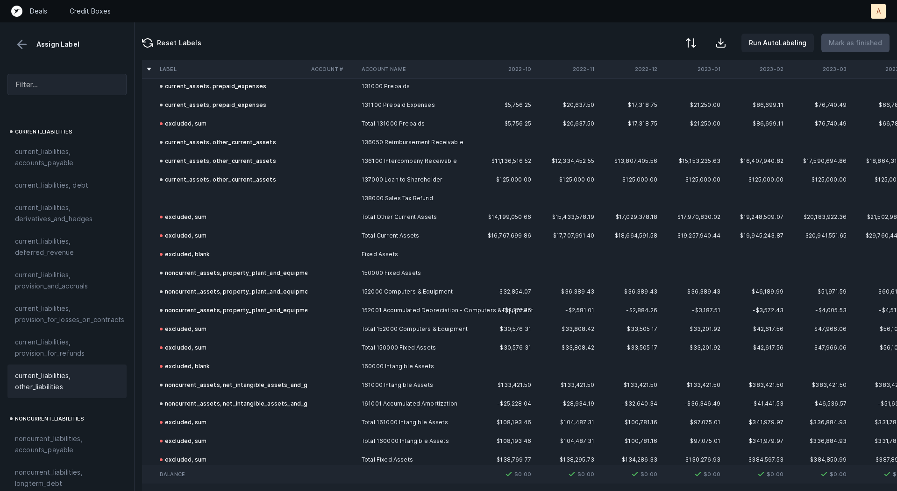
scroll to position [327, 0]
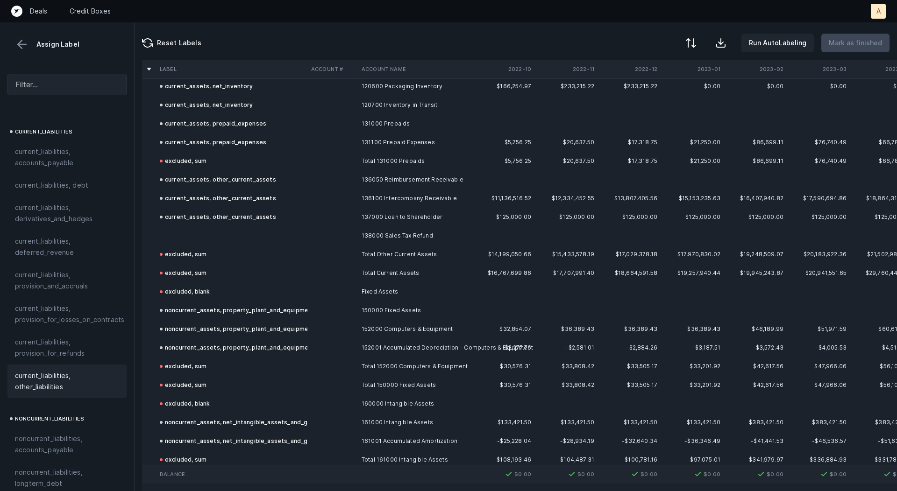
click at [388, 236] on td "138000 Sales Tax Refund" at bounding box center [415, 236] width 114 height 19
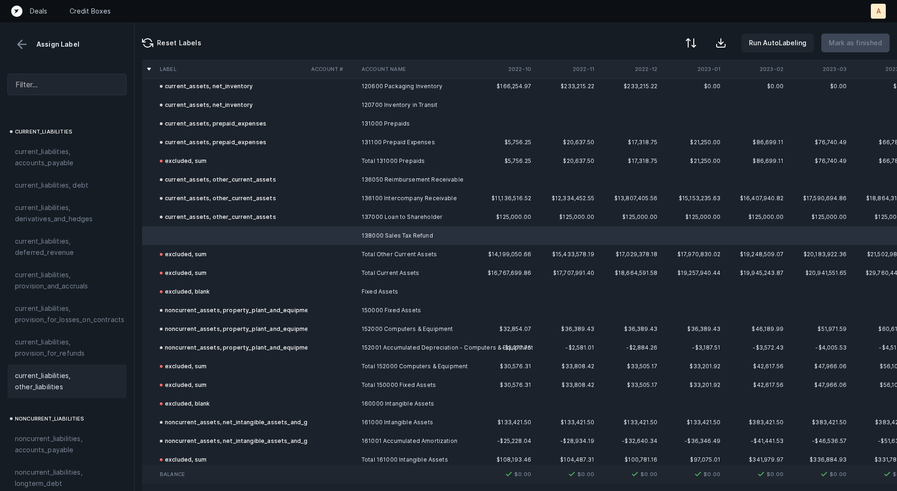
click at [27, 370] on span "current_liabilities, other_liabilities" at bounding box center [67, 381] width 104 height 22
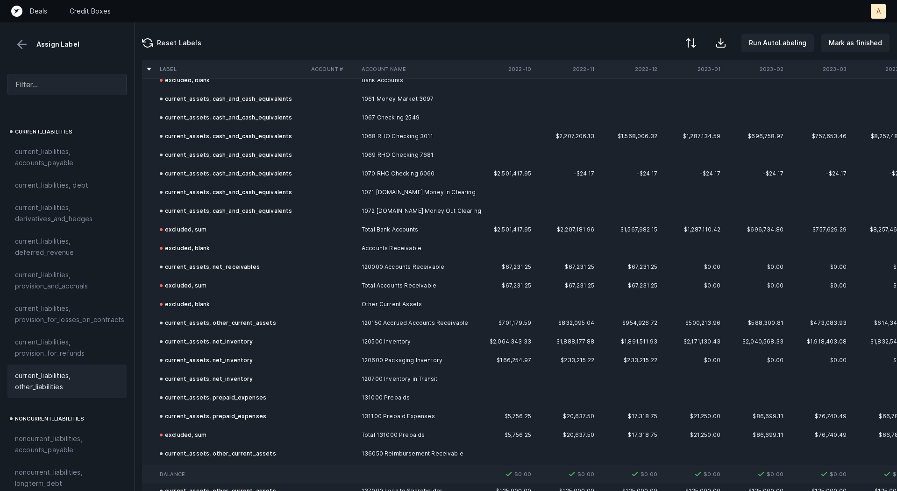
scroll to position [0, 0]
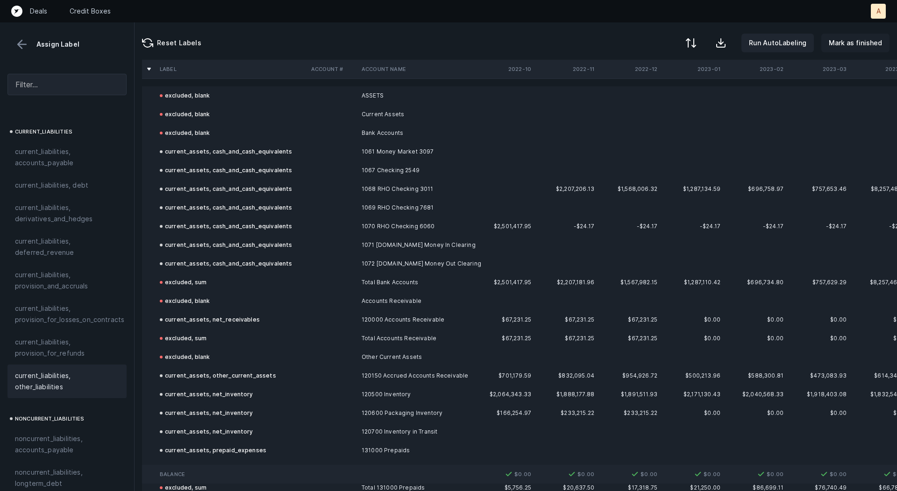
click at [866, 41] on p "Mark as finished" at bounding box center [855, 42] width 53 height 11
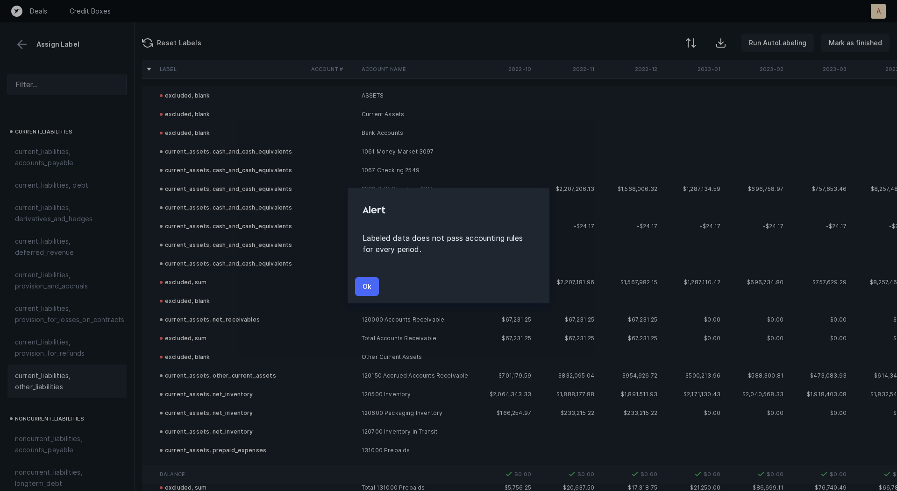
click at [362, 292] on button "Ok" at bounding box center [367, 286] width 24 height 19
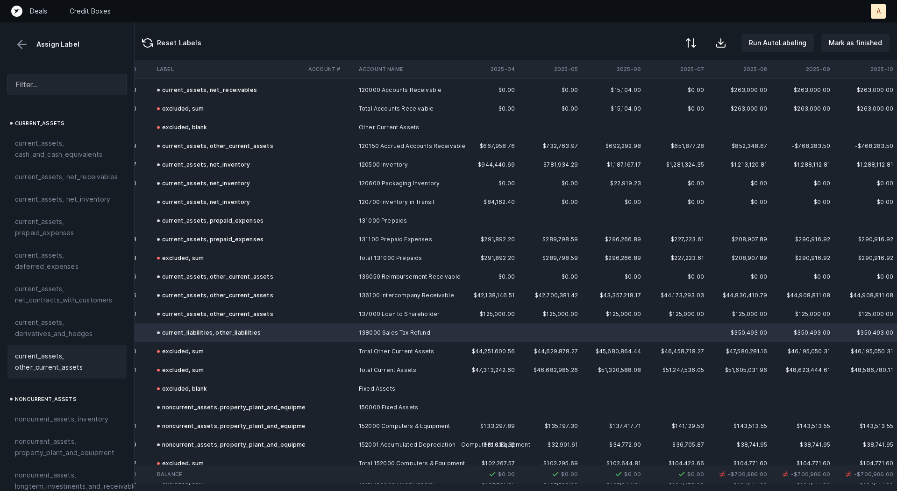
click at [33, 358] on span "current_assets, other_current_assets" at bounding box center [67, 362] width 104 height 22
click at [846, 43] on p "Mark as finished" at bounding box center [855, 42] width 53 height 11
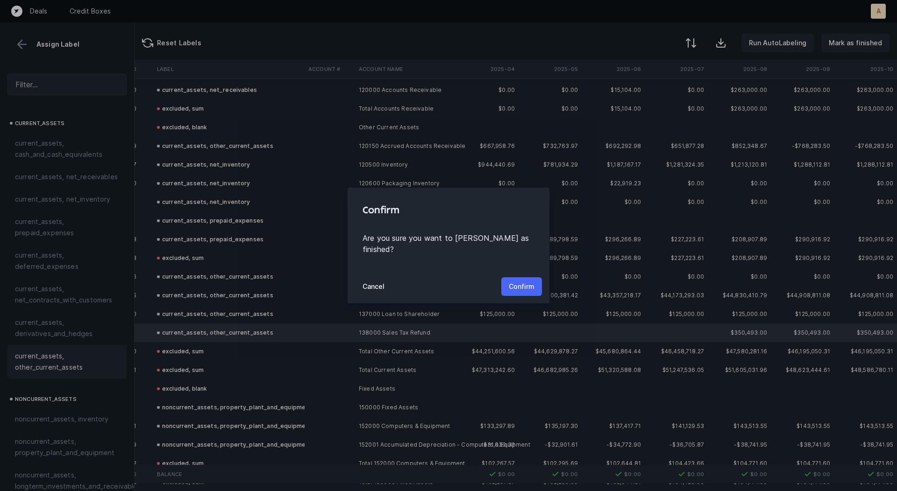
click at [528, 285] on p "Confirm" at bounding box center [522, 286] width 26 height 11
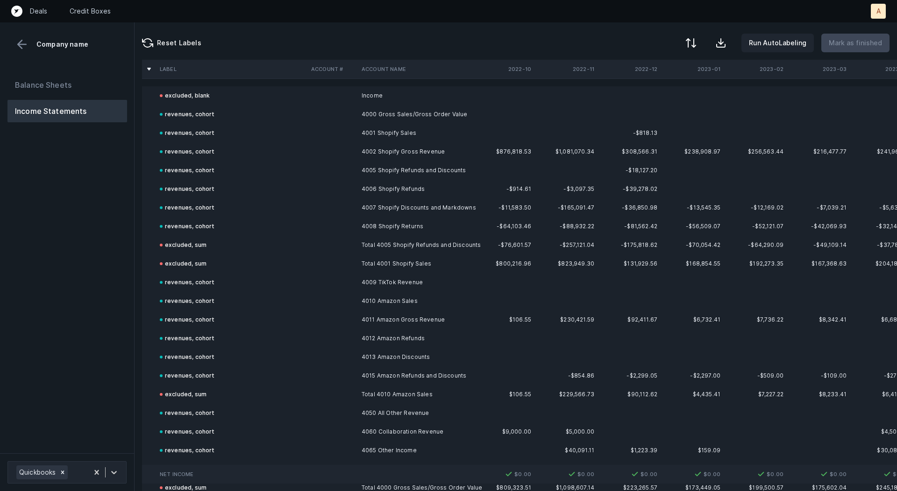
click at [80, 341] on div "Balance Sheets Income Statements" at bounding box center [67, 259] width 135 height 387
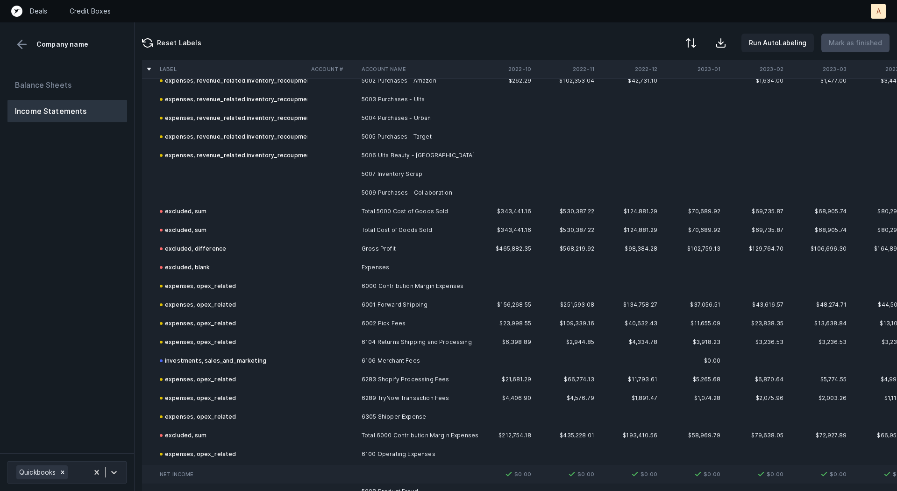
scroll to position [853, 0]
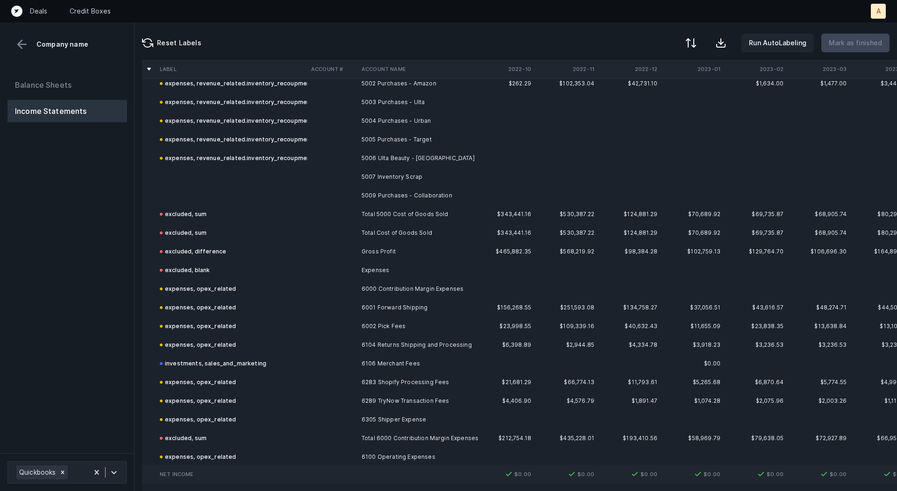
click at [412, 176] on td "5007 Inventory Scrap" at bounding box center [415, 177] width 114 height 19
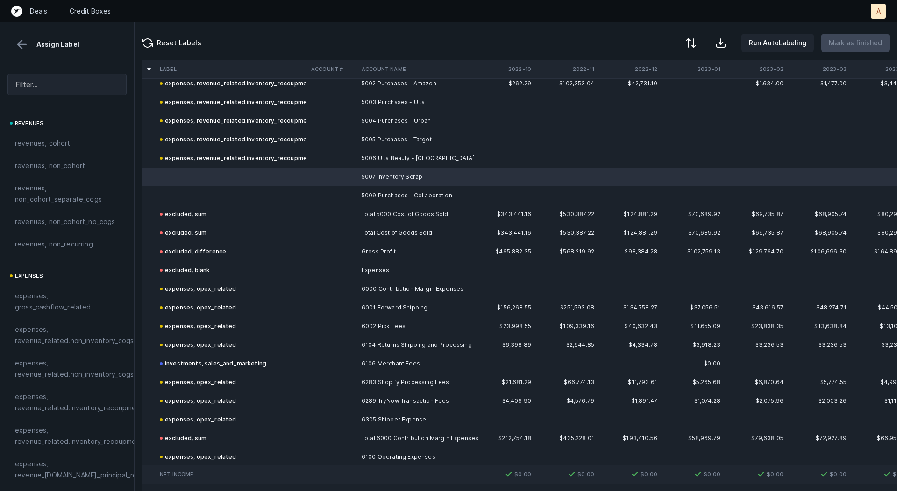
click at [402, 193] on td "5009 Purchases - Collaboration" at bounding box center [415, 195] width 114 height 19
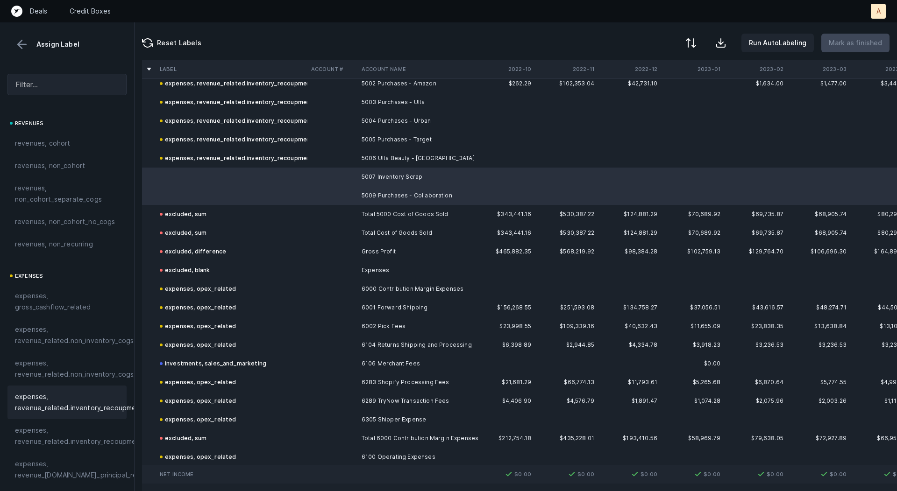
click at [71, 396] on span "expenses, revenue_related.inventory_recoupment" at bounding box center [79, 402] width 128 height 22
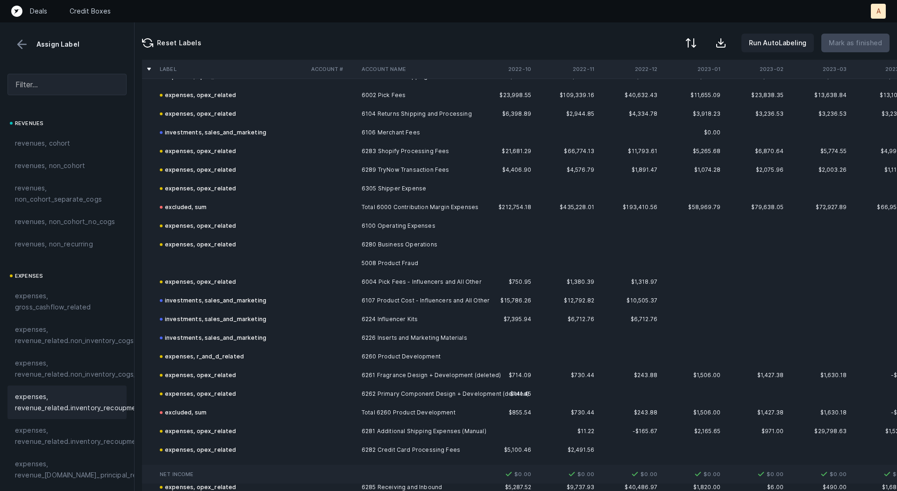
scroll to position [1103, 0]
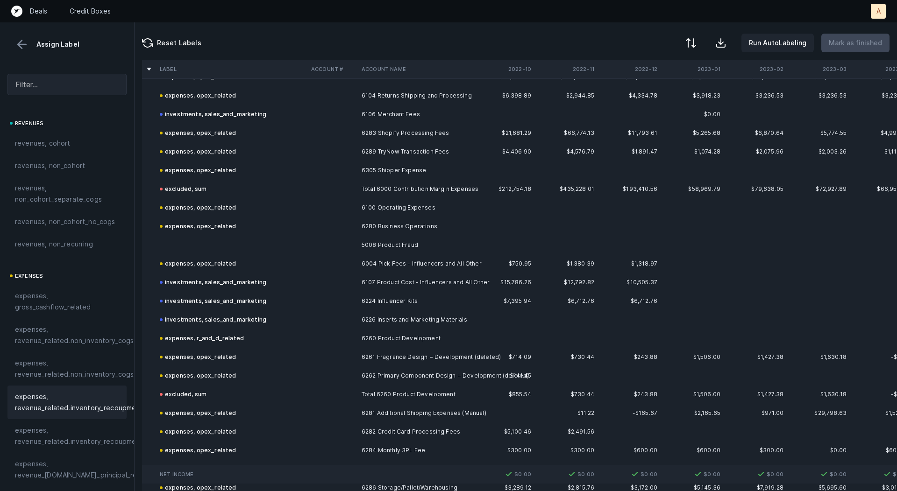
click at [420, 237] on td "5008 Product Fraud" at bounding box center [415, 245] width 114 height 19
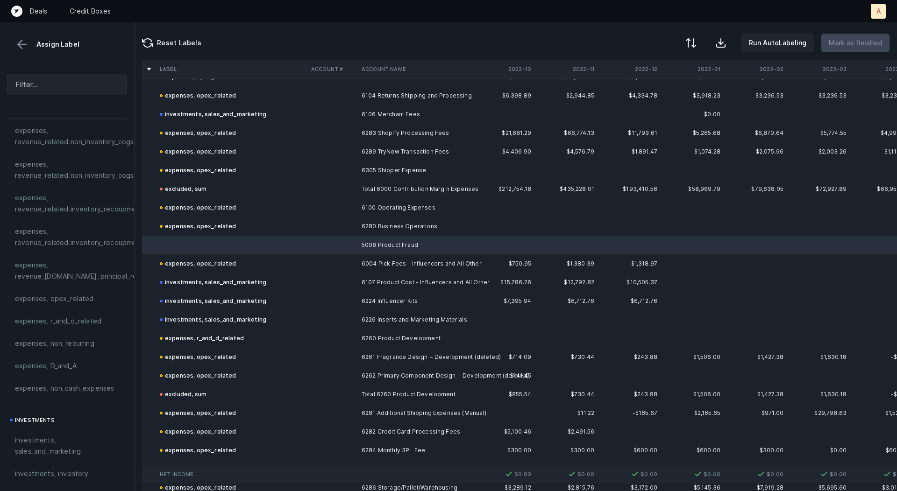
scroll to position [215, 0]
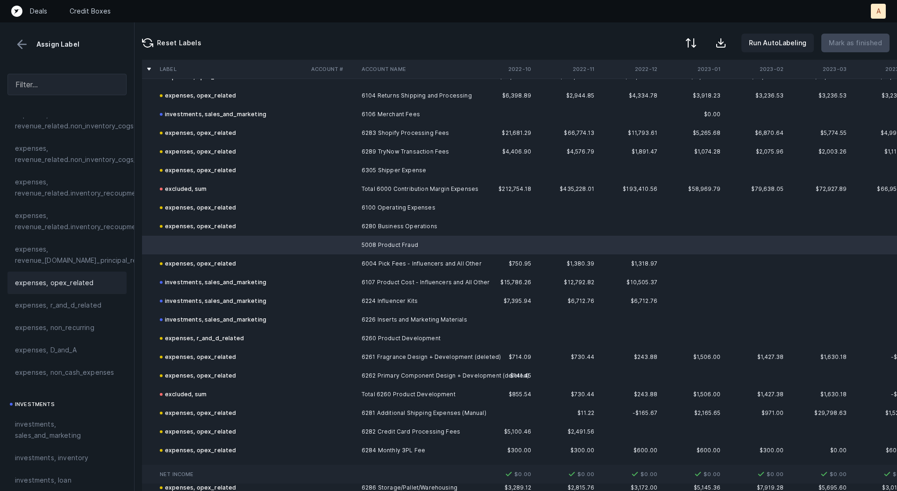
click at [65, 283] on span "expenses, opex_related" at bounding box center [54, 282] width 79 height 11
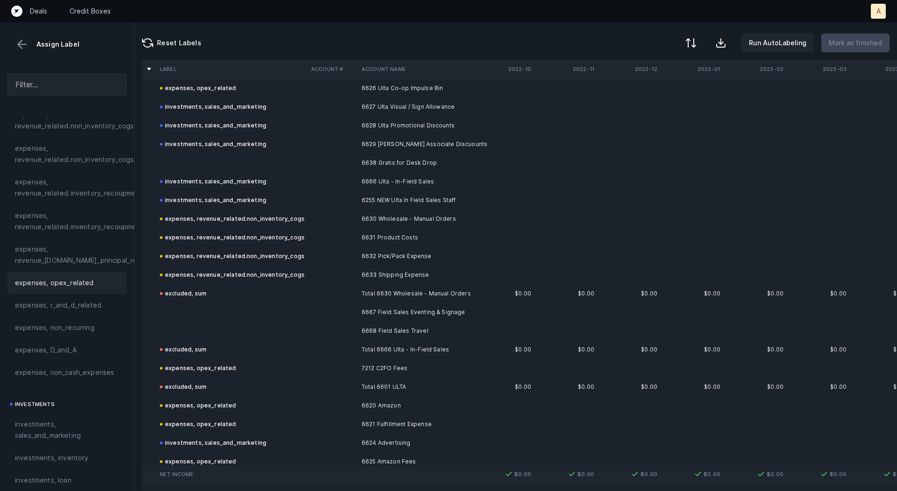
scroll to position [4149, 0]
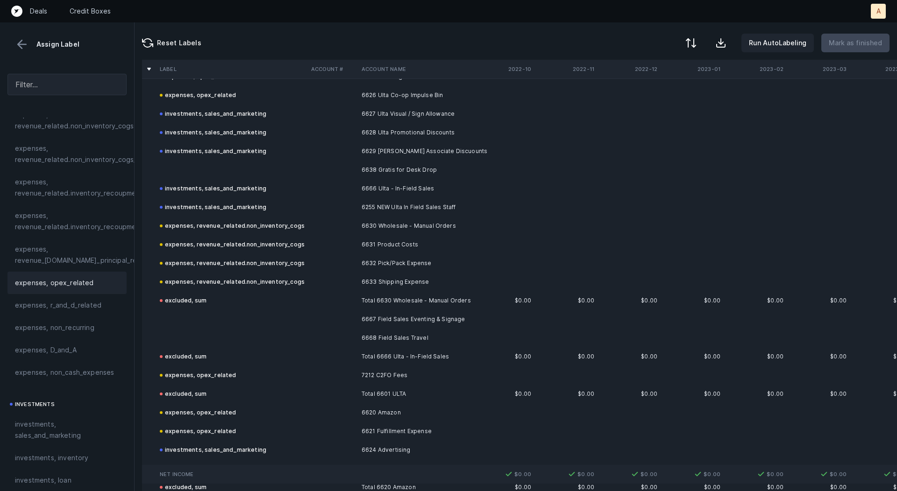
click at [260, 174] on td at bounding box center [231, 170] width 151 height 19
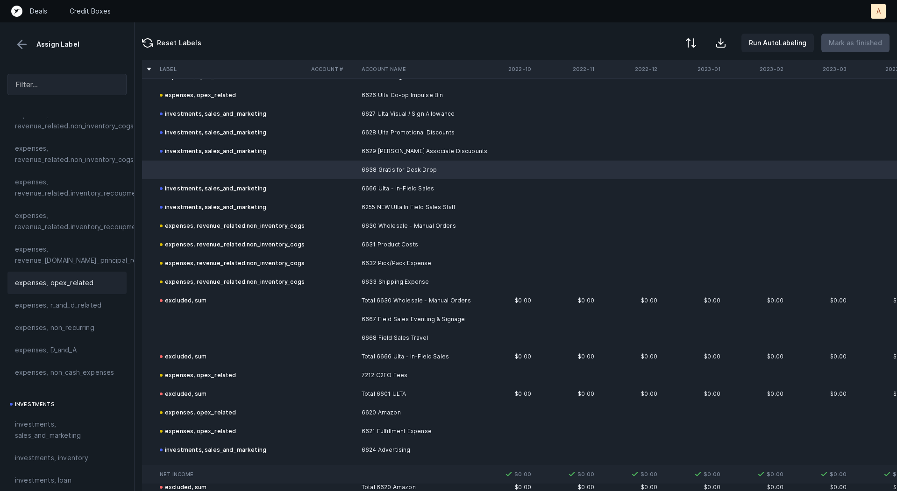
click at [87, 282] on span "expenses, opex_related" at bounding box center [54, 282] width 79 height 11
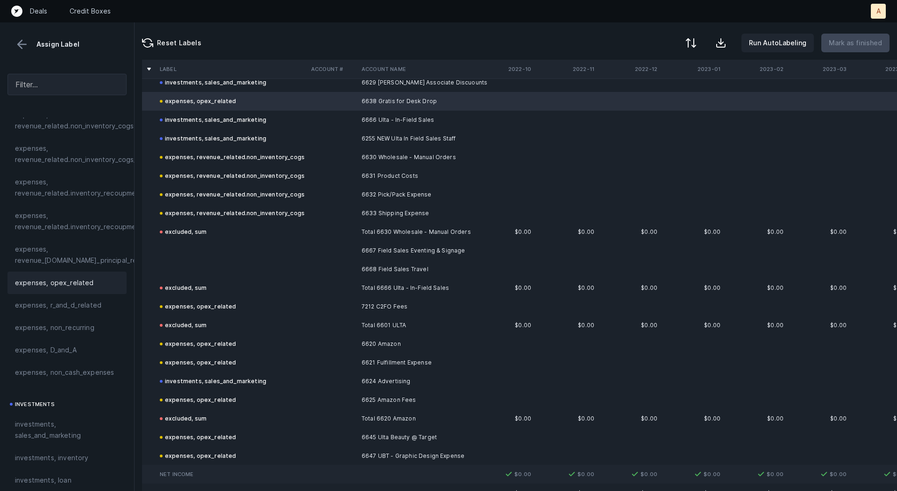
scroll to position [4221, 0]
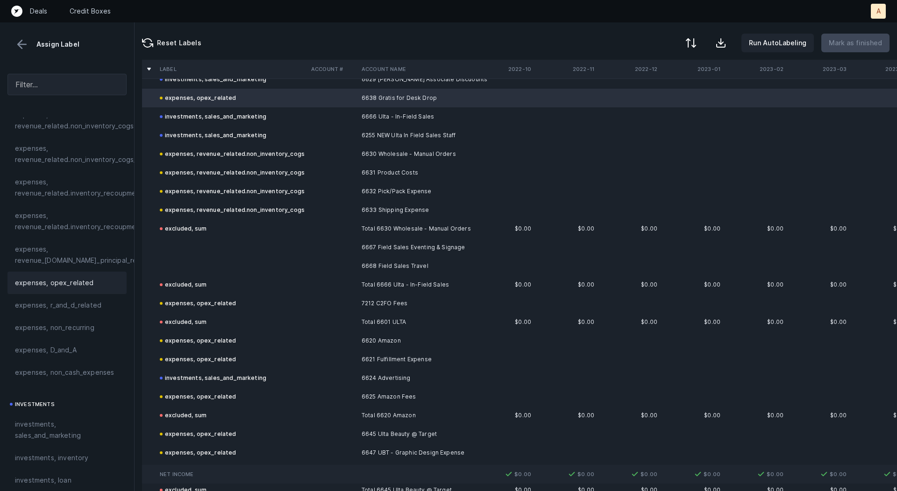
click at [212, 254] on td at bounding box center [231, 247] width 151 height 19
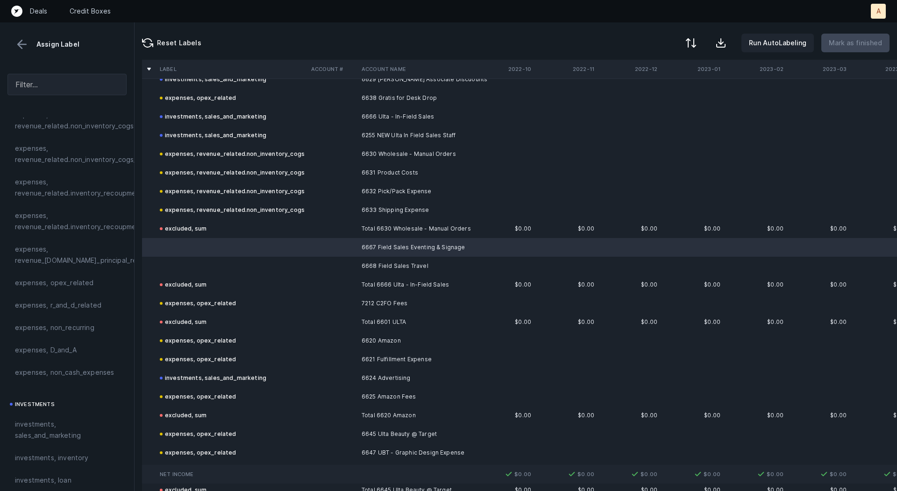
click at [216, 269] on td at bounding box center [231, 266] width 151 height 19
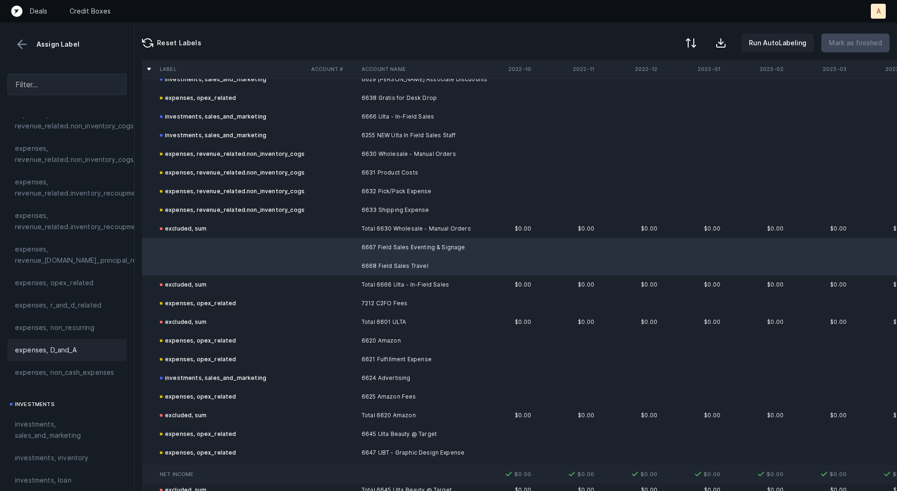
scroll to position [239, 0]
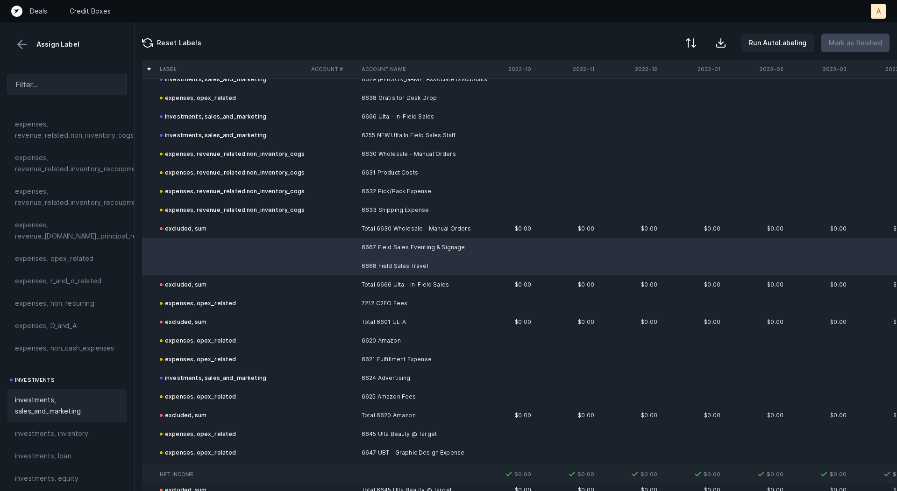
click at [37, 398] on span "investments, sales_and_marketing" at bounding box center [67, 406] width 104 height 22
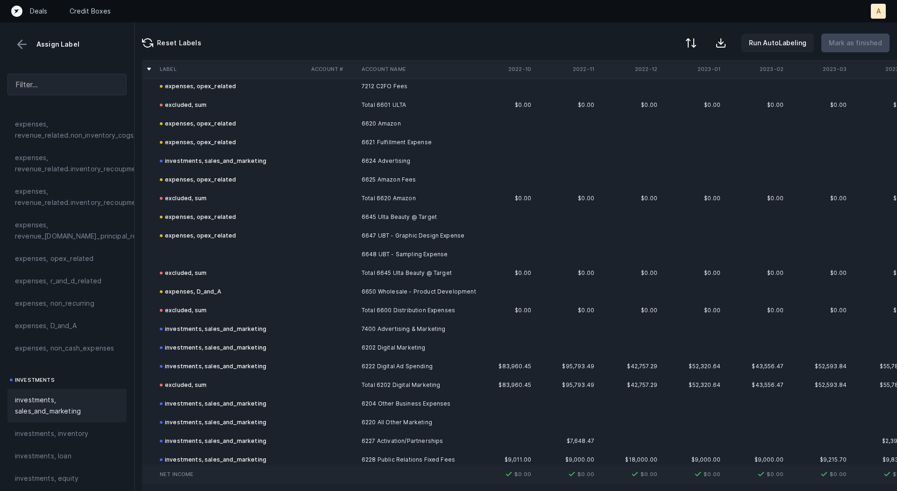
scroll to position [4502, 0]
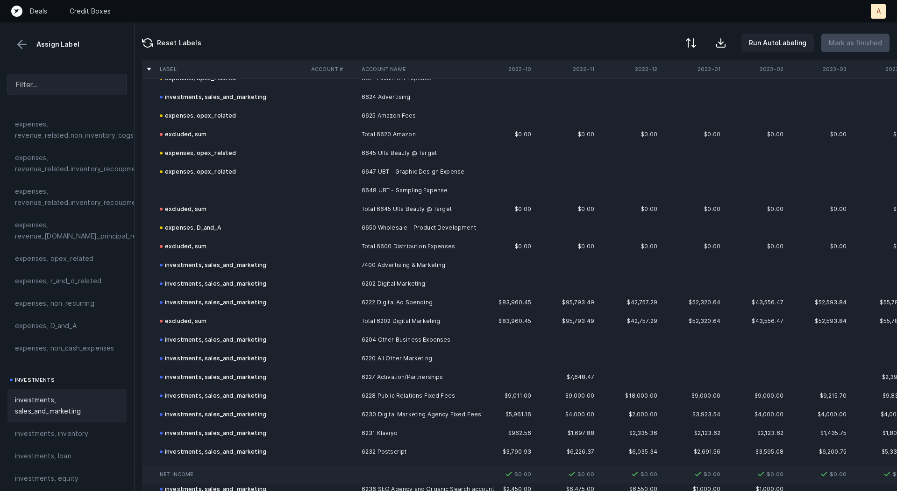
click at [234, 196] on td at bounding box center [231, 190] width 151 height 19
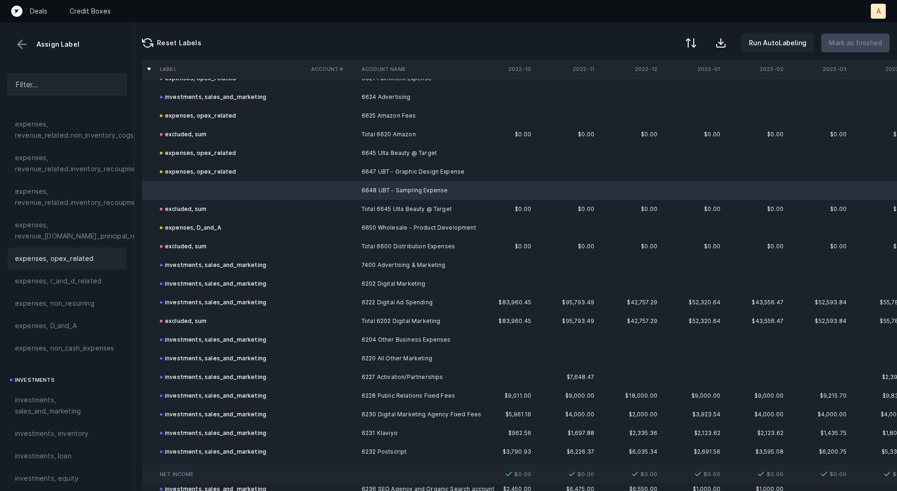
click at [89, 258] on span "expenses, opex_related" at bounding box center [54, 258] width 79 height 11
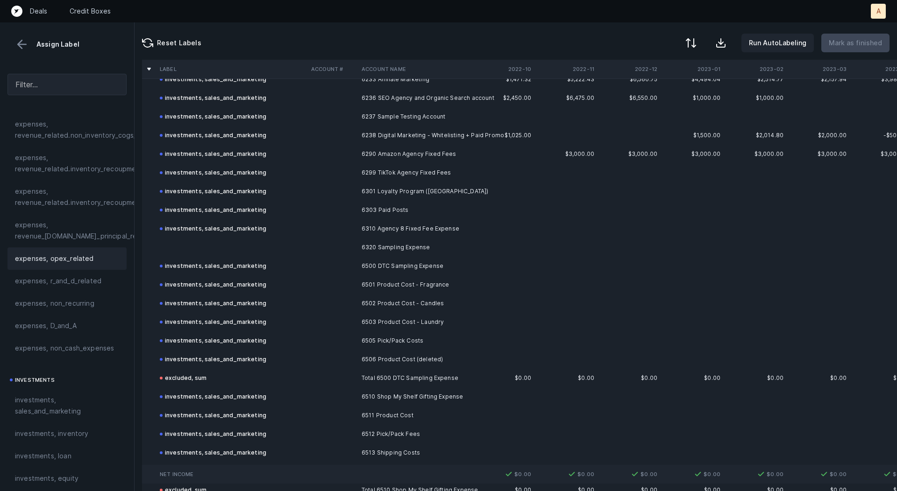
scroll to position [4891, 0]
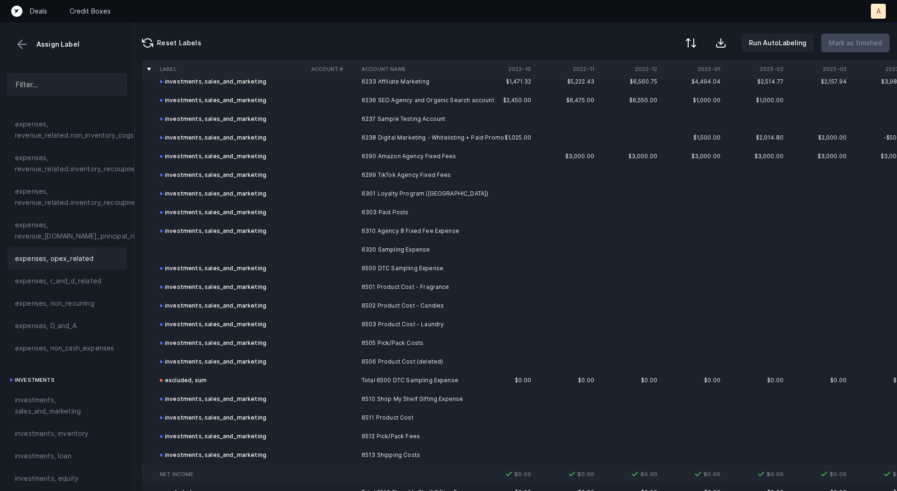
click at [391, 247] on td "6320 Sampling Expense" at bounding box center [415, 250] width 114 height 19
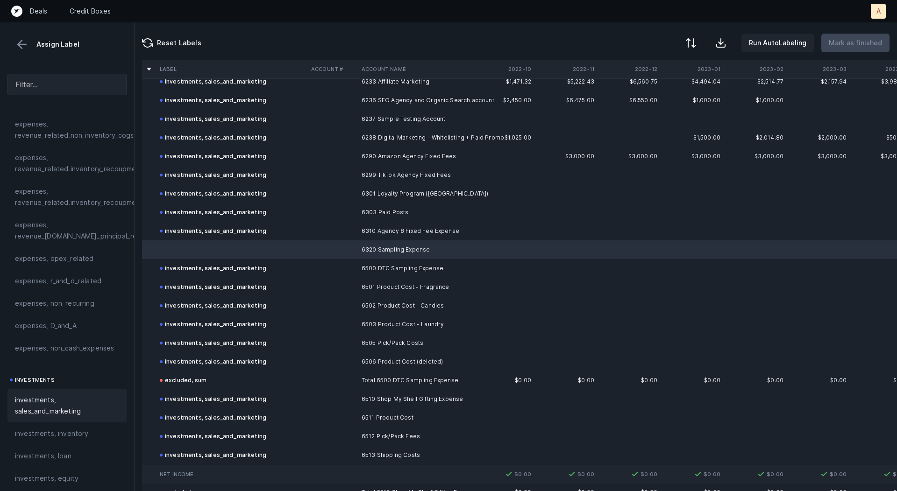
click at [57, 395] on span "investments, sales_and_marketing" at bounding box center [67, 406] width 104 height 22
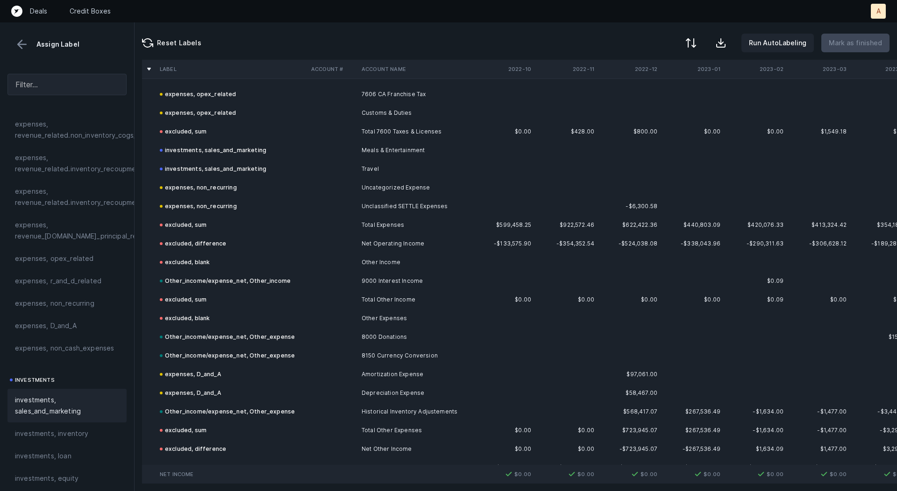
scroll to position [5907, 0]
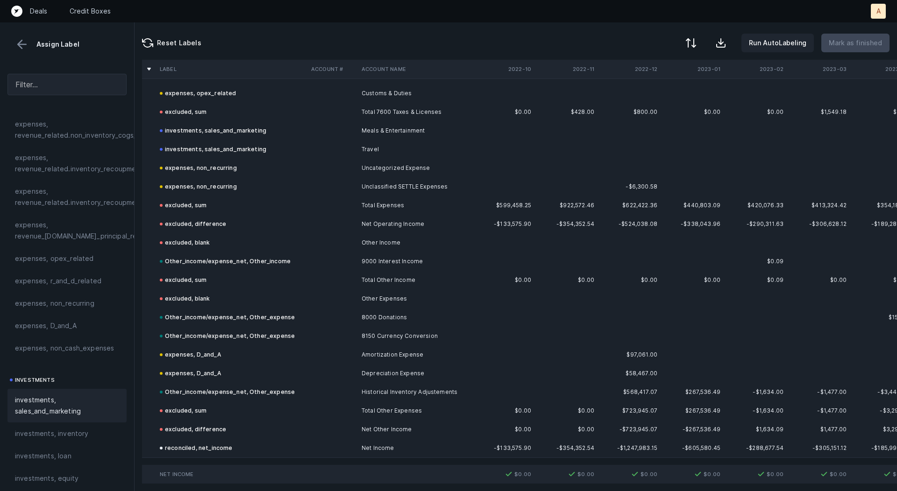
click at [25, 43] on button at bounding box center [22, 44] width 14 height 14
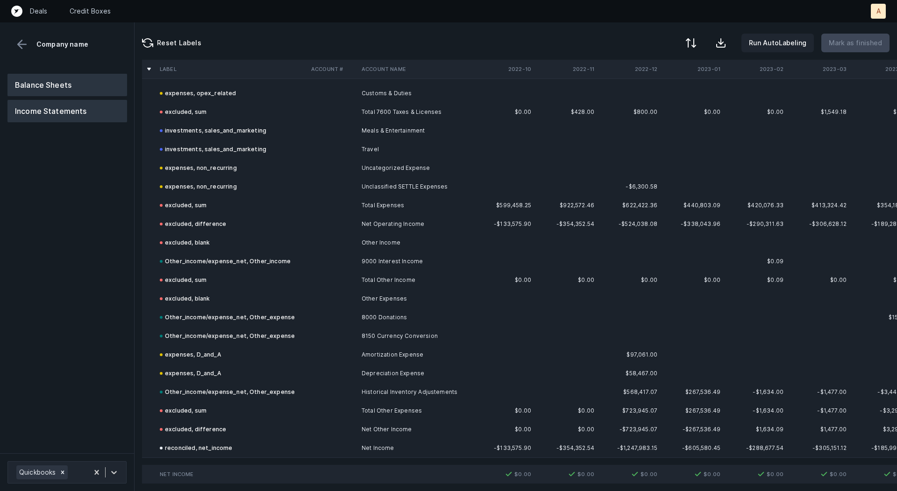
click at [43, 78] on button "Balance Sheets" at bounding box center [67, 85] width 120 height 22
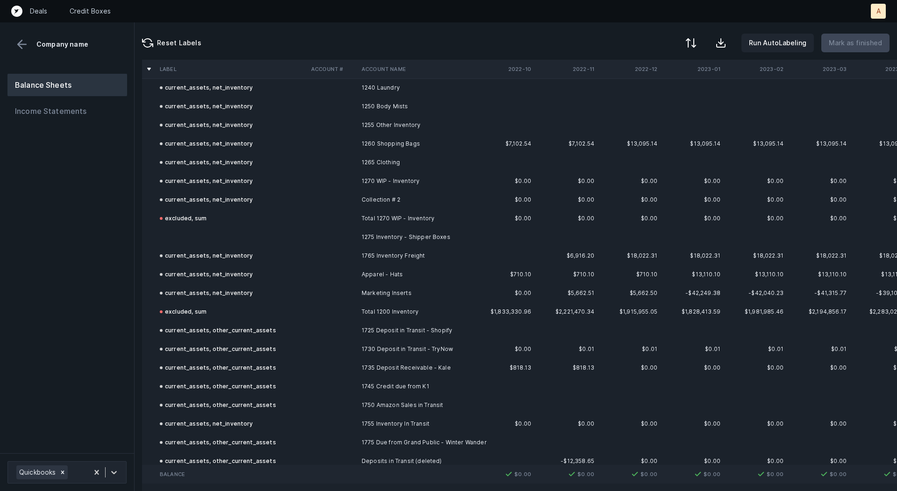
scroll to position [597, 0]
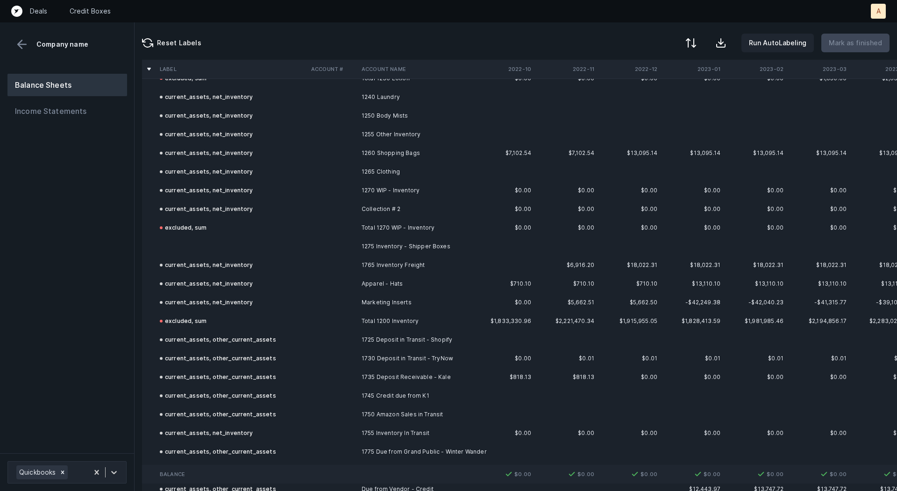
click at [325, 242] on td at bounding box center [332, 246] width 50 height 19
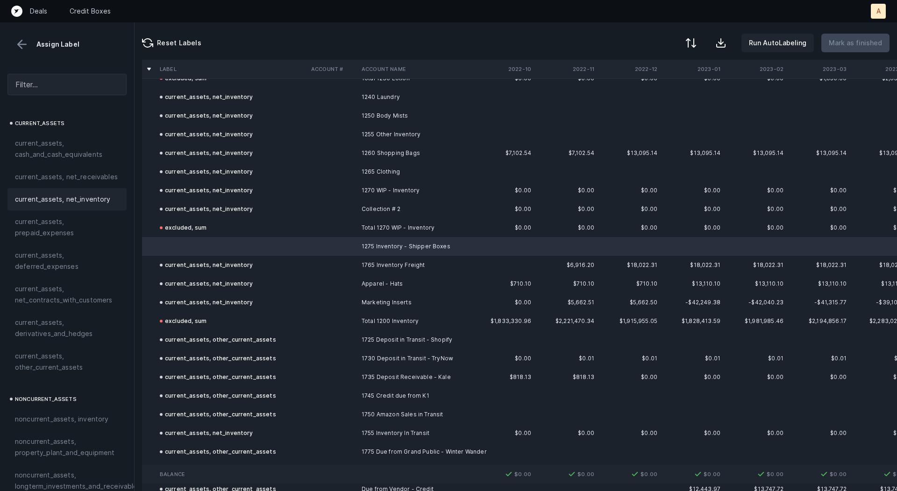
click at [83, 192] on div "current_assets, net_inventory" at bounding box center [66, 199] width 119 height 22
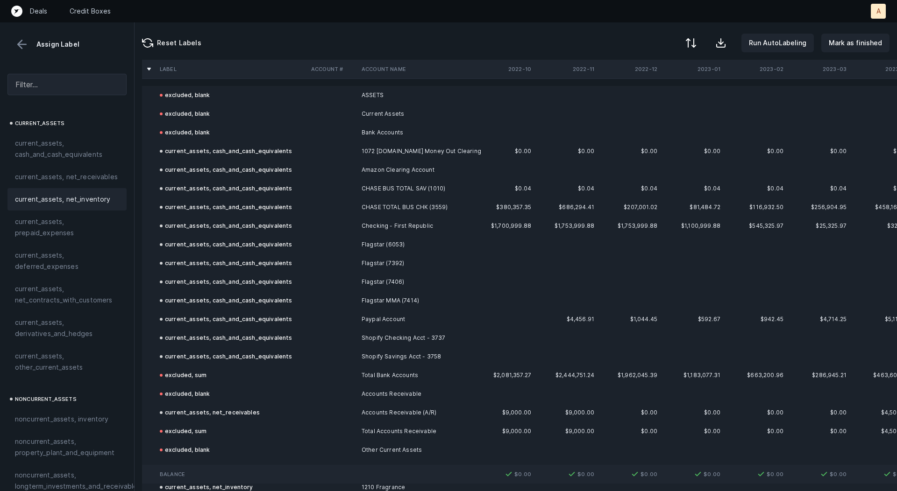
scroll to position [0, 0]
click at [847, 48] on p "Mark as finished" at bounding box center [855, 42] width 53 height 11
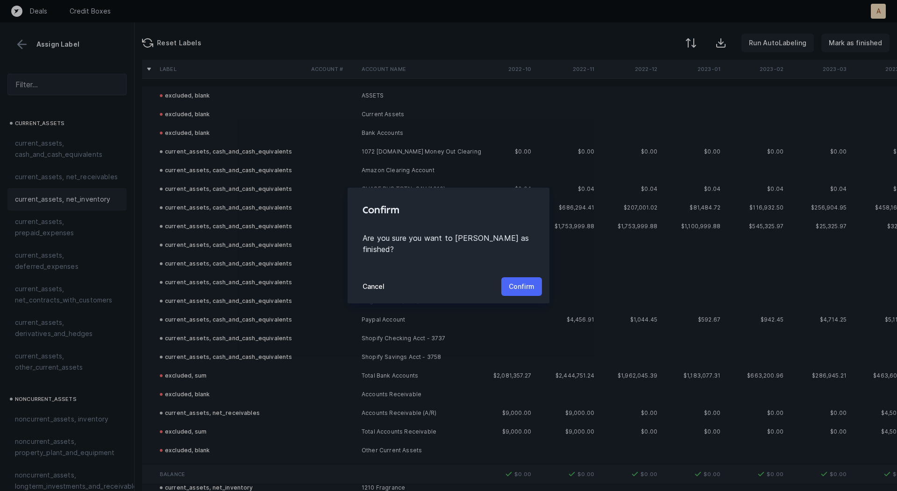
click at [529, 281] on p "Confirm" at bounding box center [522, 286] width 26 height 11
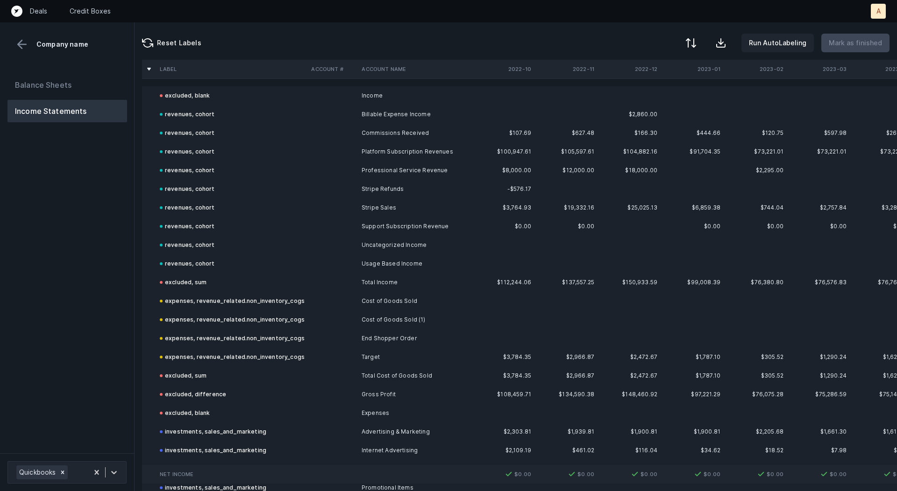
click at [79, 320] on div "Balance Sheets Income Statements" at bounding box center [67, 259] width 135 height 387
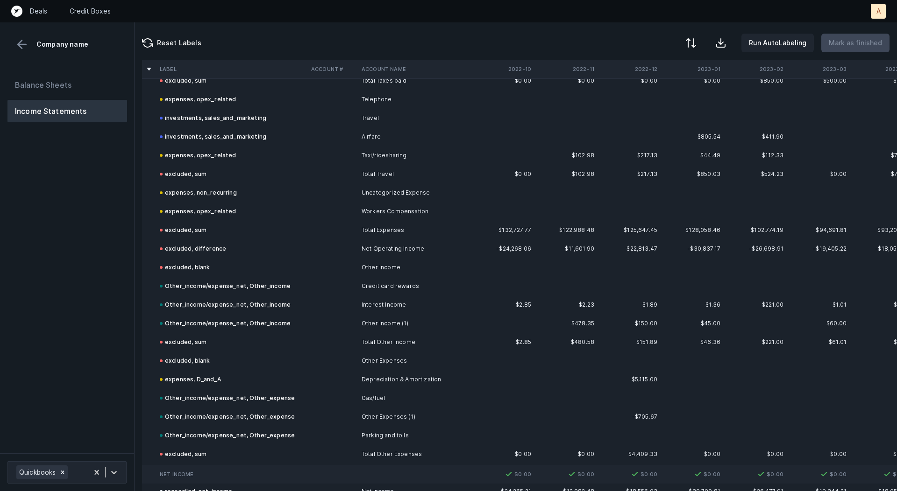
scroll to position [1516, 0]
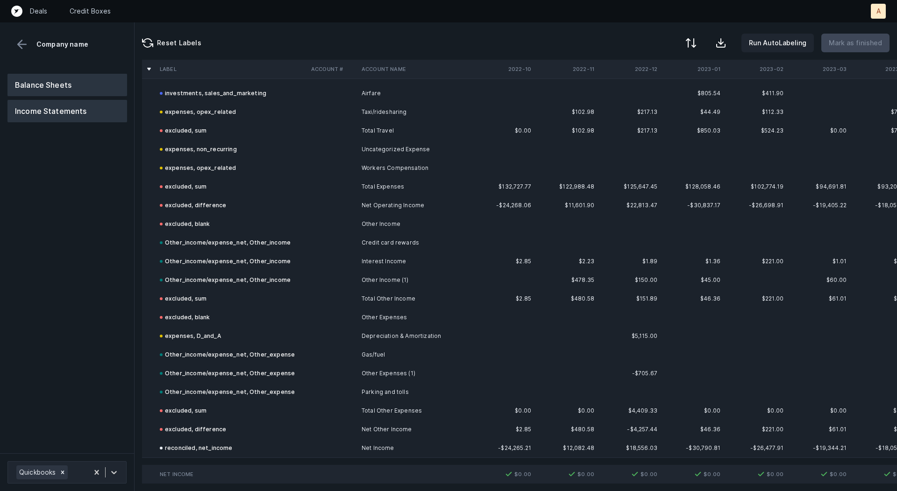
click at [102, 89] on button "Balance Sheets" at bounding box center [67, 85] width 120 height 22
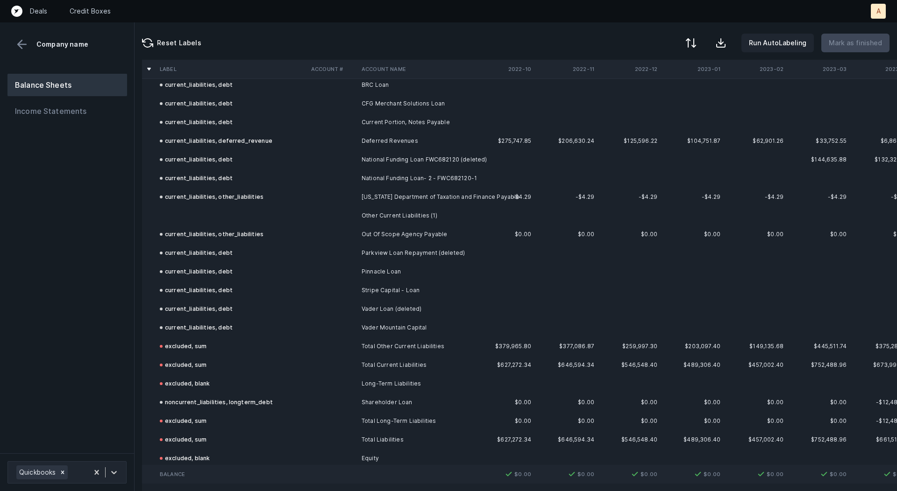
scroll to position [997, 0]
click at [419, 216] on td "Other Current Liabilities (1)" at bounding box center [415, 219] width 114 height 19
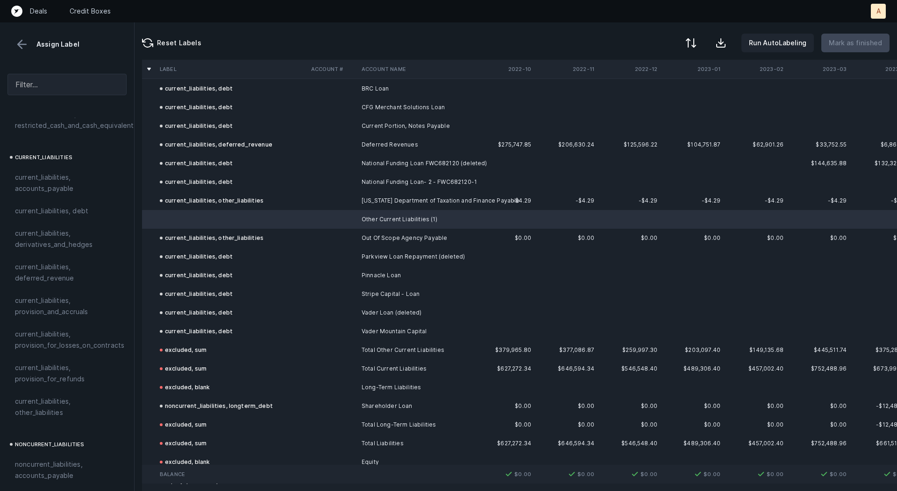
scroll to position [646, 0]
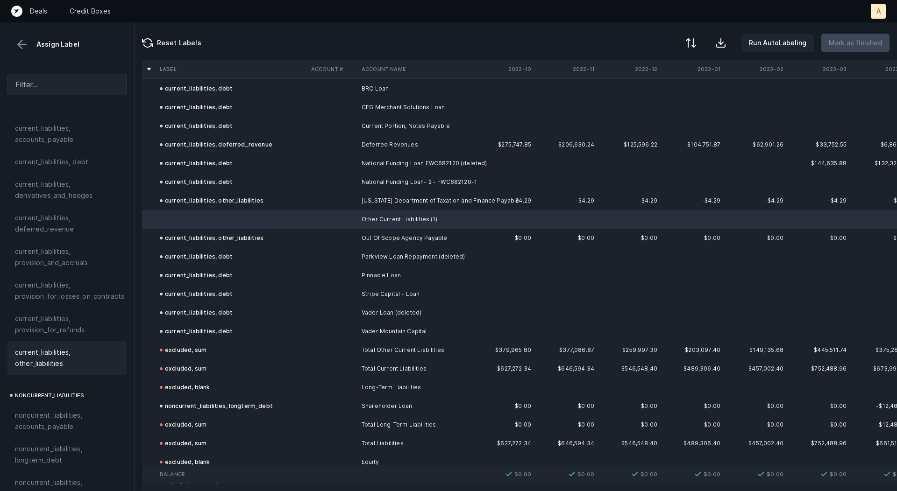
click at [25, 347] on span "current_liabilities, other_liabilities" at bounding box center [67, 358] width 104 height 22
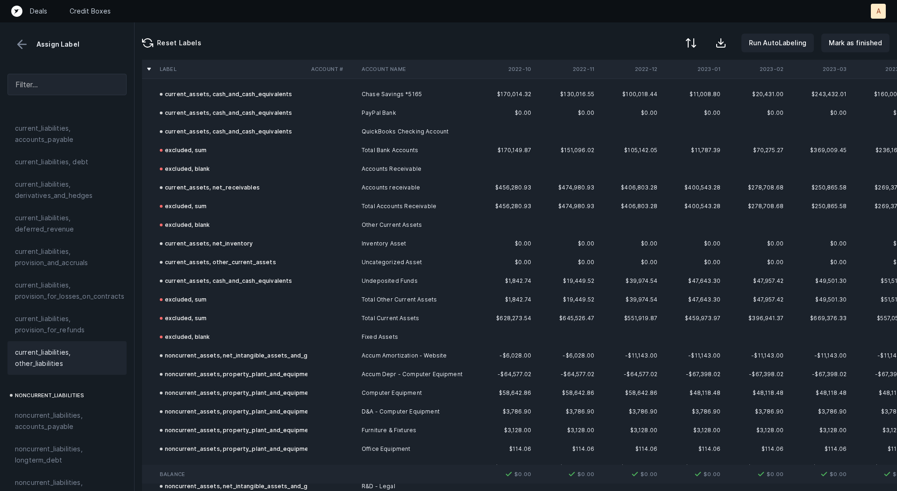
scroll to position [0, 0]
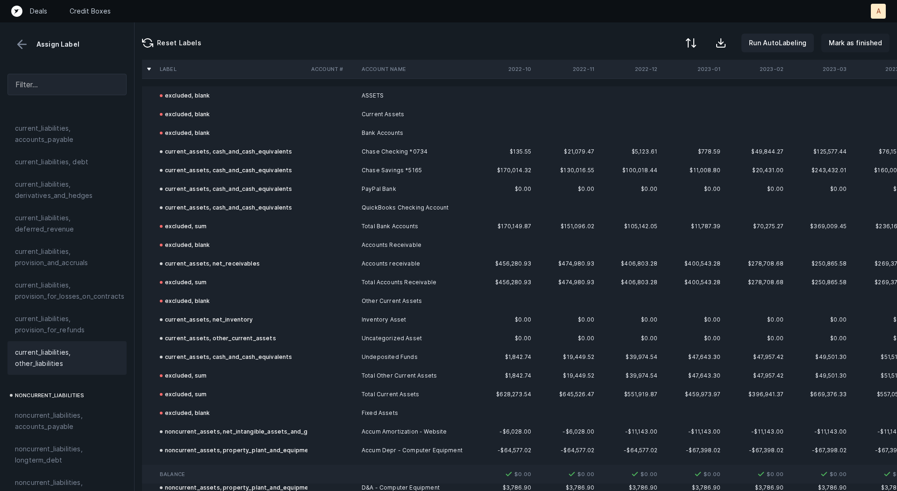
click at [863, 36] on button "Mark as finished" at bounding box center [855, 43] width 68 height 19
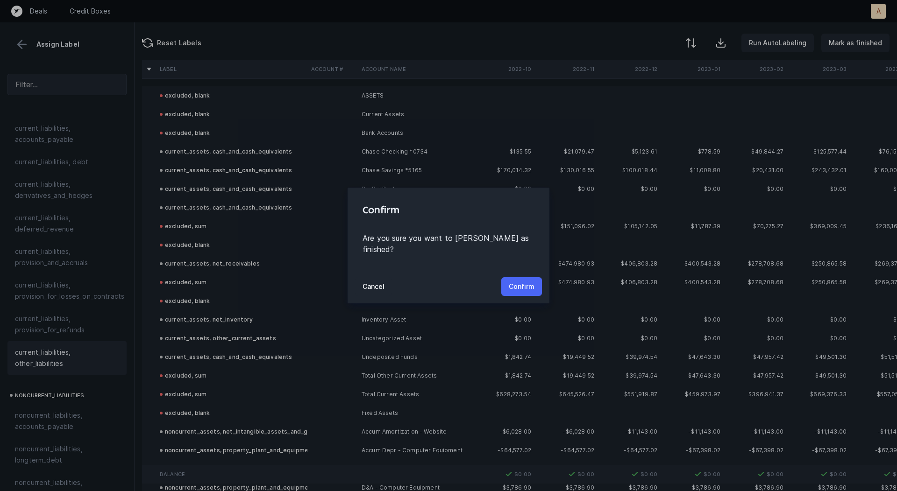
click at [519, 284] on p "Confirm" at bounding box center [522, 286] width 26 height 11
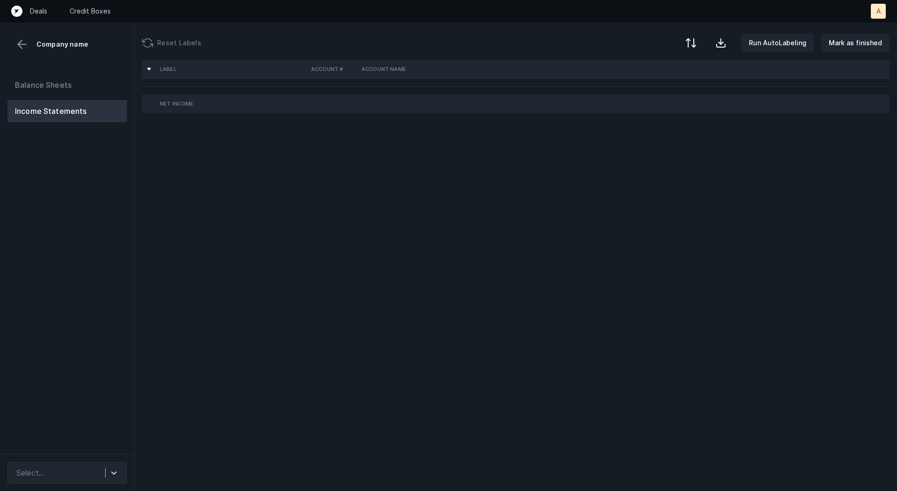
click at [98, 258] on div "Balance Sheets Income Statements" at bounding box center [67, 260] width 135 height 388
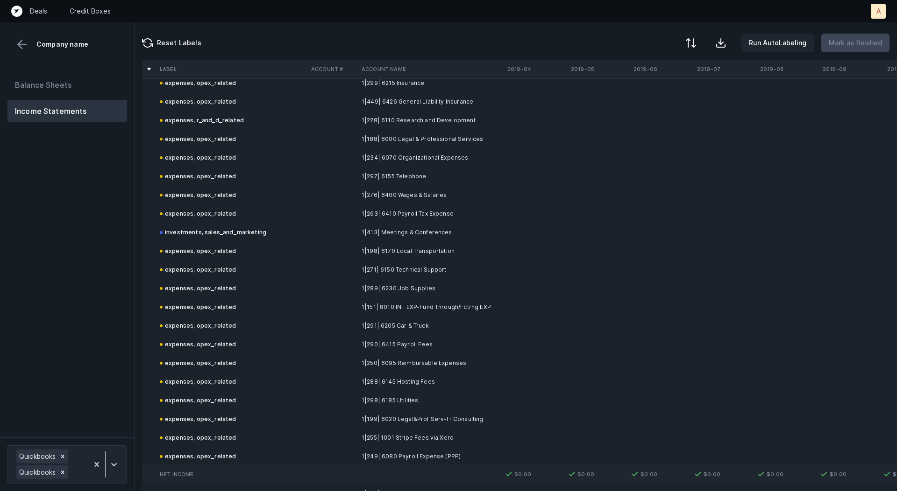
scroll to position [2843, 0]
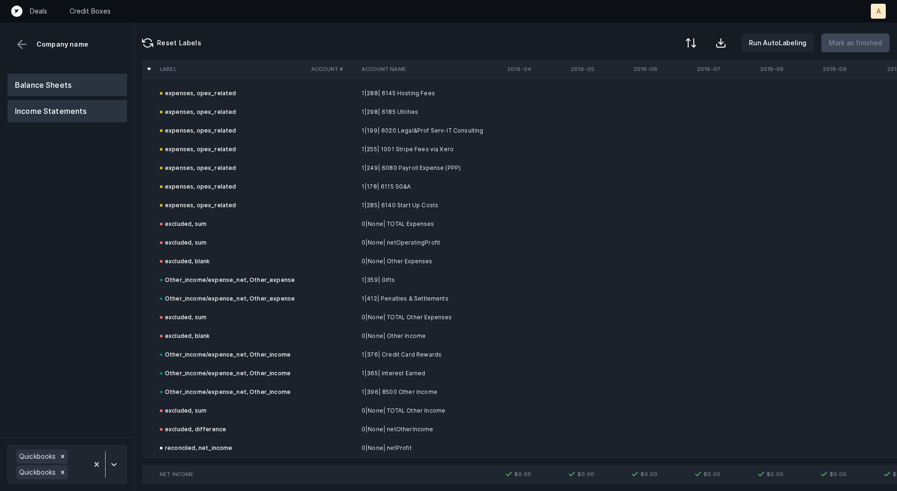
click at [88, 78] on button "Balance Sheets" at bounding box center [67, 85] width 120 height 22
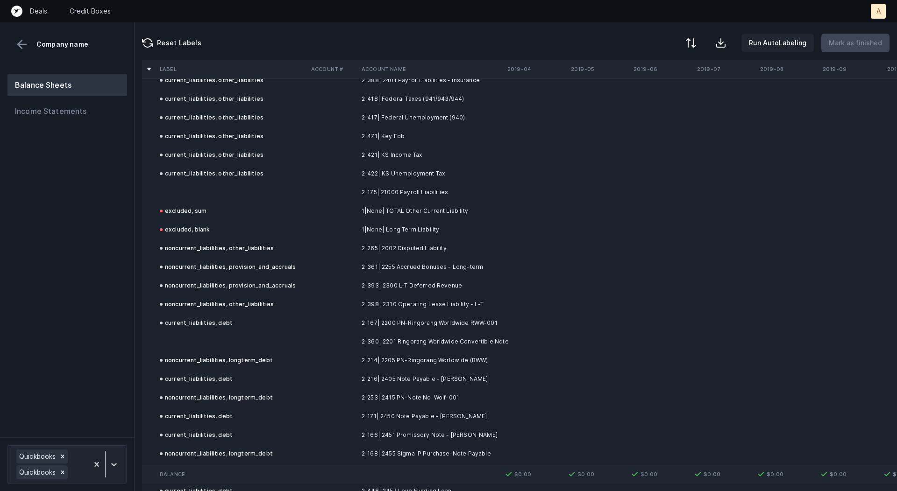
scroll to position [3791, 0]
click at [404, 188] on td "2|175| 21000 Payroll Liabilities" at bounding box center [415, 191] width 114 height 19
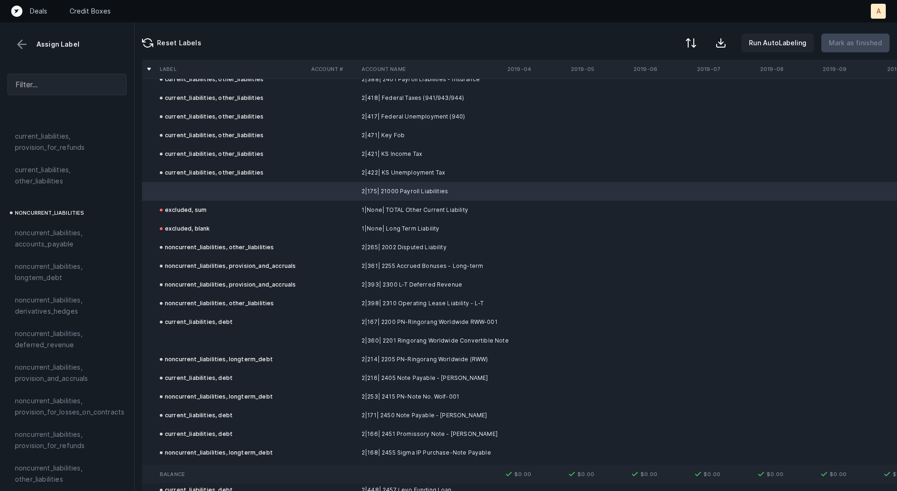
scroll to position [820, 0]
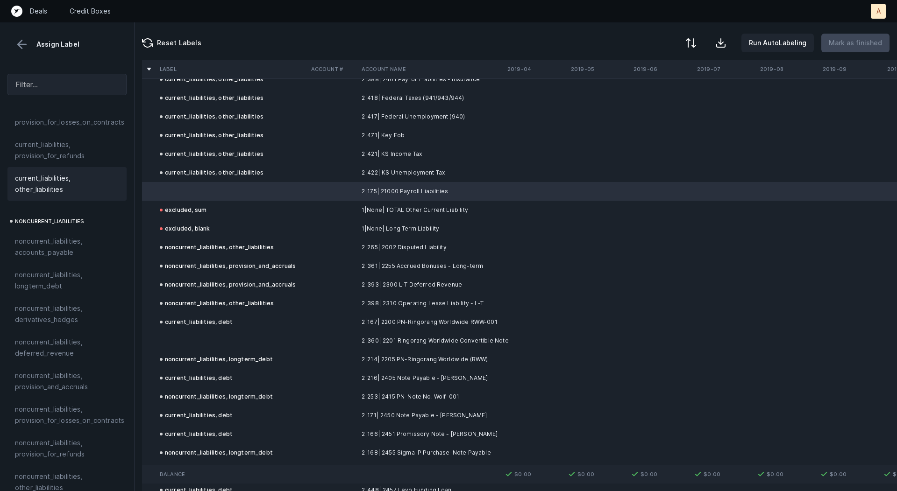
click at [75, 173] on span "current_liabilities, other_liabilities" at bounding box center [67, 184] width 104 height 22
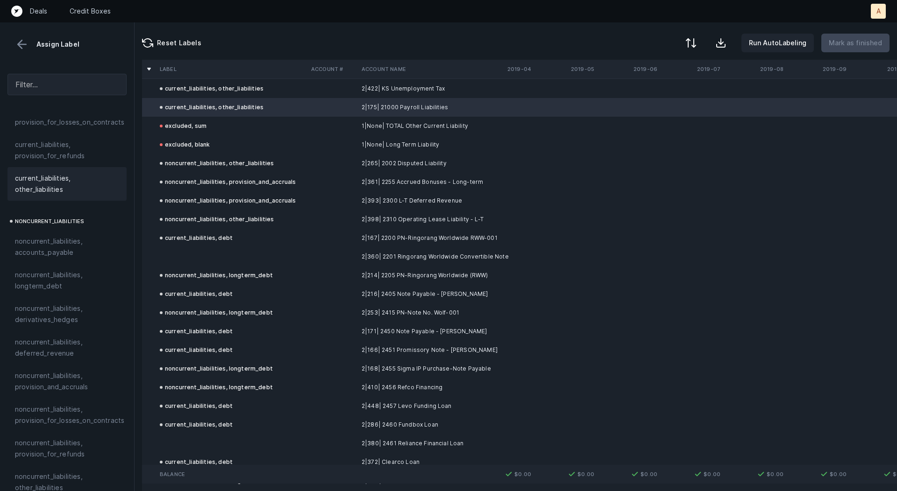
scroll to position [3930, 0]
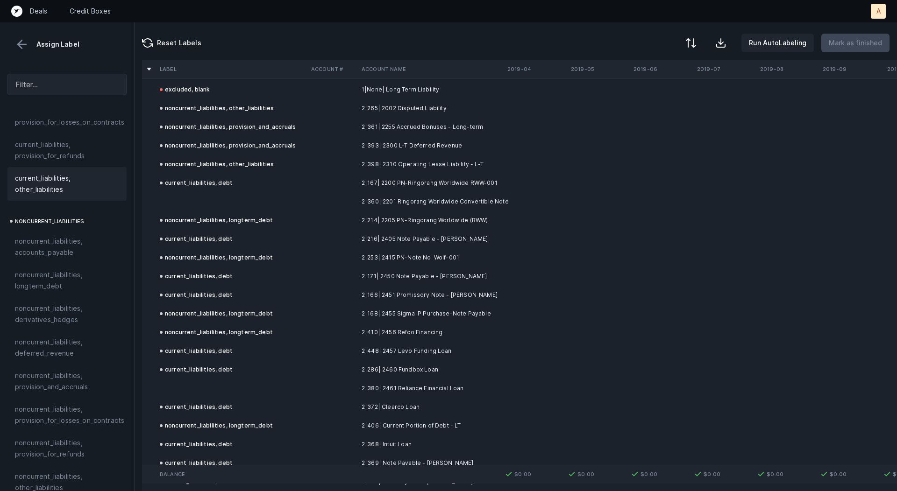
click at [423, 205] on td "2|360| 2201 Ringorang Worldwide Convertible Note" at bounding box center [415, 201] width 114 height 19
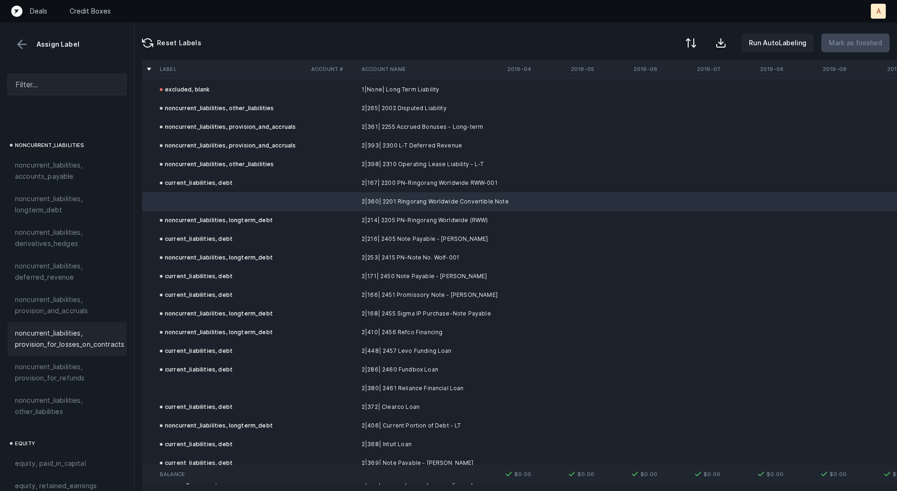
scroll to position [1017, 0]
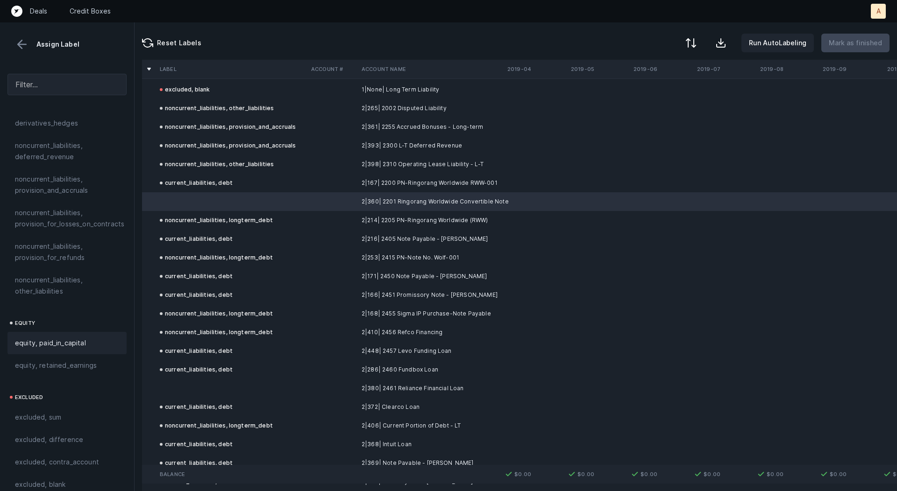
click at [70, 339] on div "equity, paid_in_capital" at bounding box center [66, 343] width 119 height 22
click at [194, 383] on td at bounding box center [231, 388] width 151 height 19
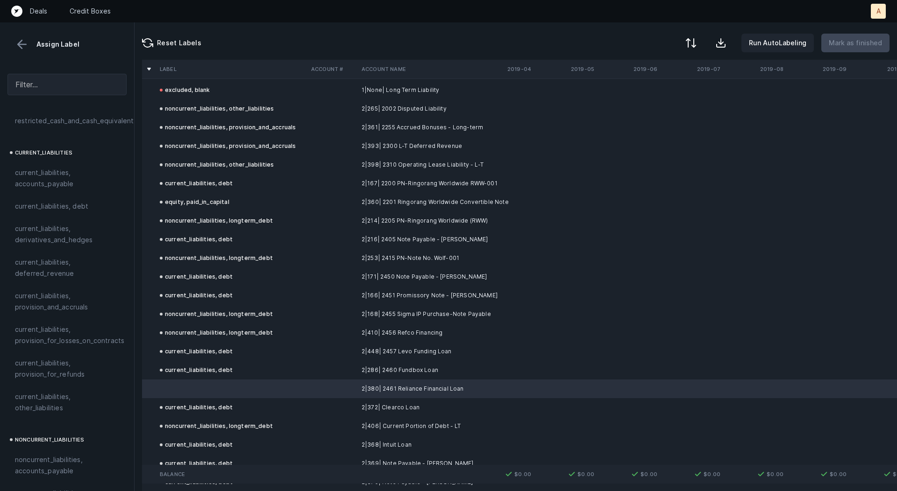
scroll to position [3932, 0]
click at [220, 353] on div "current_liabilities, debt" at bounding box center [196, 349] width 73 height 11
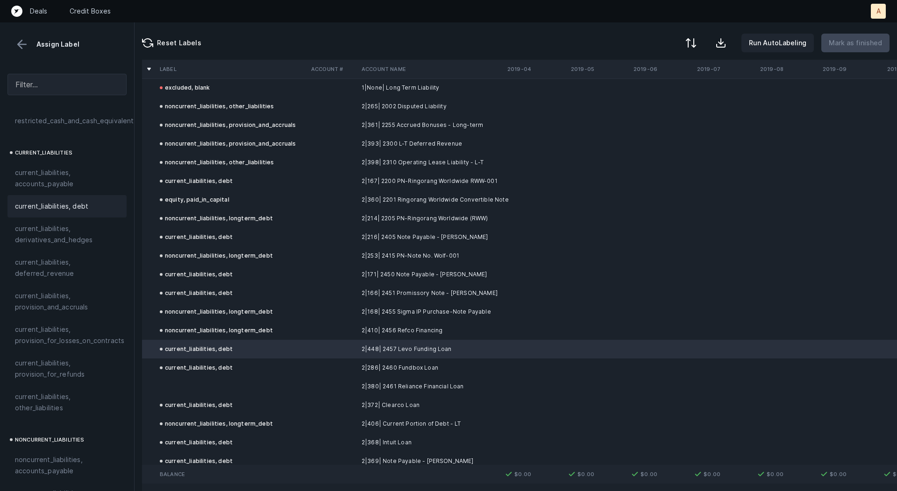
click at [180, 366] on div "current_liabilities, debt" at bounding box center [196, 368] width 73 height 11
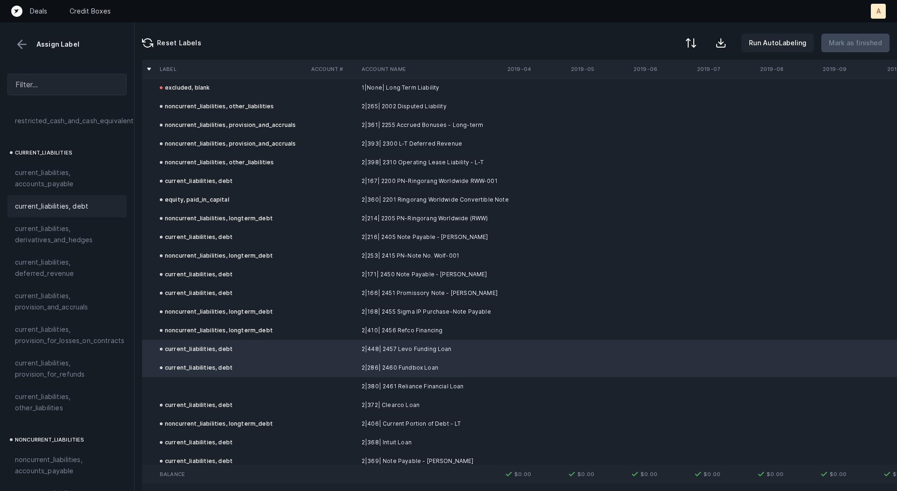
click at [179, 377] on td at bounding box center [231, 386] width 151 height 19
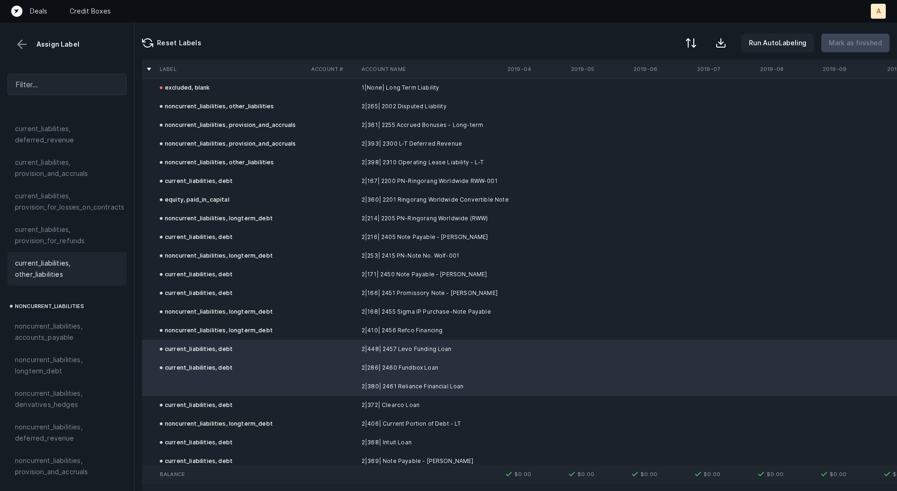
scroll to position [736, 0]
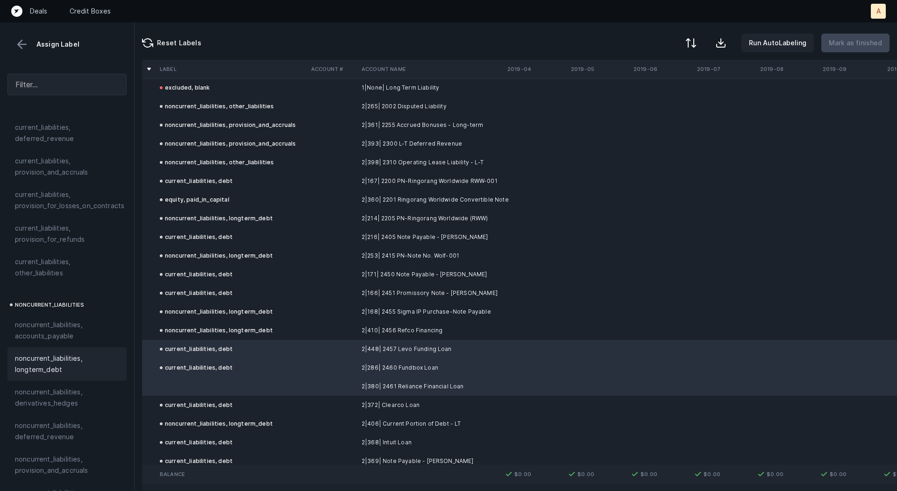
click at [48, 353] on span "noncurrent_liabilities, longterm_debt" at bounding box center [67, 364] width 104 height 22
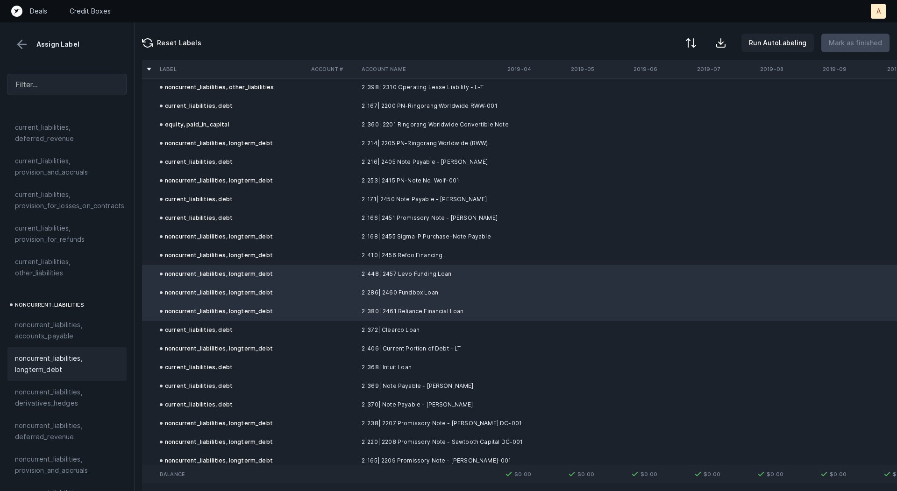
click at [279, 331] on td "current_liabilities, debt" at bounding box center [231, 330] width 151 height 19
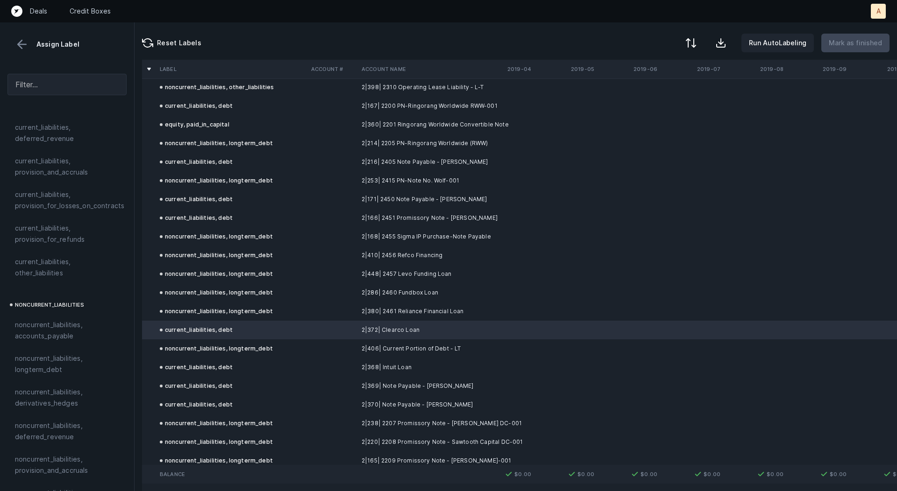
click at [275, 363] on td "current_liabilities, debt" at bounding box center [231, 367] width 151 height 19
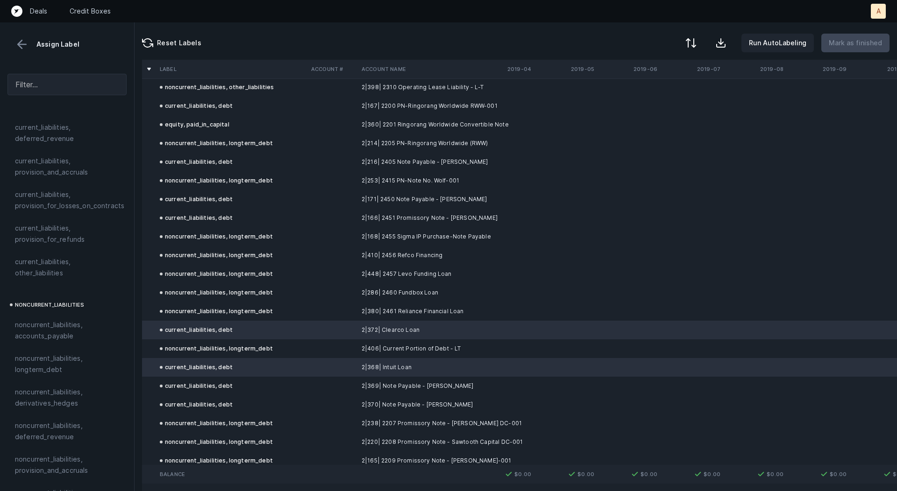
click at [251, 382] on td "current_liabilities, debt" at bounding box center [231, 386] width 151 height 19
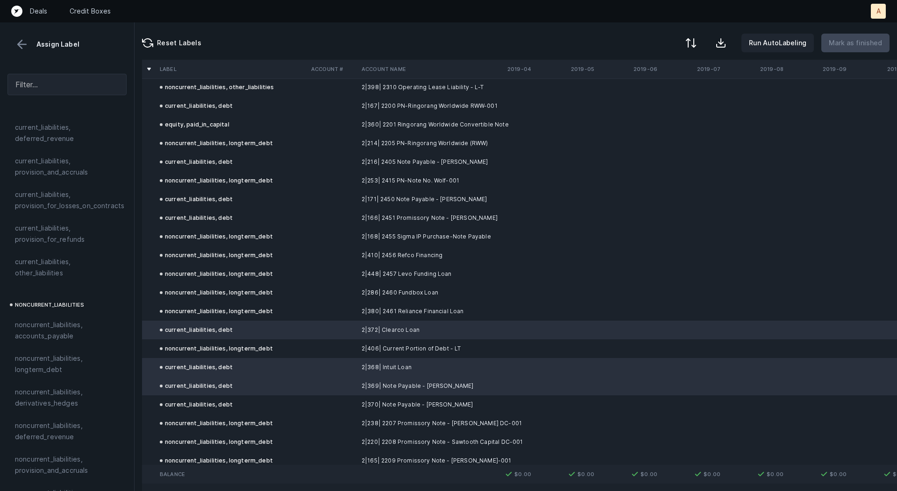
click at [231, 398] on td "current_liabilities, debt" at bounding box center [231, 405] width 151 height 19
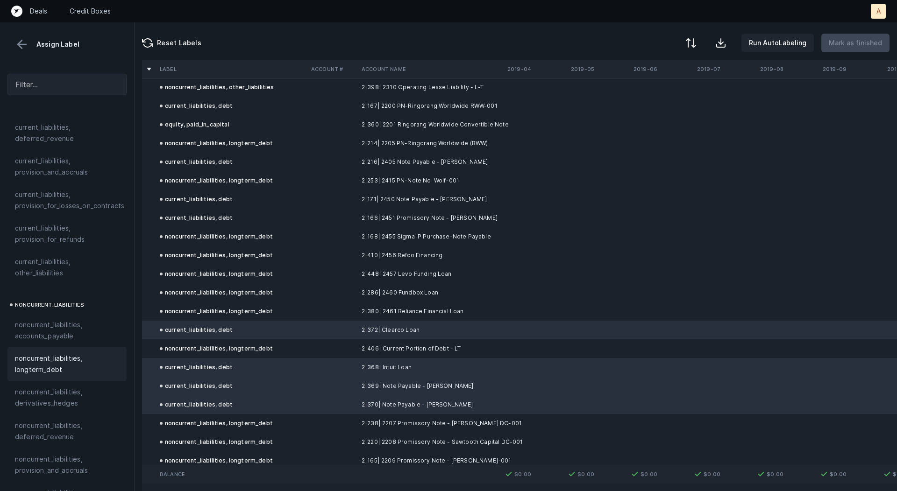
click at [72, 360] on span "noncurrent_liabilities, longterm_debt" at bounding box center [67, 364] width 104 height 22
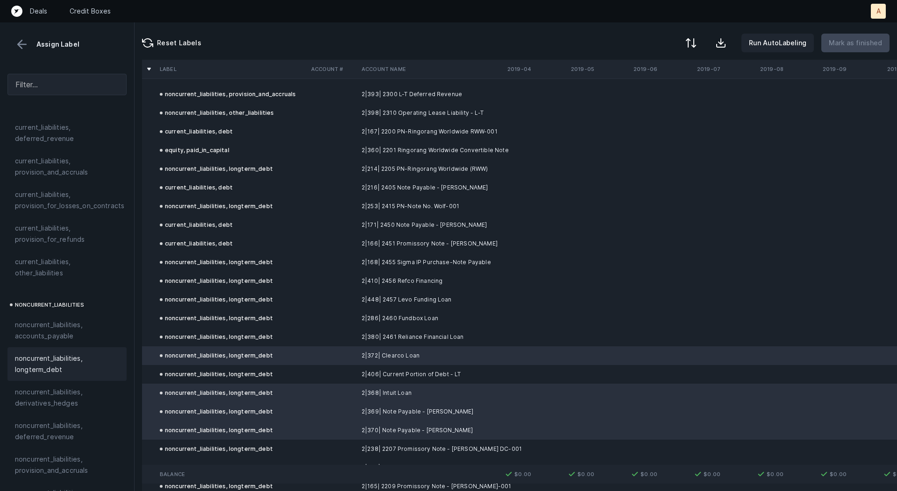
scroll to position [3981, 0]
click at [269, 248] on td "current_liabilities, debt" at bounding box center [231, 244] width 151 height 19
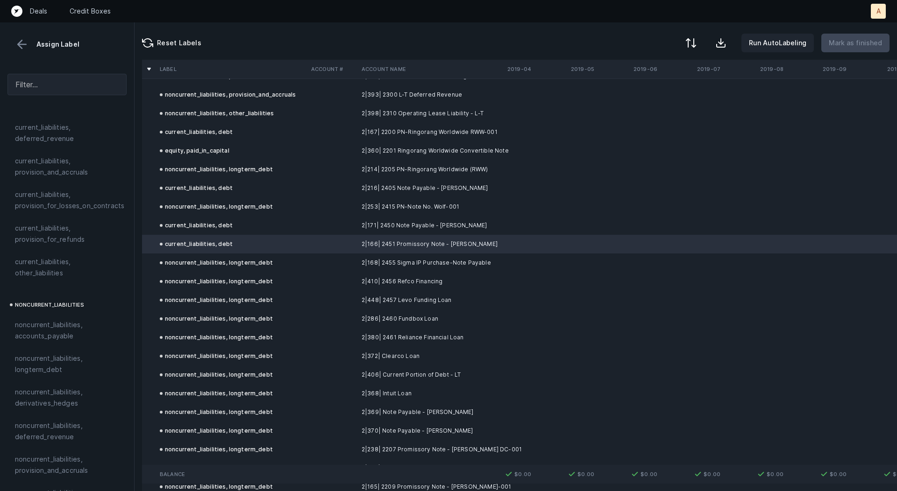
click at [258, 227] on td "current_liabilities, debt" at bounding box center [231, 225] width 151 height 19
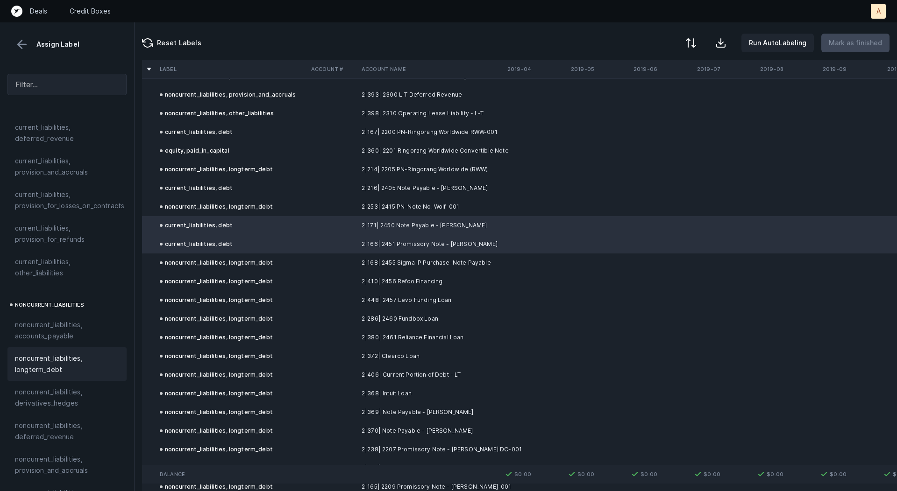
click at [47, 353] on span "noncurrent_liabilities, longterm_debt" at bounding box center [67, 364] width 104 height 22
click at [251, 184] on td "current_liabilities, debt" at bounding box center [231, 188] width 151 height 19
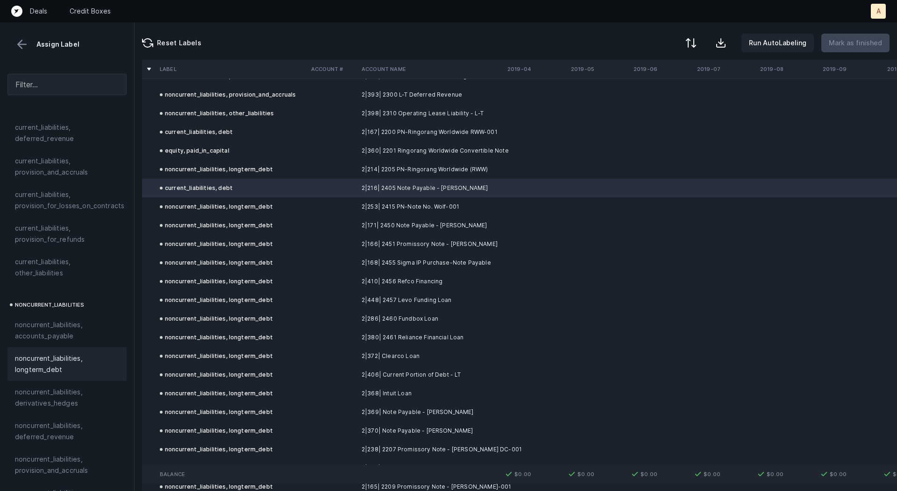
click at [61, 354] on span "noncurrent_liabilities, longterm_debt" at bounding box center [67, 364] width 104 height 22
click at [256, 129] on td "current_liabilities, debt" at bounding box center [231, 132] width 151 height 19
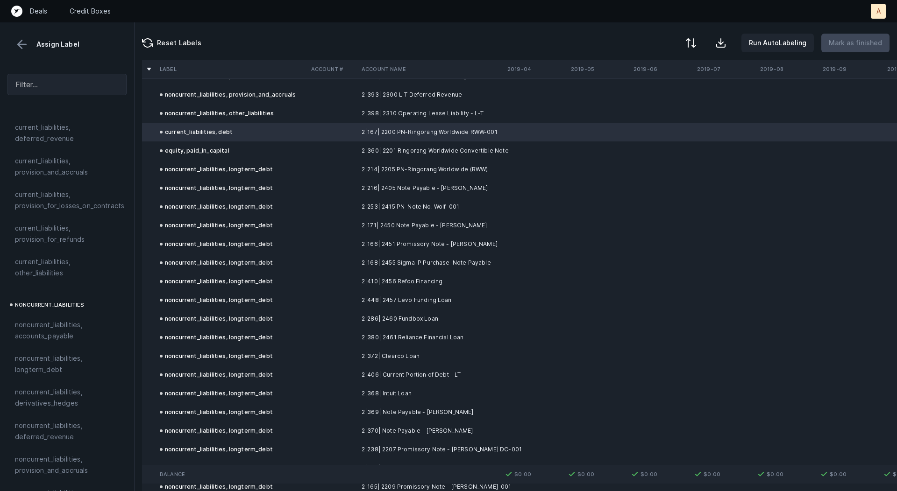
drag, startPoint x: 52, startPoint y: 361, endPoint x: 277, endPoint y: 281, distance: 238.5
click at [52, 361] on span "noncurrent_liabilities, longterm_debt" at bounding box center [67, 364] width 104 height 22
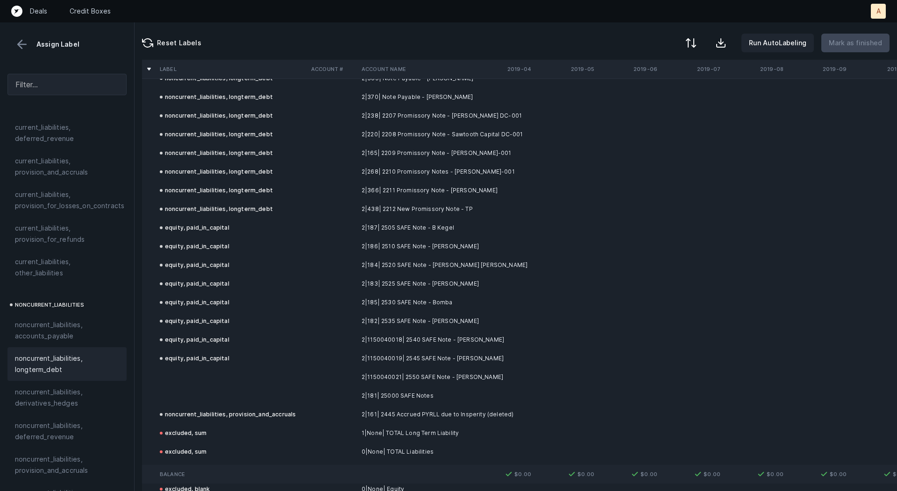
scroll to position [4326, 0]
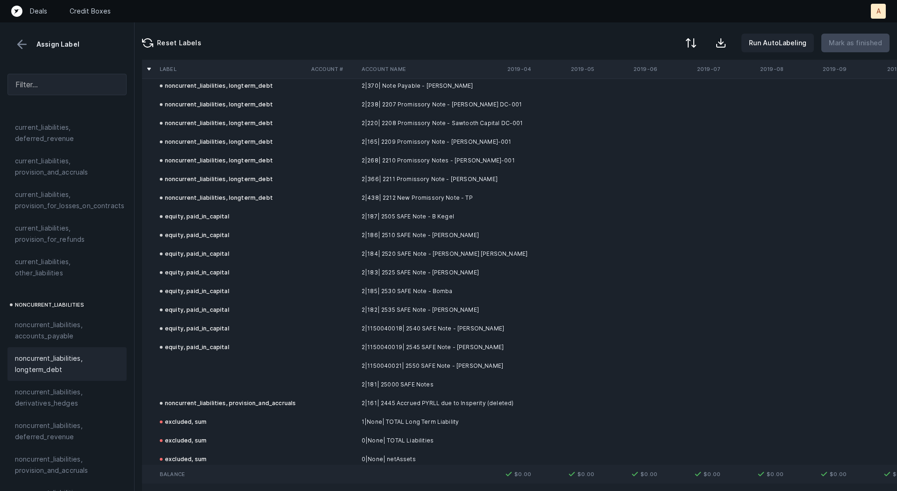
click at [273, 363] on td at bounding box center [231, 366] width 151 height 19
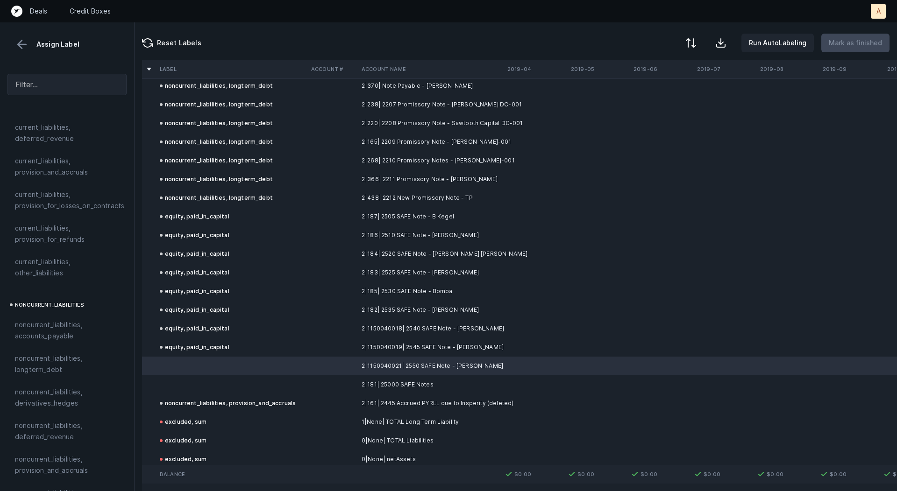
click at [265, 382] on td at bounding box center [231, 385] width 151 height 19
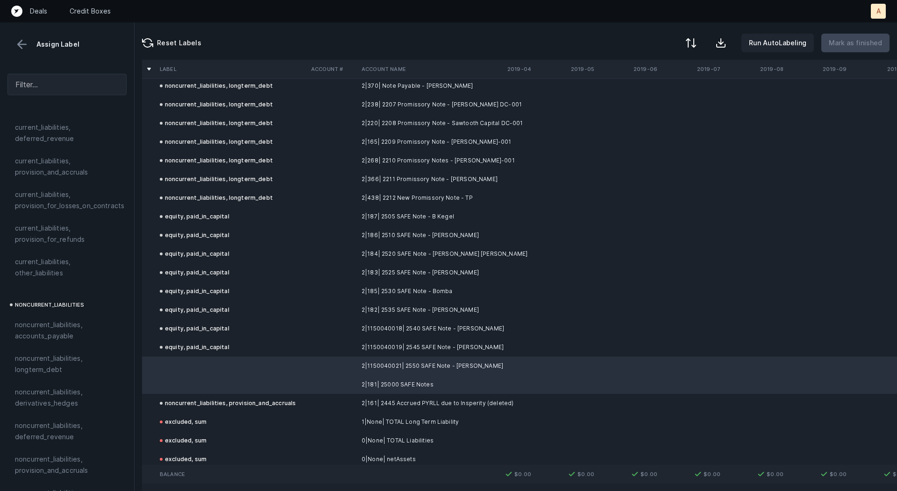
scroll to position [1017, 0]
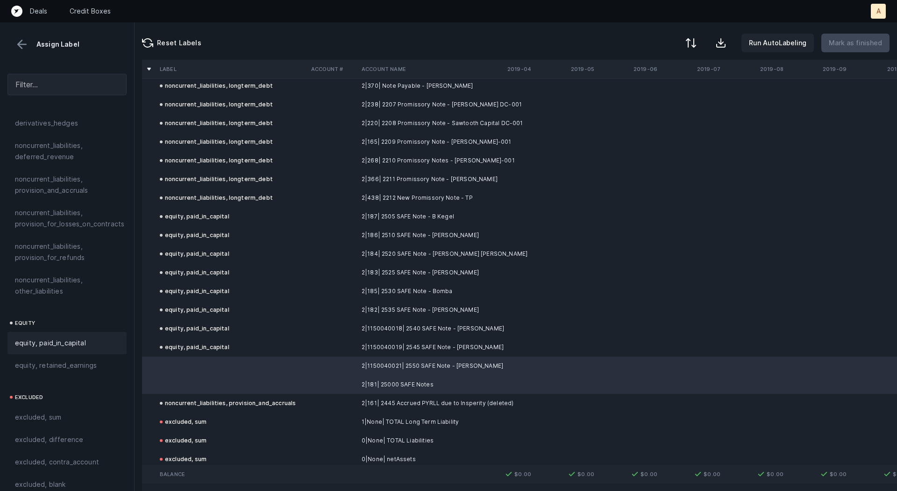
click at [57, 338] on span "equity, paid_in_capital" at bounding box center [50, 343] width 71 height 11
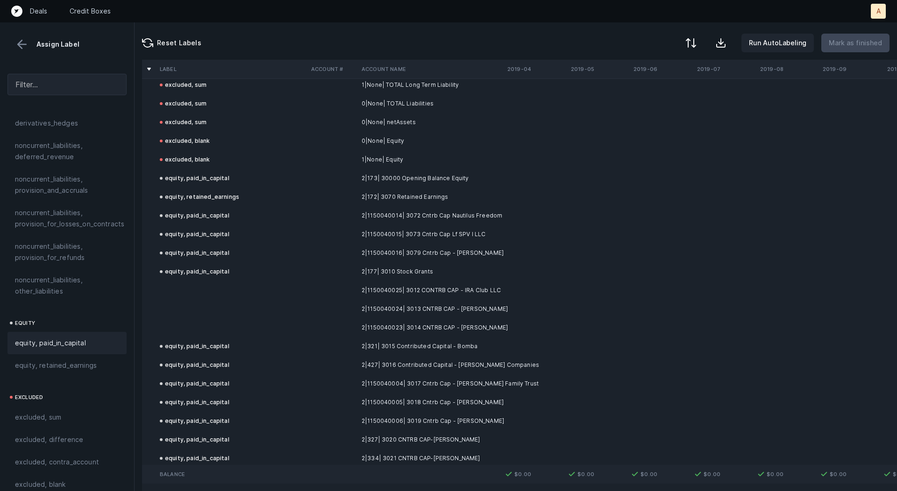
scroll to position [4670, 0]
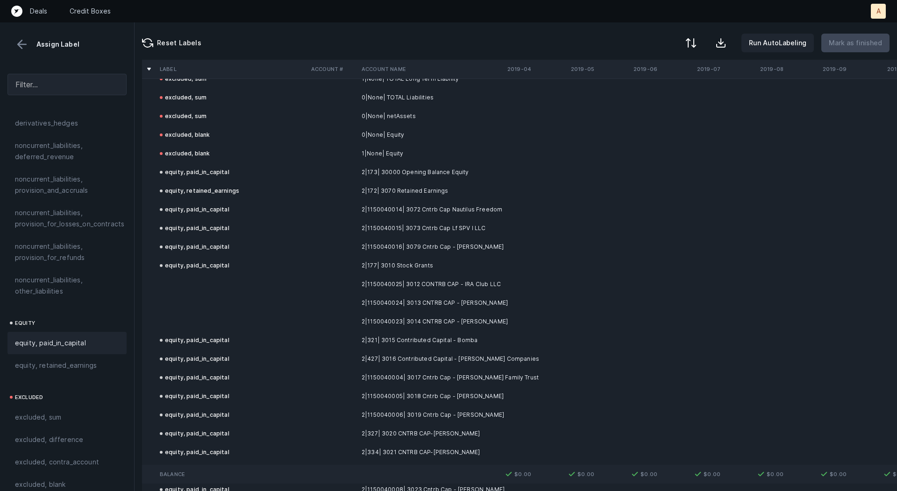
click at [351, 292] on td at bounding box center [332, 284] width 50 height 19
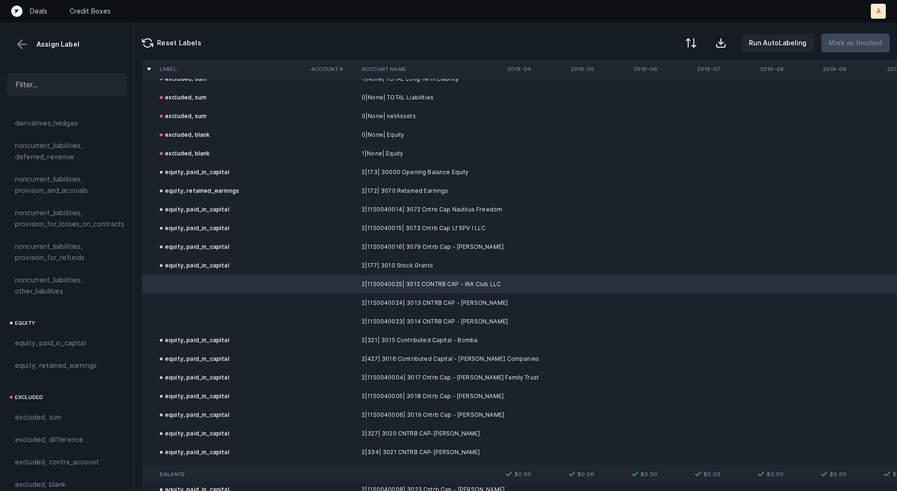
click at [337, 320] on td at bounding box center [332, 322] width 50 height 19
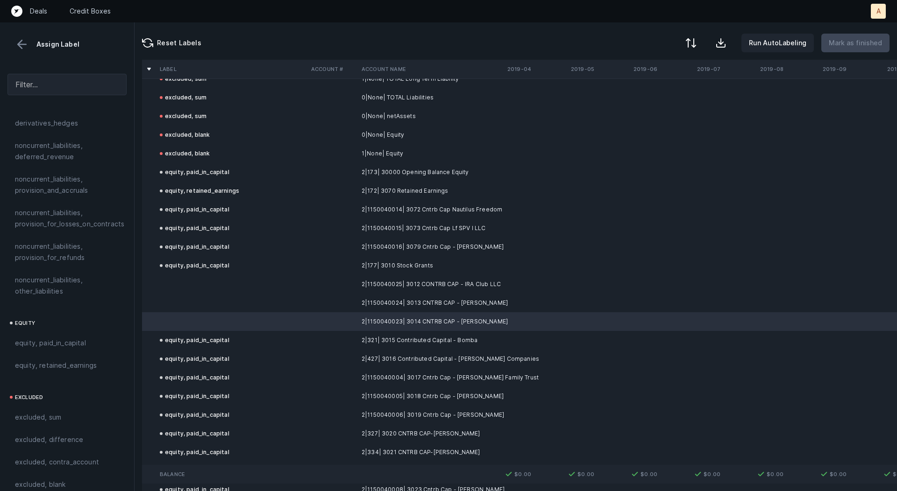
click at [315, 287] on td at bounding box center [332, 284] width 50 height 19
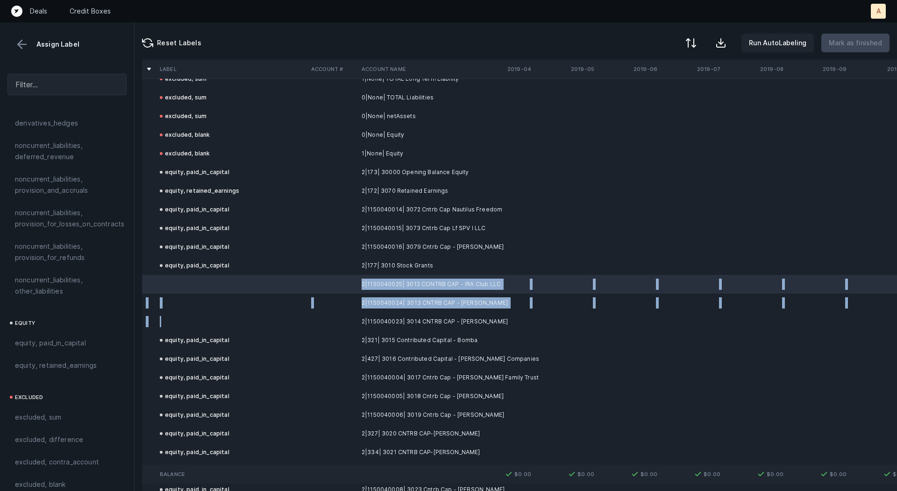
click at [273, 321] on td at bounding box center [231, 322] width 151 height 19
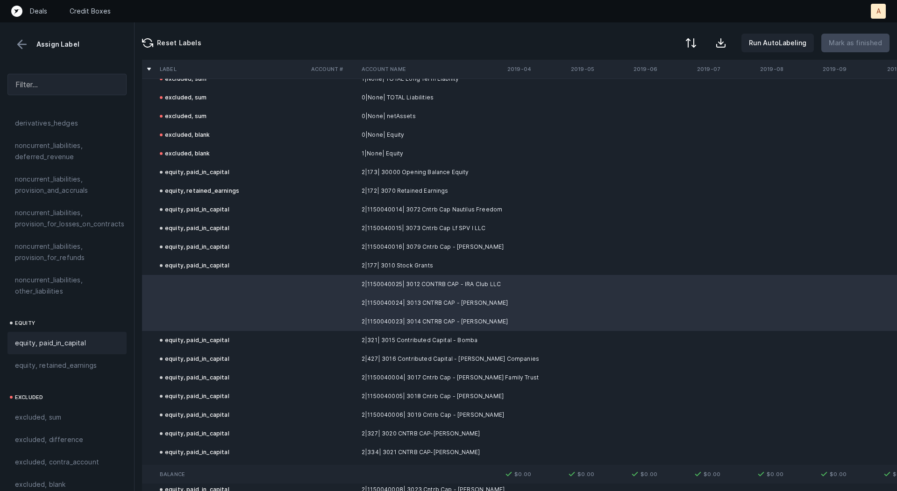
click at [86, 338] on div "equity, paid_in_capital" at bounding box center [67, 343] width 104 height 11
click at [860, 40] on p "Mark as finished" at bounding box center [855, 42] width 53 height 11
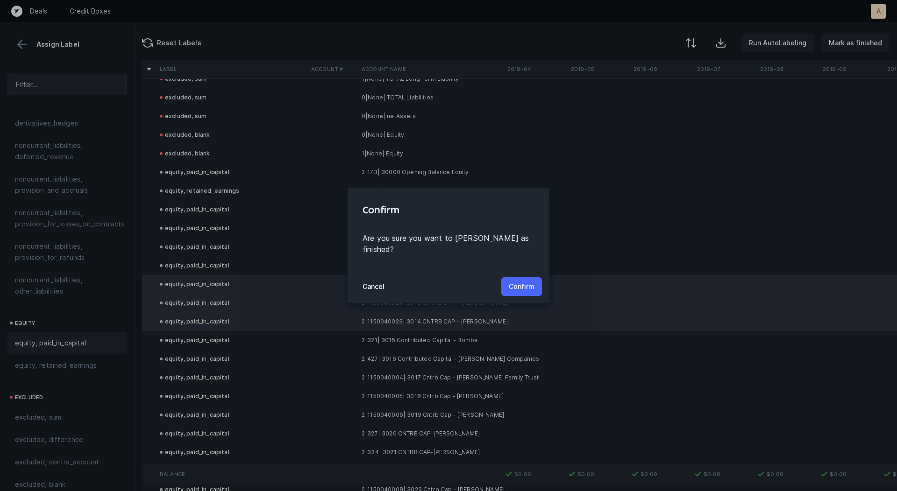
click at [529, 281] on p "Confirm" at bounding box center [522, 286] width 26 height 11
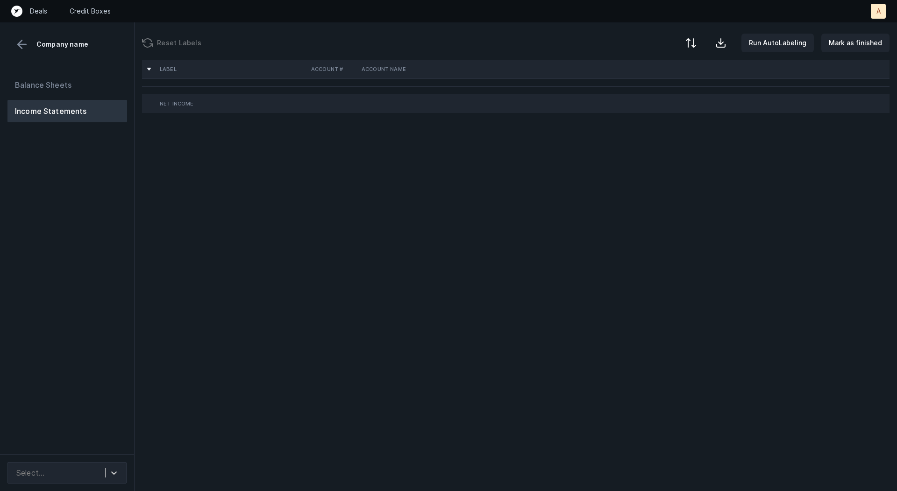
click at [121, 242] on div "Balance Sheets Income Statements" at bounding box center [67, 260] width 135 height 388
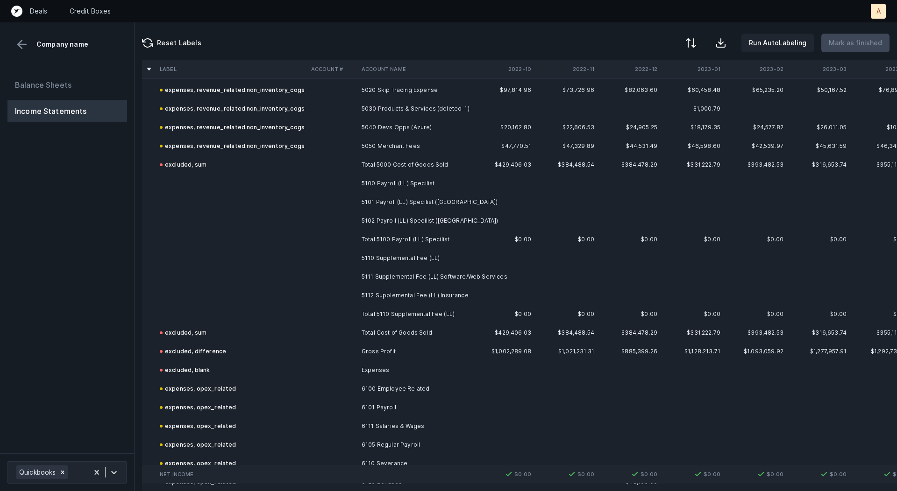
scroll to position [269, 0]
click at [421, 177] on td "5100 Payroll (LL) Specilist" at bounding box center [415, 182] width 114 height 19
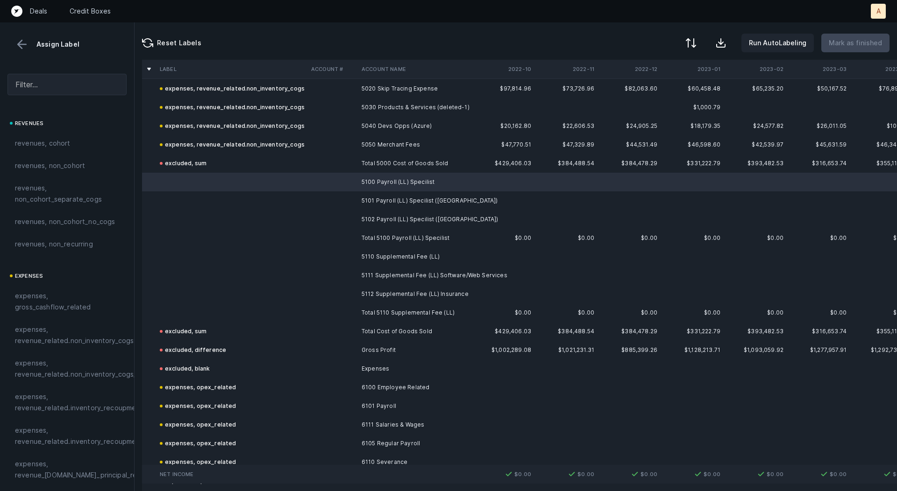
click at [413, 223] on td "5102 Payroll (LL) Specilist ([GEOGRAPHIC_DATA])" at bounding box center [415, 219] width 114 height 19
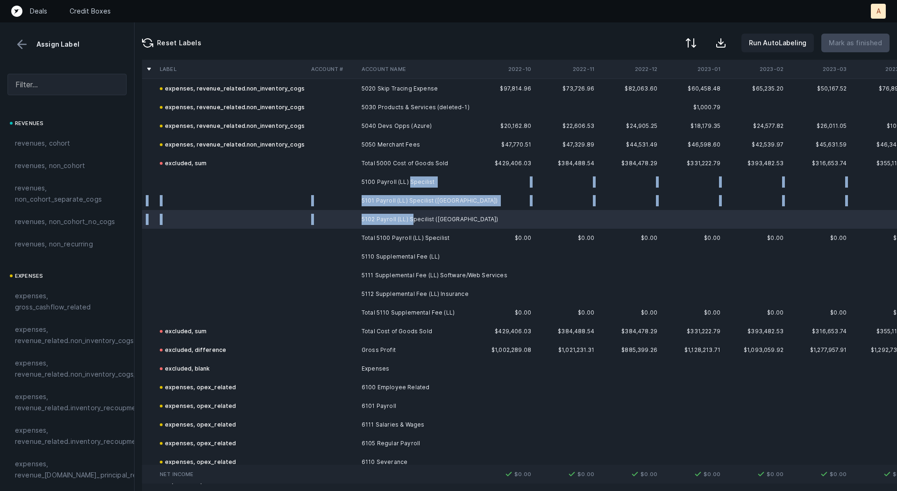
click at [410, 182] on td "5100 Payroll (LL) Specilist" at bounding box center [415, 182] width 114 height 19
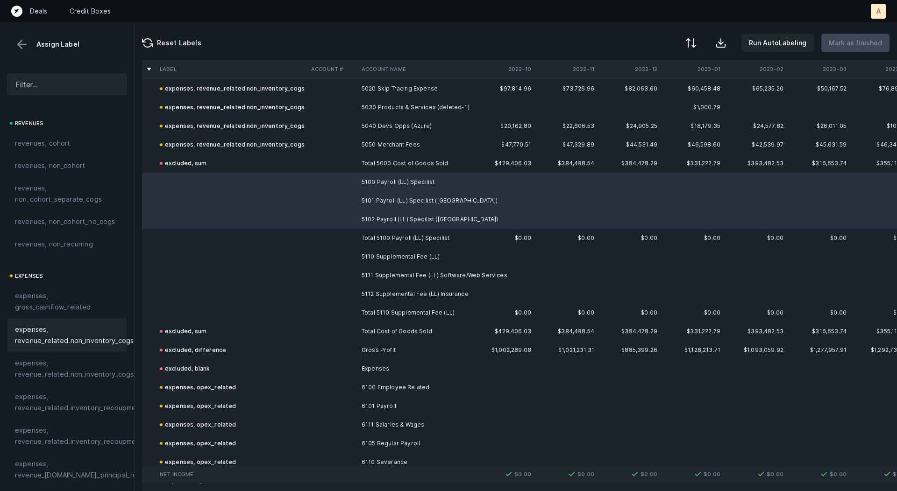
click at [78, 330] on span "expenses, revenue_related.non_inventory_cogs" at bounding box center [74, 335] width 119 height 22
click at [393, 262] on td "5110 Supplemental Fee (LL)" at bounding box center [415, 257] width 114 height 19
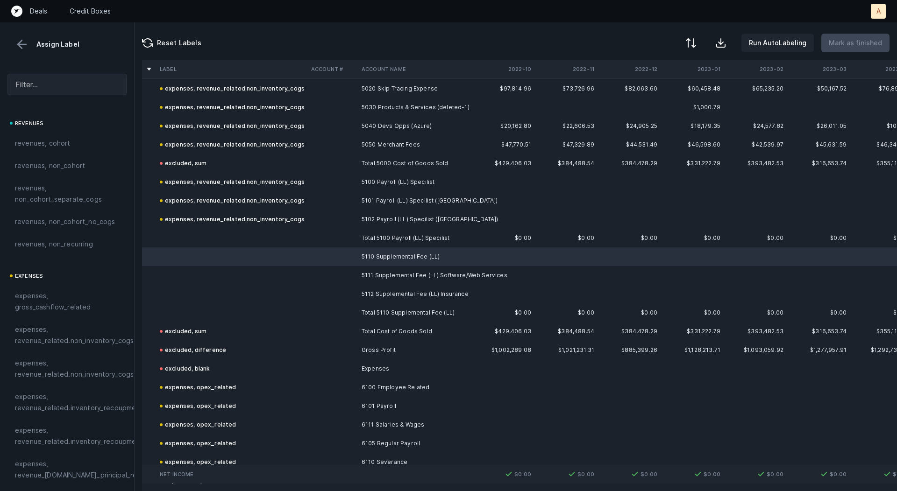
click at [385, 288] on td "5112 Supplemental Fee (LL) Insurance" at bounding box center [415, 294] width 114 height 19
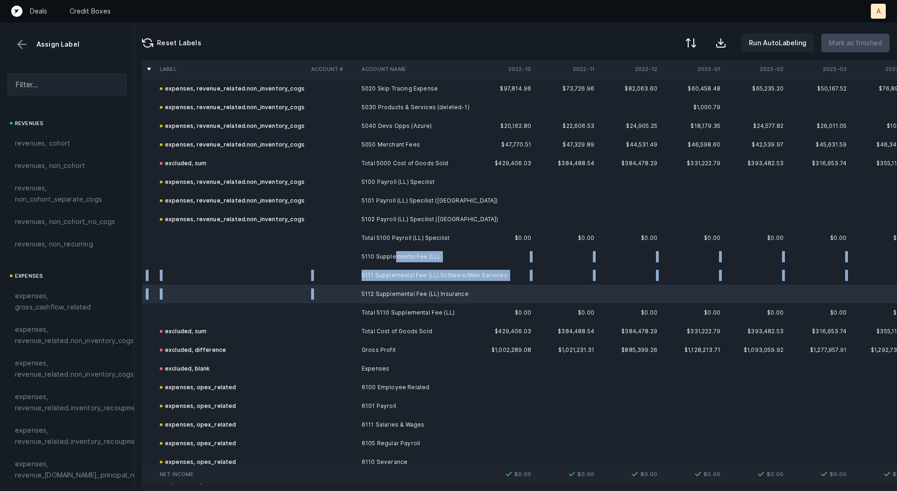
click at [395, 255] on td "5110 Supplemental Fee (LL)" at bounding box center [415, 257] width 114 height 19
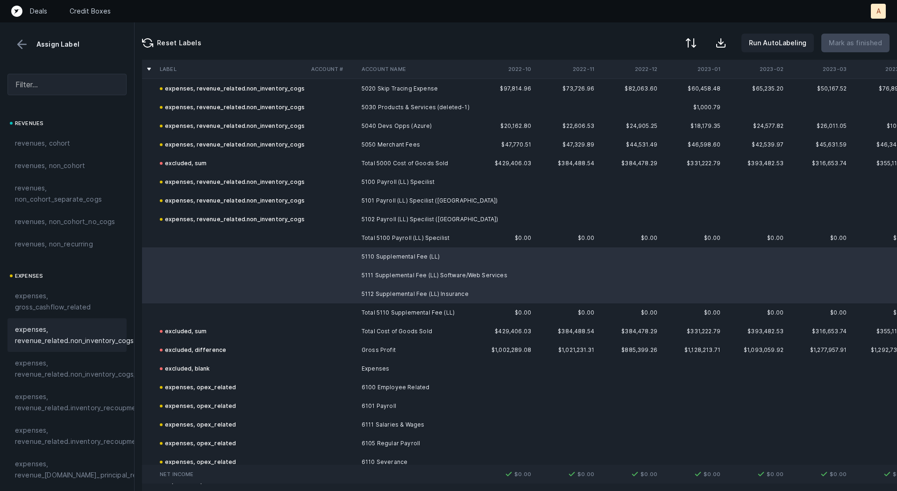
click at [96, 335] on span "expenses, revenue_related.non_inventory_cogs" at bounding box center [74, 335] width 119 height 22
click at [212, 232] on td at bounding box center [231, 238] width 151 height 19
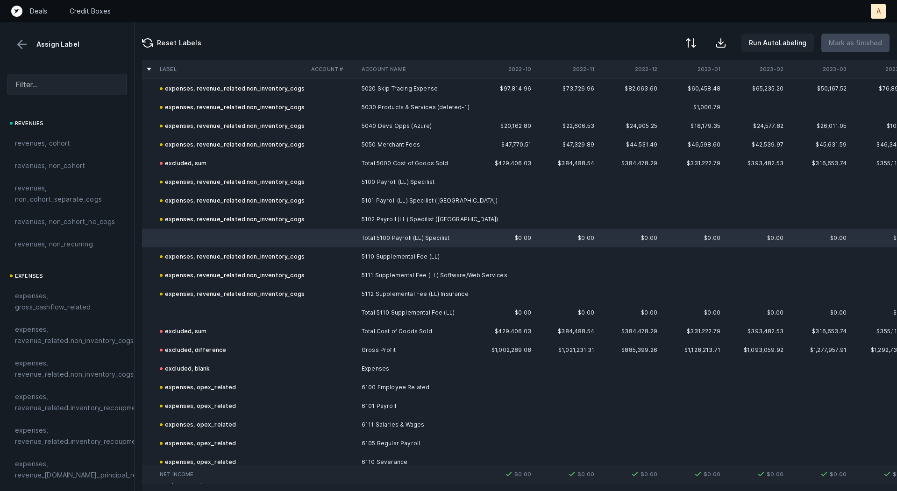
click at [196, 307] on td at bounding box center [231, 313] width 151 height 19
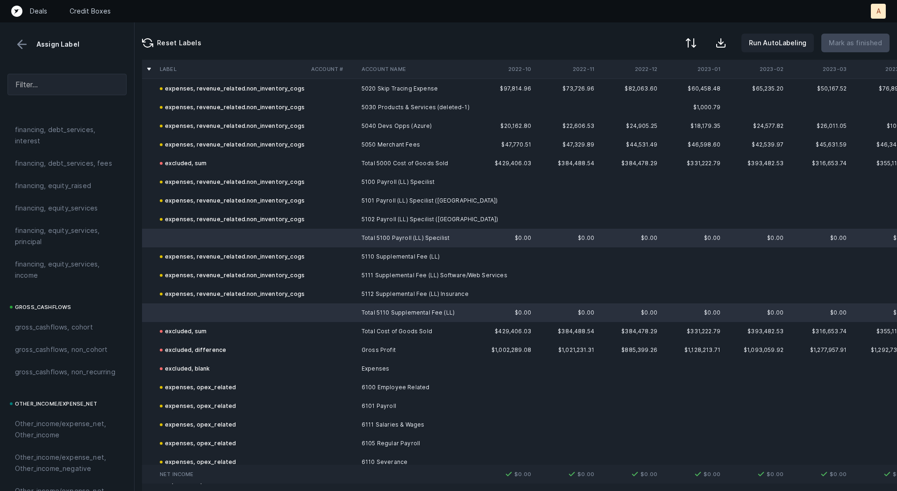
scroll to position [1049, 0]
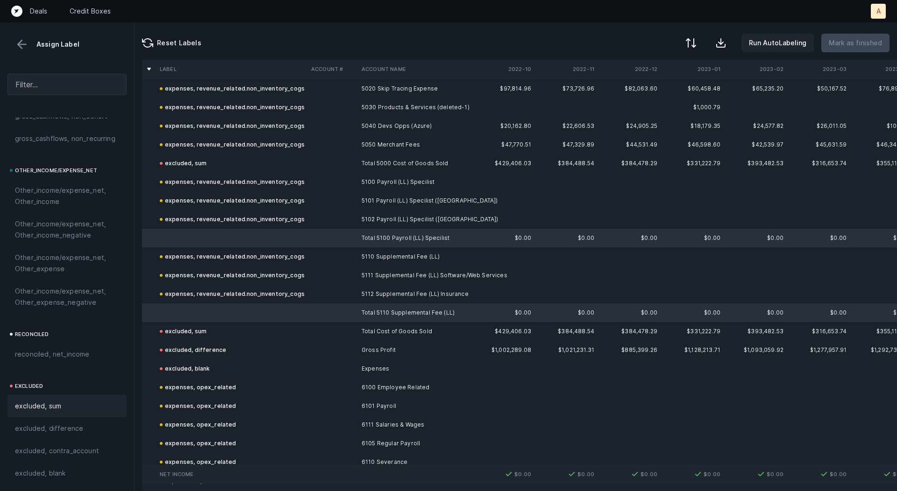
click at [57, 404] on span "excluded, sum" at bounding box center [38, 406] width 46 height 11
click at [855, 42] on p "Mark as finished" at bounding box center [855, 42] width 53 height 11
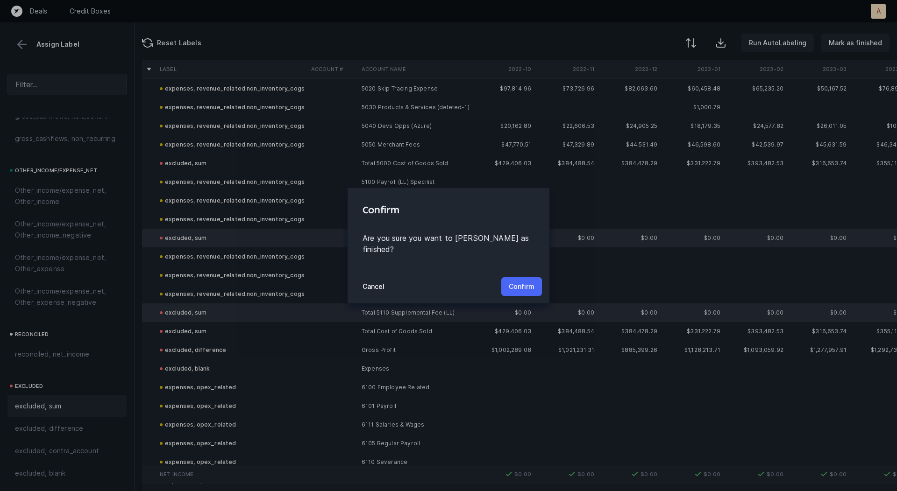
click at [529, 281] on p "Confirm" at bounding box center [522, 286] width 26 height 11
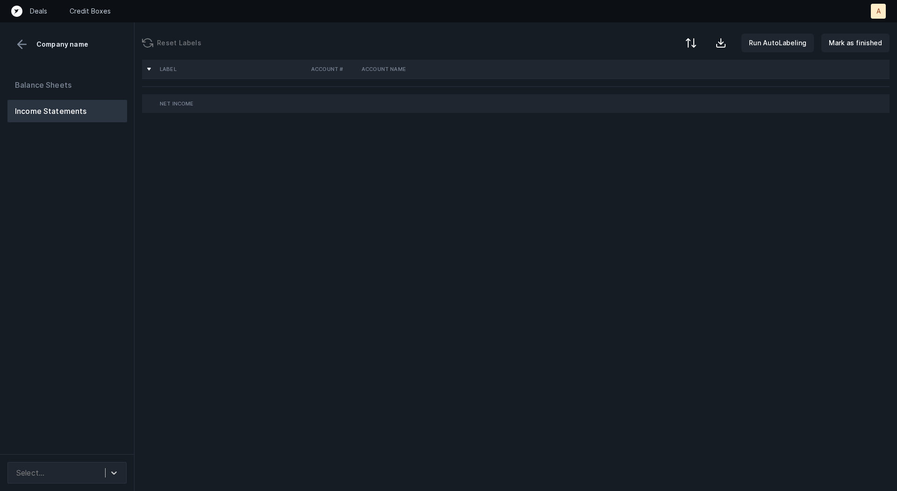
click at [71, 190] on div "Balance Sheets Income Statements" at bounding box center [67, 260] width 135 height 388
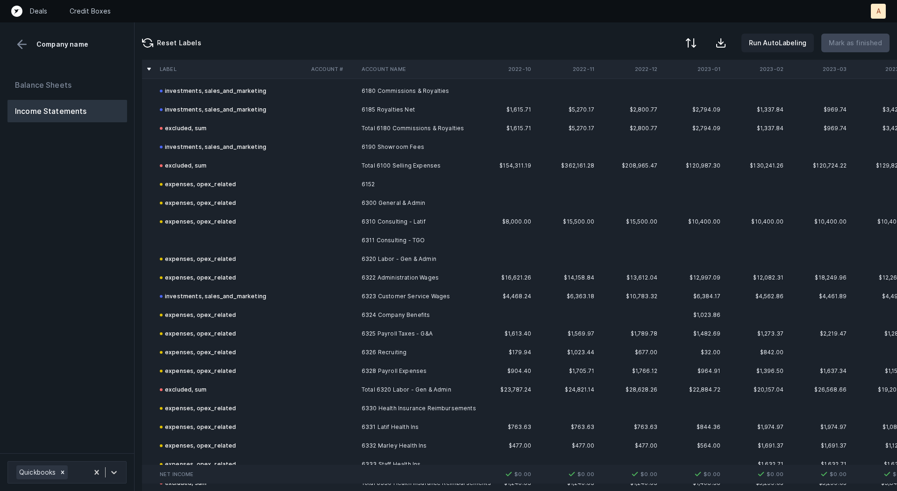
scroll to position [1264, 0]
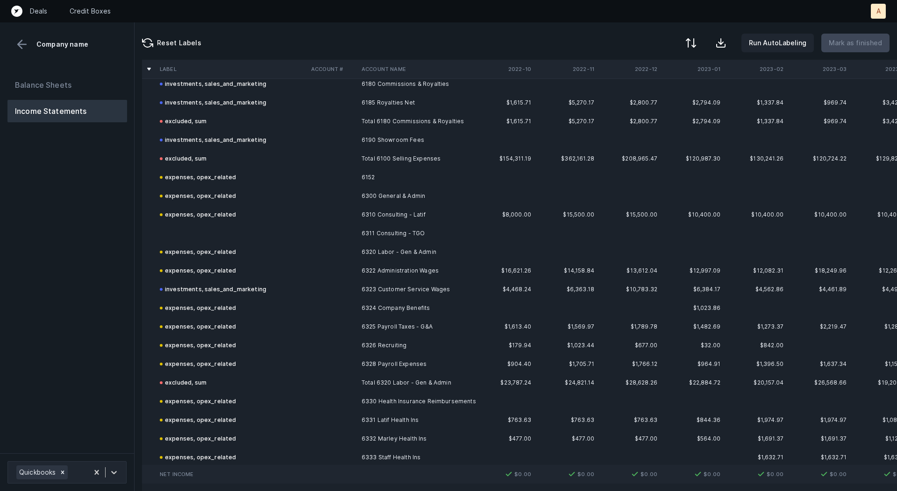
click at [389, 234] on td "6311 Consulting - TGO" at bounding box center [415, 233] width 114 height 19
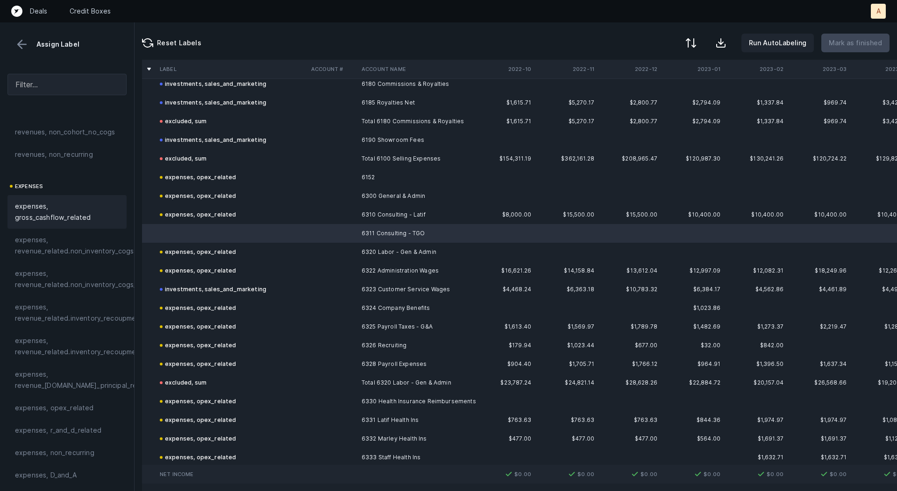
scroll to position [128, 0]
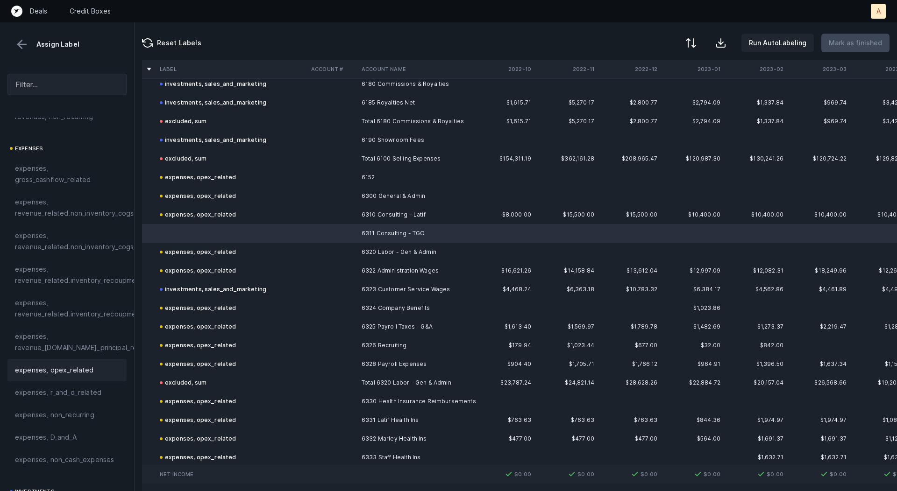
click at [64, 374] on span "expenses, opex_related" at bounding box center [54, 370] width 79 height 11
click at [868, 40] on p "Mark as finished" at bounding box center [855, 42] width 53 height 11
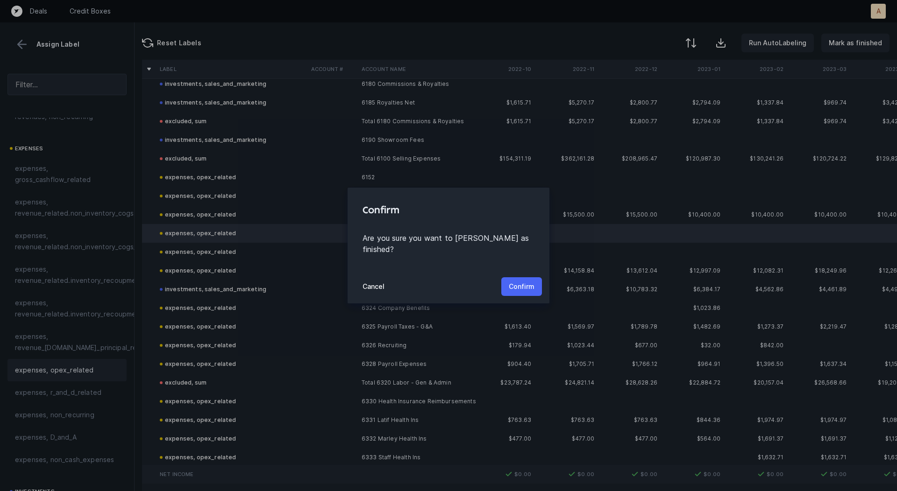
click at [507, 283] on button "Confirm" at bounding box center [521, 286] width 41 height 19
